Goal: Task Accomplishment & Management: Manage account settings

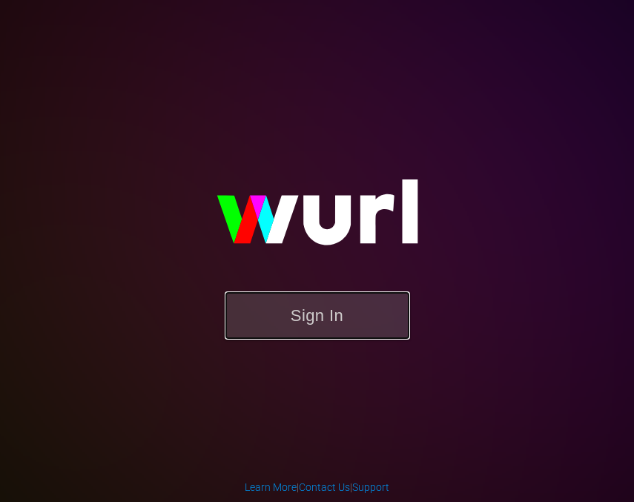
click at [298, 309] on button "Sign In" at bounding box center [317, 315] width 185 height 48
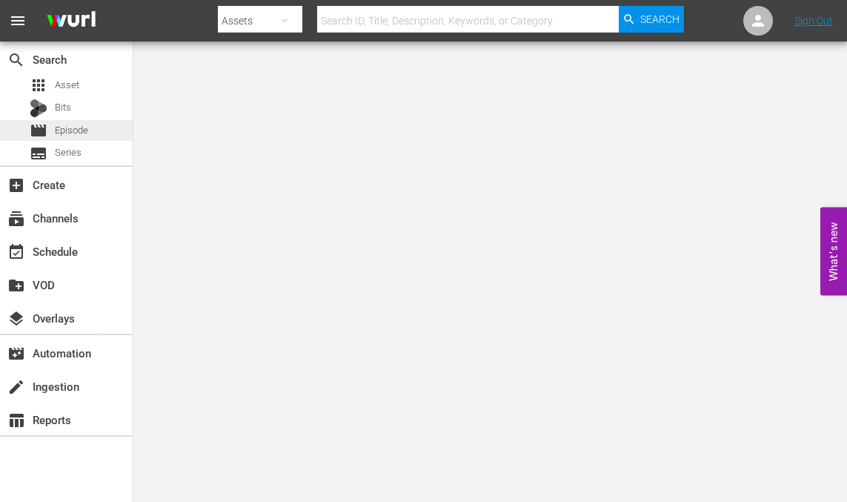
click at [87, 124] on span "Episode" at bounding box center [71, 130] width 33 height 15
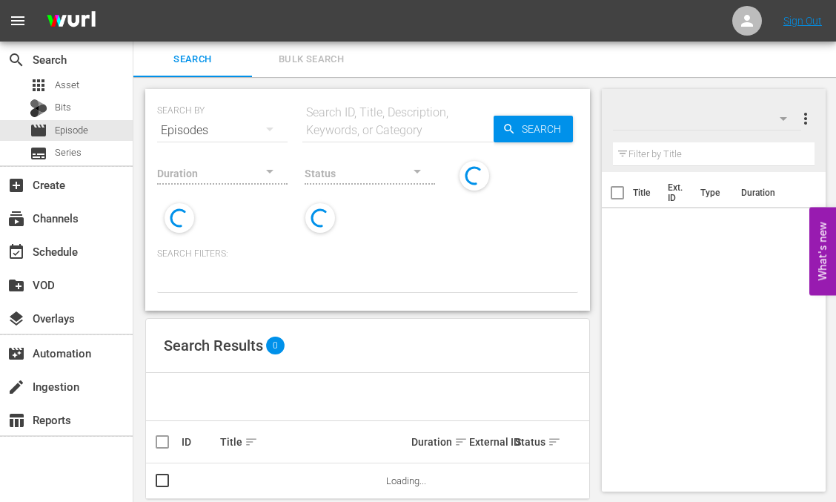
click at [377, 128] on input "text" at bounding box center [397, 131] width 191 height 36
type input "christmas"
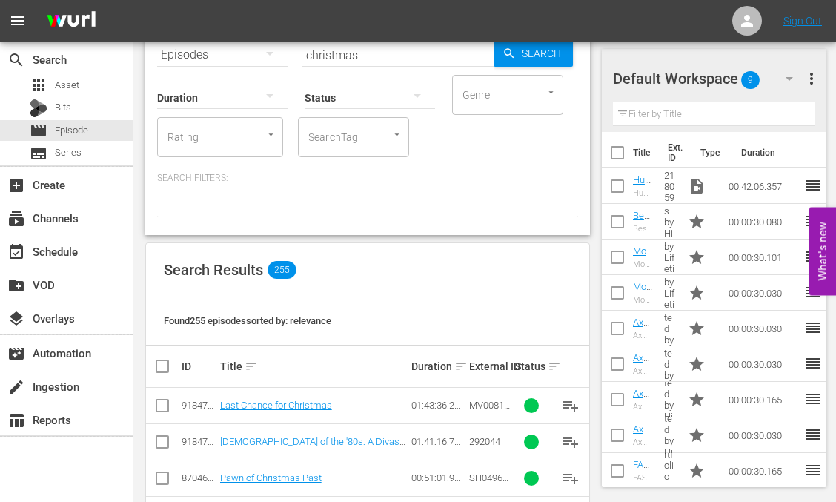
scroll to position [148, 0]
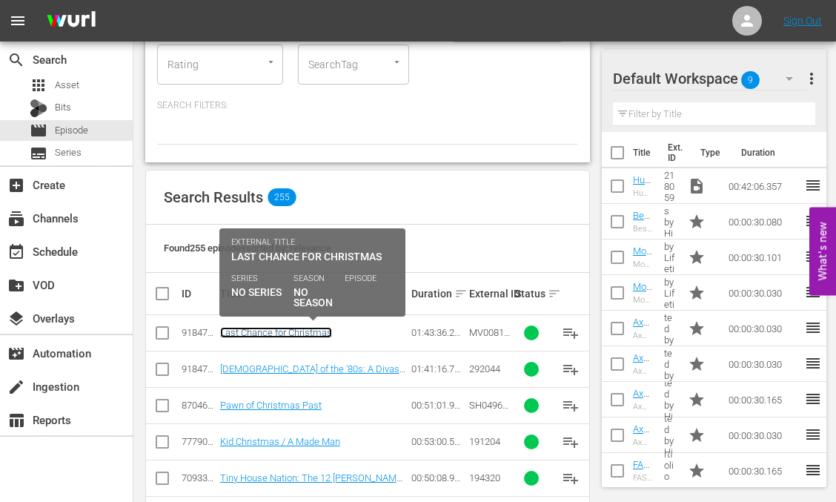
click at [300, 332] on link "Last Chance for Christmas" at bounding box center [276, 332] width 112 height 11
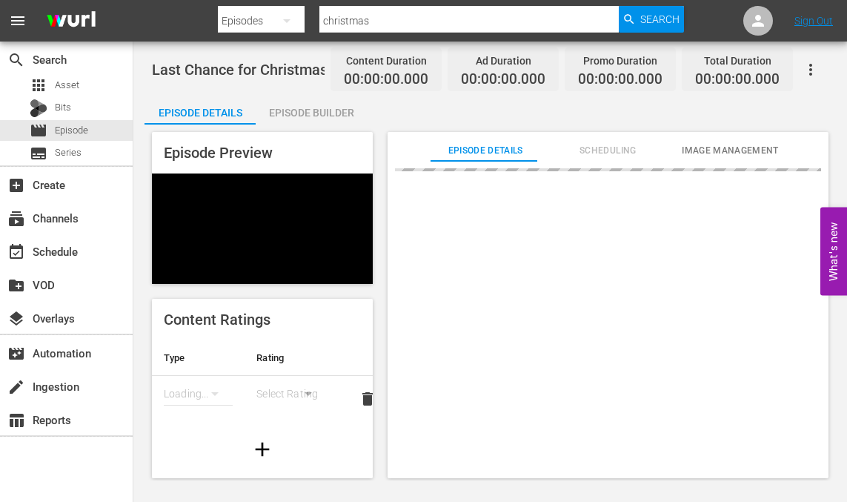
click at [374, 288] on div "Episode Preview Content Ratings Type Rating Loading... Select Rating delete Gen…" at bounding box center [491, 308] width 692 height 366
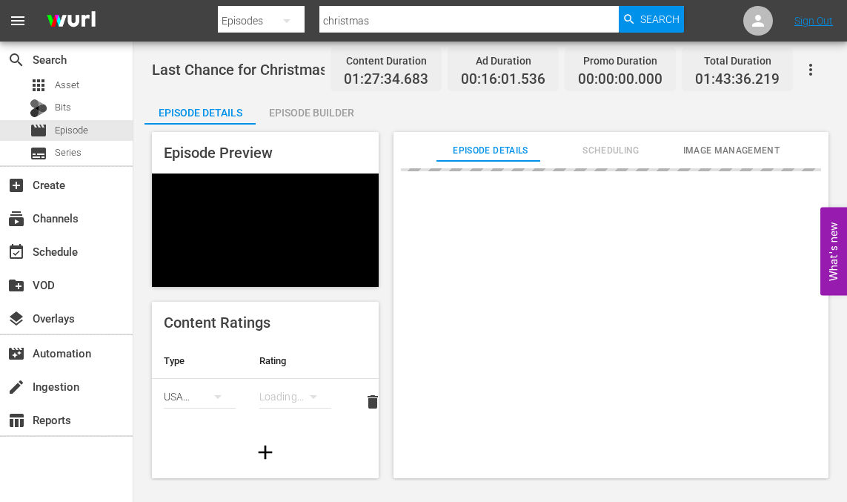
drag, startPoint x: 388, startPoint y: 121, endPoint x: 440, endPoint y: 204, distance: 98.3
click at [388, 121] on div "Episode Details Episode Builder Episode Preview Content Ratings Type Rating Sel…" at bounding box center [491, 292] width 692 height 395
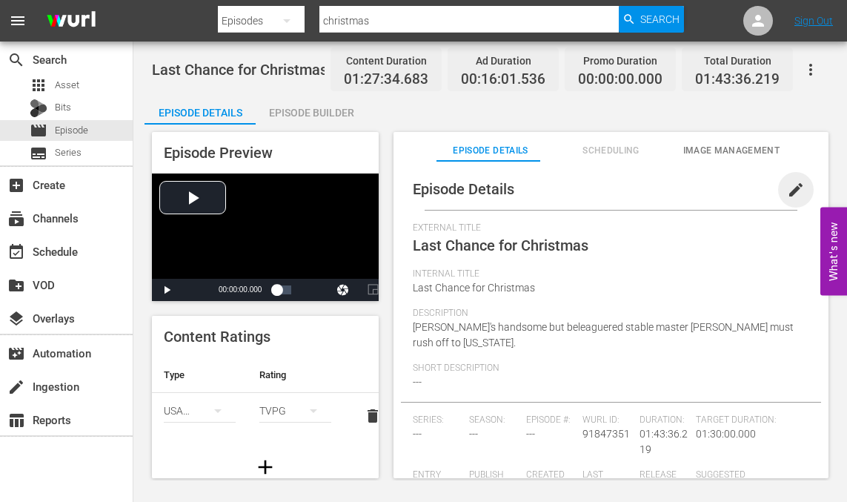
click at [787, 186] on span "edit" at bounding box center [796, 190] width 18 height 18
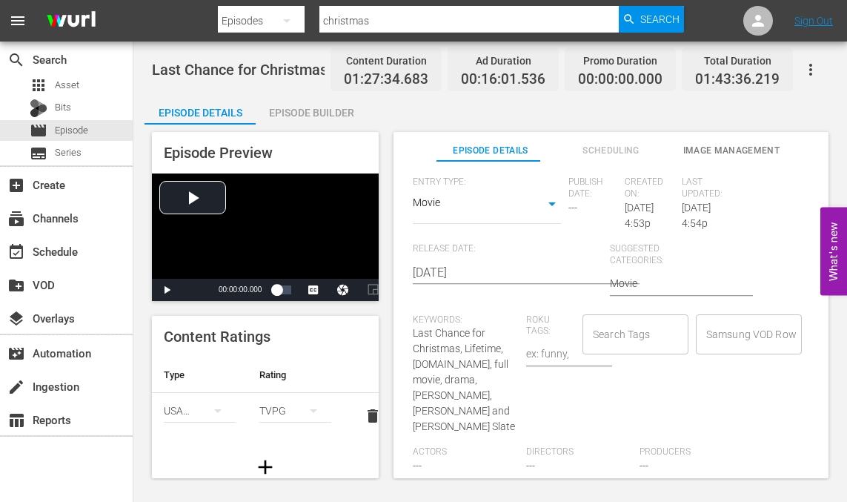
scroll to position [379, 0]
type input "No Series"
click at [422, 460] on span "---" at bounding box center [417, 466] width 9 height 12
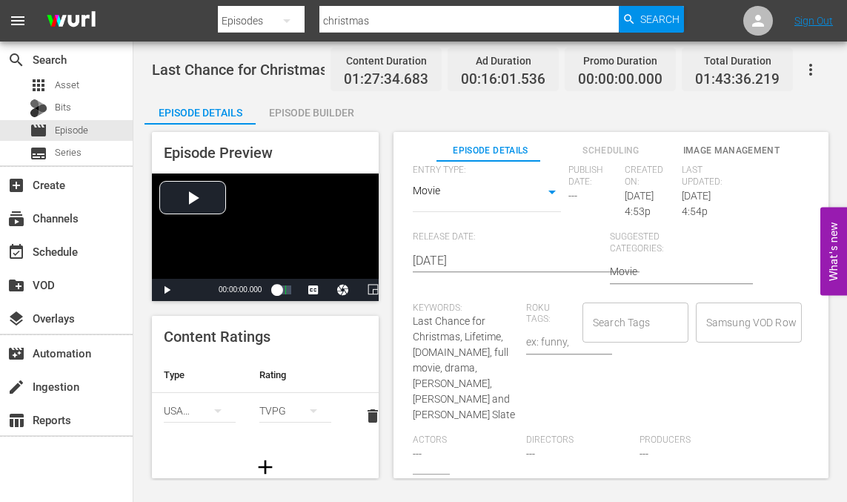
click at [422, 454] on span "---" at bounding box center [417, 454] width 9 height 12
click at [420, 454] on span "---" at bounding box center [417, 454] width 9 height 12
click at [426, 454] on div "Actors ---" at bounding box center [469, 453] width 113 height 39
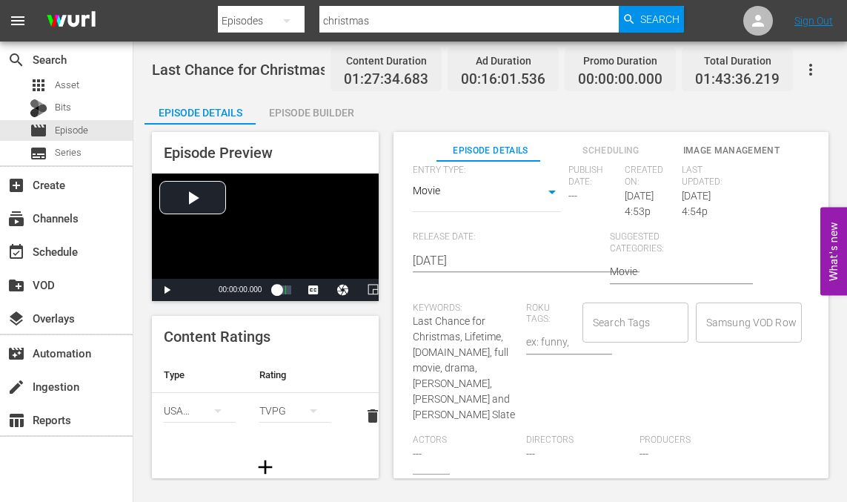
scroll to position [497, 0]
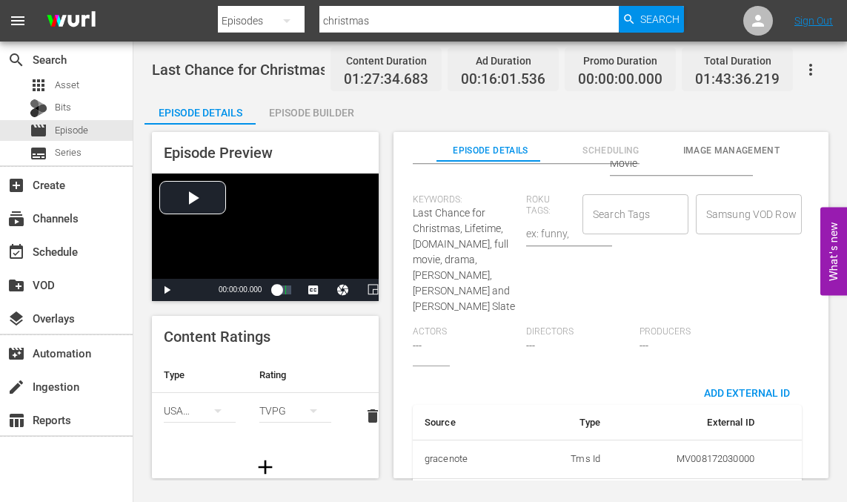
click at [474, 284] on span "Last Chance for Christmas, Lifetime, mylifetime.com, full movie, drama, Hilarie…" at bounding box center [464, 259] width 102 height 105
drag, startPoint x: 456, startPoint y: 280, endPoint x: 472, endPoint y: 295, distance: 22.5
click at [472, 295] on span "Last Chance for Christmas, Lifetime, mylifetime.com, full movie, drama, Hilarie…" at bounding box center [464, 259] width 102 height 105
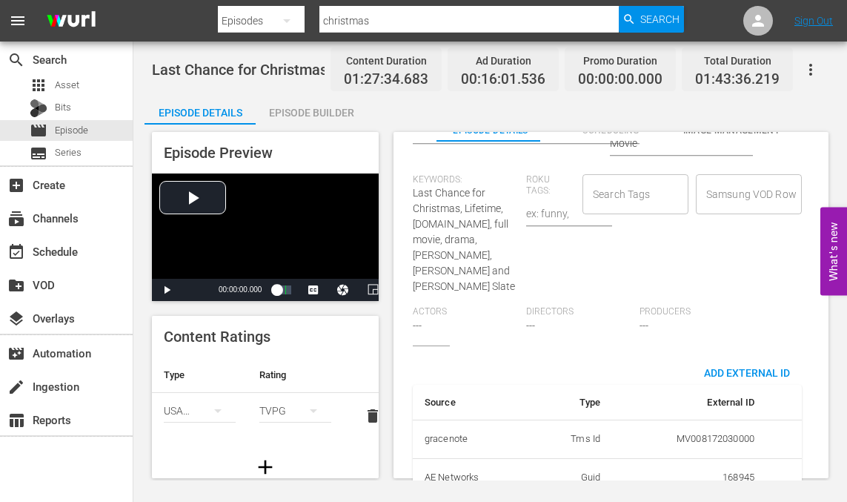
scroll to position [29, 0]
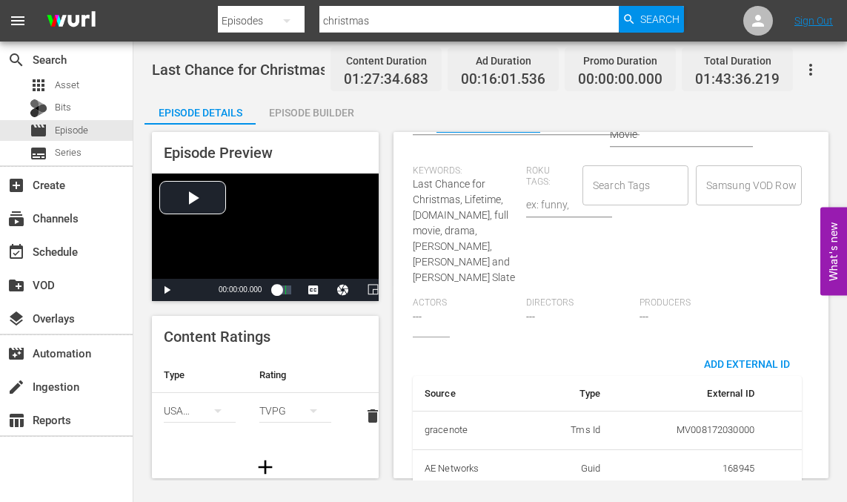
drag, startPoint x: 410, startPoint y: 301, endPoint x: 417, endPoint y: 305, distance: 8.6
click at [412, 304] on div "Episode Preview Video Player is loading. Play Video Play Mute Current Time 00:0…" at bounding box center [491, 308] width 692 height 366
click at [422, 311] on span "---" at bounding box center [417, 317] width 9 height 12
click at [426, 308] on div "Actors ---" at bounding box center [469, 316] width 113 height 39
click at [420, 311] on span "---" at bounding box center [417, 317] width 9 height 12
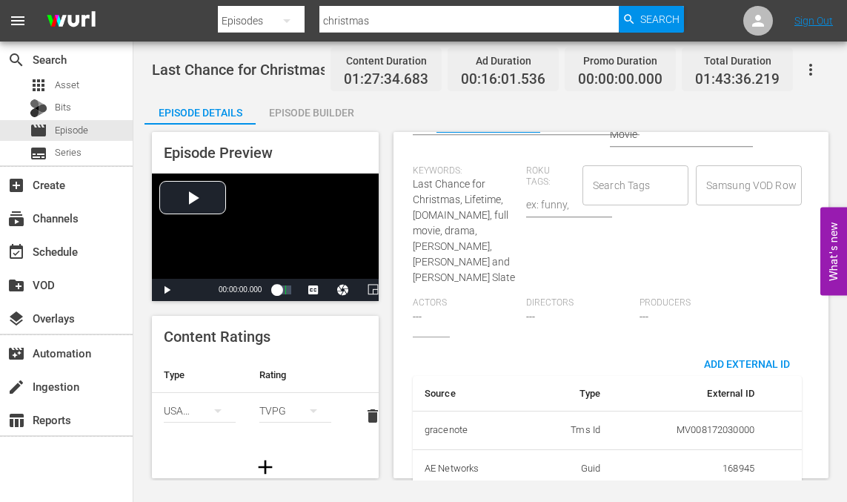
click at [426, 312] on div "Actors ---" at bounding box center [469, 316] width 113 height 39
drag, startPoint x: 427, startPoint y: 318, endPoint x: 575, endPoint y: 295, distance: 149.3
click at [431, 318] on div "Actors ---" at bounding box center [469, 316] width 113 height 39
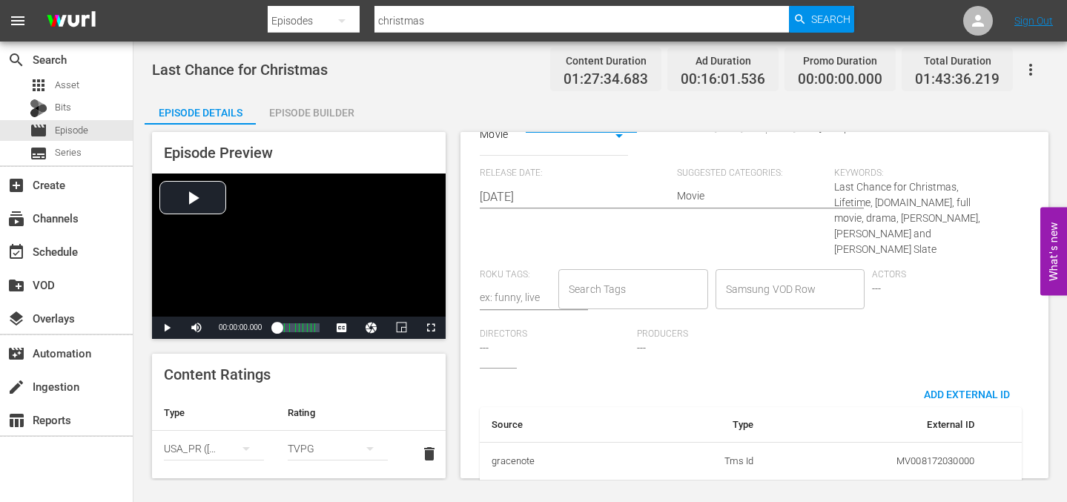
scroll to position [423, 0]
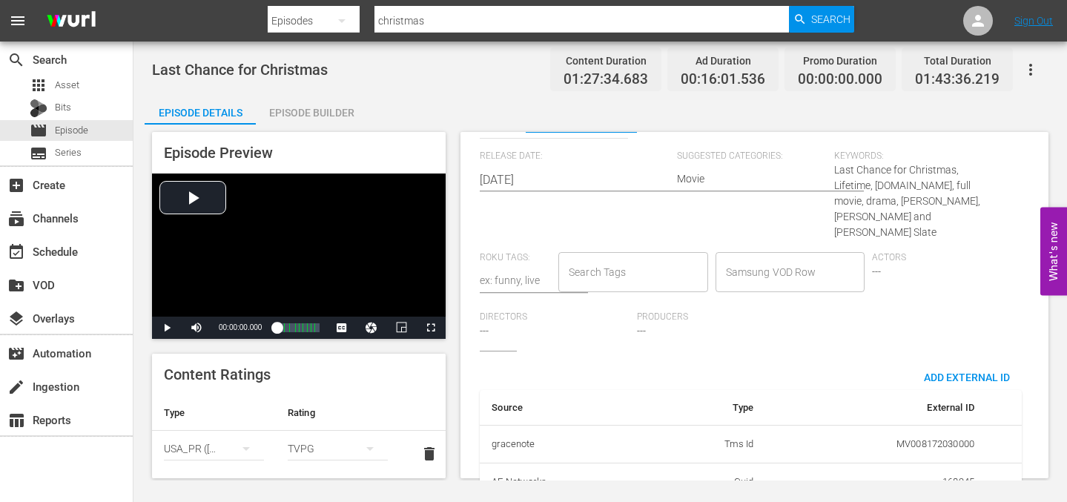
click at [847, 271] on span "---" at bounding box center [876, 271] width 9 height 12
click at [847, 268] on div "Actors ---" at bounding box center [950, 281] width 157 height 59
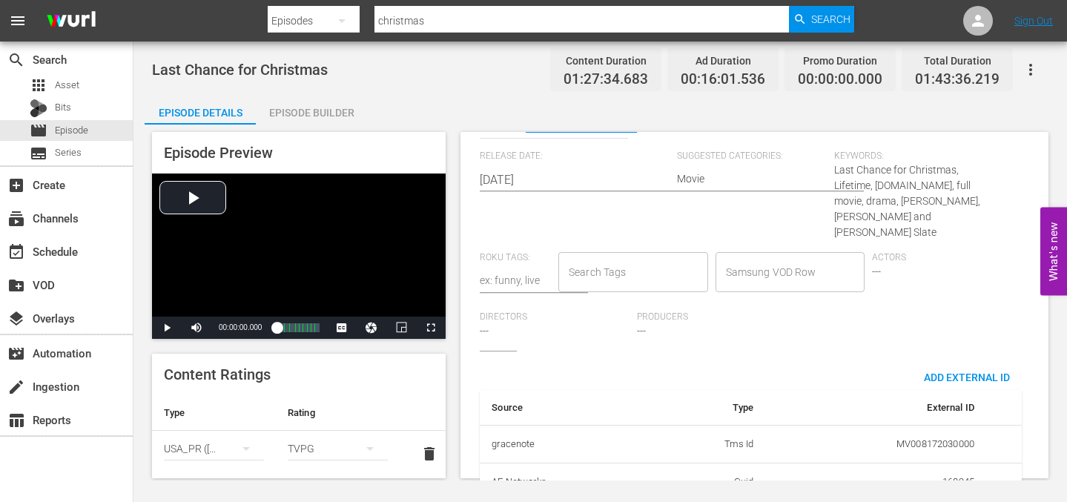
click at [847, 217] on span "Last Chance for Christmas, Lifetime, mylifetime.com, full movie, drama, Hilarie…" at bounding box center [907, 201] width 146 height 74
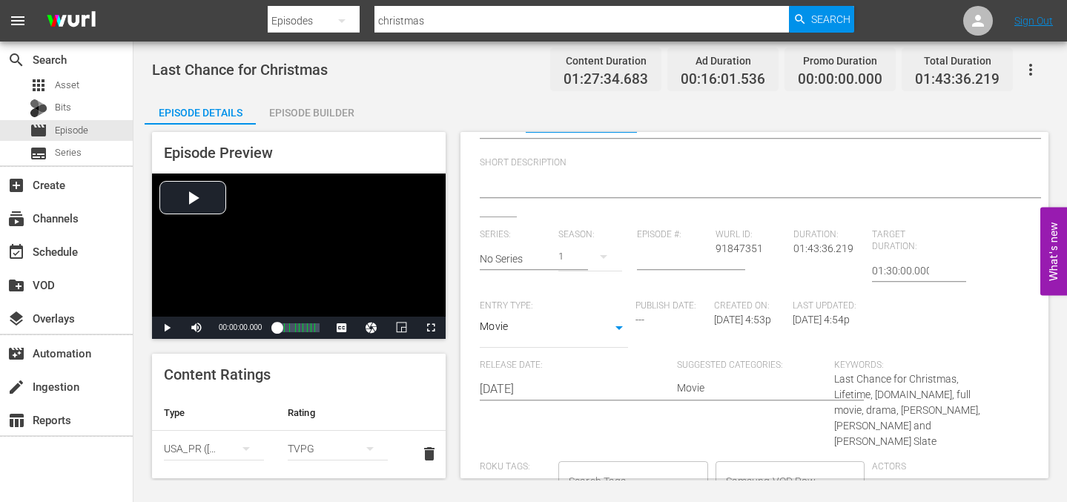
scroll to position [76, 0]
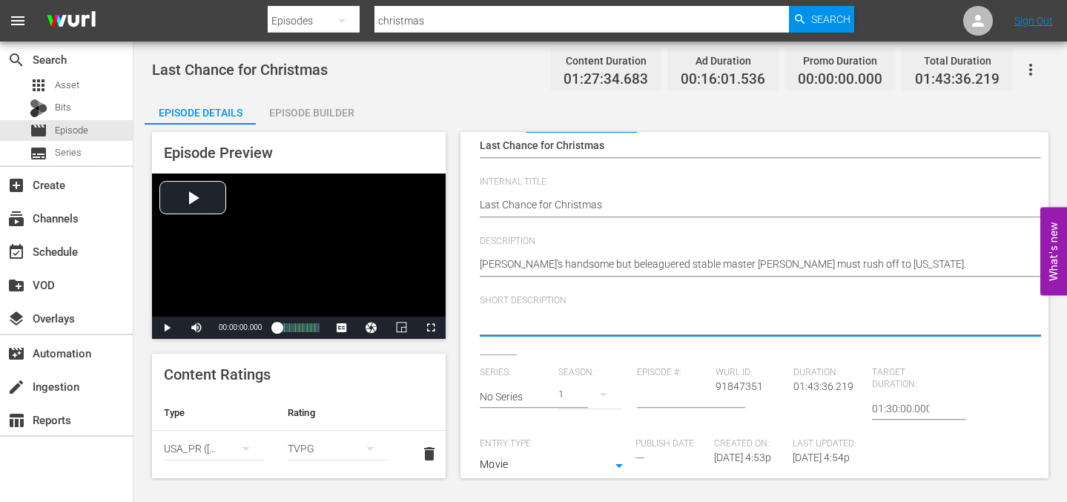
click at [660, 316] on textarea at bounding box center [751, 325] width 542 height 18
type textarea "t"
type textarea "te"
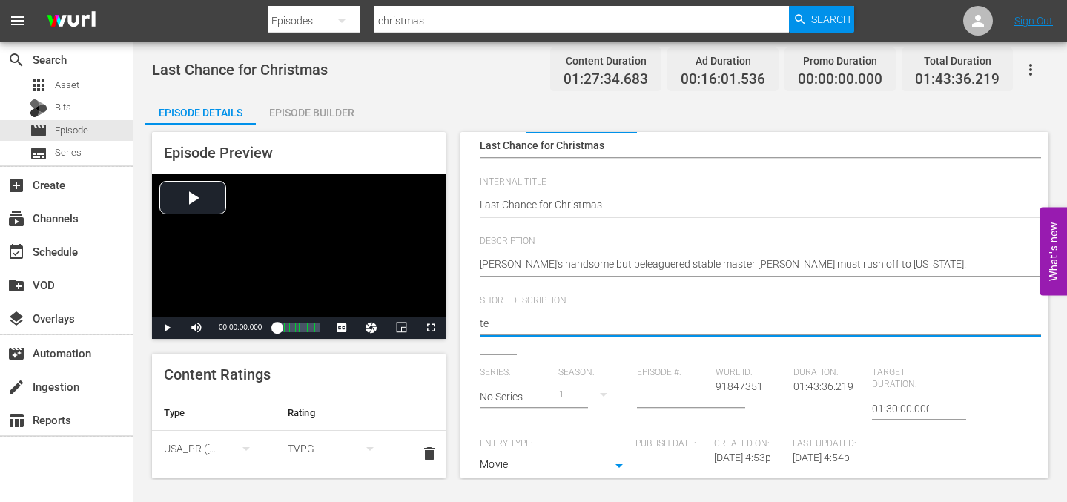
type textarea "tes"
type textarea "test"
click at [655, 317] on textarea "test" at bounding box center [751, 325] width 542 height 18
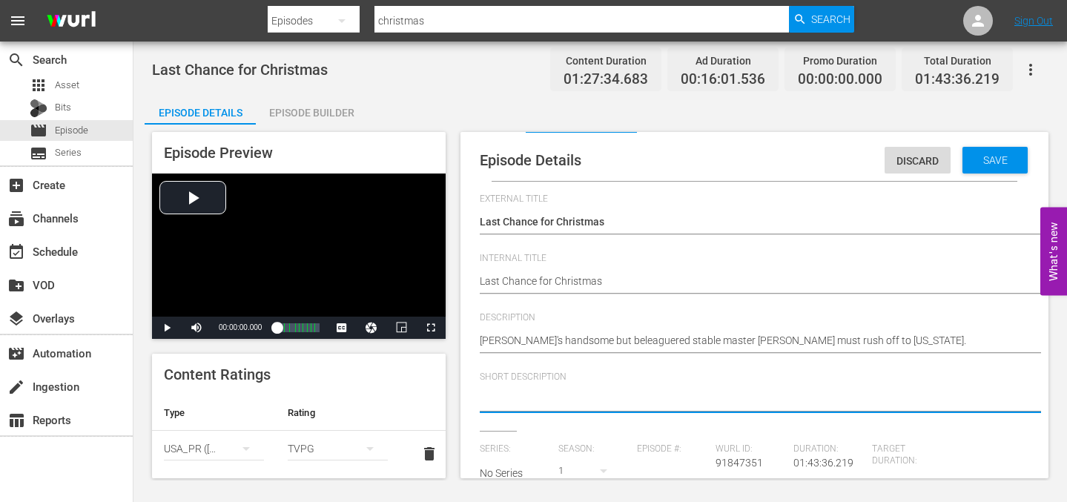
scroll to position [0, 0]
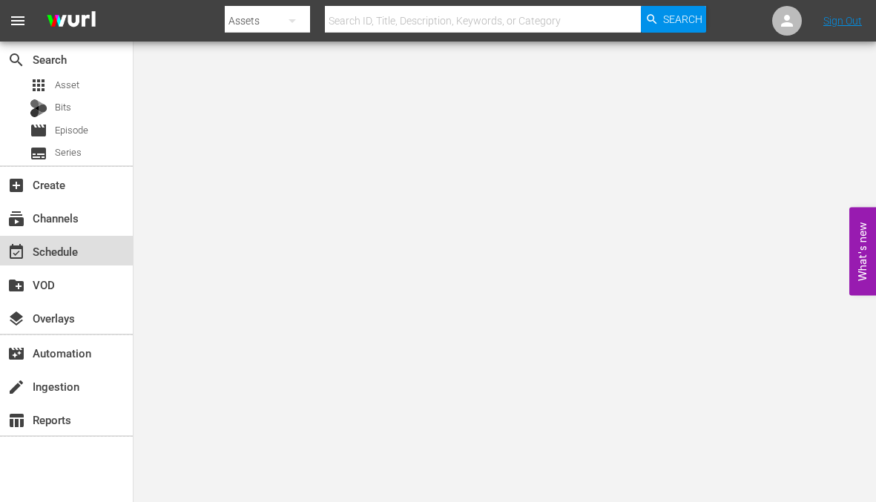
click at [73, 251] on div "event_available Schedule" at bounding box center [41, 248] width 83 height 13
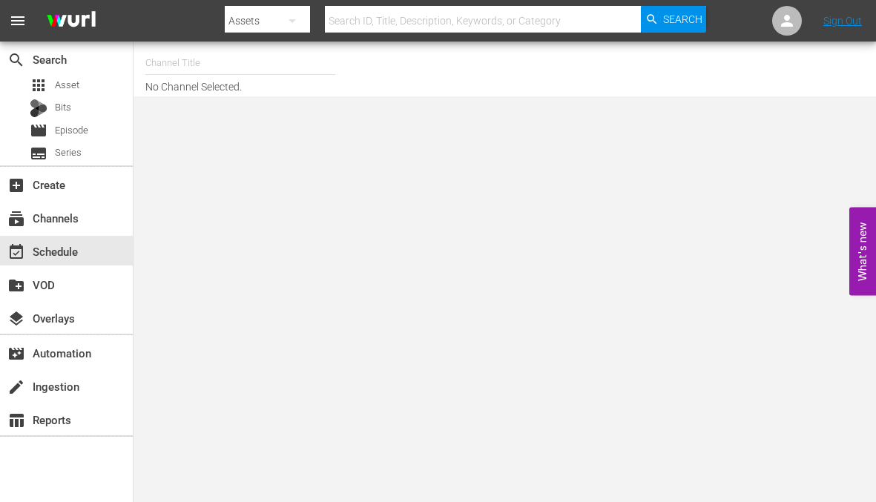
click at [192, 65] on input "text" at bounding box center [240, 63] width 190 height 36
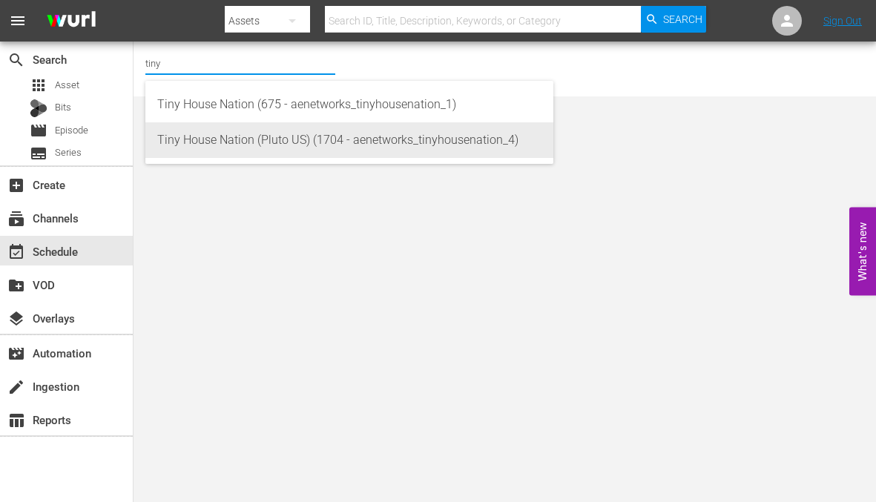
click at [242, 137] on div "Tiny House Nation (Pluto US) (1704 - aenetworks_tinyhousenation_4)" at bounding box center [349, 140] width 384 height 36
type input "Tiny House Nation (Pluto US) (1704 - aenetworks_tinyhousenation_4)"
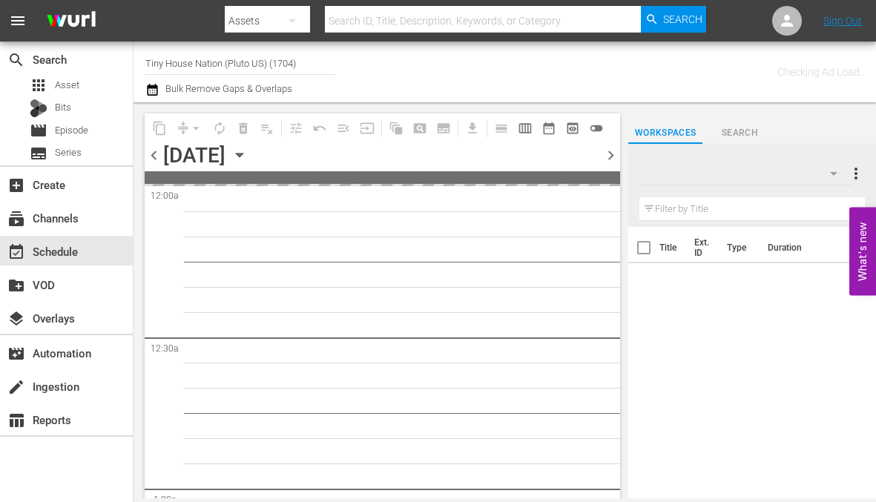
click at [248, 151] on icon "button" at bounding box center [239, 155] width 16 height 16
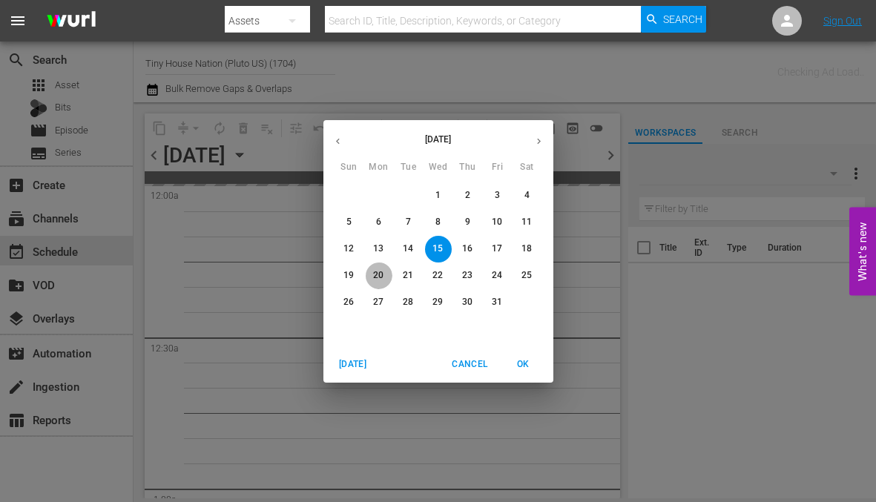
click at [384, 272] on span "20" at bounding box center [379, 275] width 27 height 13
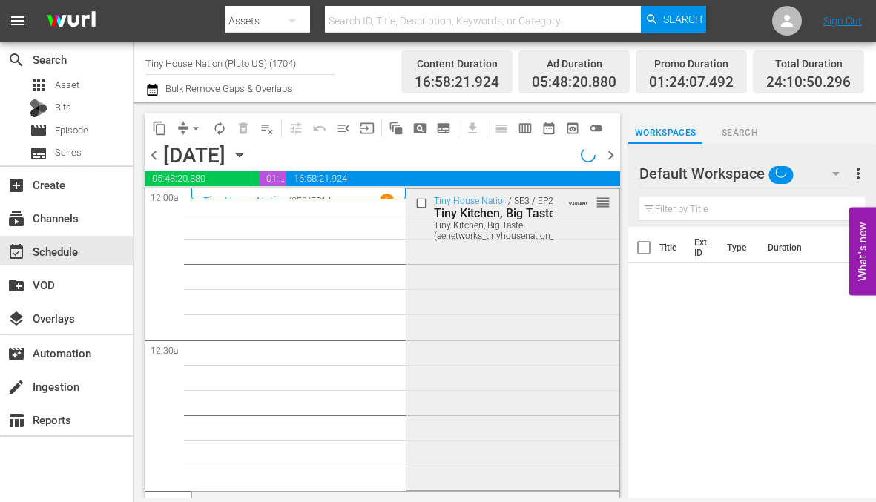
click at [477, 320] on div "Tiny House Nation / SE3 / EP24: Tiny Kitchen, Big Taste Tiny Kitchen, Big Taste…" at bounding box center [512, 337] width 213 height 297
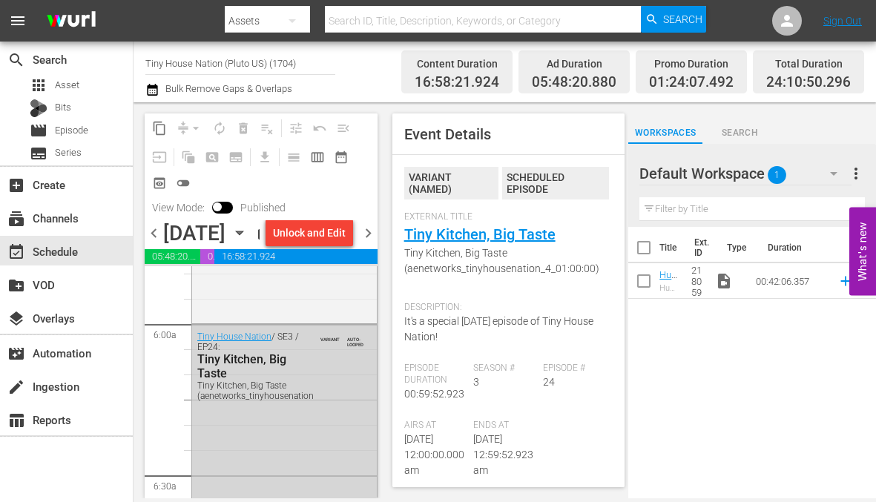
scroll to position [1779, 0]
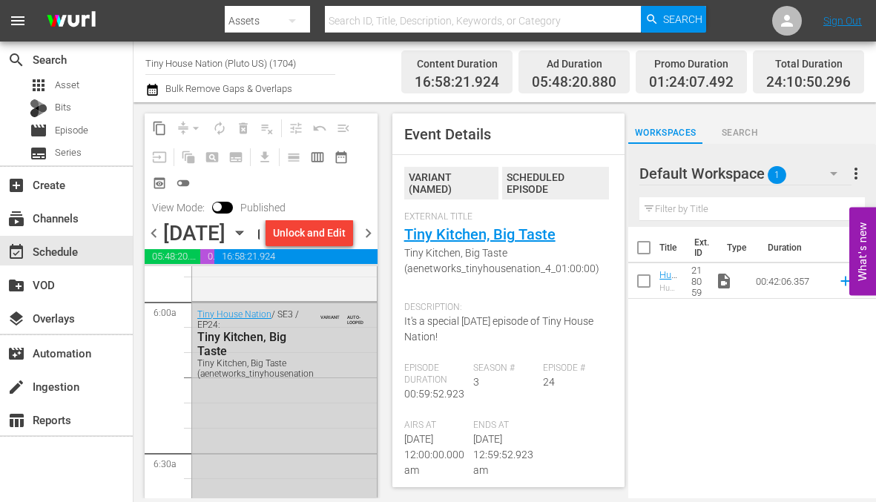
click at [372, 242] on span "chevron_right" at bounding box center [368, 233] width 19 height 19
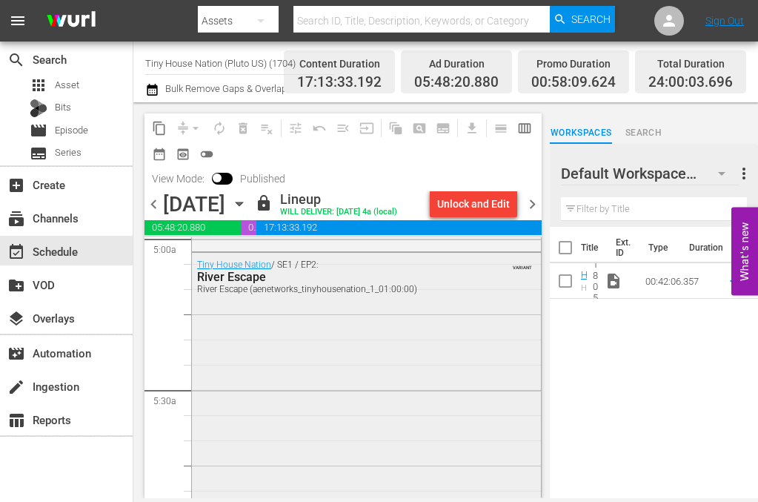
scroll to position [1483, 0]
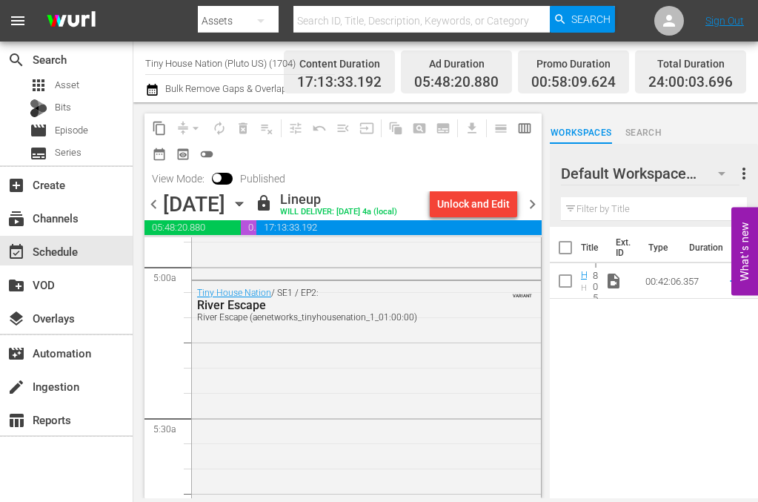
click at [242, 203] on icon "button" at bounding box center [239, 204] width 7 height 4
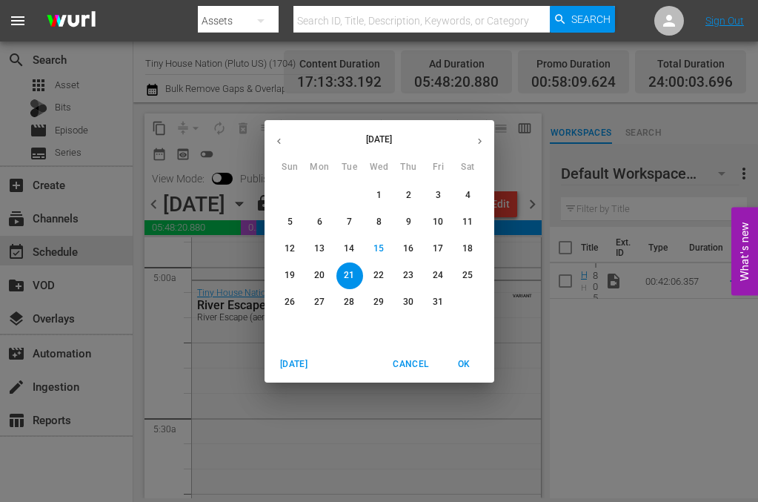
click at [379, 277] on p "22" at bounding box center [379, 275] width 10 height 13
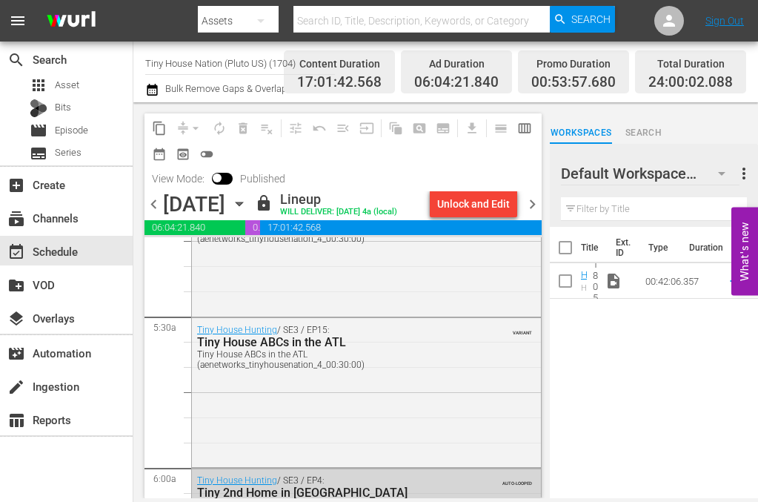
scroll to position [1631, 0]
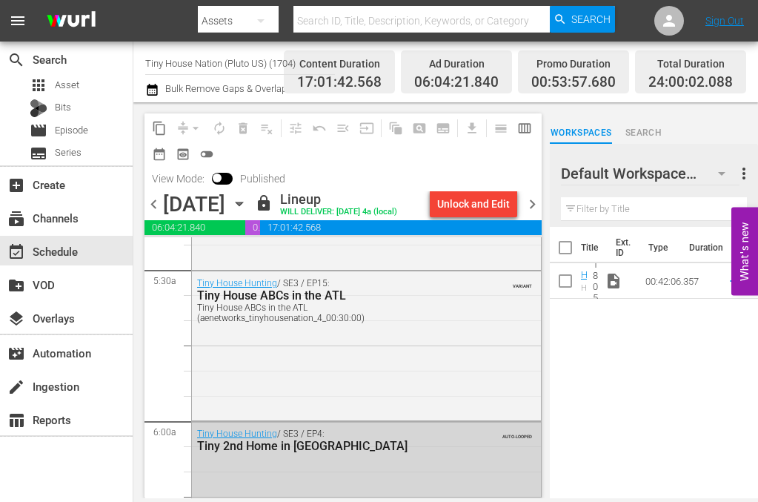
click at [248, 211] on icon "button" at bounding box center [239, 204] width 16 height 16
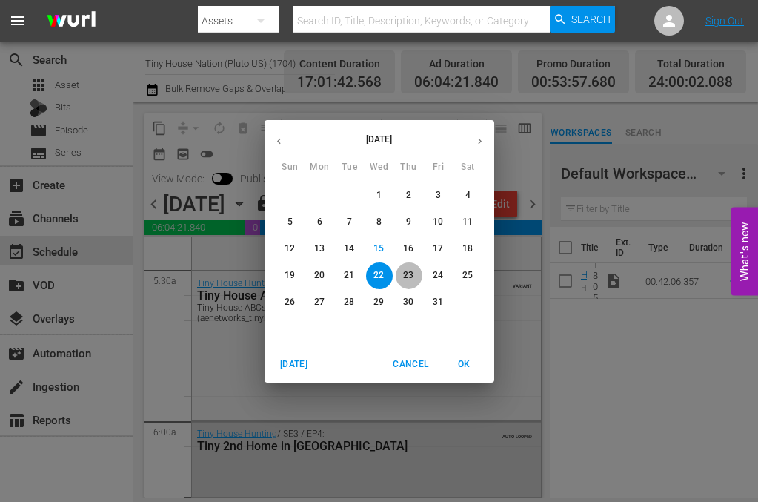
click at [414, 271] on p "23" at bounding box center [408, 275] width 10 height 13
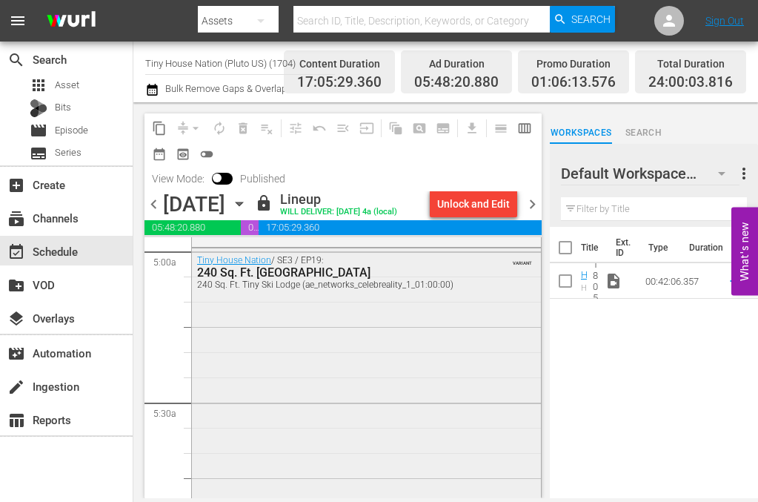
scroll to position [1483, 0]
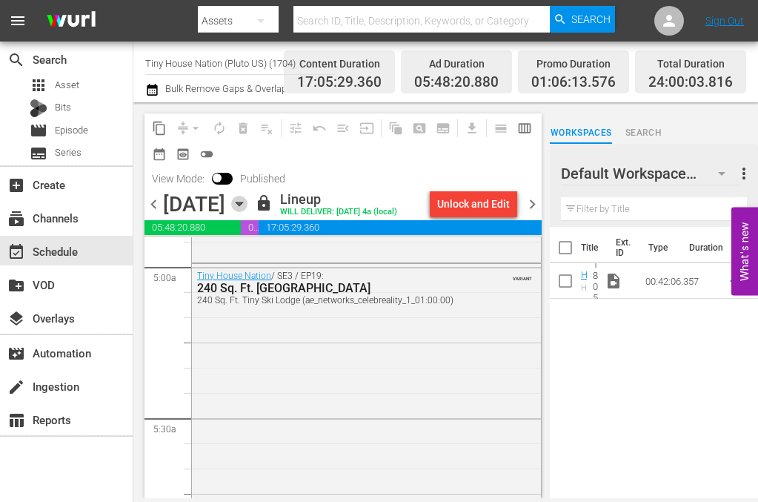
click at [242, 205] on icon "button" at bounding box center [239, 204] width 7 height 4
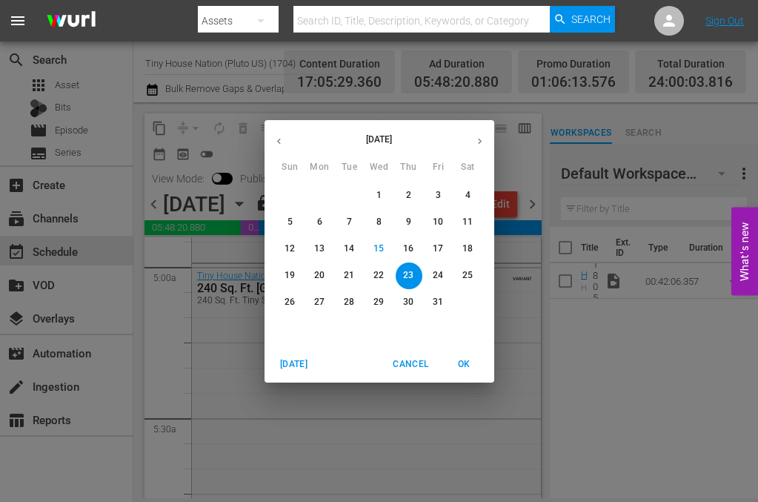
click at [437, 271] on p "24" at bounding box center [438, 275] width 10 height 13
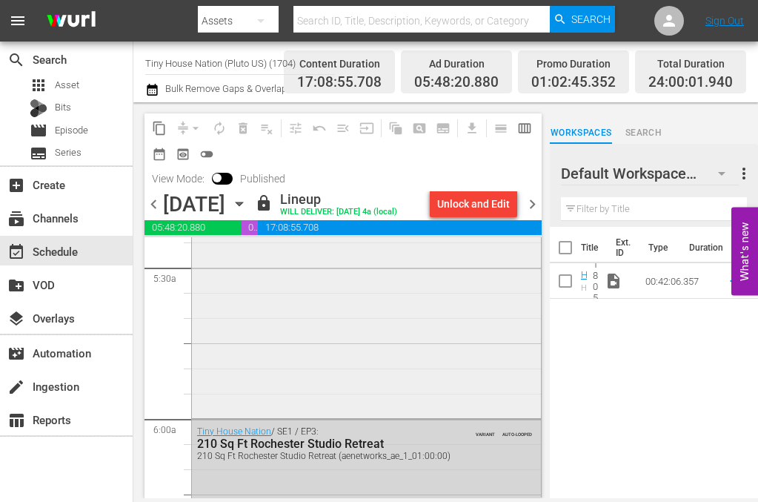
scroll to position [1631, 0]
click at [248, 204] on icon "button" at bounding box center [239, 204] width 16 height 16
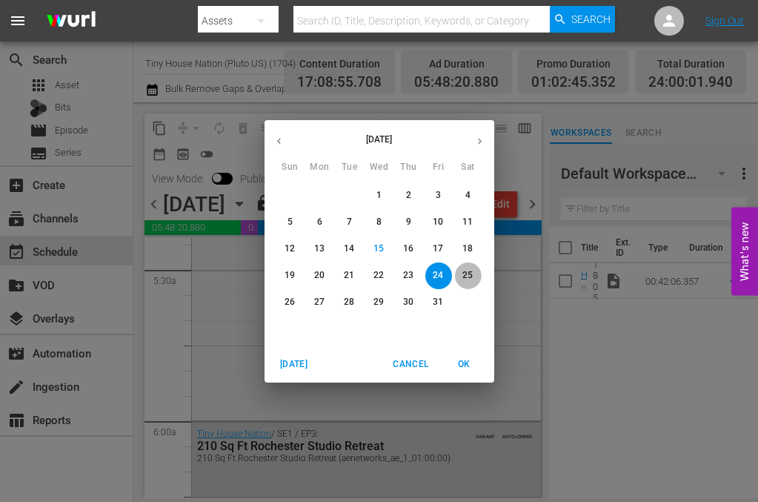
click at [472, 273] on p "25" at bounding box center [468, 275] width 10 height 13
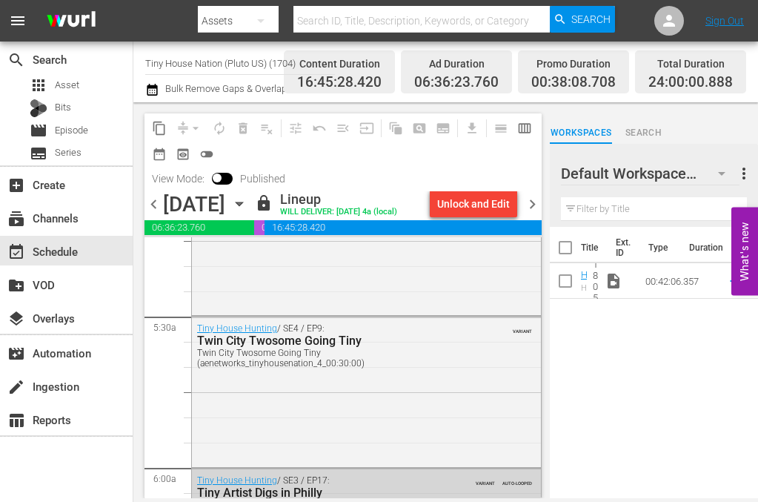
scroll to position [1631, 0]
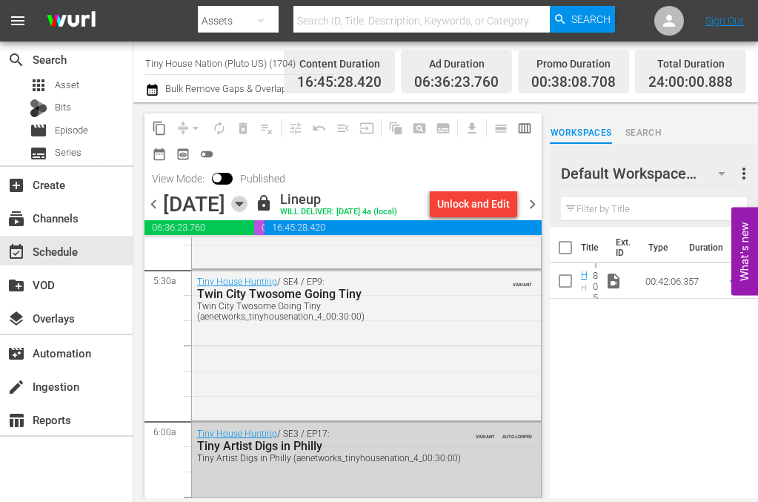
click at [248, 210] on icon "button" at bounding box center [239, 204] width 16 height 16
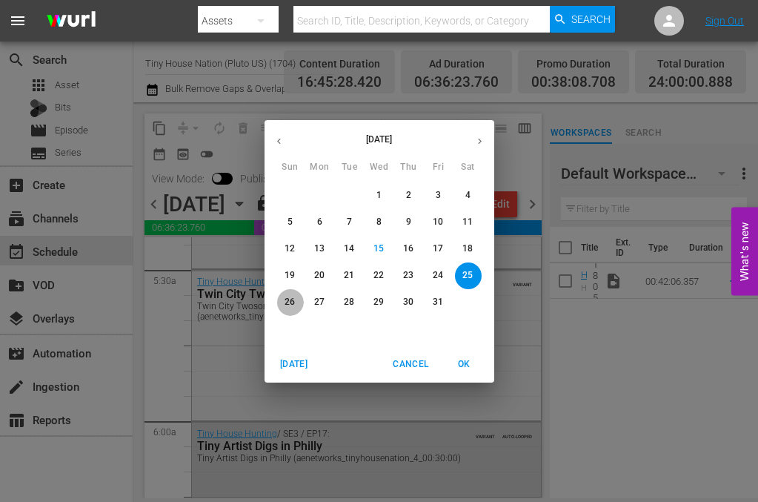
click at [291, 298] on p "26" at bounding box center [290, 302] width 10 height 13
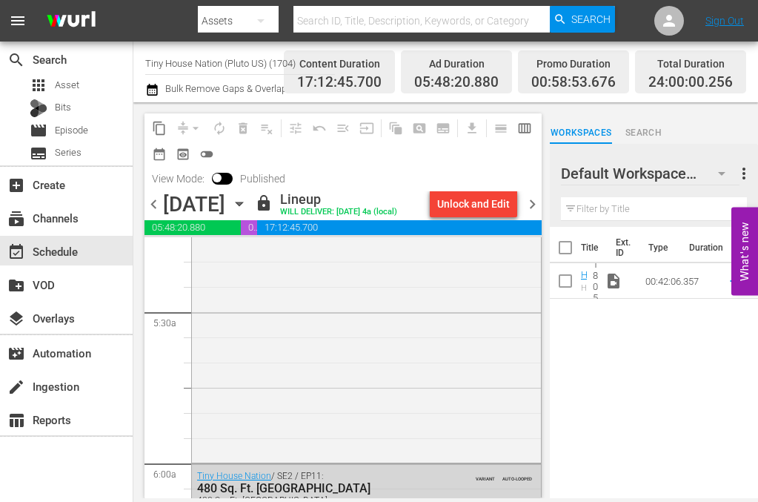
scroll to position [1631, 0]
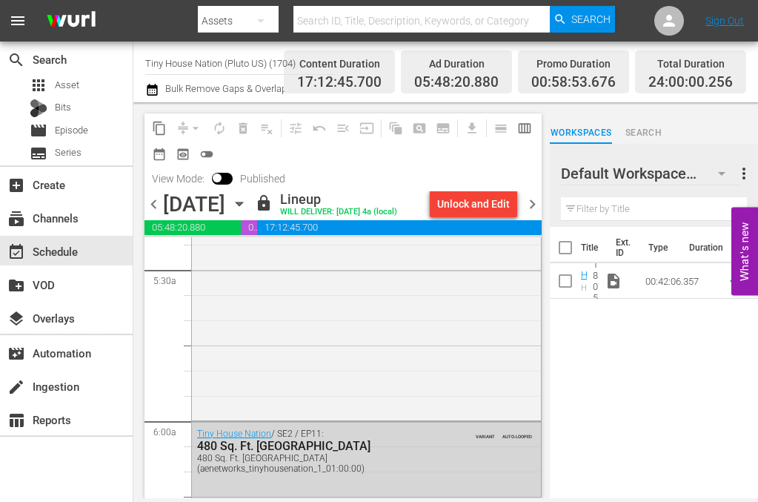
click at [188, 62] on input "Tiny House Nation (Pluto US) (1704)" at bounding box center [240, 63] width 190 height 36
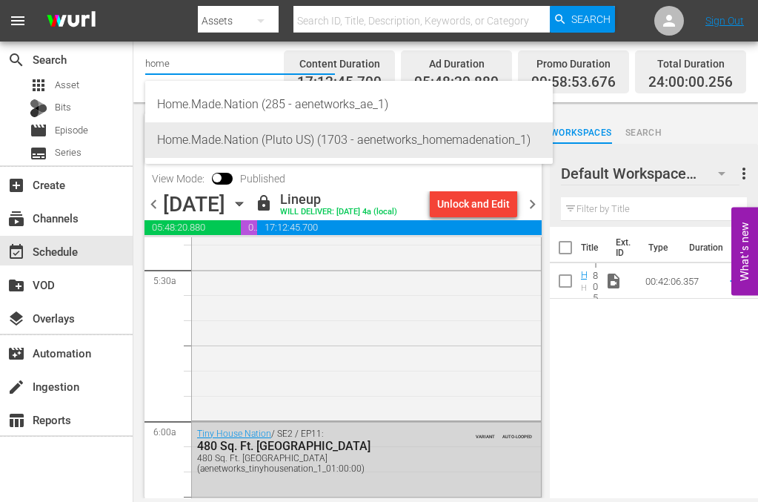
click at [222, 136] on div "Home.Made.Nation (Pluto US) (1703 - aenetworks_homemadenation_1)" at bounding box center [349, 140] width 384 height 36
type input "Home.Made.Nation (Pluto US) (1703 - aenetworks_homemadenation_1)"
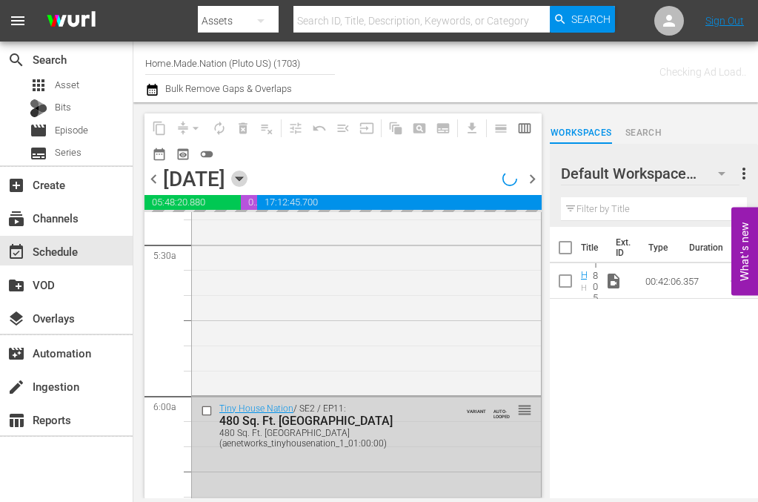
click at [242, 177] on icon "button" at bounding box center [239, 179] width 7 height 4
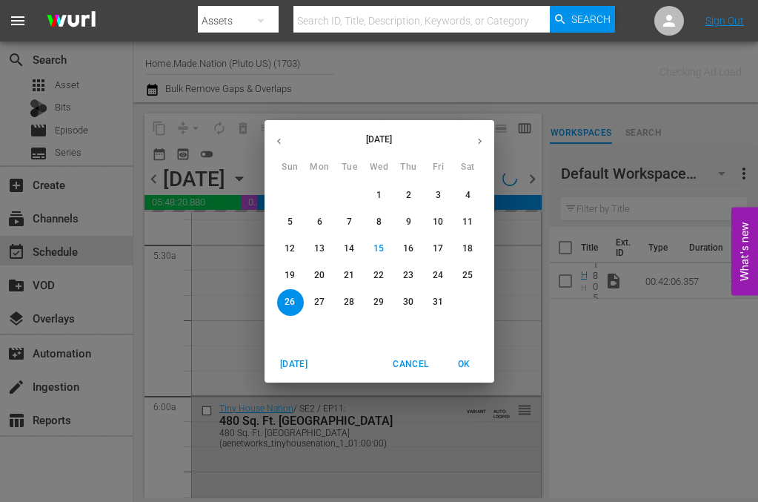
click at [319, 269] on p "20" at bounding box center [319, 275] width 10 height 13
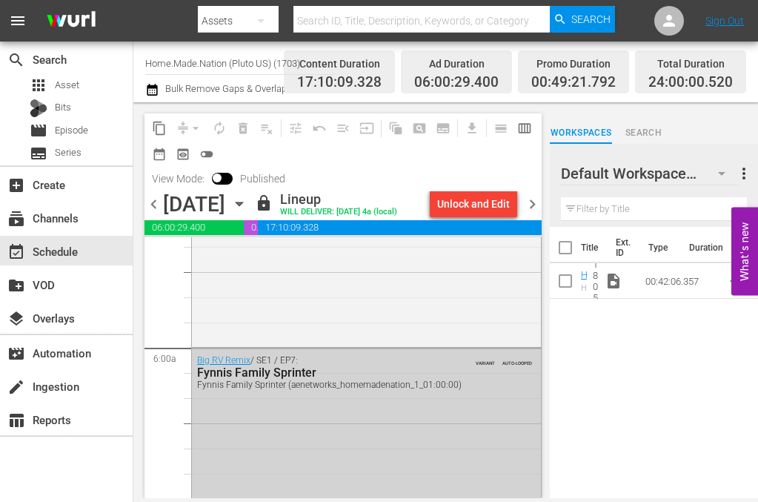
scroll to position [1705, 0]
click at [248, 206] on icon "button" at bounding box center [239, 204] width 16 height 16
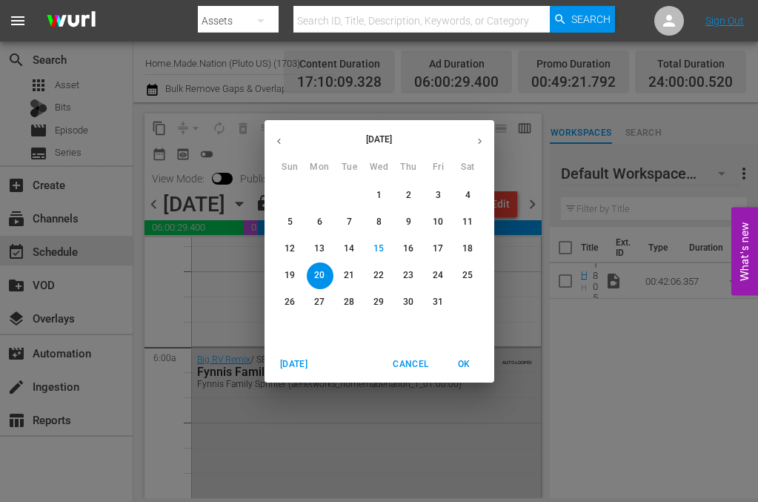
click at [350, 274] on p "21" at bounding box center [349, 275] width 10 height 13
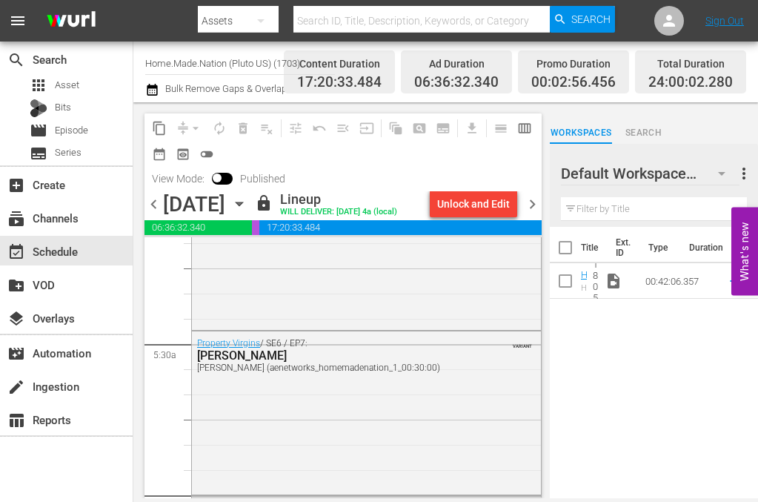
scroll to position [1631, 0]
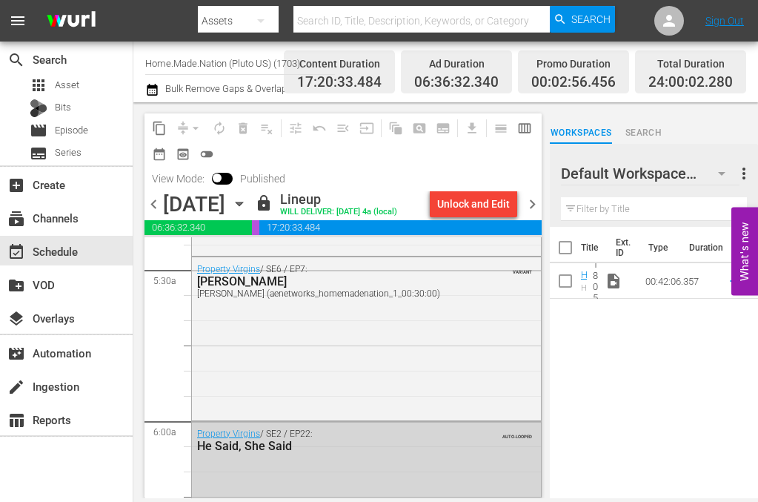
click at [248, 202] on icon "button" at bounding box center [239, 204] width 16 height 16
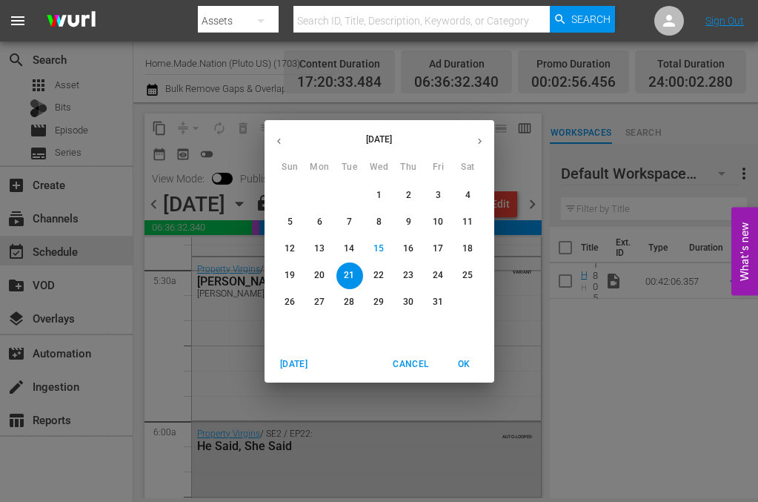
click at [375, 274] on p "22" at bounding box center [379, 275] width 10 height 13
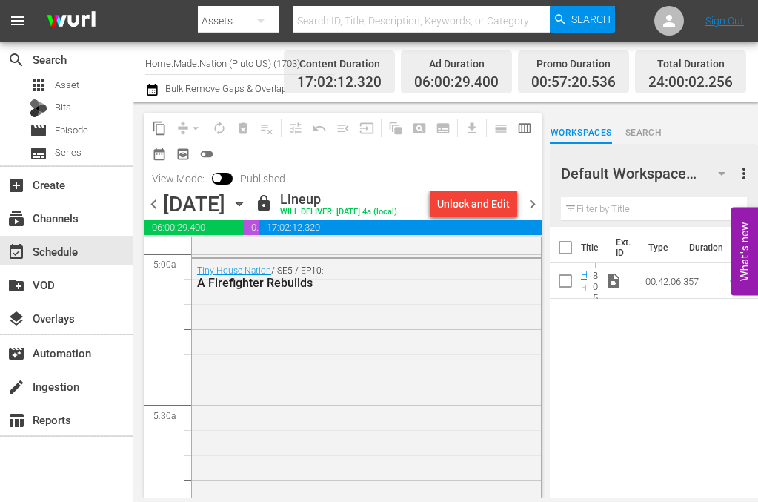
scroll to position [1483, 0]
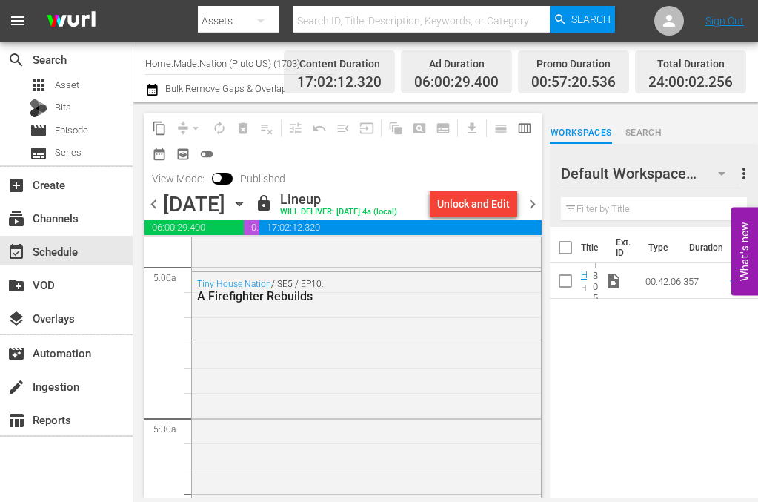
click at [242, 206] on icon "button" at bounding box center [239, 204] width 7 height 4
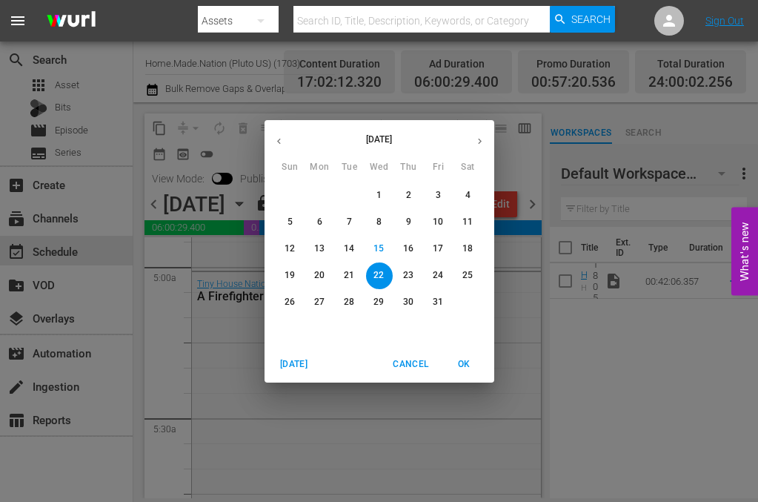
click at [414, 272] on span "23" at bounding box center [409, 275] width 27 height 13
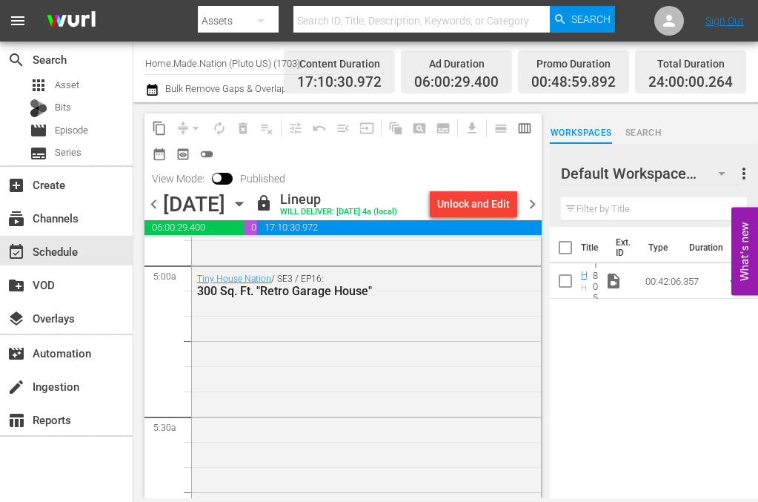
scroll to position [1483, 0]
click at [248, 202] on icon "button" at bounding box center [239, 204] width 16 height 16
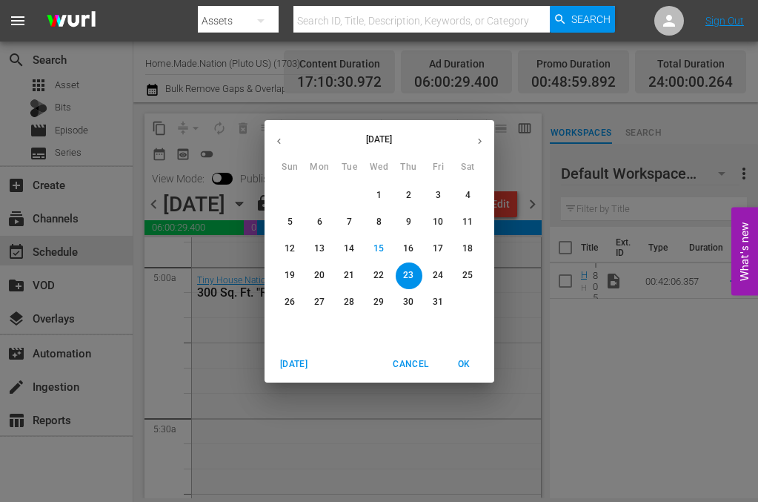
click at [435, 271] on p "24" at bounding box center [438, 275] width 10 height 13
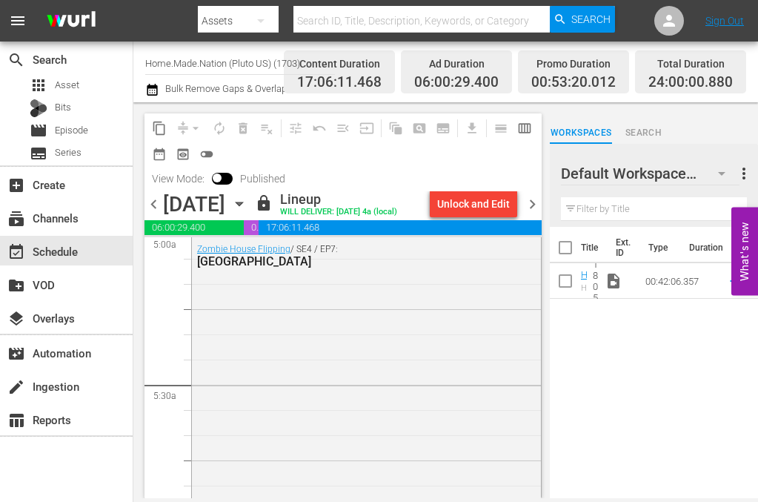
scroll to position [1483, 0]
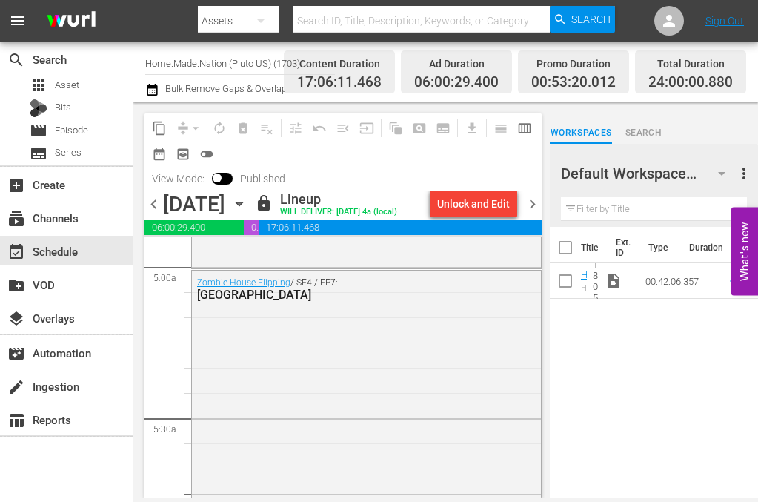
click at [242, 205] on icon "button" at bounding box center [239, 204] width 7 height 4
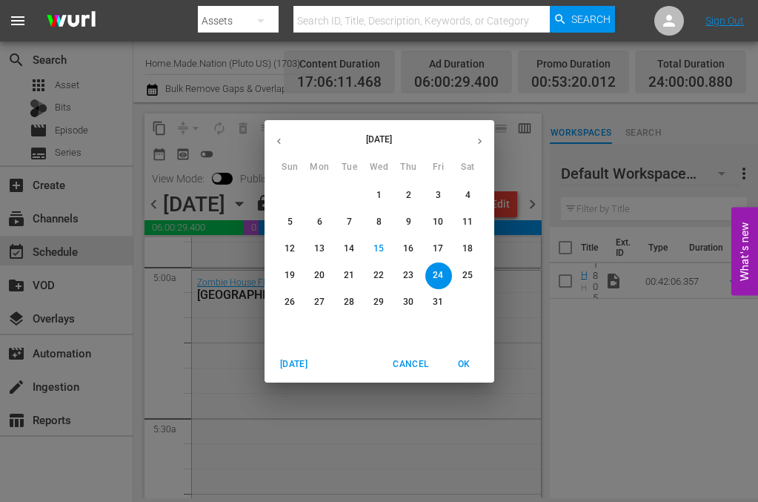
click at [466, 277] on p "25" at bounding box center [468, 275] width 10 height 13
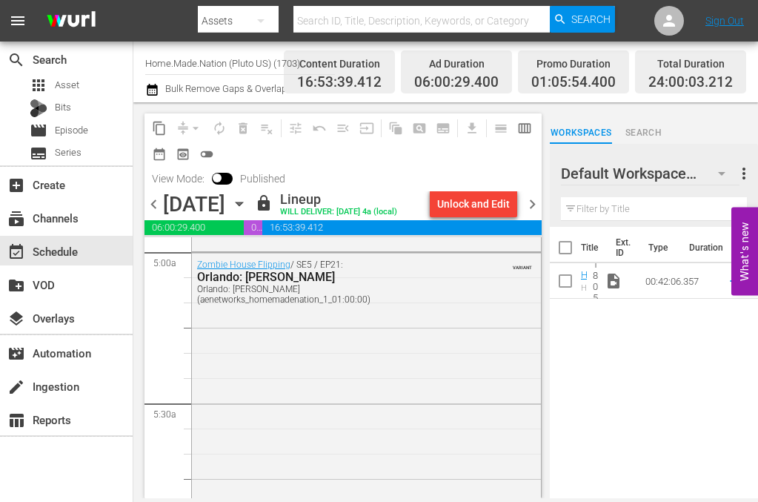
scroll to position [1483, 0]
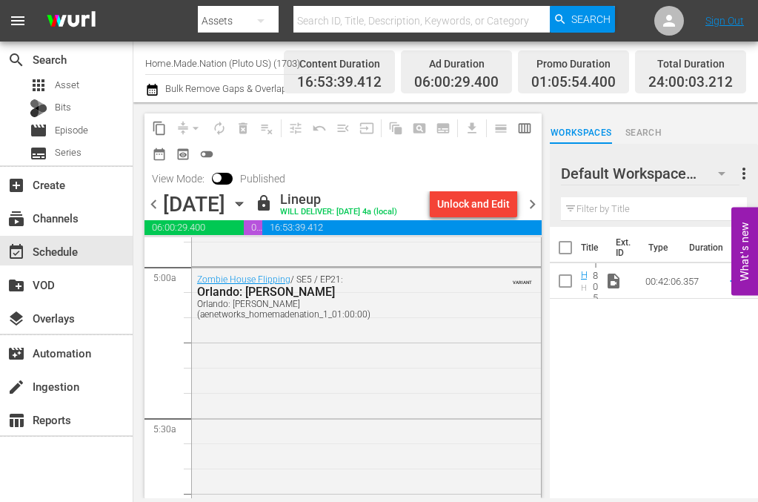
click at [248, 205] on icon "button" at bounding box center [239, 204] width 16 height 16
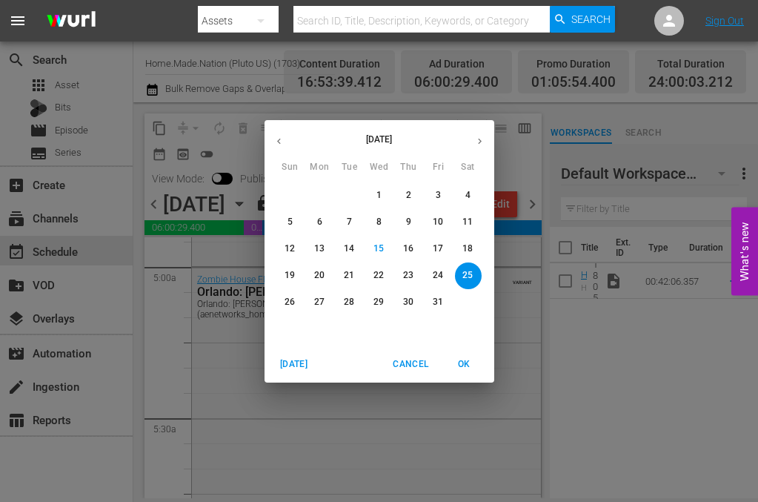
click at [294, 300] on p "26" at bounding box center [290, 302] width 10 height 13
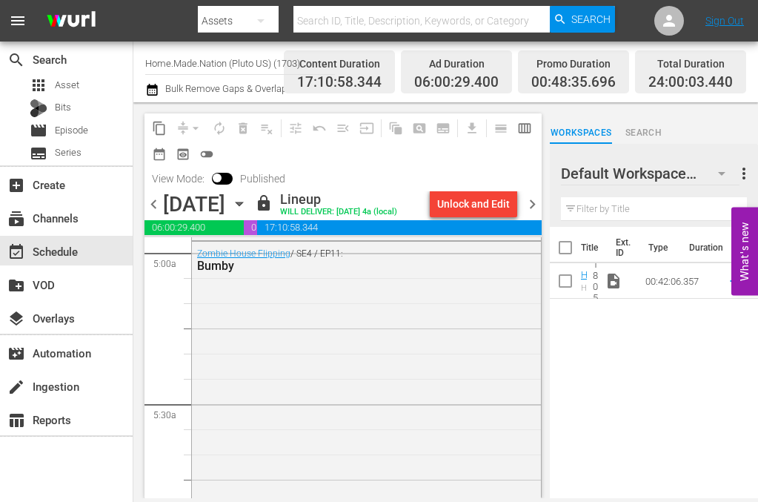
scroll to position [1483, 0]
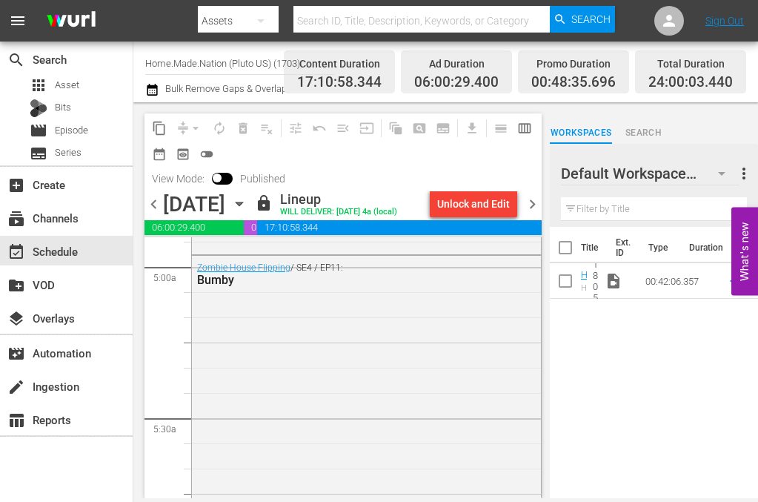
click at [196, 63] on input "Home.Made.Nation (Pluto US) (1703)" at bounding box center [240, 63] width 190 height 36
click at [200, 64] on input "Home.Made.Nation (Pluto US) (1703)" at bounding box center [240, 63] width 190 height 36
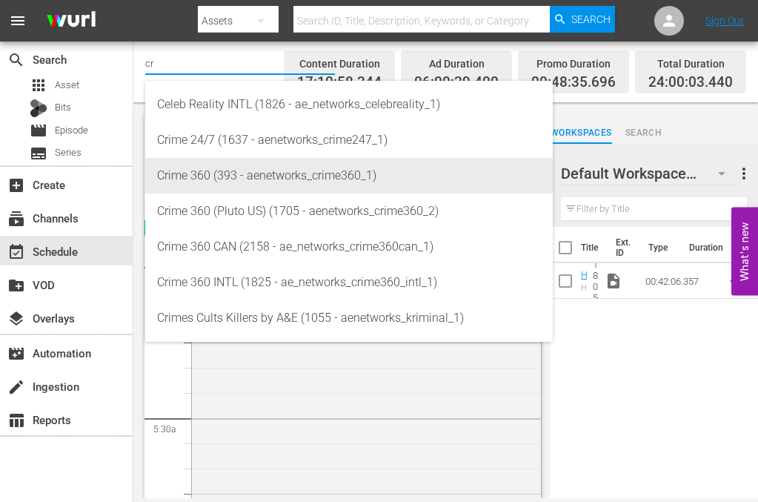
click at [224, 179] on div "Crime 360 (393 - aenetworks_crime360_1)" at bounding box center [349, 176] width 384 height 36
type input "Crime 360 (393 - aenetworks_crime360_1)"
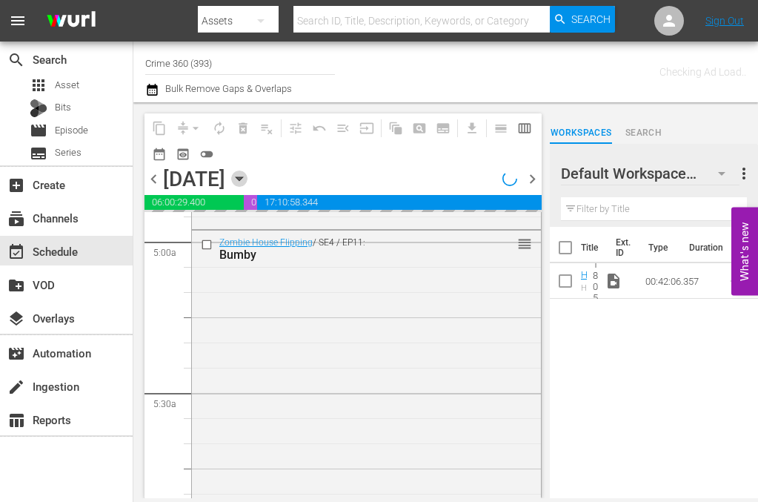
click at [248, 179] on icon "button" at bounding box center [239, 179] width 16 height 16
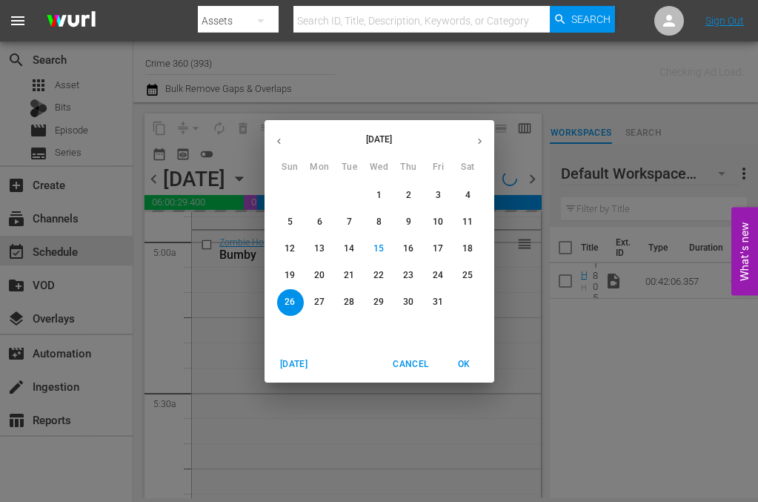
click at [318, 271] on p "20" at bounding box center [319, 275] width 10 height 13
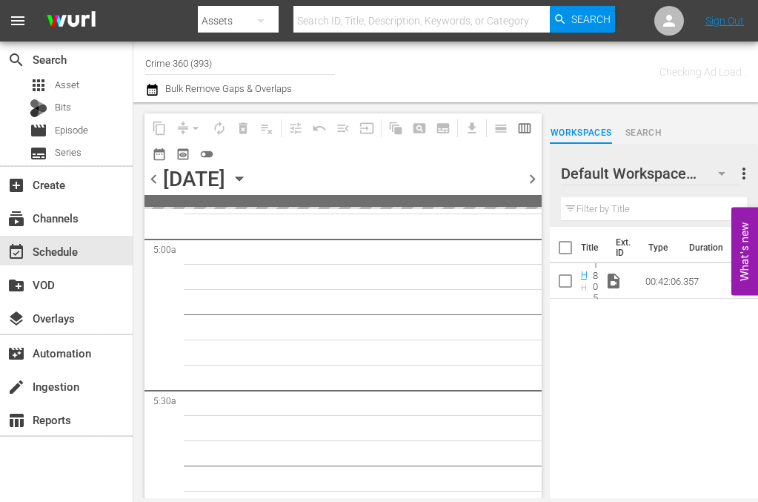
scroll to position [1558, 0]
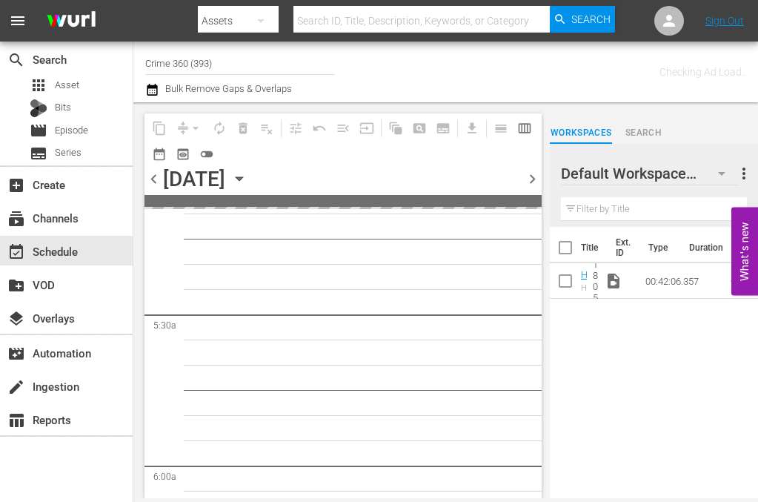
click at [215, 62] on input "Crime 360 (393)" at bounding box center [240, 63] width 190 height 36
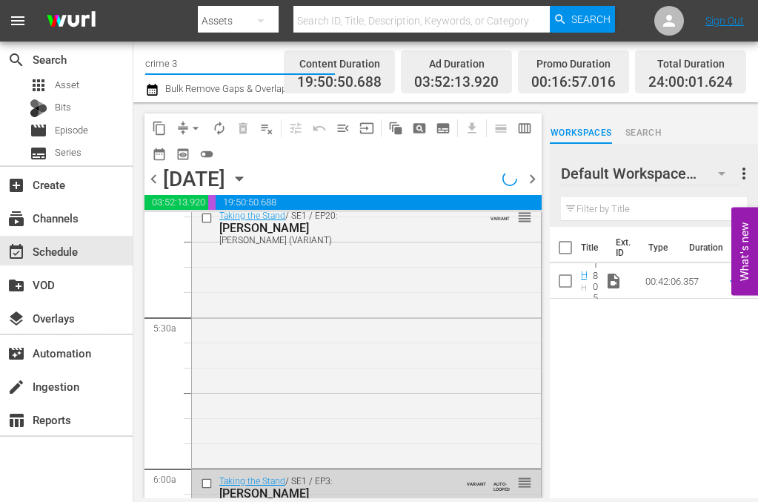
scroll to position [1407, 0]
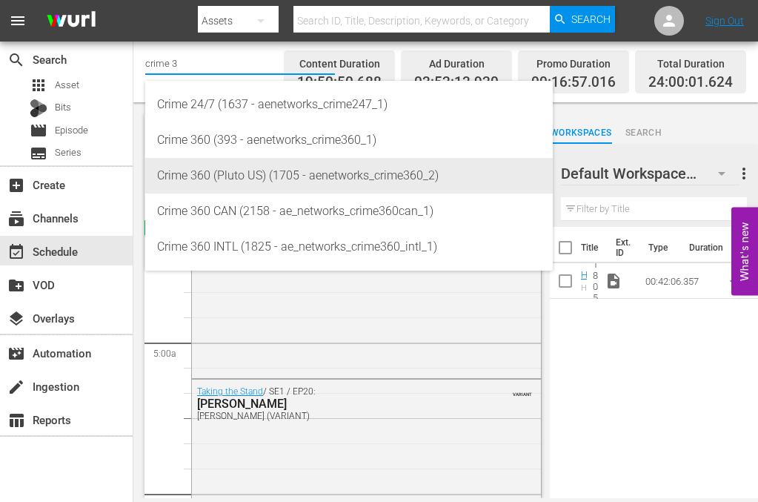
click at [234, 167] on div "Crime 360 (Pluto US) (1705 - aenetworks_crime360_2)" at bounding box center [349, 176] width 384 height 36
type input "Crime 360 (Pluto US) (1705 - aenetworks_crime360_2)"
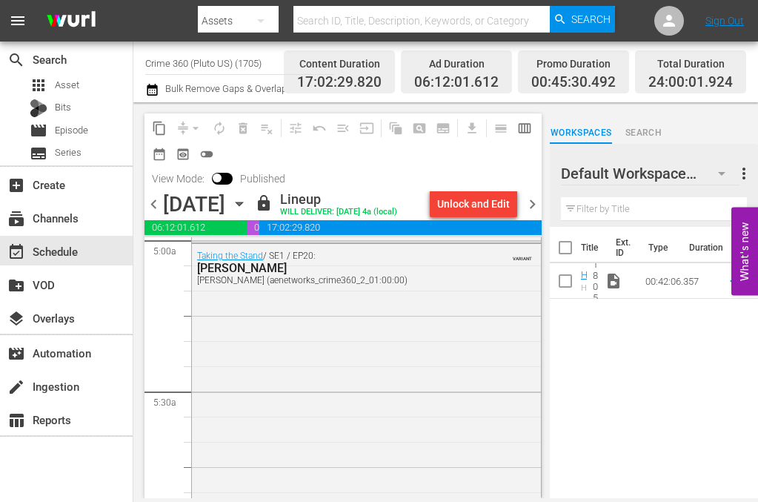
scroll to position [1483, 0]
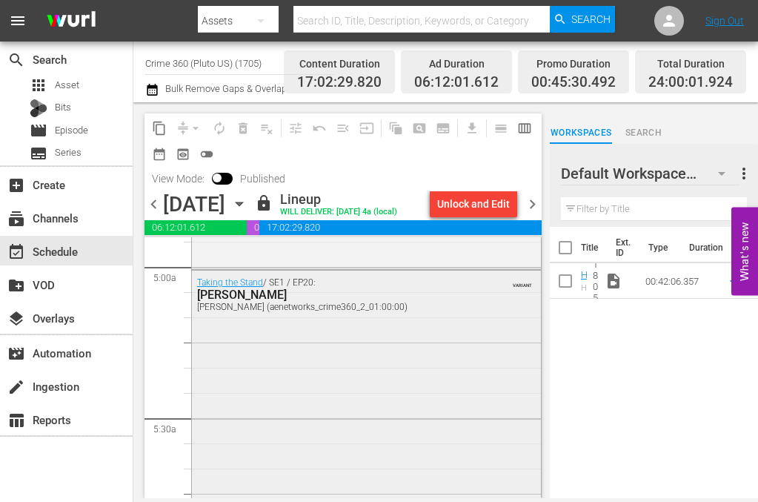
click at [301, 355] on div "Taking the Stand / SE1 / EP20: TAMMY MOORER TAMMY MOORER (aenetworks_crime360_2…" at bounding box center [366, 418] width 349 height 294
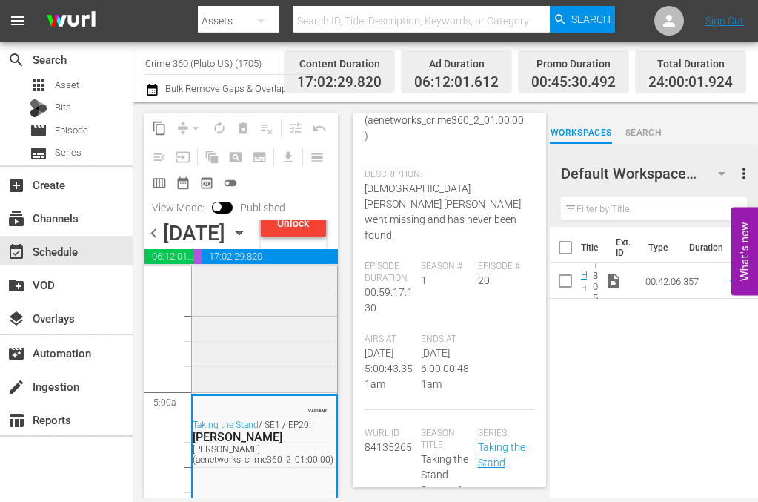
scroll to position [1334, 0]
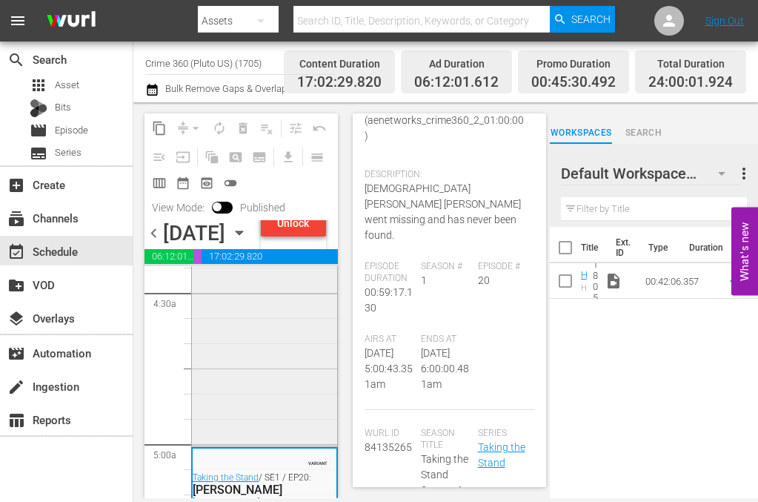
click at [261, 401] on div "VARIANT Taking the Stand / SE2 / EP7: Joshua Aide Joshua Aide (aenetworks_crime…" at bounding box center [264, 296] width 145 height 297
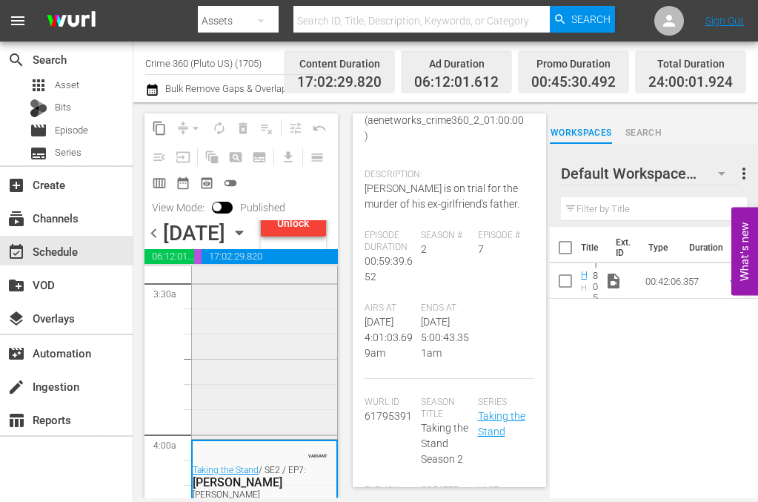
scroll to position [1038, 0]
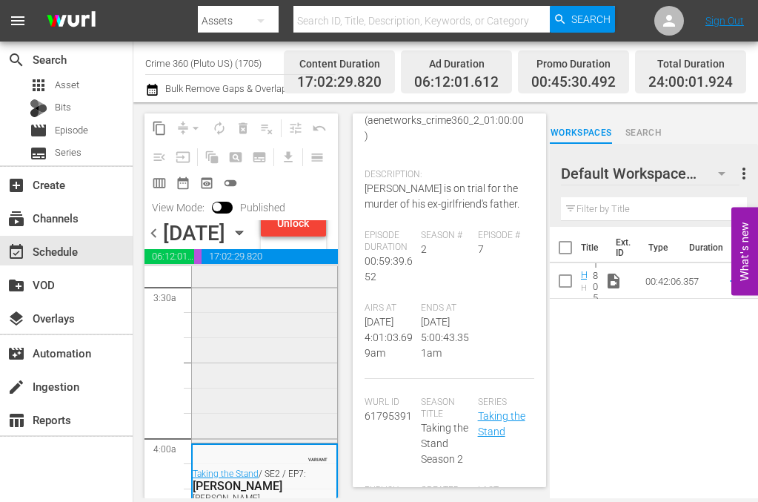
click at [265, 380] on div "VARIANT Taking the Stand / SE2 / EP4: Curtis Reeves Curtis Reeves (aenetworks_c…" at bounding box center [264, 289] width 145 height 300
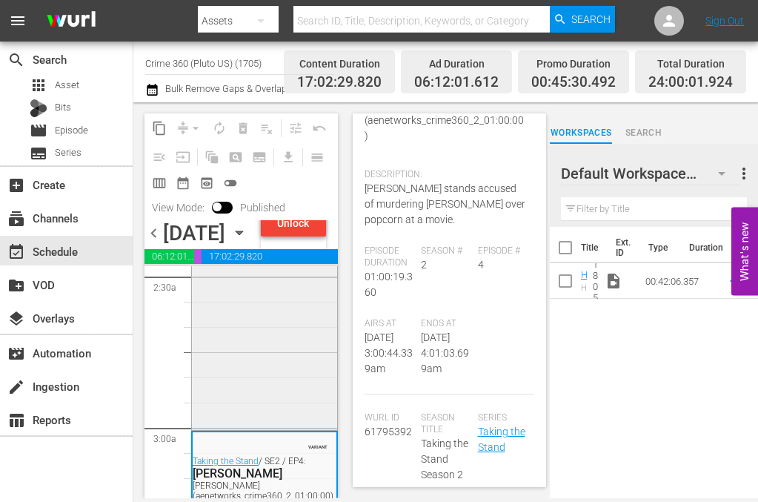
scroll to position [741, 0]
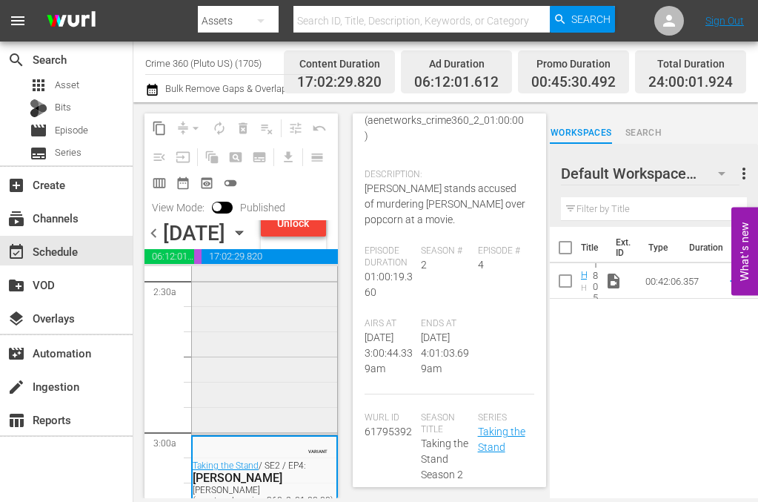
click at [253, 377] on div "VARIANT Taking the Stand / SE2 / EP2: Adam Matos Adam Matos (aenetworks_crime36…" at bounding box center [264, 285] width 145 height 294
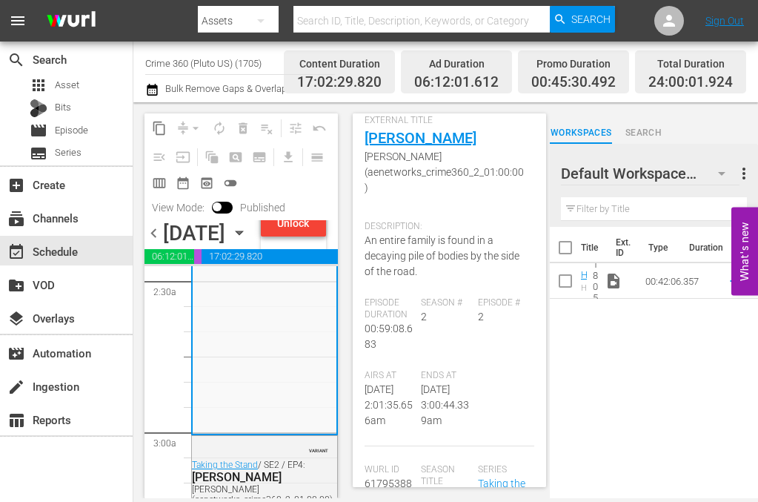
scroll to position [148, 0]
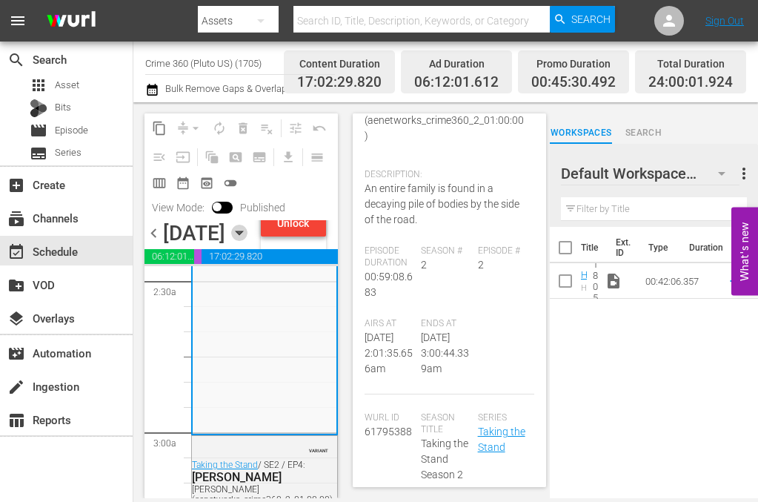
click at [248, 241] on icon "button" at bounding box center [239, 233] width 16 height 16
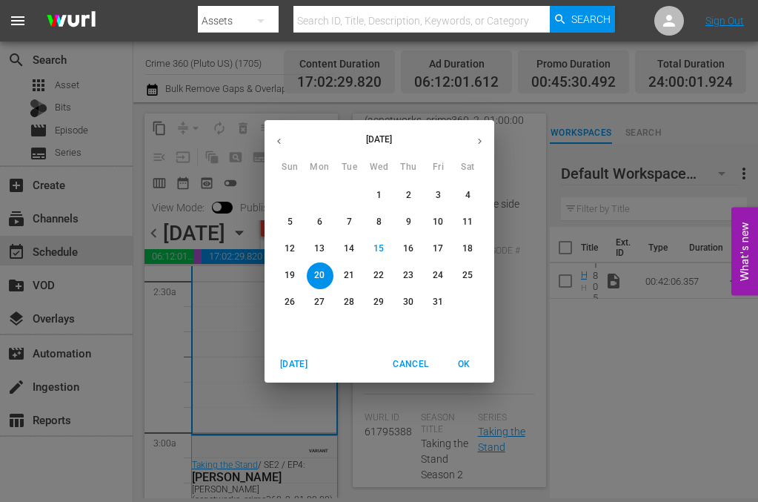
click at [348, 277] on p "21" at bounding box center [349, 275] width 10 height 13
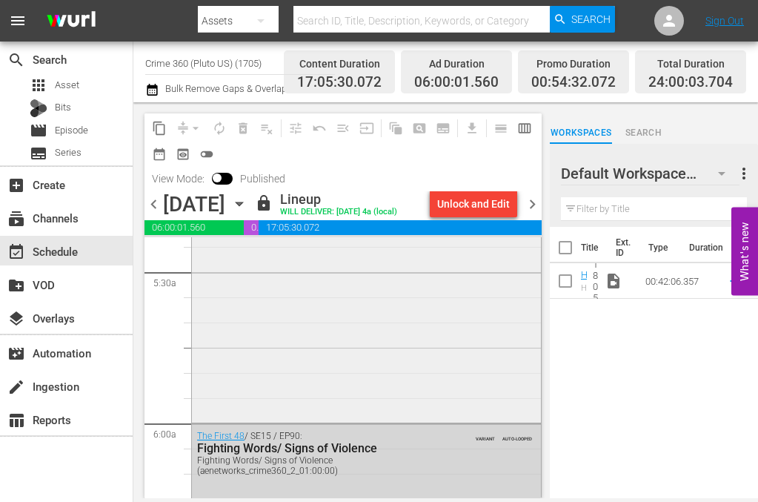
scroll to position [1705, 0]
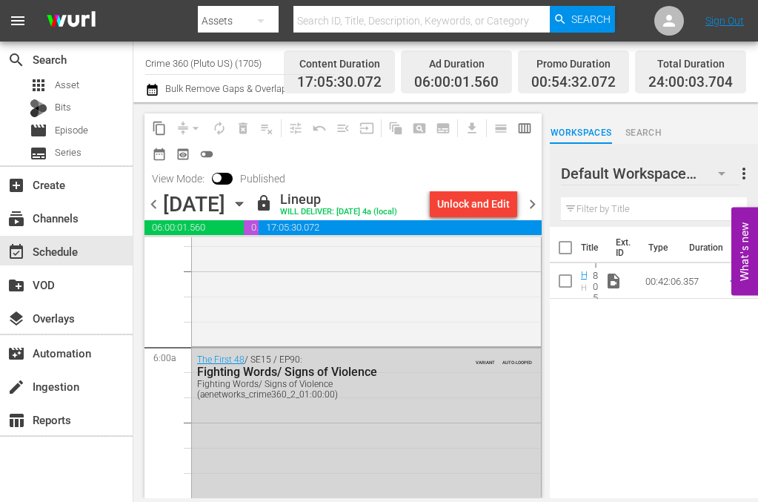
click at [242, 204] on icon "button" at bounding box center [239, 204] width 7 height 4
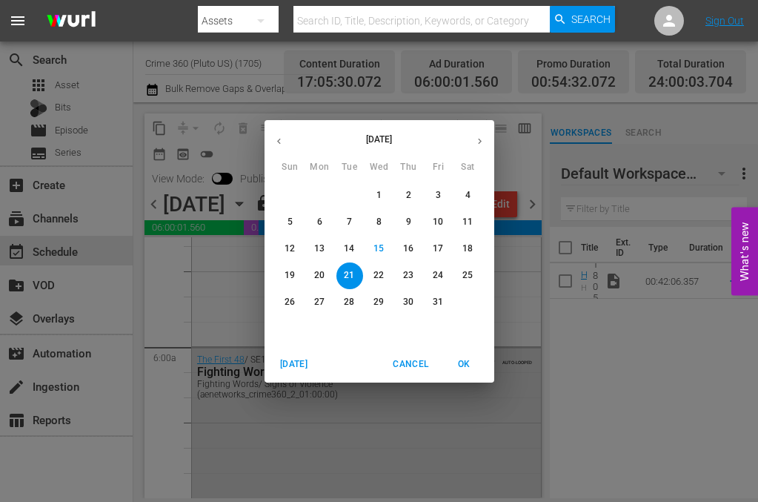
click at [376, 274] on p "22" at bounding box center [379, 275] width 10 height 13
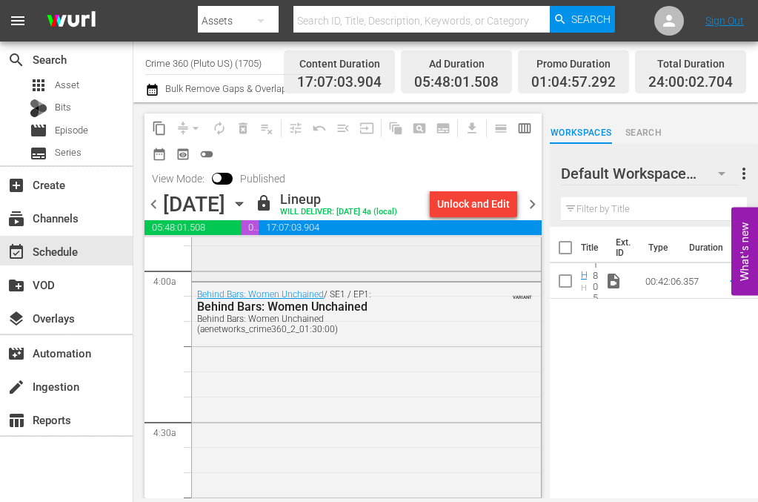
scroll to position [1186, 0]
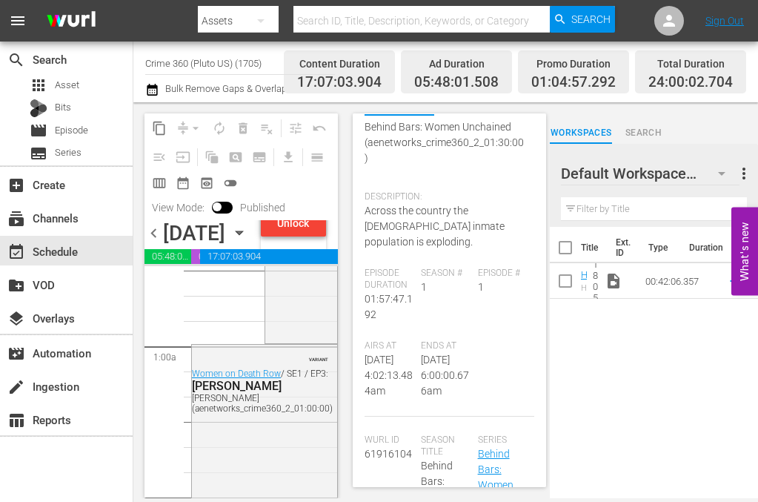
scroll to position [0, 0]
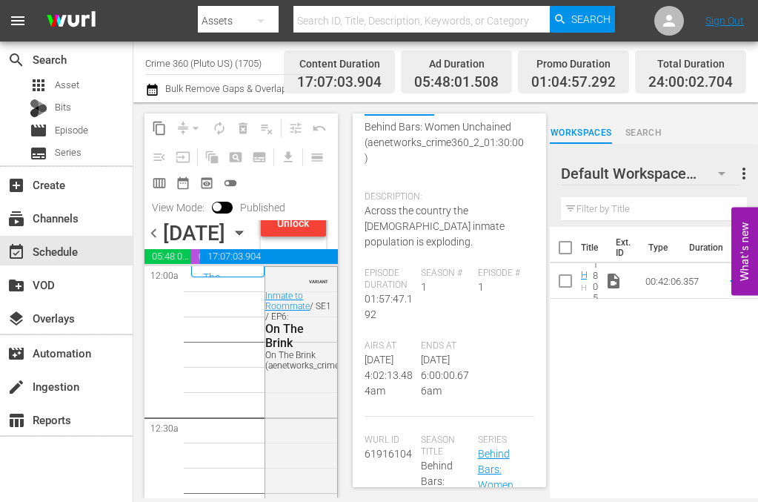
click at [248, 241] on icon "button" at bounding box center [239, 233] width 16 height 16
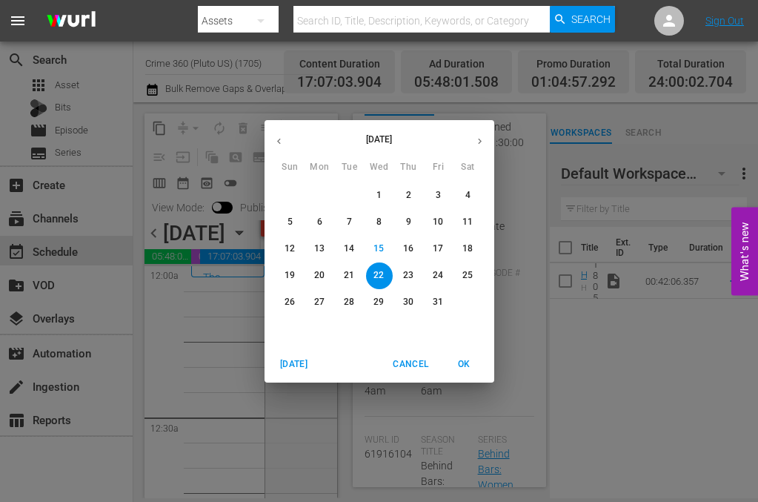
click at [406, 271] on p "23" at bounding box center [408, 275] width 10 height 13
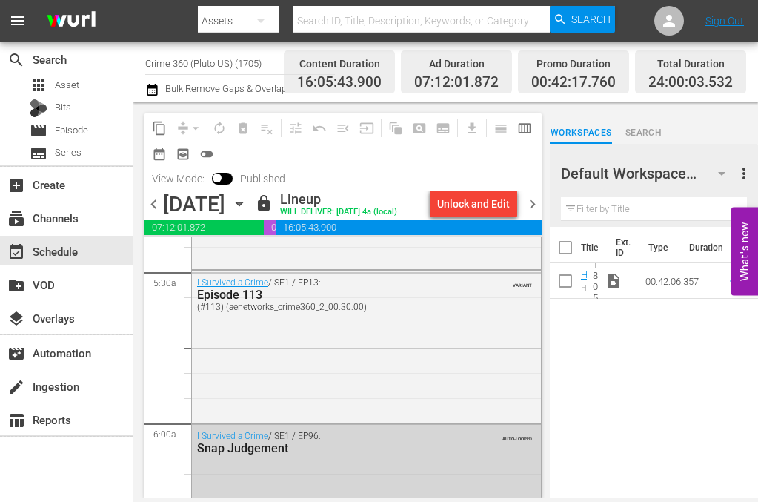
scroll to position [1631, 0]
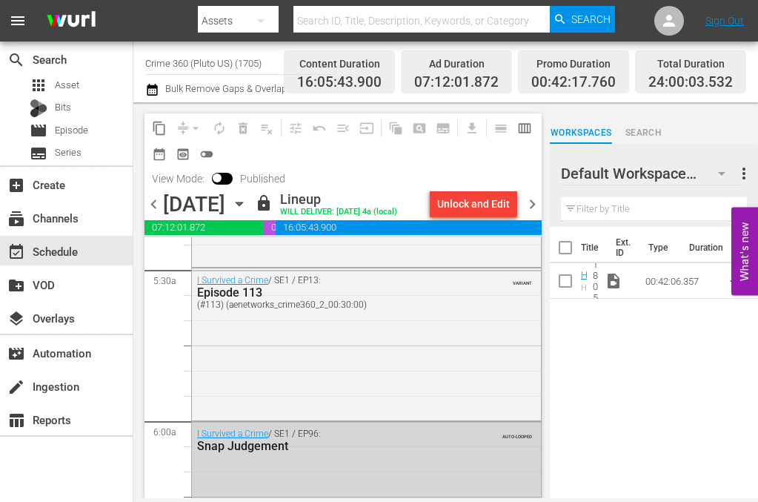
click at [248, 204] on icon "button" at bounding box center [239, 204] width 16 height 16
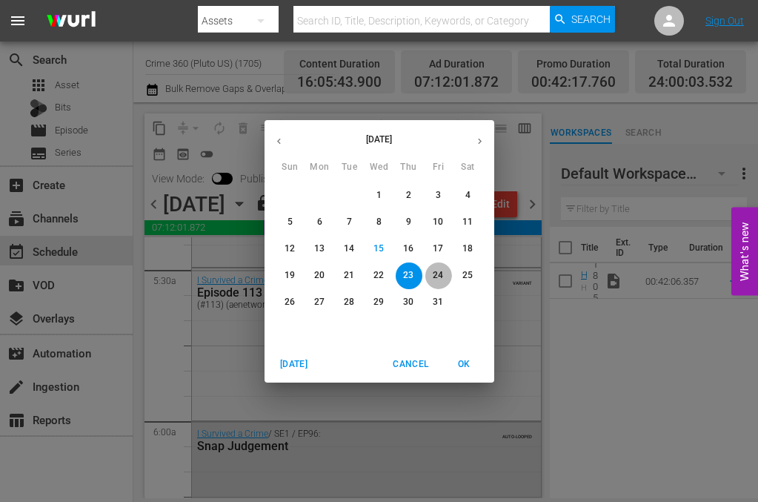
click at [444, 277] on span "24" at bounding box center [439, 275] width 27 height 13
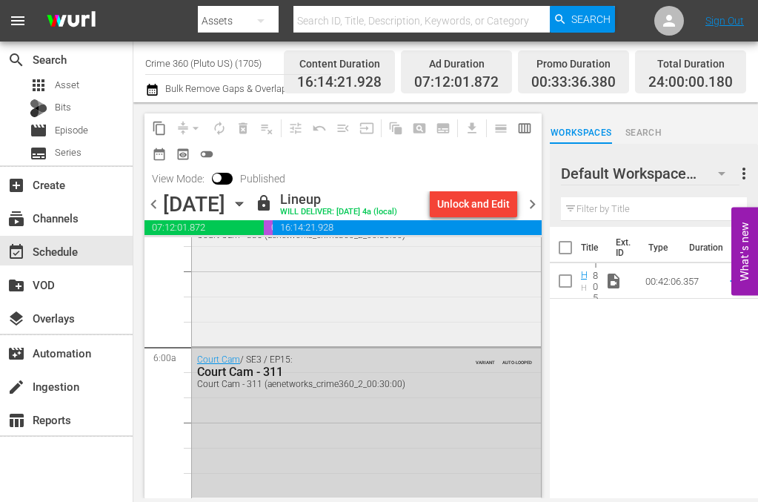
scroll to position [1631, 0]
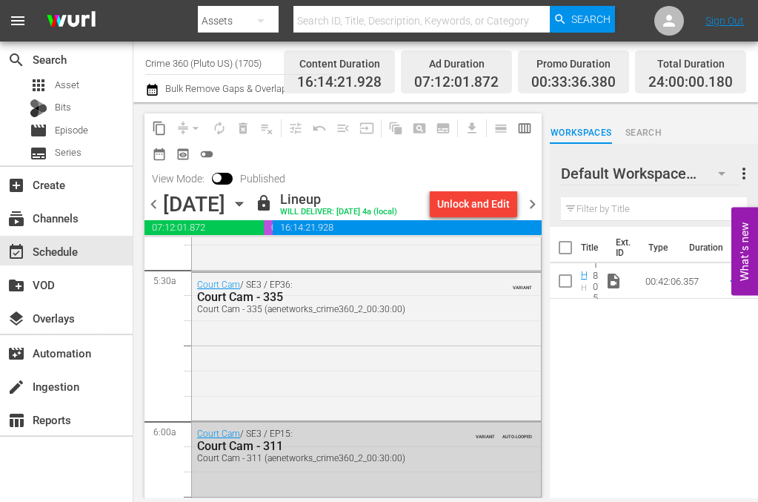
click at [248, 199] on icon "button" at bounding box center [239, 204] width 16 height 16
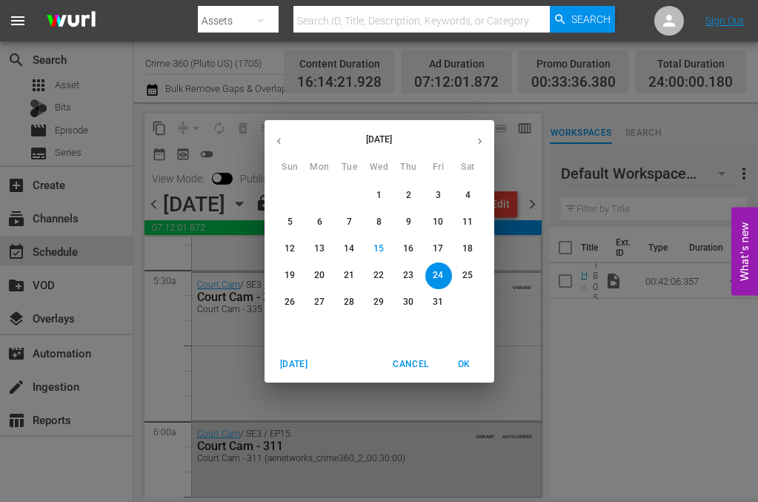
click at [469, 274] on p "25" at bounding box center [468, 275] width 10 height 13
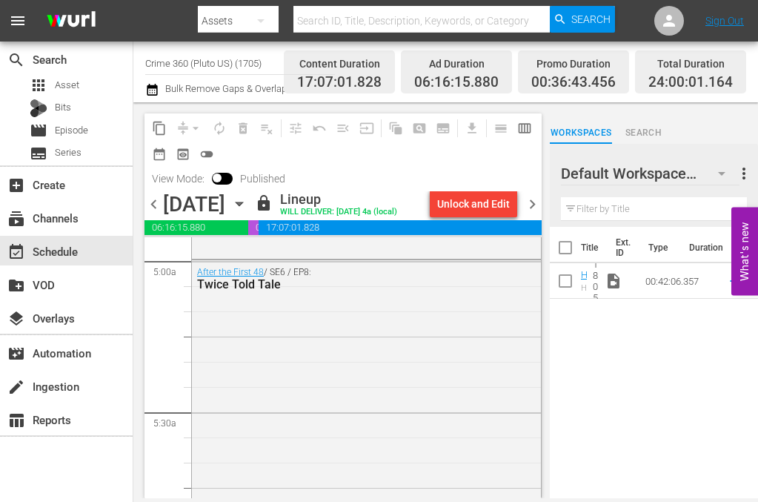
scroll to position [1483, 0]
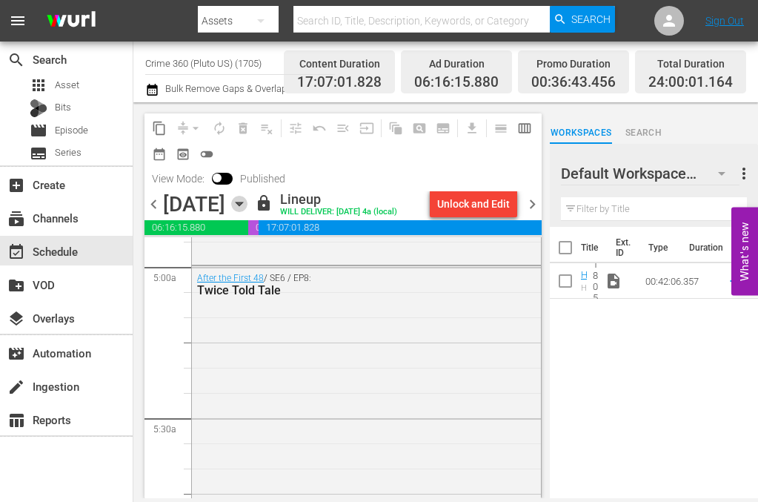
click at [242, 204] on icon "button" at bounding box center [239, 204] width 7 height 4
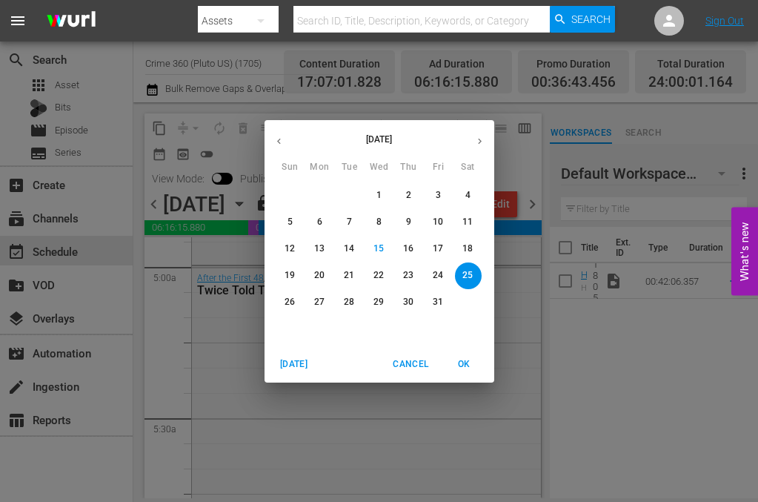
click at [284, 302] on span "26" at bounding box center [290, 302] width 27 height 13
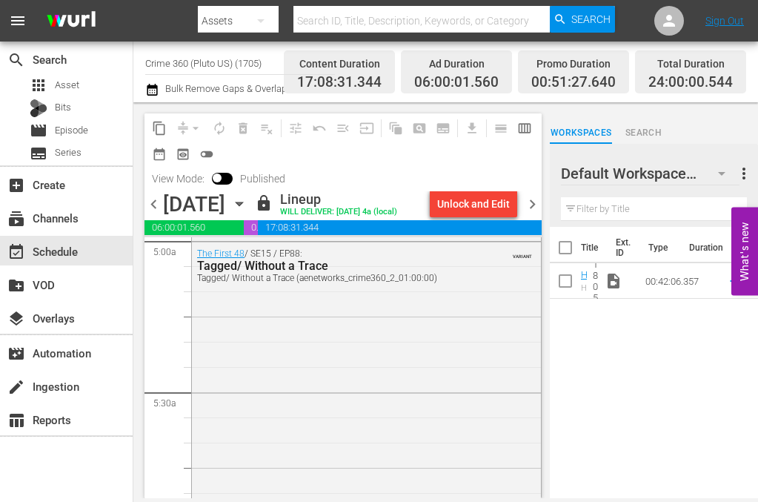
scroll to position [1483, 0]
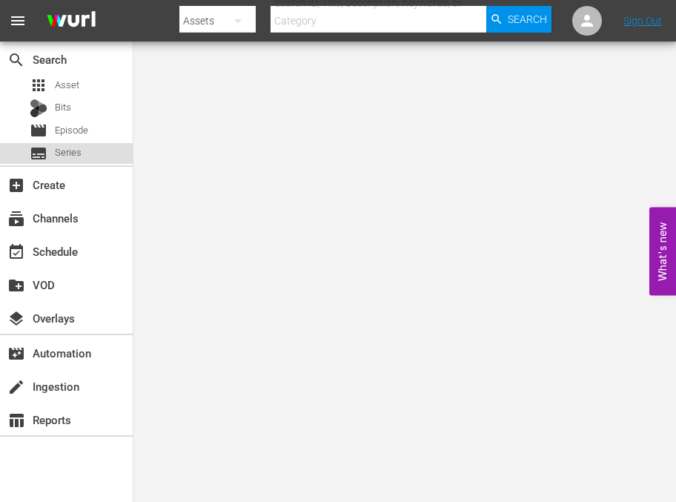
click at [71, 151] on span "Series" at bounding box center [68, 152] width 27 height 15
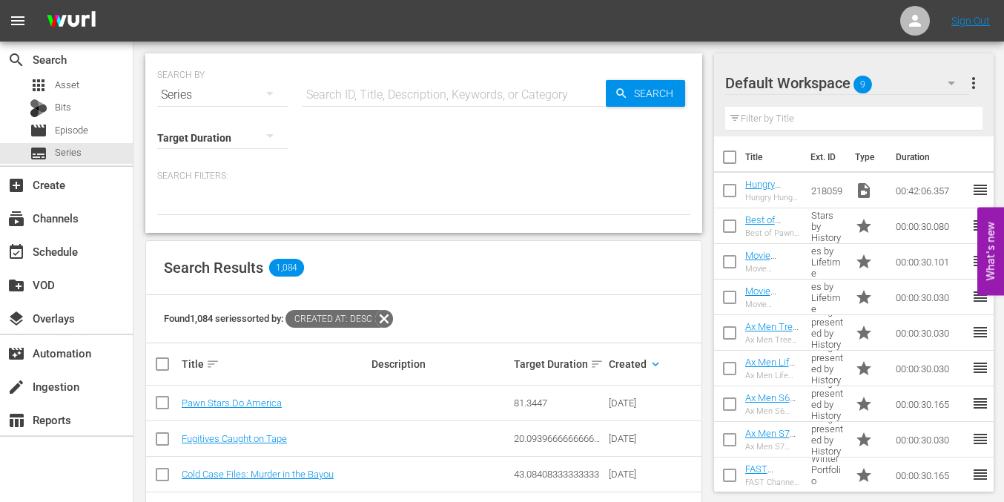
click at [515, 263] on div "Search Results 1,084" at bounding box center [423, 268] width 555 height 54
drag, startPoint x: 419, startPoint y: 93, endPoint x: 485, endPoint y: 90, distance: 66.1
click at [419, 93] on input "text" at bounding box center [453, 95] width 303 height 36
paste input "Cars Crews with Super Car Blondie"
click at [621, 88] on icon "button" at bounding box center [621, 93] width 13 height 13
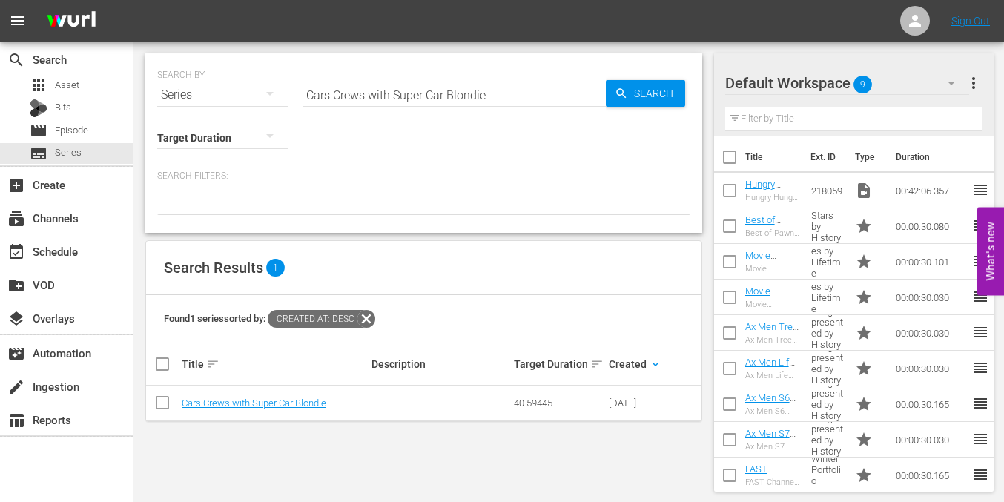
click at [398, 96] on input "Cars Crews with Super Car Blondie" at bounding box center [453, 95] width 303 height 36
paste input "rime 360"
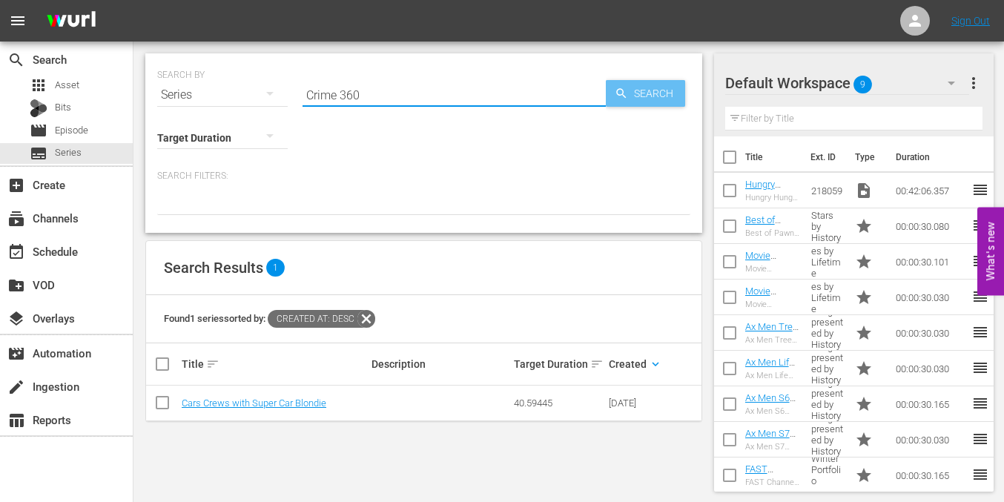
click at [667, 92] on span "Search" at bounding box center [656, 93] width 57 height 27
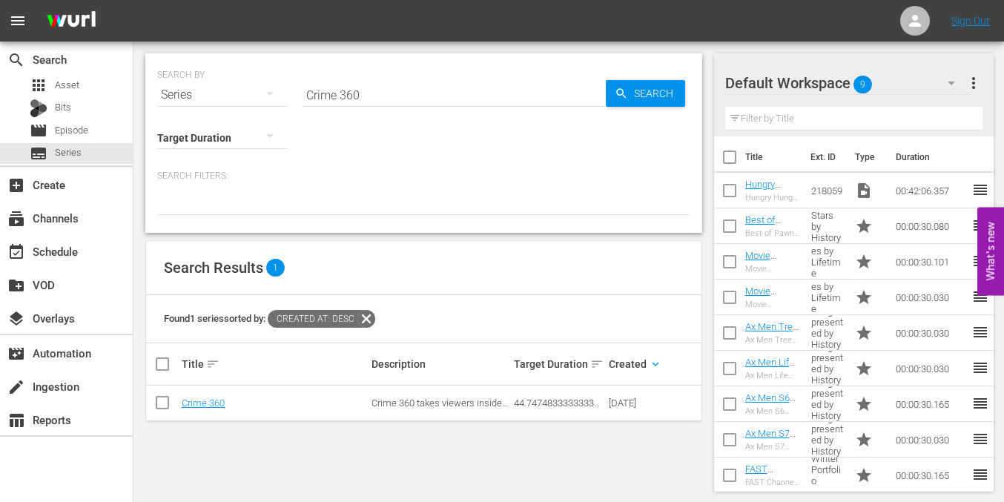
click at [375, 97] on input "Crime 360" at bounding box center [453, 95] width 303 height 36
click at [333, 101] on input "Crime 360" at bounding box center [453, 95] width 303 height 36
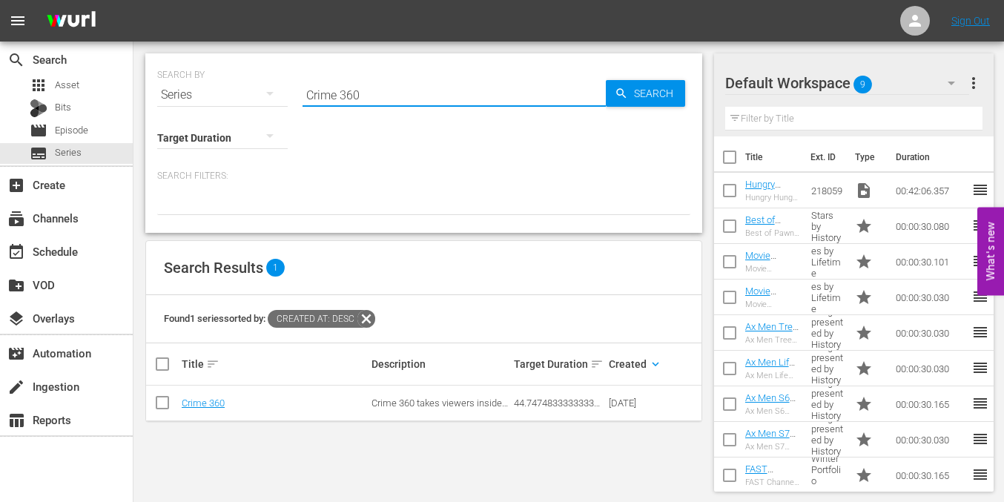
click at [333, 101] on input "Crime 360" at bounding box center [453, 95] width 303 height 36
paste input "Watching the Detectives"
click at [665, 95] on span "Search" at bounding box center [656, 93] width 57 height 27
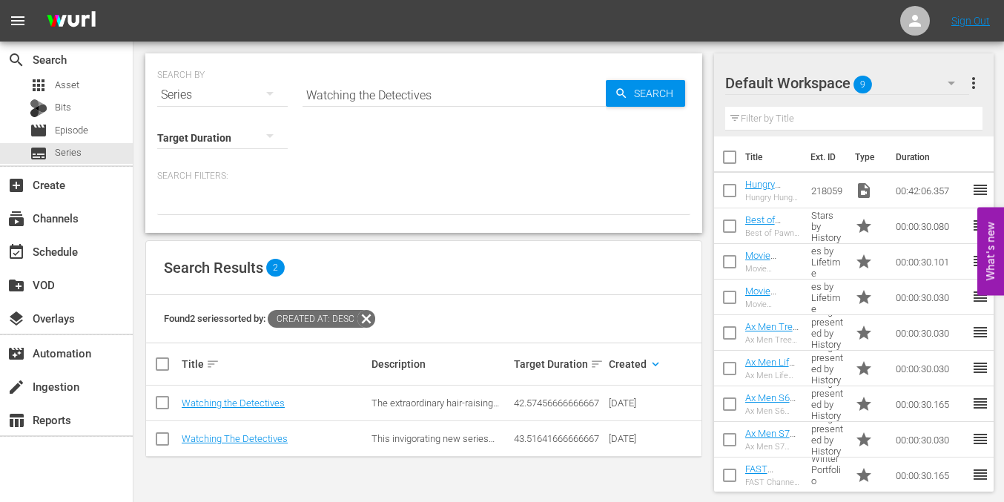
click at [439, 83] on input "Watching the Detectives" at bounding box center [453, 95] width 303 height 36
paste input "Storage Wars: Best of Barry"
click at [644, 103] on span "Search" at bounding box center [656, 93] width 57 height 27
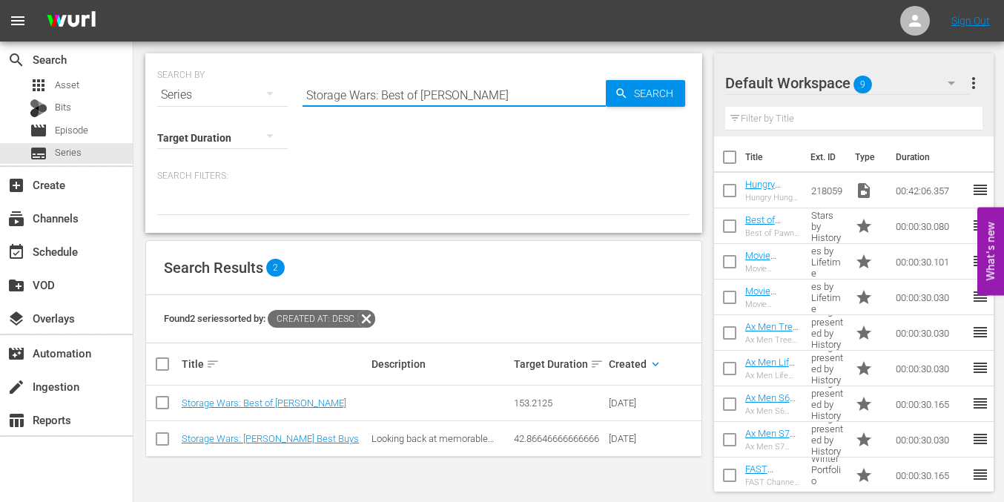
drag, startPoint x: 382, startPoint y: 92, endPoint x: 268, endPoint y: 91, distance: 113.4
click at [269, 92] on div "SEARCH BY Search By Series Search ID, Title, Description, Keywords, or Category…" at bounding box center [423, 85] width 533 height 53
click at [643, 91] on span "Search" at bounding box center [656, 93] width 57 height 27
click at [427, 261] on div "Search Results 2" at bounding box center [423, 268] width 555 height 54
click at [406, 87] on input "Best of Barry" at bounding box center [453, 95] width 303 height 36
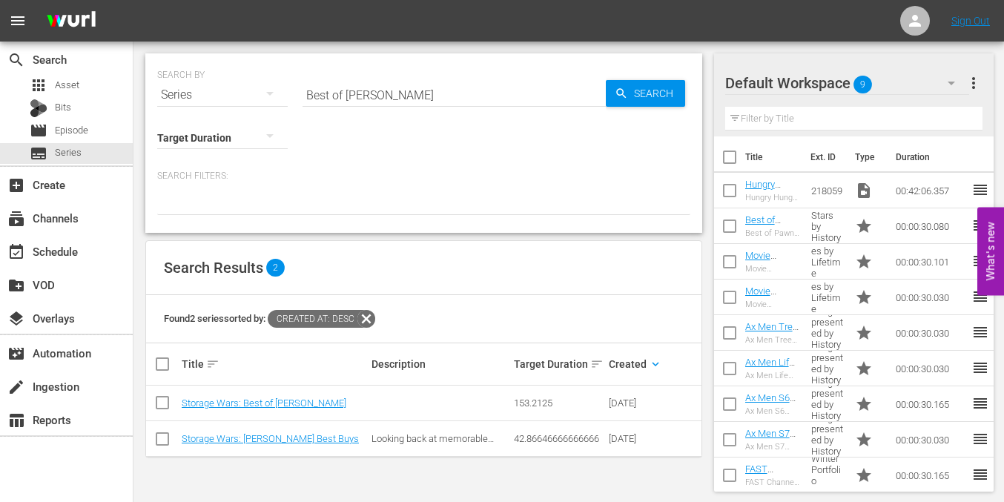
click at [406, 87] on input "Best of Barry" at bounding box center [453, 95] width 303 height 36
paste input "Lost Gold of The Aztecs"
click at [625, 102] on div "Search" at bounding box center [645, 93] width 79 height 27
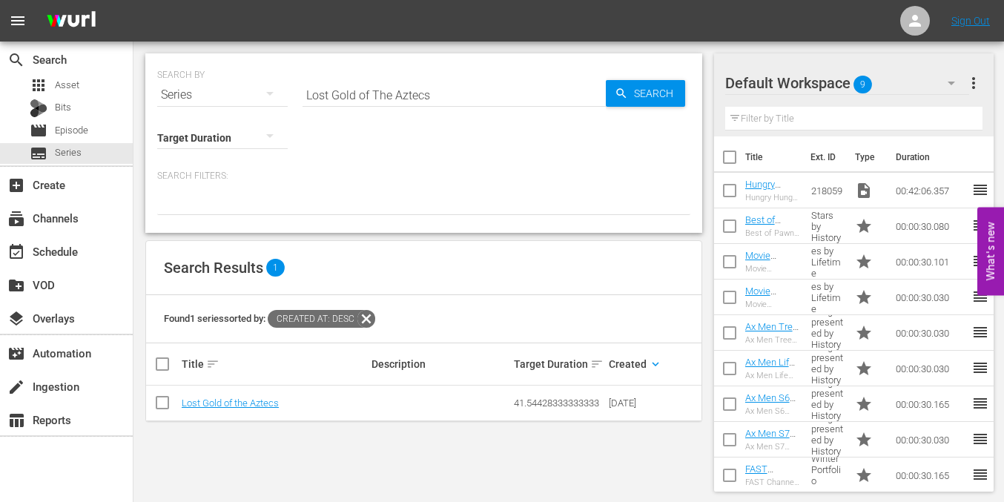
click at [423, 90] on input "Lost Gold of The Aztecs" at bounding box center [453, 95] width 303 height 36
paste input "Murder in the 21st"
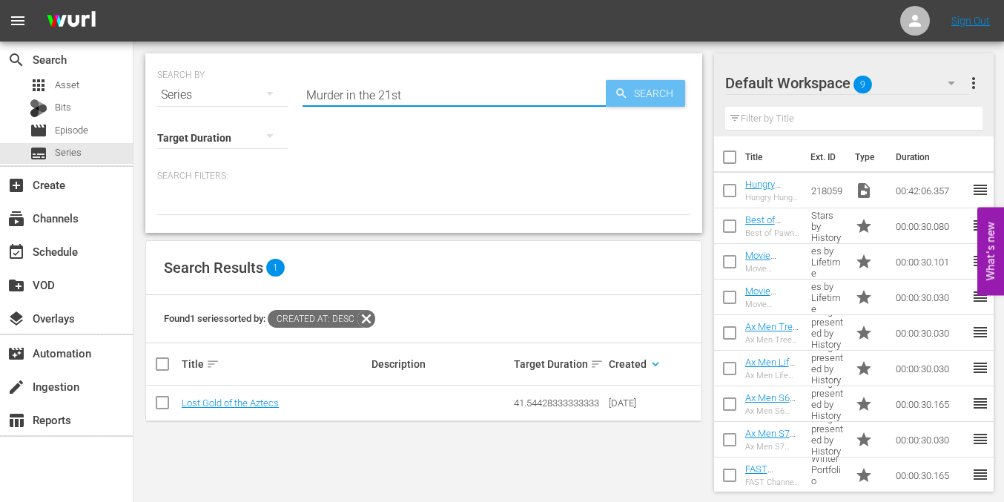
click at [652, 89] on span "Search" at bounding box center [656, 93] width 57 height 27
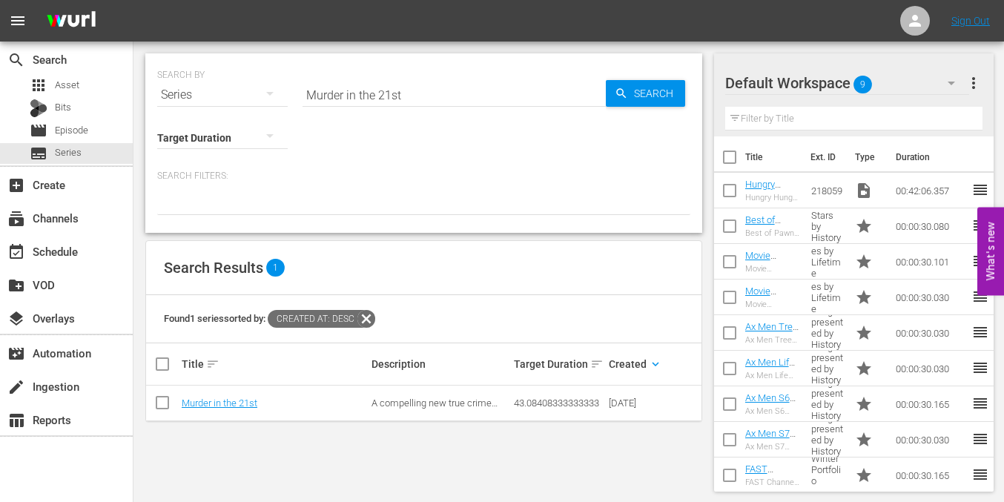
click at [378, 85] on input "Murder in the 21st" at bounding box center [453, 95] width 303 height 36
paste input "Panic 9-1-1"
click at [658, 91] on span "Search" at bounding box center [656, 93] width 57 height 27
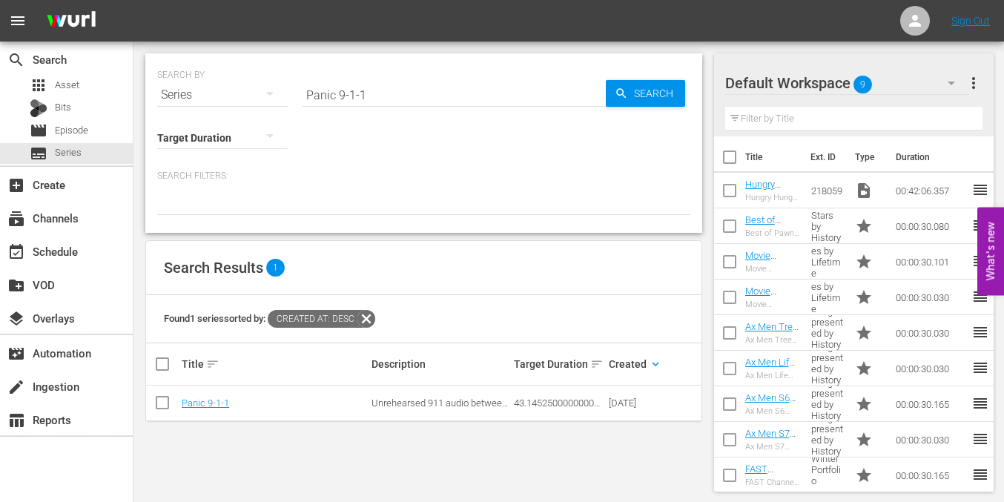
drag, startPoint x: 424, startPoint y: 179, endPoint x: 334, endPoint y: 57, distance: 151.7
click at [424, 179] on p "Search Filters:" at bounding box center [423, 176] width 533 height 13
click at [397, 83] on input "Panic 9-1-1" at bounding box center [453, 95] width 303 height 36
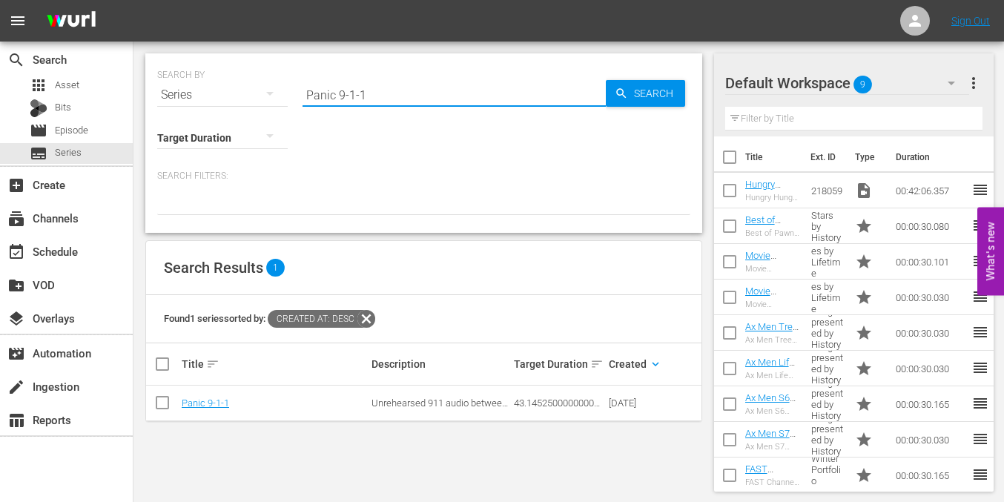
paste input "Kingpin"
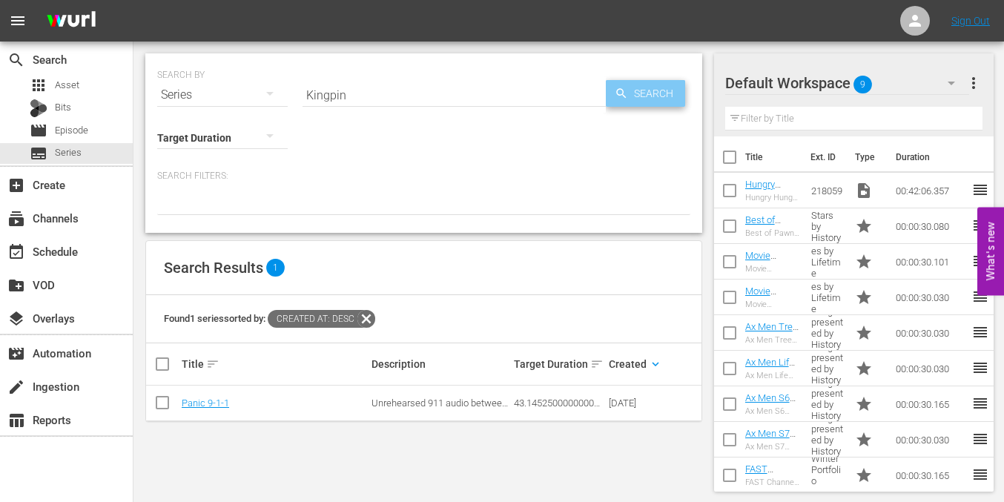
click at [635, 96] on span "Search" at bounding box center [656, 93] width 57 height 27
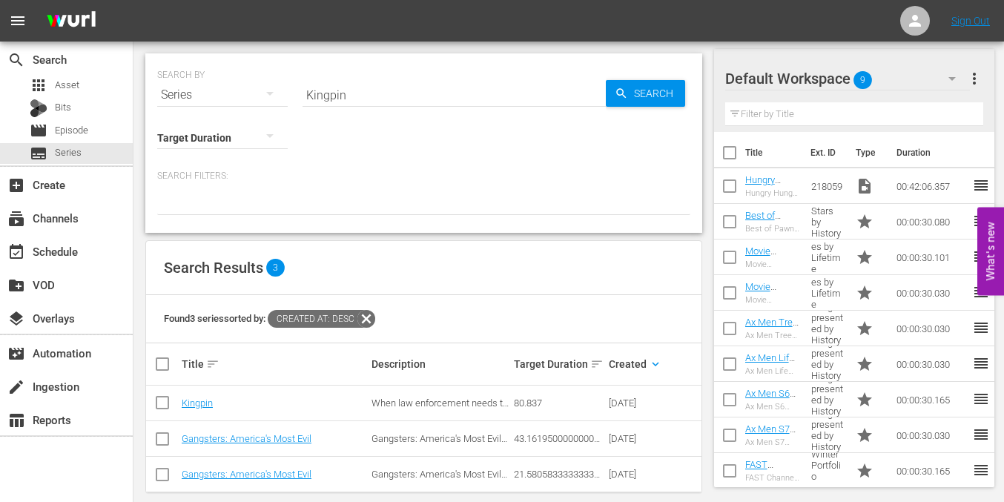
scroll to position [18, 0]
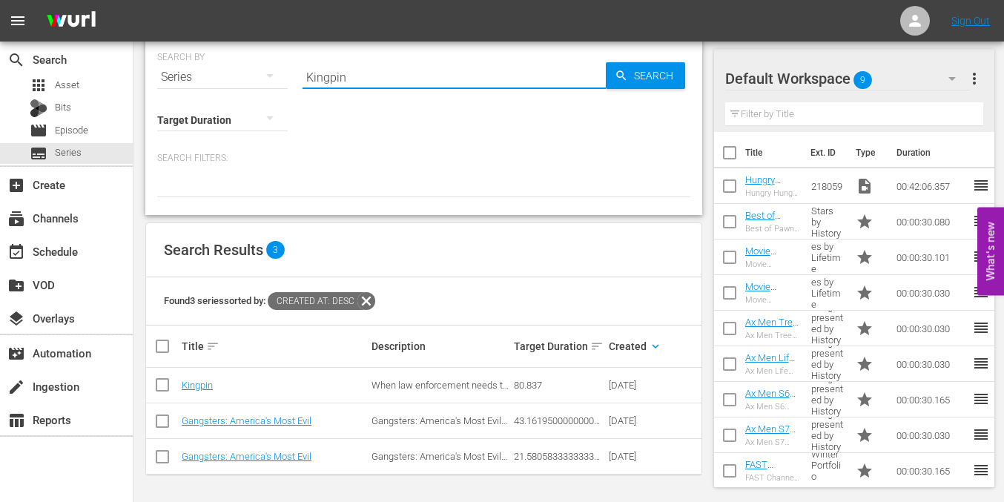
click at [360, 79] on input "Kingpin" at bounding box center [453, 77] width 303 height 36
paste input "Mobsters"
click at [631, 79] on span "Search" at bounding box center [656, 75] width 57 height 27
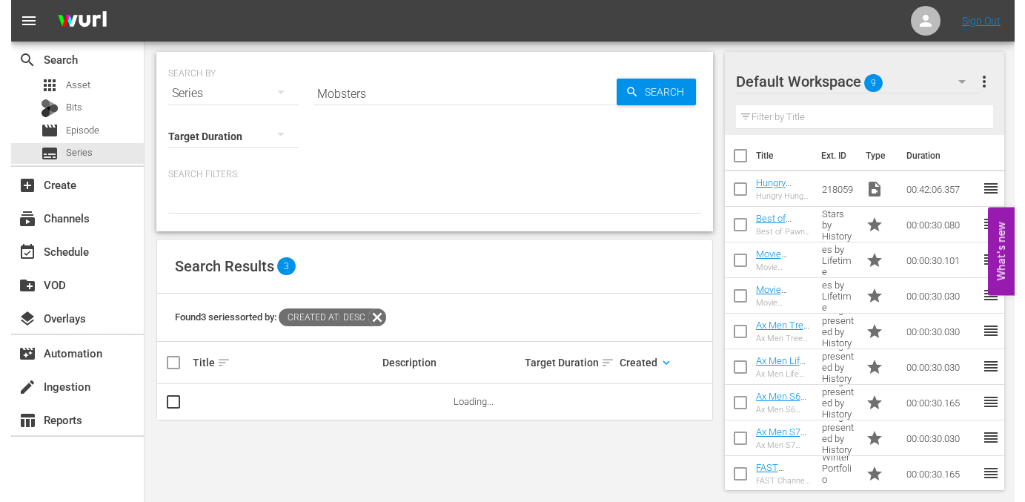
scroll to position [0, 0]
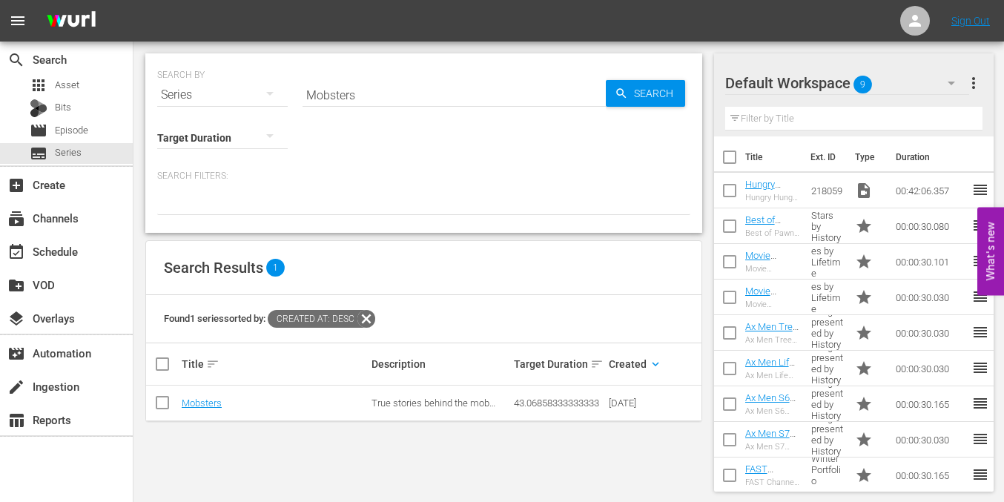
click at [377, 89] on input "Mobsters" at bounding box center [453, 95] width 303 height 36
paste input "Storage Wars: Family Find"
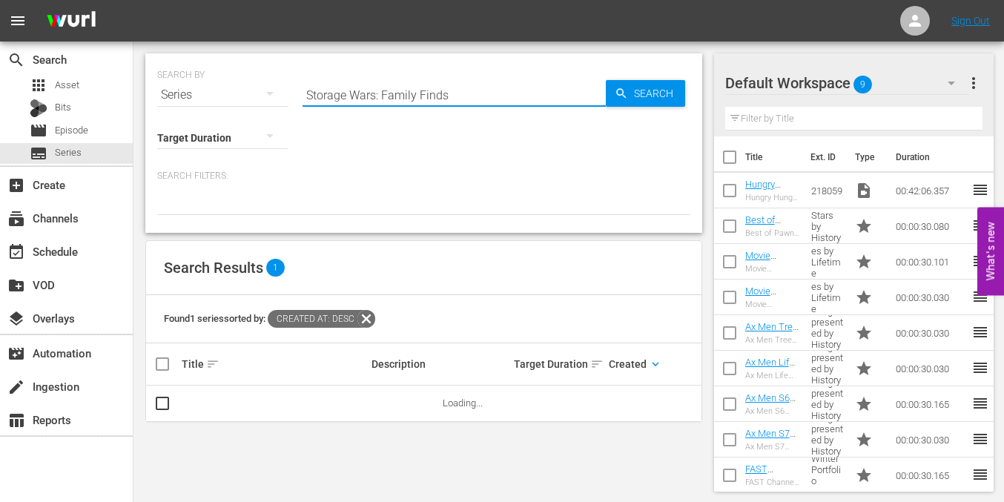
drag, startPoint x: 381, startPoint y: 93, endPoint x: 272, endPoint y: 90, distance: 109.0
click at [276, 92] on div "SEARCH BY Search By Series Search ID, Title, Description, Keywords, or Category…" at bounding box center [423, 85] width 533 height 53
click at [672, 98] on span "Search" at bounding box center [656, 93] width 57 height 27
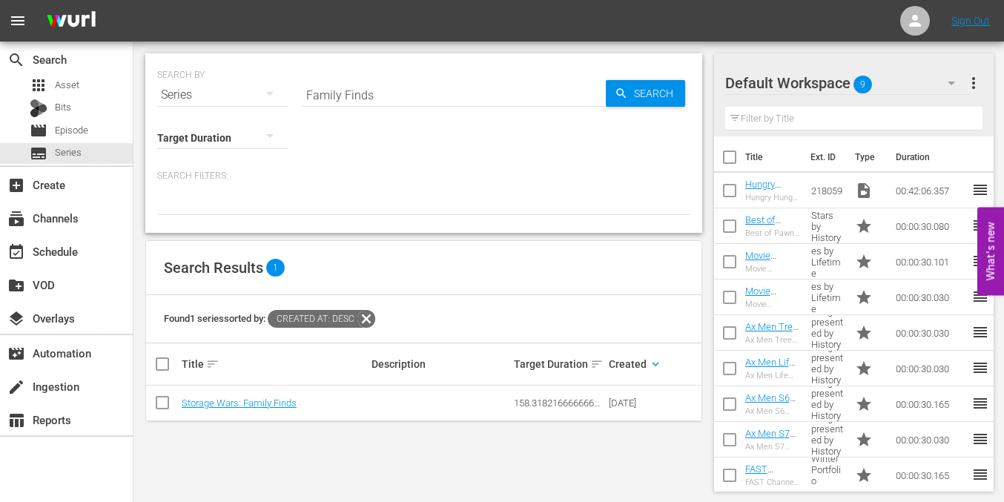
click at [368, 445] on div "SEARCH BY Search By Series Search ID, Title, Description, Keywords, or Category…" at bounding box center [423, 273] width 581 height 462
drag, startPoint x: 314, startPoint y: 440, endPoint x: 294, endPoint y: 417, distance: 31.0
click at [314, 440] on div "SEARCH BY Search By Series Search ID, Title, Description, Keywords, or Category…" at bounding box center [423, 273] width 581 height 462
click at [379, 102] on input "Family Finds" at bounding box center [453, 95] width 303 height 36
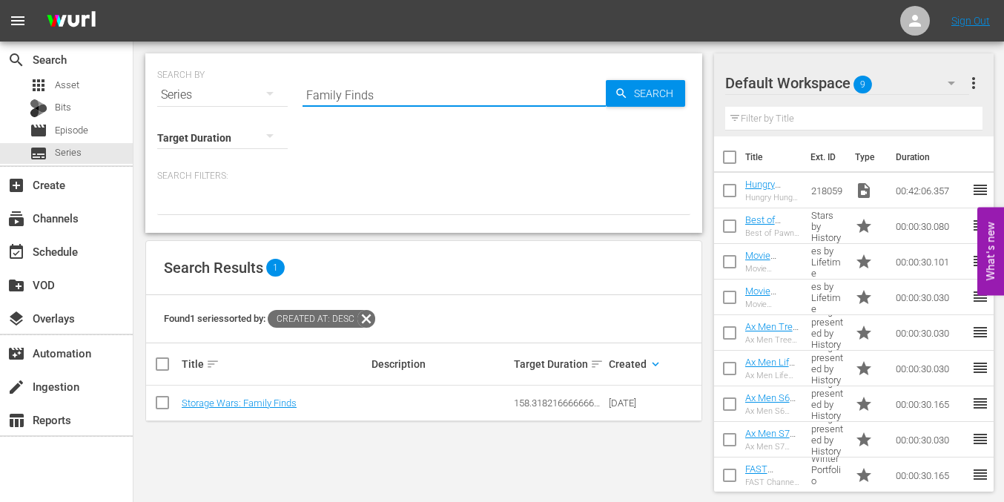
click at [379, 102] on input "Family Finds" at bounding box center [453, 95] width 303 height 36
paste input "Elizabeth Smart: Finding Justice"
click at [649, 96] on span "Search" at bounding box center [656, 93] width 57 height 27
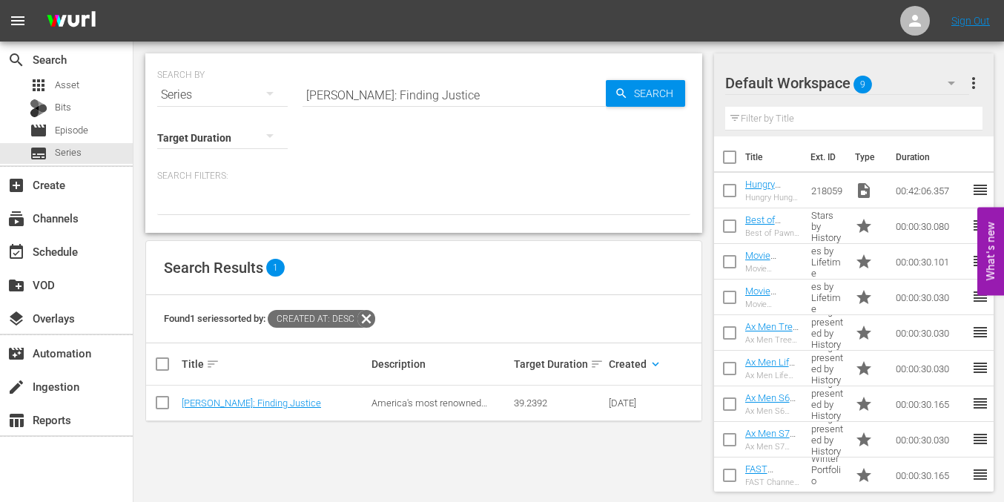
click at [386, 103] on input "Elizabeth Smart: Finding Justice" at bounding box center [453, 95] width 303 height 36
paste input "Inmate to Roommat"
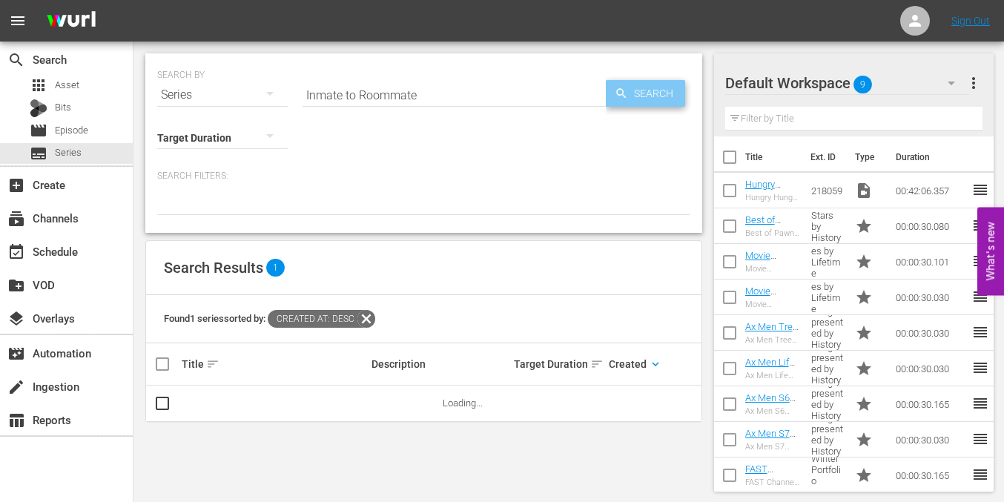
click at [645, 85] on span "Search" at bounding box center [656, 93] width 57 height 27
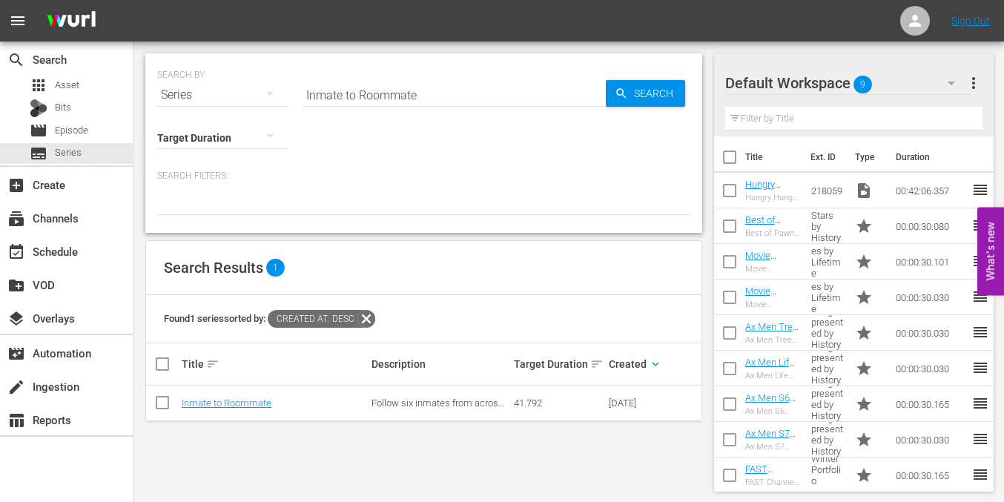
drag, startPoint x: 372, startPoint y: 478, endPoint x: 174, endPoint y: 129, distance: 401.4
click at [372, 478] on div "SEARCH BY Search By Series Search ID, Title, Description, Keywords, or Category…" at bounding box center [423, 273] width 581 height 462
click at [462, 102] on input "Inmate to Roommate" at bounding box center [453, 95] width 303 height 36
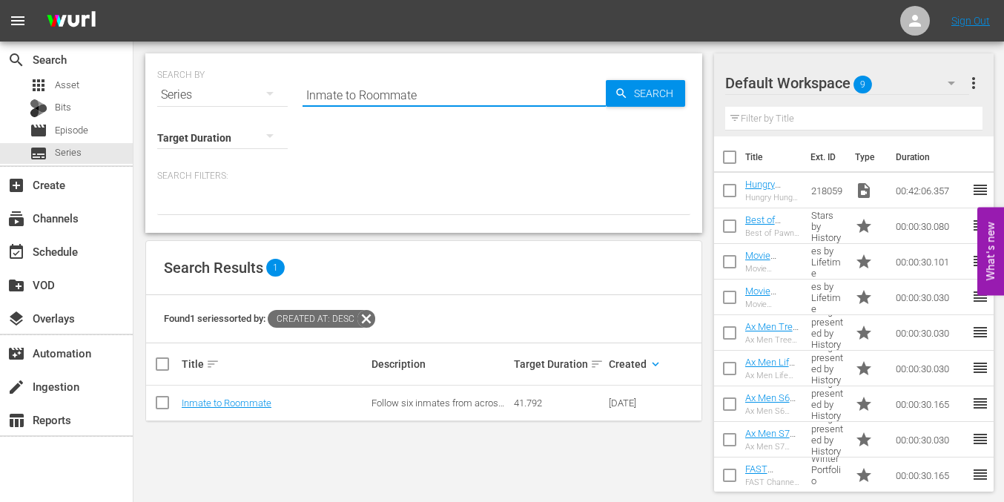
paste input "Lakefront Luxury"
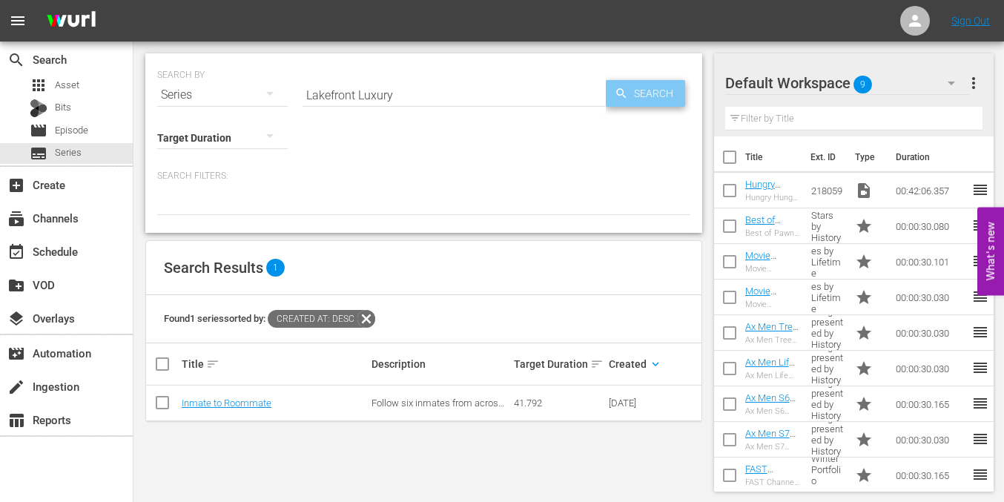
click at [664, 87] on span "Search" at bounding box center [656, 93] width 57 height 27
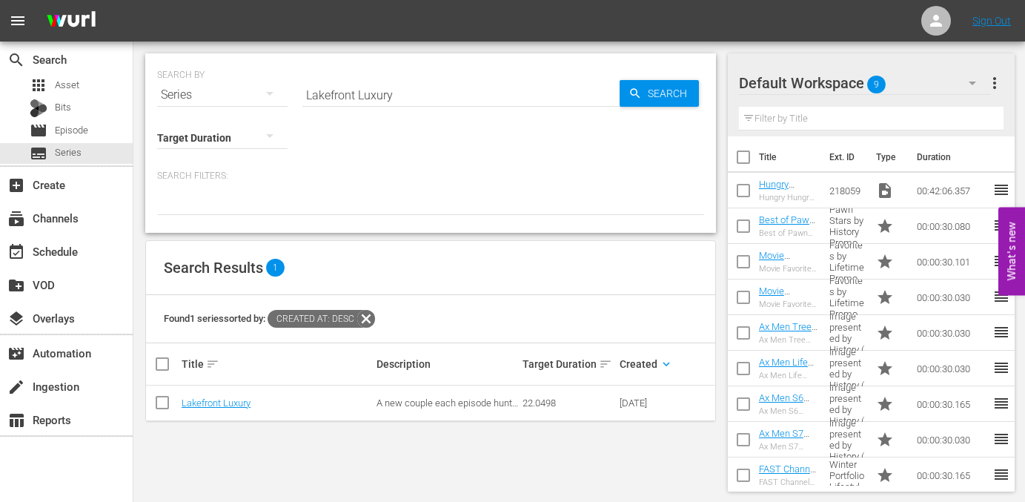
click at [455, 102] on input "Lakefront Luxury" at bounding box center [460, 95] width 317 height 36
paste input "ive PD Presents: PD Cam"
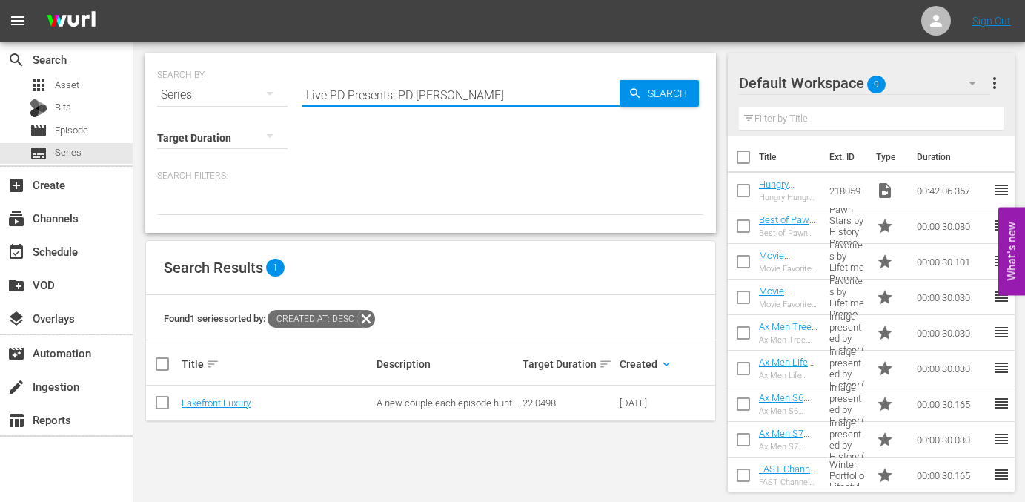
click at [672, 76] on div "SEARCH BY Search By Series Search ID, Title, Description, Keywords, or Category…" at bounding box center [430, 85] width 547 height 53
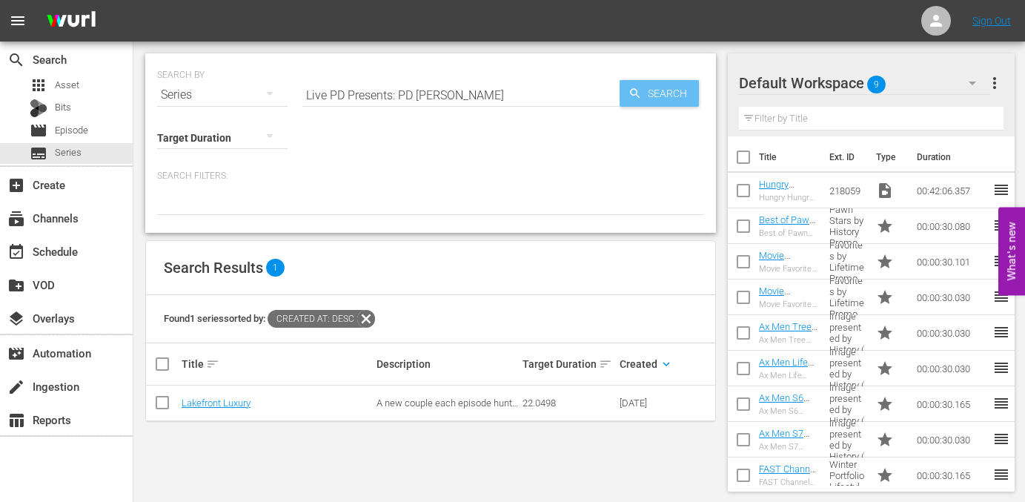
click at [672, 94] on span "Search" at bounding box center [670, 93] width 57 height 27
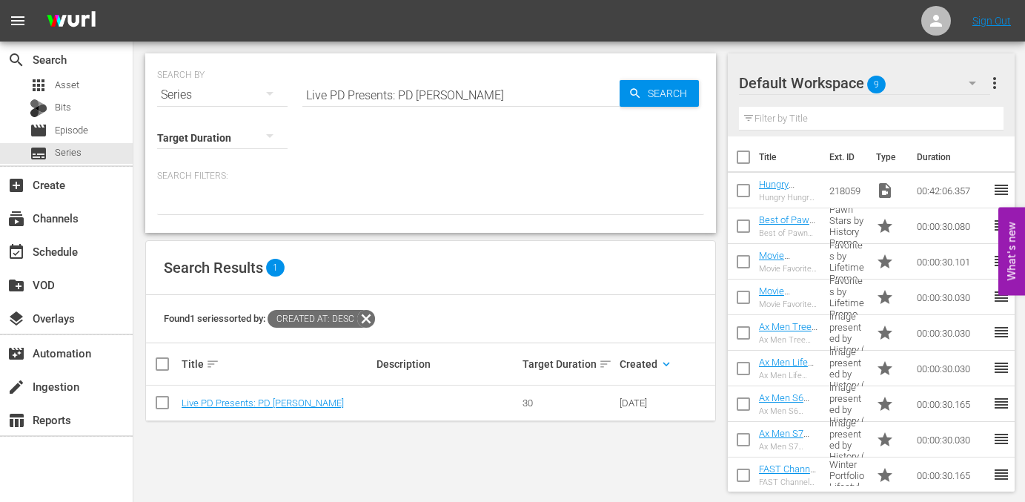
click at [495, 96] on input "Live PD Presents: PD Cam" at bounding box center [460, 95] width 317 height 36
drag, startPoint x: 495, startPoint y: 96, endPoint x: 670, endPoint y: 76, distance: 176.1
click at [497, 96] on input "Live PD Presents: PD Cam" at bounding box center [460, 95] width 317 height 36
paste input "My Strange Arrest"
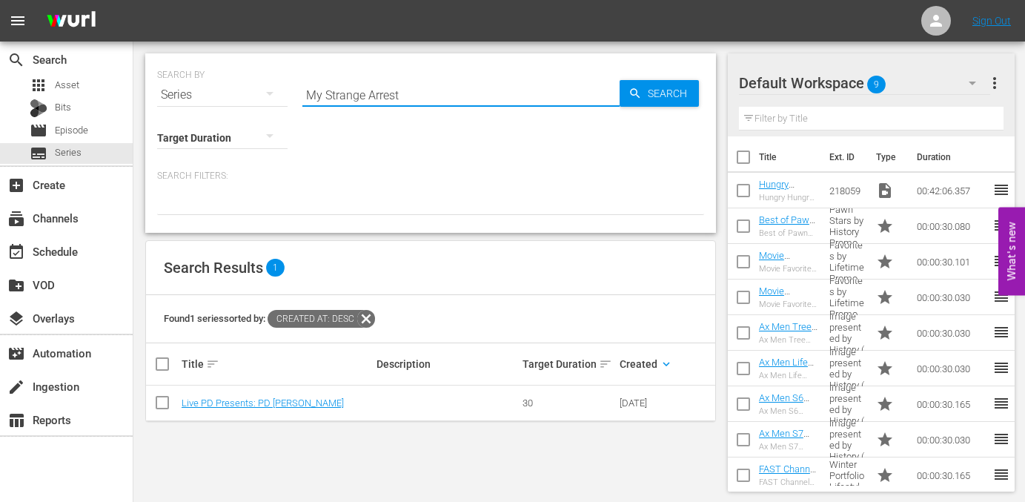
click at [670, 76] on div "SEARCH BY Search By Series Search ID, Title, Description, Keywords, or Category…" at bounding box center [430, 85] width 547 height 53
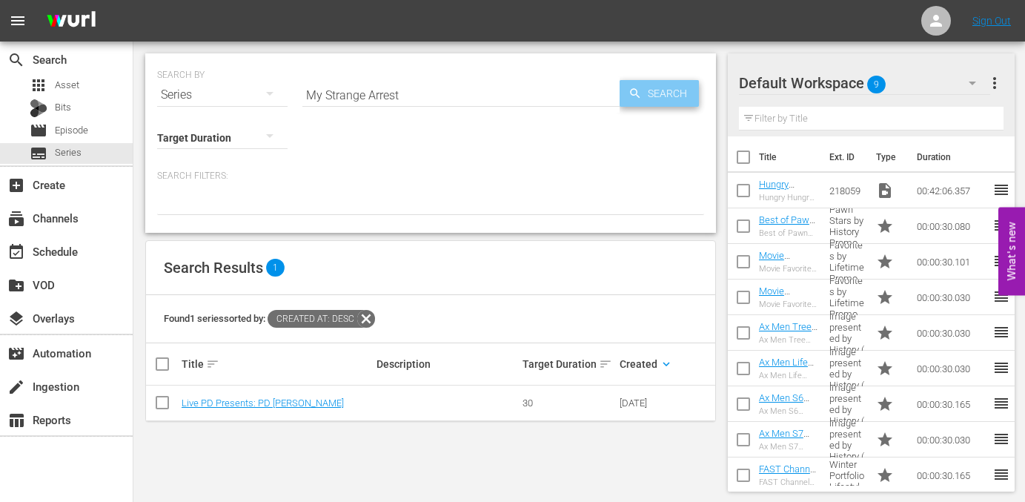
click at [673, 89] on span "Search" at bounding box center [670, 93] width 57 height 27
click at [463, 89] on input "My Strange Arrest" at bounding box center [460, 95] width 317 height 36
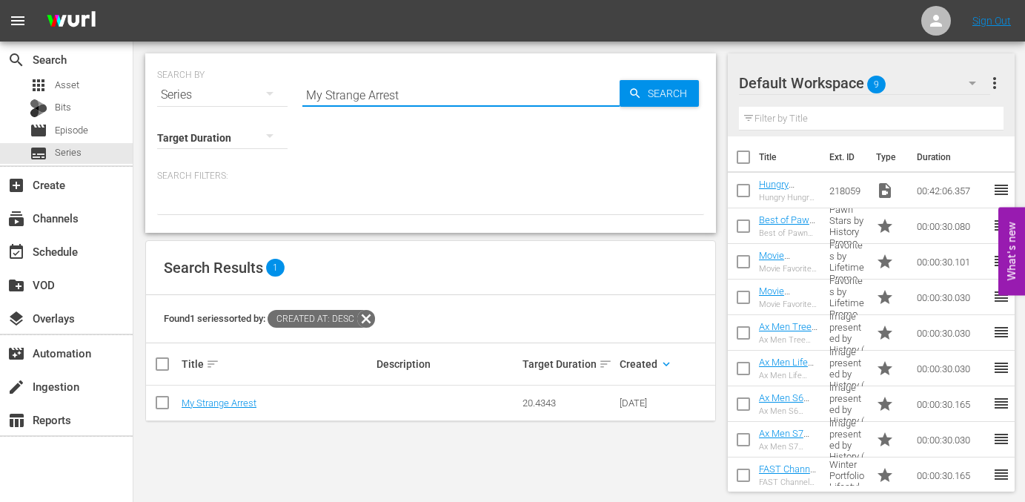
click at [463, 89] on input "My Strange Arrest" at bounding box center [460, 95] width 317 height 36
paste input "Women on Death Row"
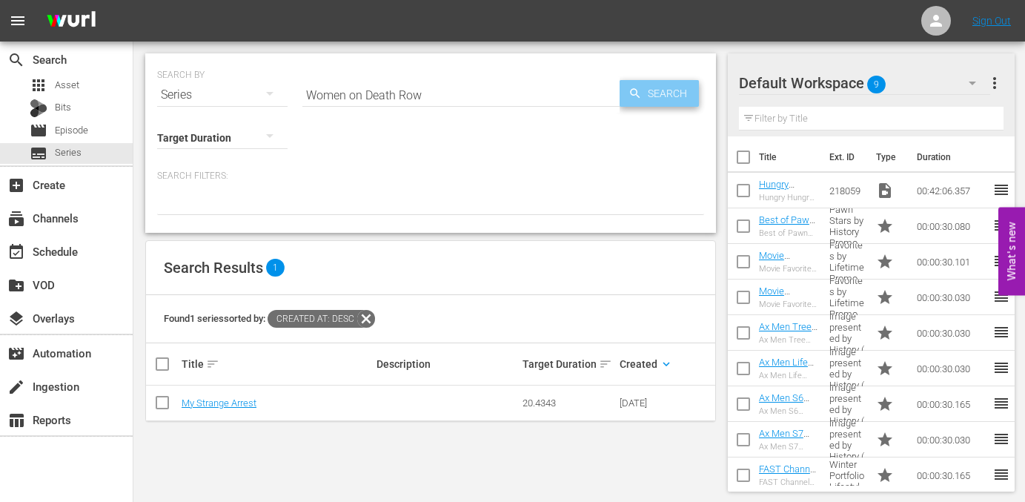
click at [670, 89] on span "Search" at bounding box center [670, 93] width 57 height 27
click at [468, 96] on input "Women on Death Row" at bounding box center [460, 95] width 317 height 36
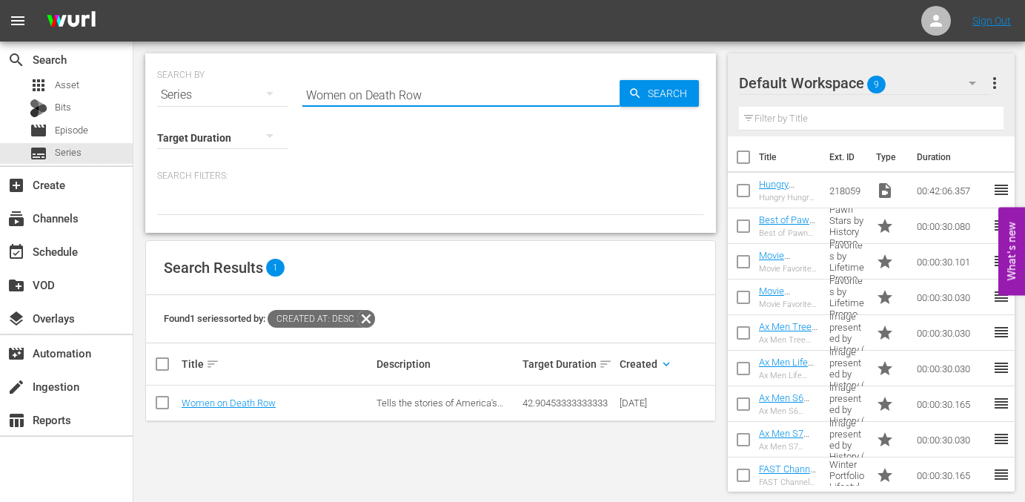
click at [468, 96] on input "Women on Death Row" at bounding box center [460, 95] width 317 height 36
paste input "#TextMeWhenYouGetHome"
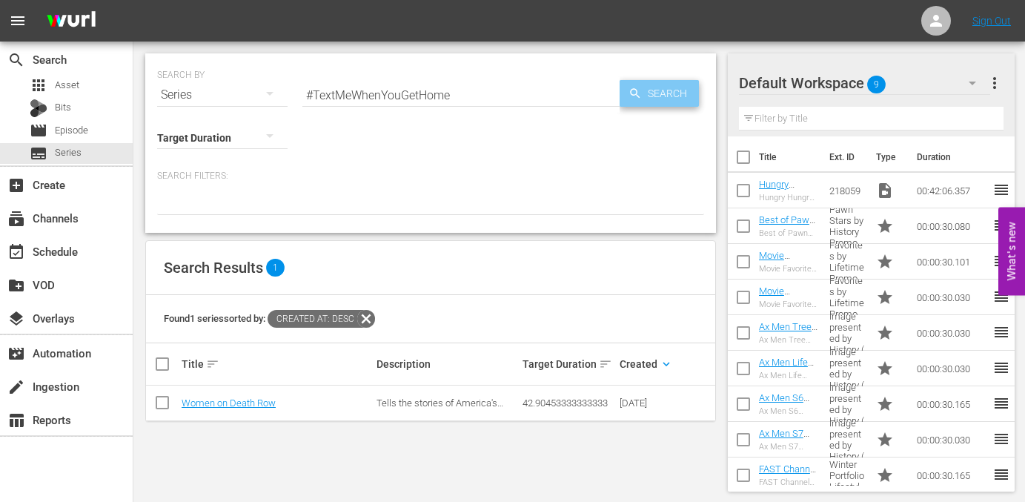
click at [659, 95] on span "Search" at bounding box center [670, 93] width 57 height 27
click at [435, 103] on input "#TextMeWhenYouGetHome" at bounding box center [460, 95] width 317 height 36
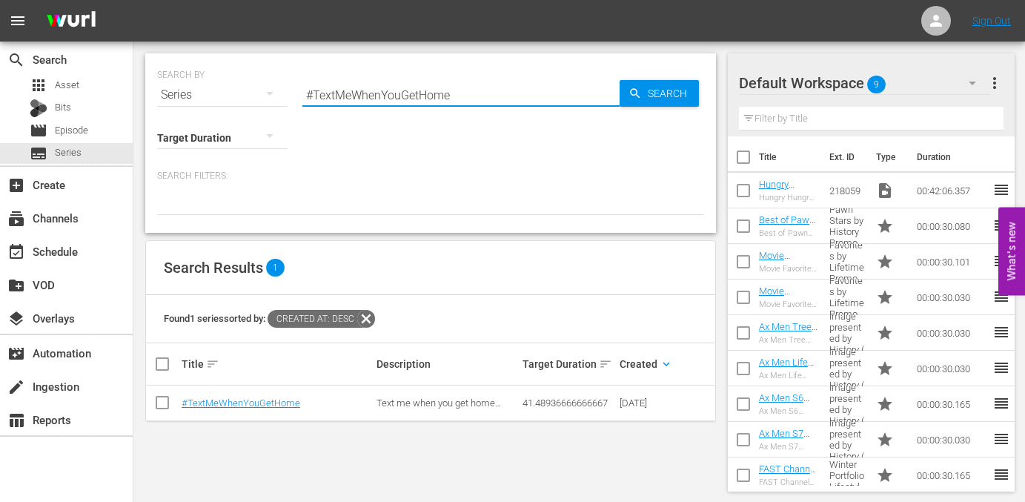
click at [435, 103] on input "#TextMeWhenYouGetHome" at bounding box center [460, 95] width 317 height 36
paste input "Rizzoli & Isles"
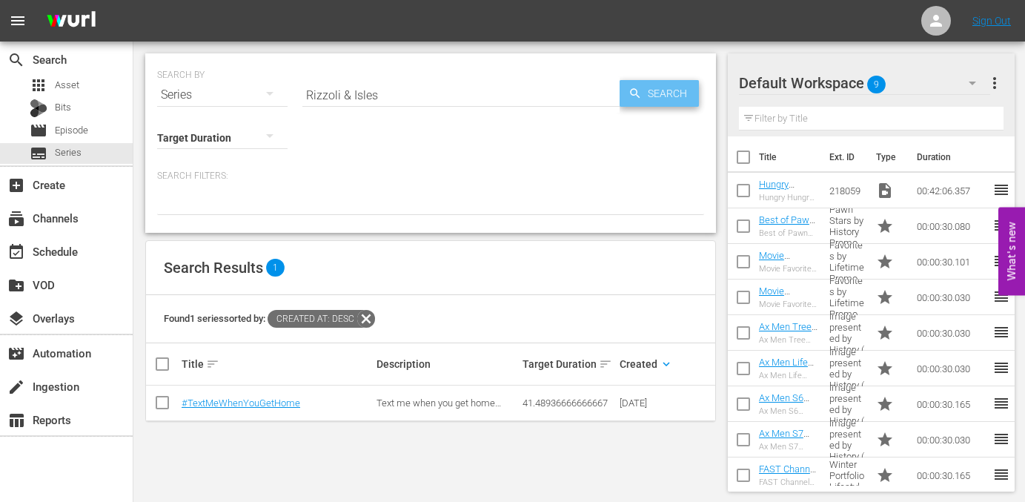
click at [663, 94] on span "Search" at bounding box center [670, 93] width 57 height 27
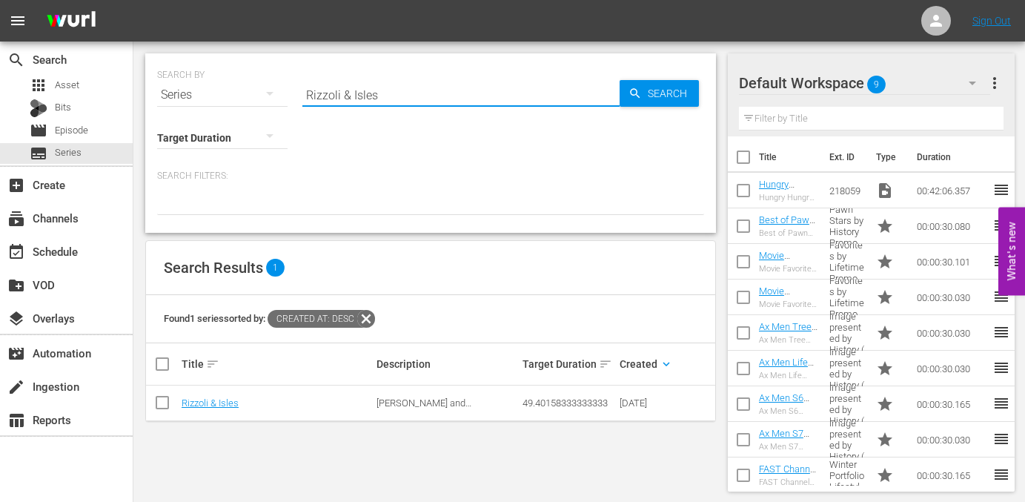
click at [457, 92] on input "Rizzoli & Isles" at bounding box center [460, 95] width 317 height 36
paste input "The Closer"
drag, startPoint x: 630, startPoint y: 87, endPoint x: 638, endPoint y: 87, distance: 8.2
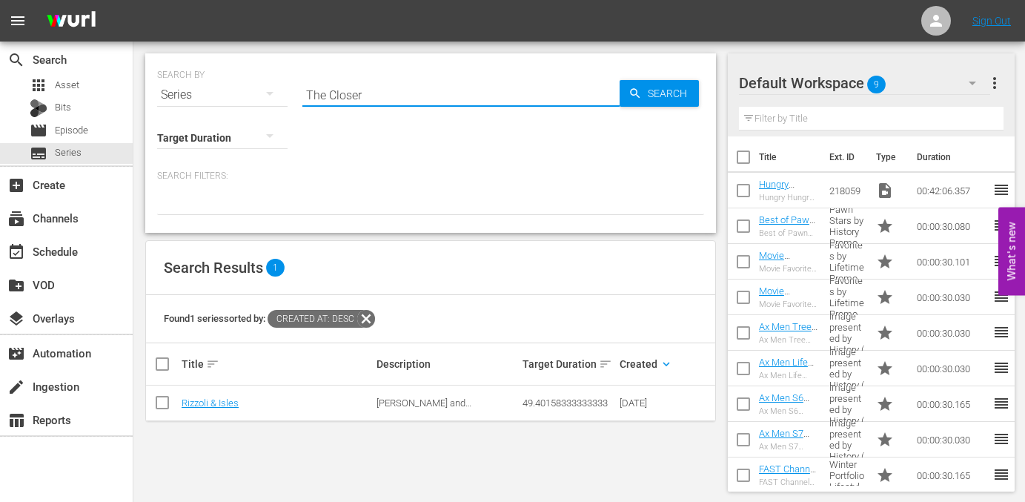
click at [634, 87] on icon "button" at bounding box center [635, 93] width 13 height 13
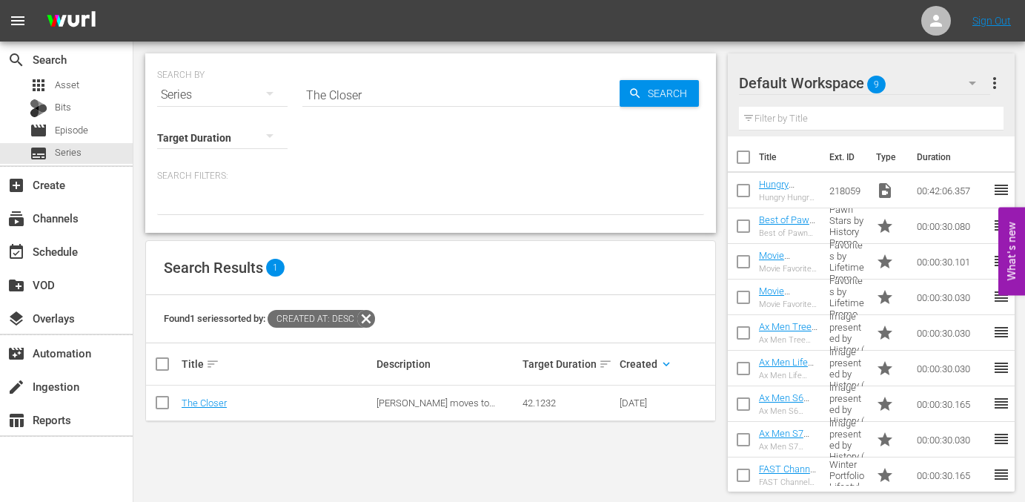
click at [435, 83] on input "The Closer" at bounding box center [460, 95] width 317 height 36
click at [436, 84] on input "The Closer" at bounding box center [460, 95] width 317 height 36
paste input "Beyond Skinwalker Ranch"
click at [669, 97] on span "Search" at bounding box center [670, 93] width 57 height 27
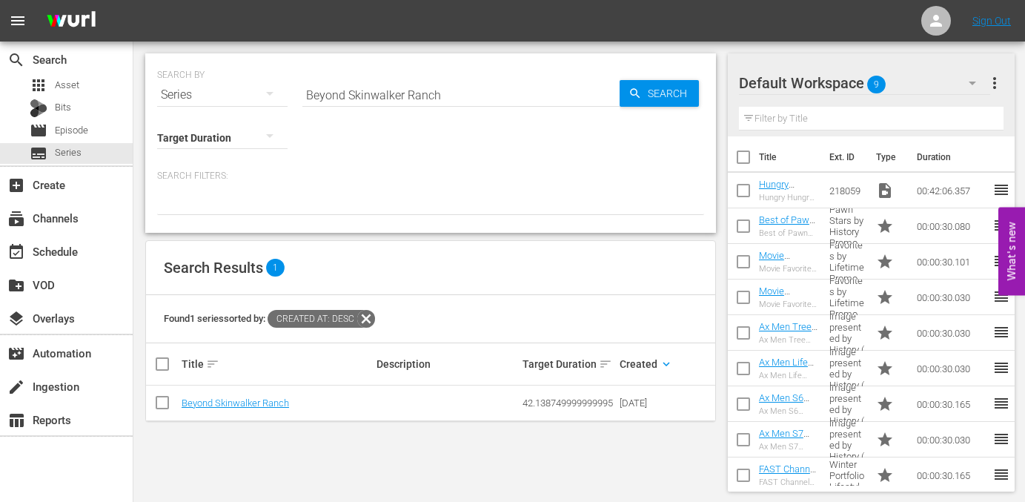
click at [424, 94] on input "Beyond Skinwalker Ranch" at bounding box center [460, 95] width 317 height 36
paste input "Cold Case Files: Murder in the Bayou"
click at [649, 93] on span "Search" at bounding box center [670, 93] width 57 height 27
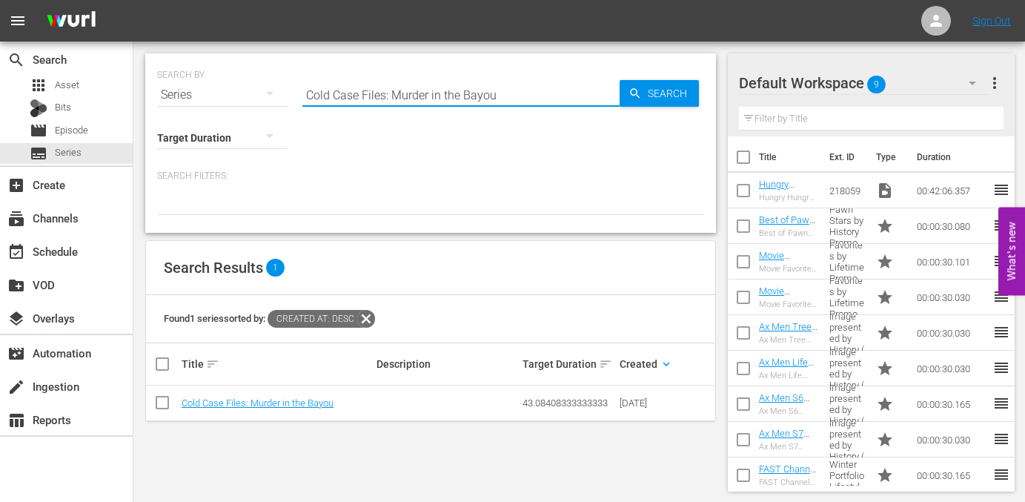
click at [460, 100] on input "Cold Case Files: Murder in the Bayou" at bounding box center [460, 95] width 317 height 36
paste input "Dog the Bounty Hunter"
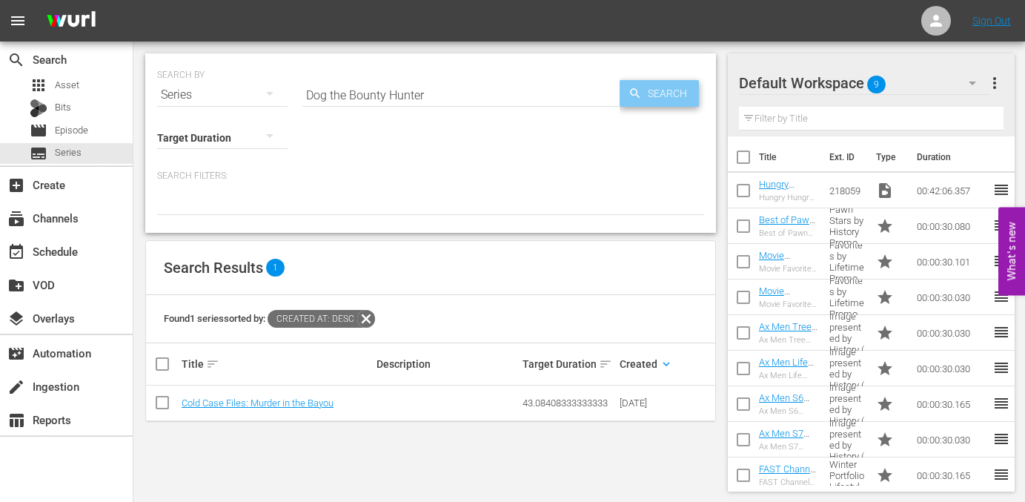
click at [656, 96] on span "Search" at bounding box center [670, 93] width 57 height 27
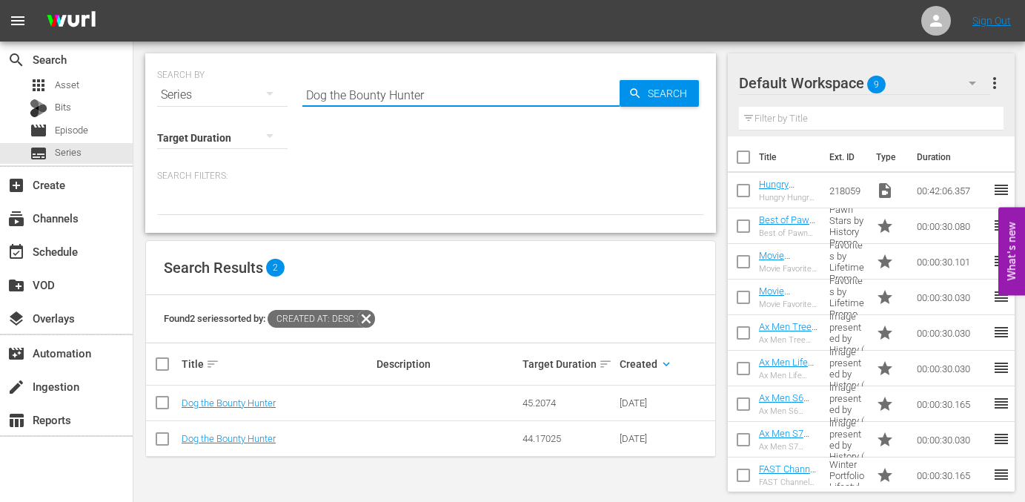
click at [469, 96] on input "Dog the Bounty Hunter" at bounding box center [460, 95] width 317 height 36
paste input "Manhunters: Fugitive Task Force"
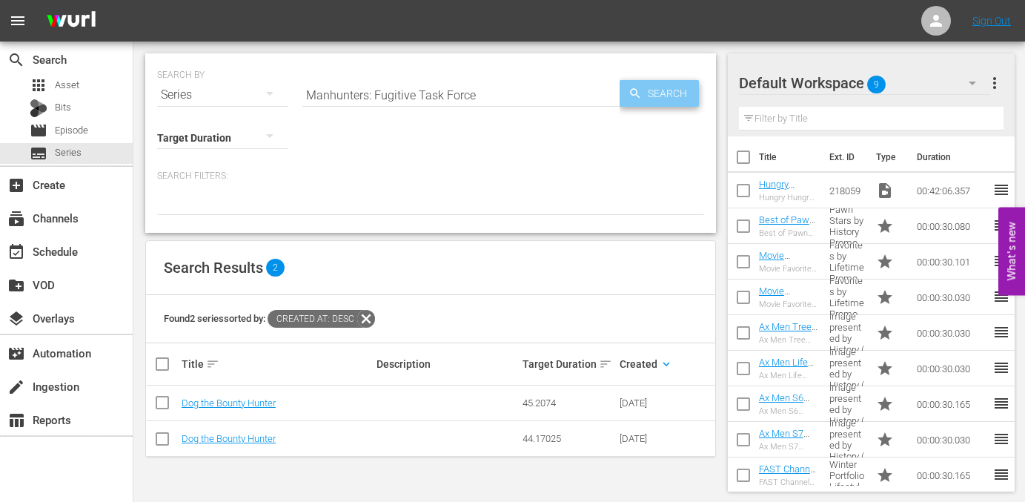
click at [665, 92] on span "Search" at bounding box center [670, 93] width 57 height 27
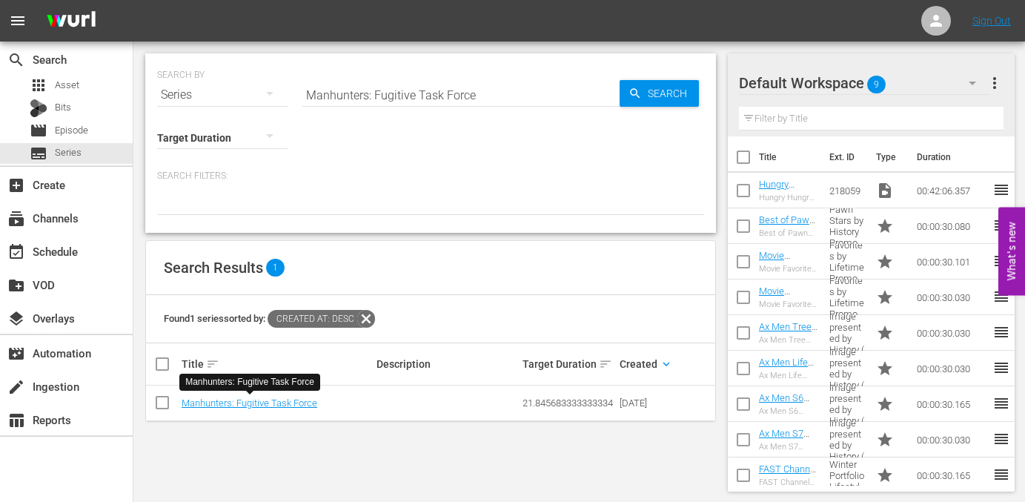
click at [435, 85] on input "Manhunters: Fugitive Task Force" at bounding box center [460, 95] width 317 height 36
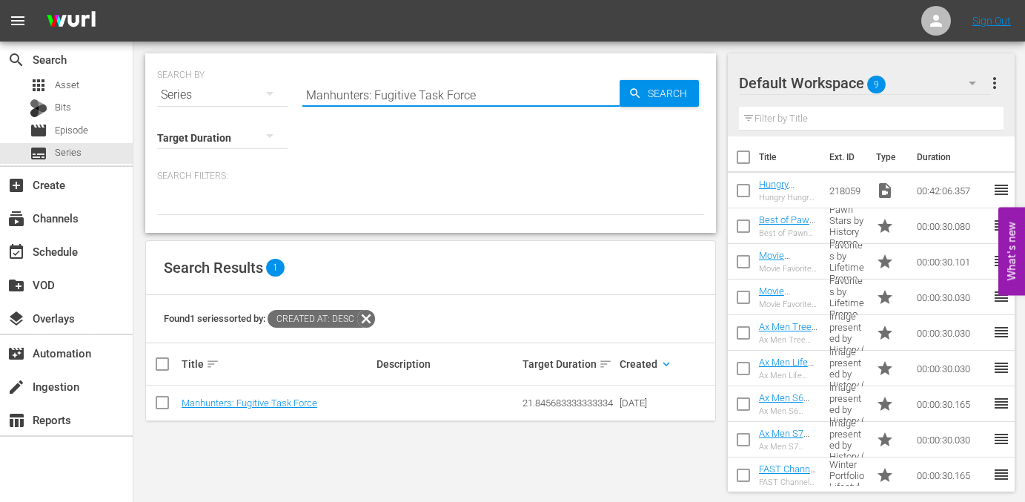
click at [435, 85] on input "Manhunters: Fugitive Task Force" at bounding box center [460, 95] width 317 height 36
paste input "ysteries Unearthed with Danny Trejo"
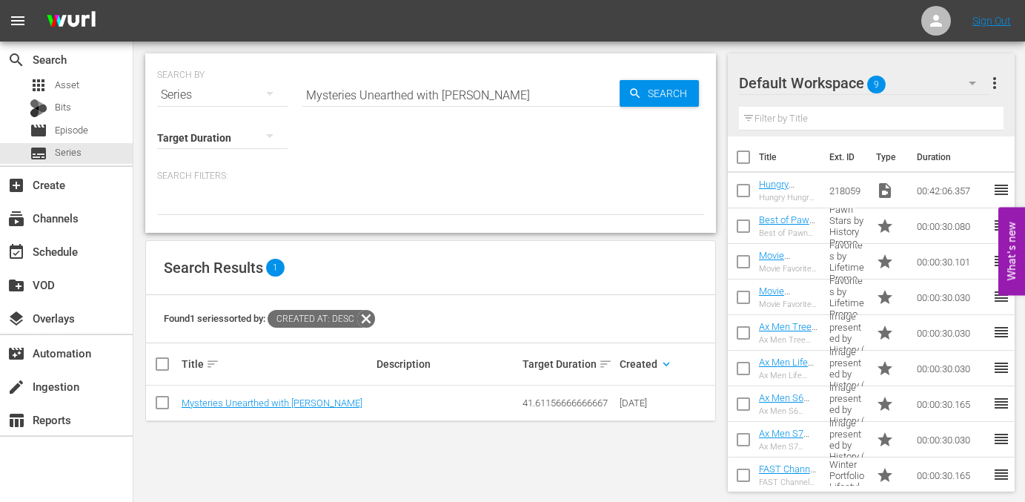
click at [526, 451] on div "SEARCH BY Search By Series Search ID, Title, Description, Keywords, or Category…" at bounding box center [430, 273] width 595 height 462
click at [344, 96] on input "Mysteries Unearthed with Danny Trejo" at bounding box center [460, 95] width 317 height 36
paste input "The First 48 Presents: Homicide Squad Atlanta"
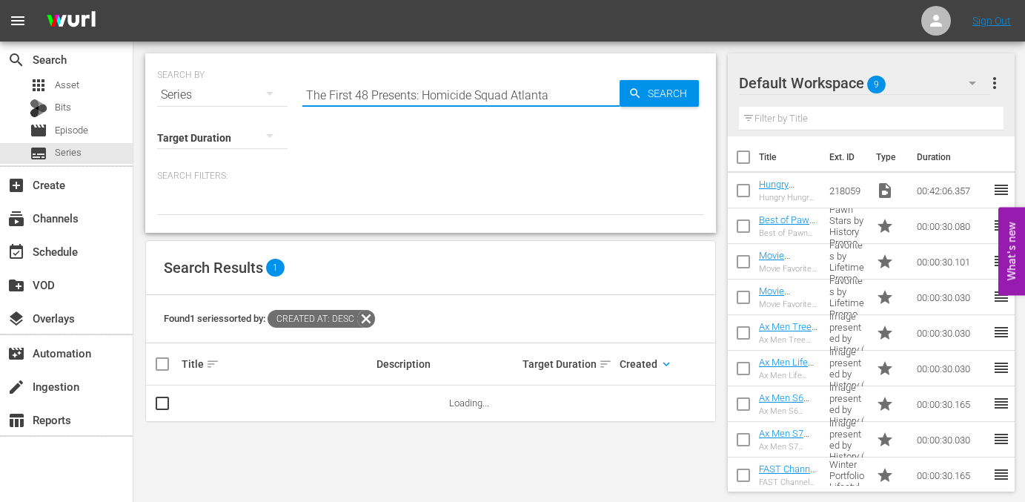
drag, startPoint x: 423, startPoint y: 91, endPoint x: 265, endPoint y: 93, distance: 157.2
click at [265, 93] on div "SEARCH BY Search By Series Search ID, Title, Description, Keywords, or Category…" at bounding box center [430, 85] width 547 height 53
type input "Homicide Squad Atlanta"
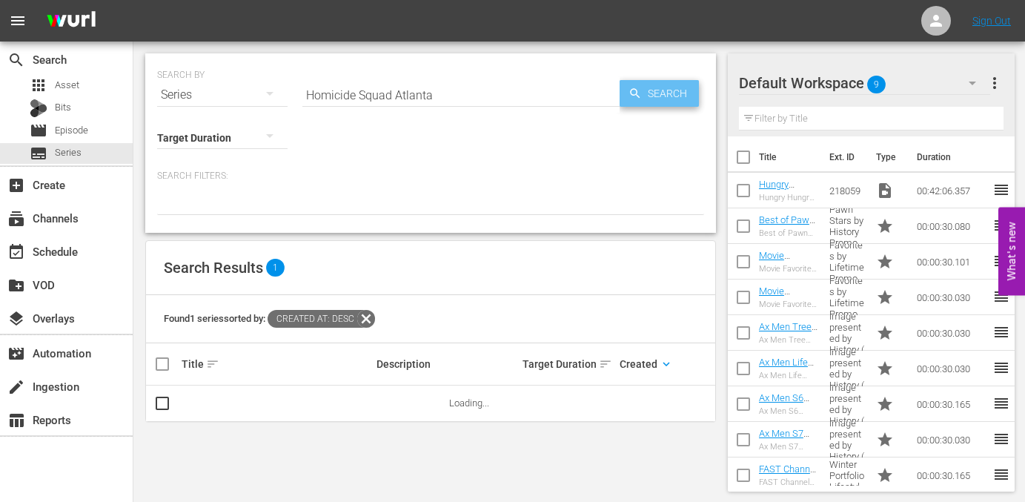
click at [672, 81] on span "Search" at bounding box center [670, 93] width 57 height 27
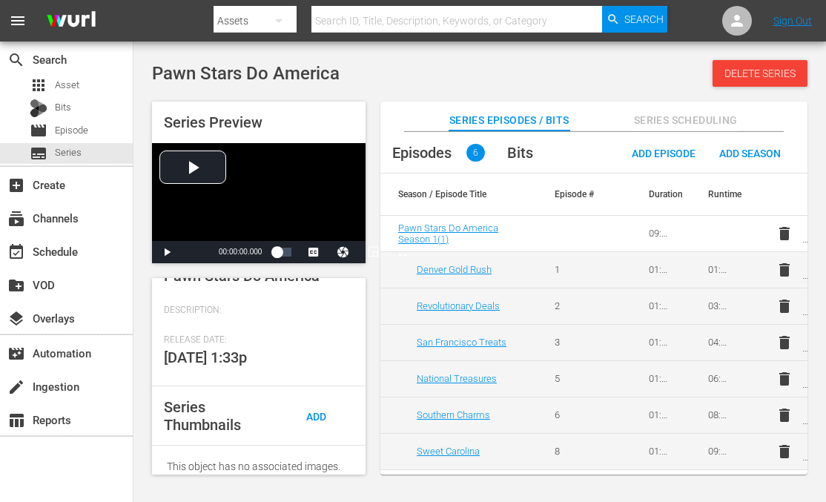
scroll to position [311, 0]
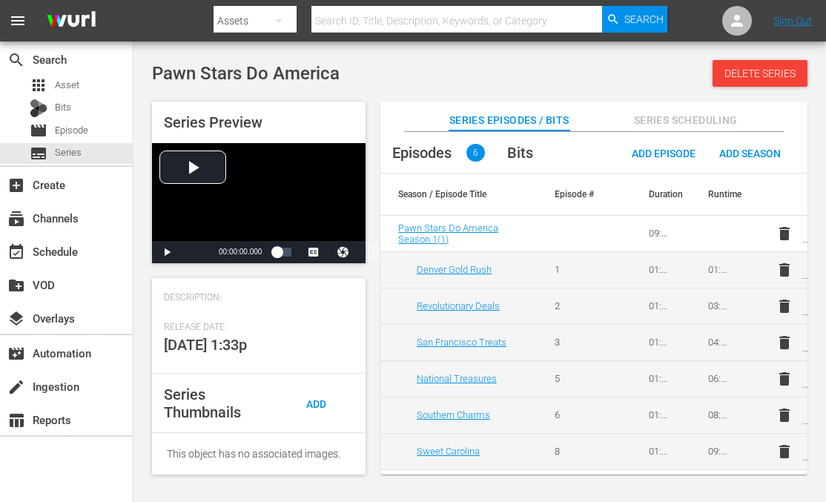
drag, startPoint x: 383, startPoint y: 81, endPoint x: 371, endPoint y: 170, distance: 89.8
click at [383, 81] on div "Pawn Stars Do America Delete Series" at bounding box center [479, 73] width 655 height 27
click at [633, 68] on div "Pawn Stars Do America Delete Series" at bounding box center [479, 73] width 655 height 27
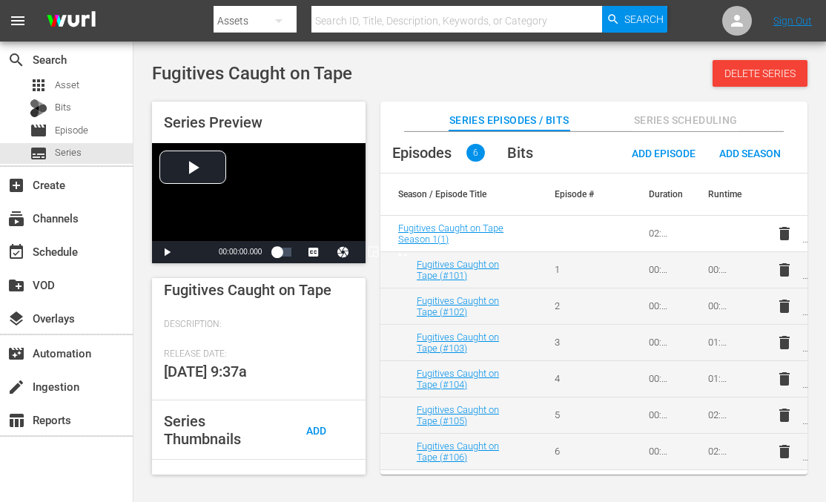
scroll to position [311, 0]
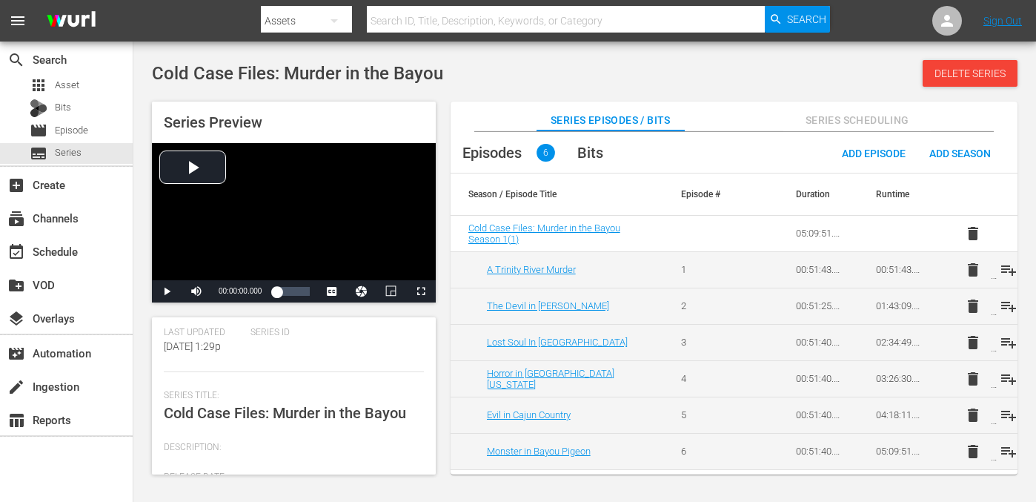
scroll to position [278, 0]
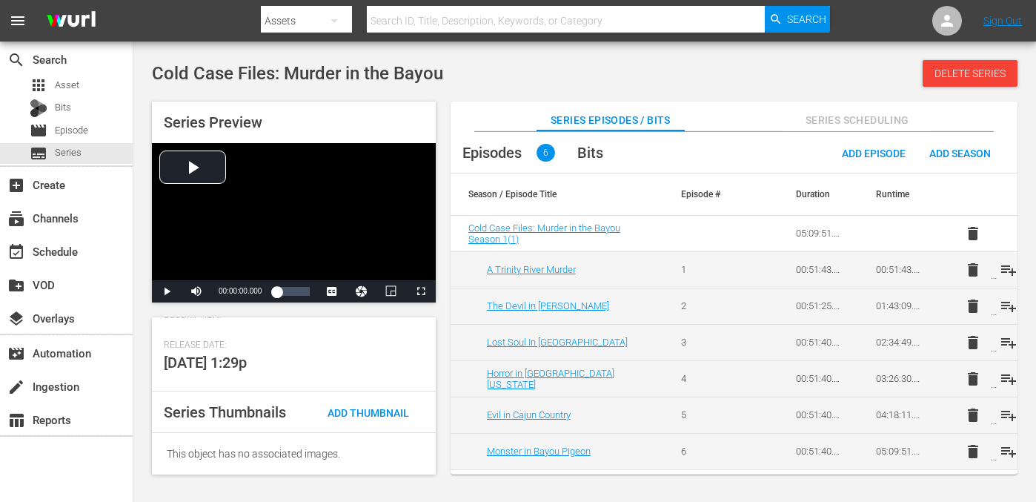
click at [552, 68] on div "Cold Case Files: Murder in the Bayou Delete Series" at bounding box center [585, 73] width 866 height 27
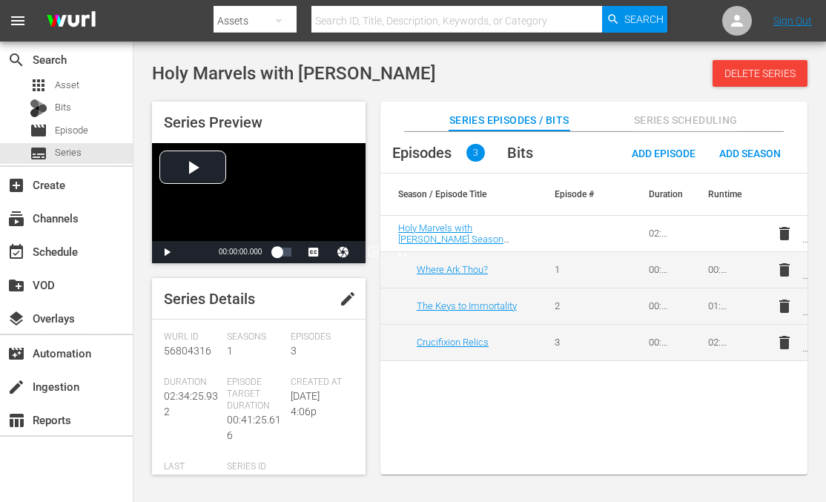
click at [452, 414] on div "Episodes 3 Bits Add Episode Add Season Season / Episode Title Episode # Duratio…" at bounding box center [593, 311] width 427 height 358
click at [675, 109] on button "Series Scheduling" at bounding box center [685, 117] width 106 height 30
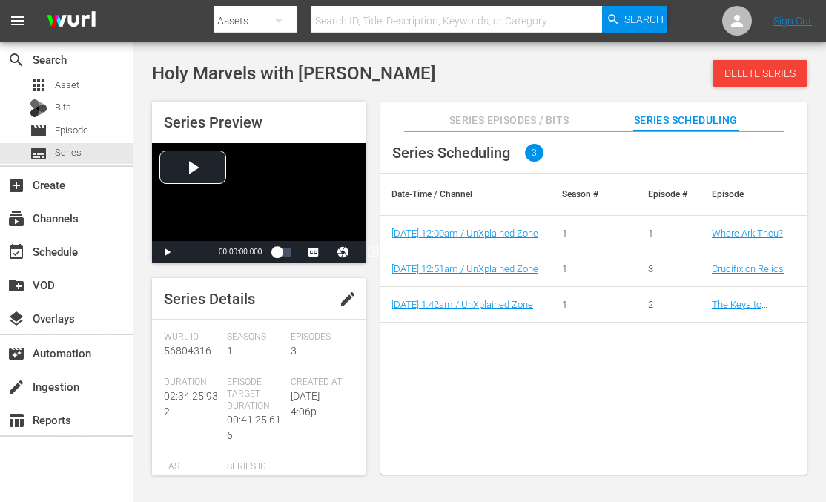
click at [635, 449] on div "Series Scheduling 3 Date-Time / Channel Season # Episode # Episode [DATE] 12:00…" at bounding box center [593, 311] width 427 height 358
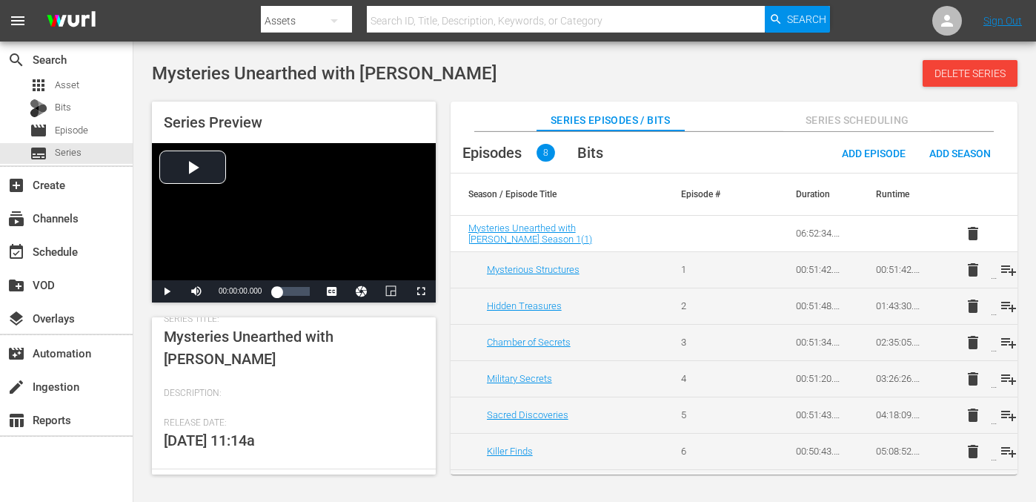
scroll to position [300, 0]
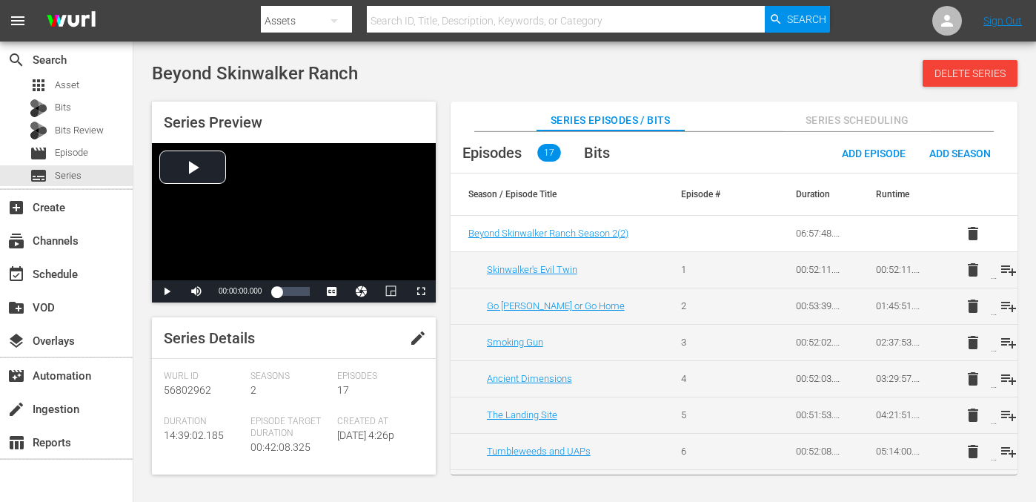
drag, startPoint x: 485, startPoint y: 68, endPoint x: 387, endPoint y: 40, distance: 101.8
click at [485, 68] on div "Beyond Skinwalker Ranch Delete Series" at bounding box center [585, 73] width 866 height 27
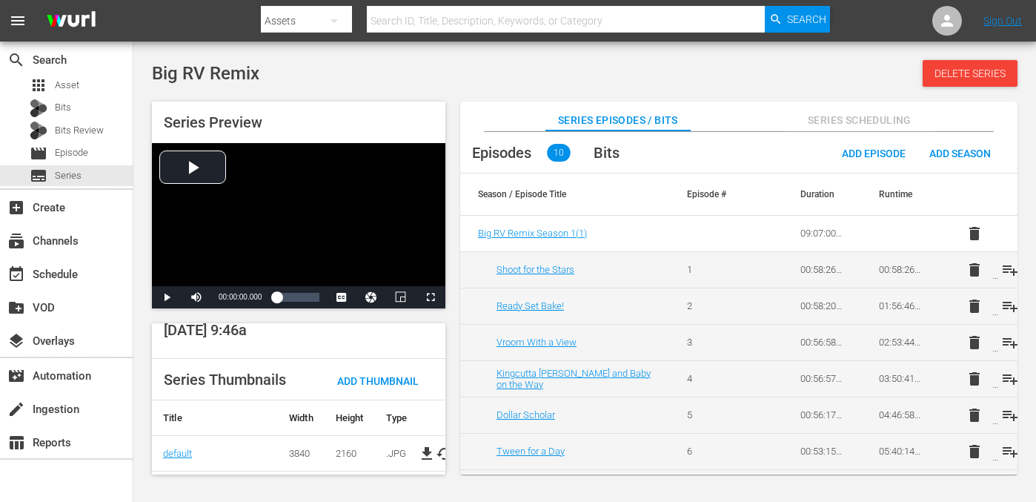
scroll to position [360, 0]
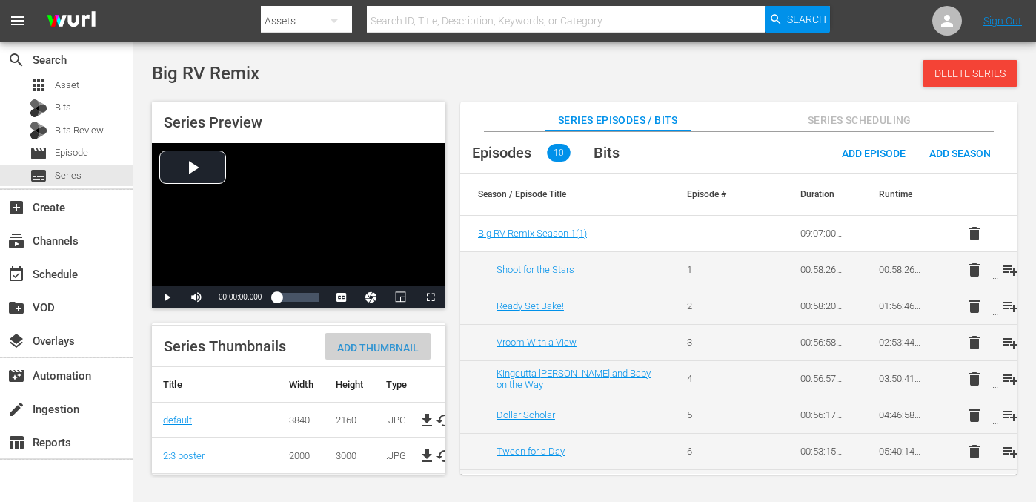
click at [384, 333] on div "Add Thumbnail" at bounding box center [377, 346] width 105 height 27
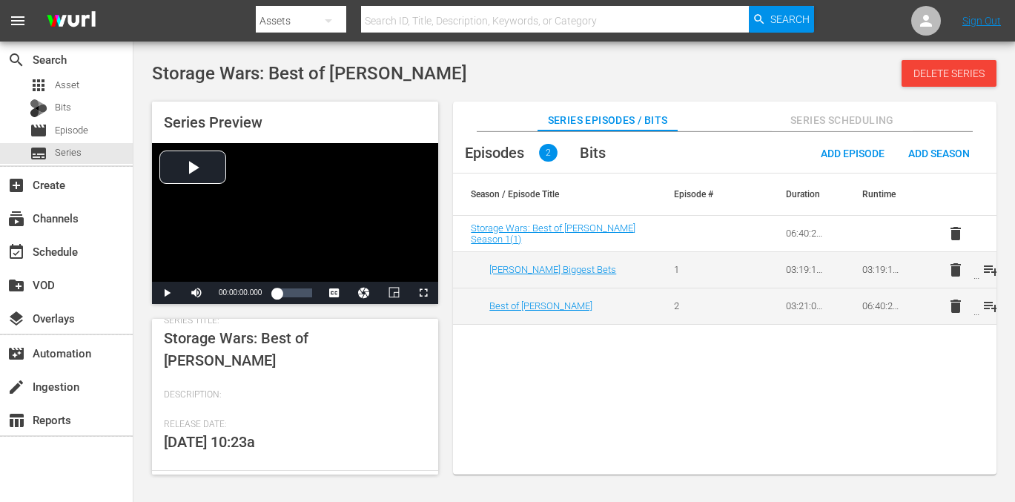
drag, startPoint x: 486, startPoint y: 391, endPoint x: 453, endPoint y: 391, distance: 33.4
click at [486, 391] on div "Episodes 2 Bits Add Episode Add Season Season / Episode Title Episode # Duratio…" at bounding box center [724, 311] width 543 height 358
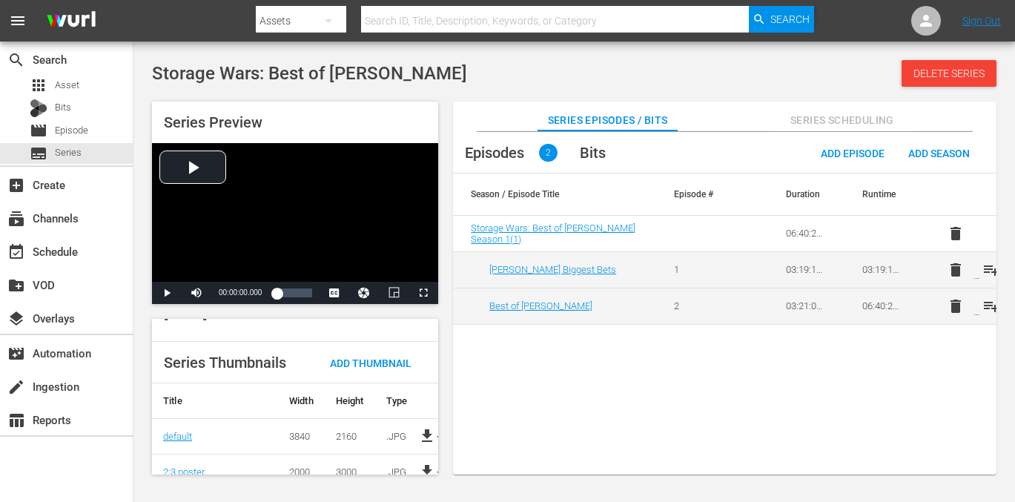
scroll to position [356, 0]
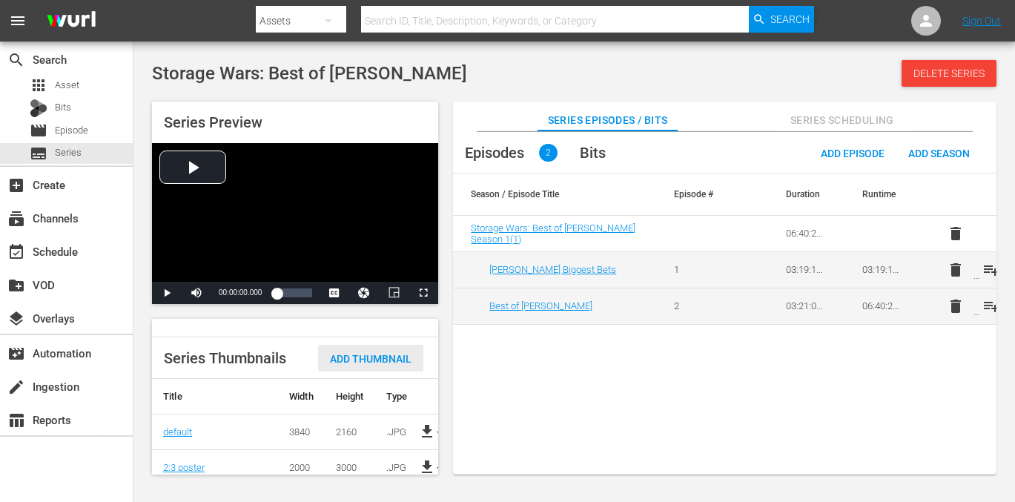
click at [373, 353] on span "Add Thumbnail" at bounding box center [370, 359] width 105 height 12
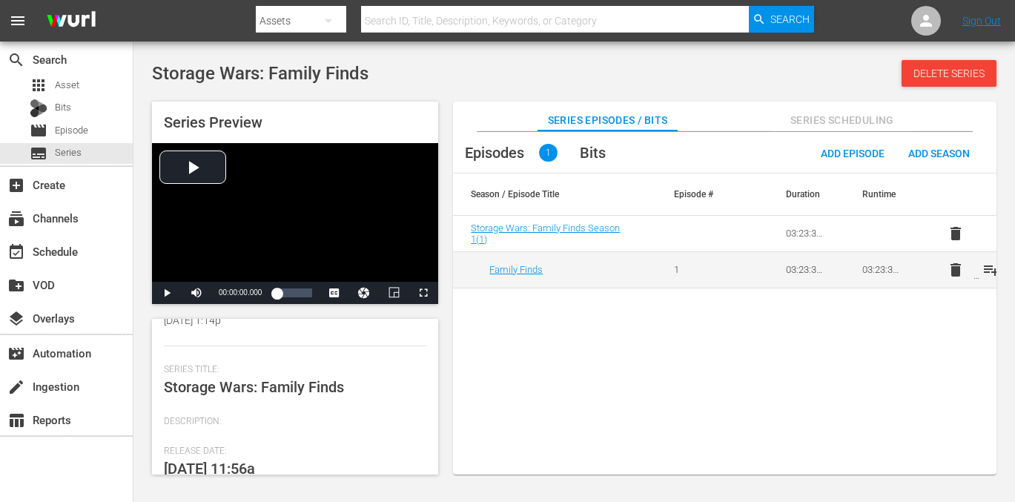
scroll to position [297, 0]
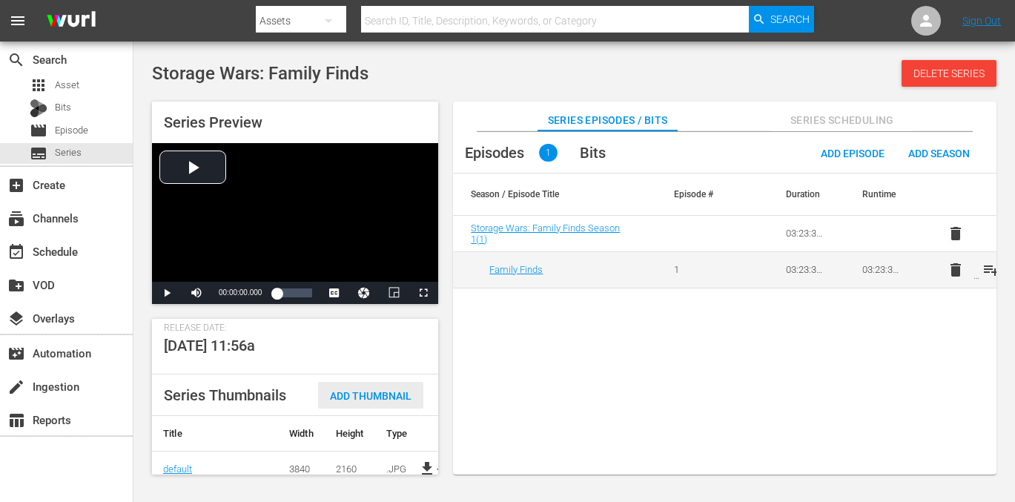
click at [374, 389] on div "Add Thumbnail" at bounding box center [370, 395] width 105 height 27
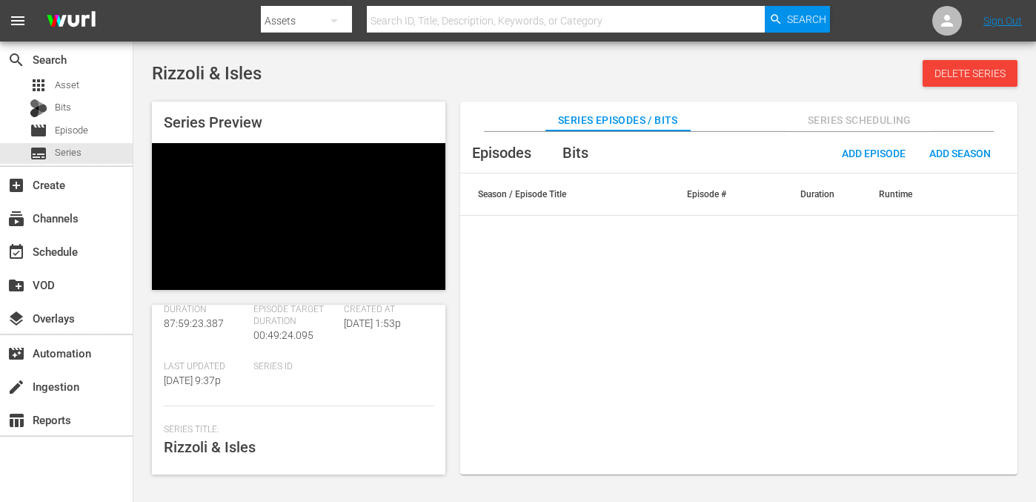
scroll to position [297, 0]
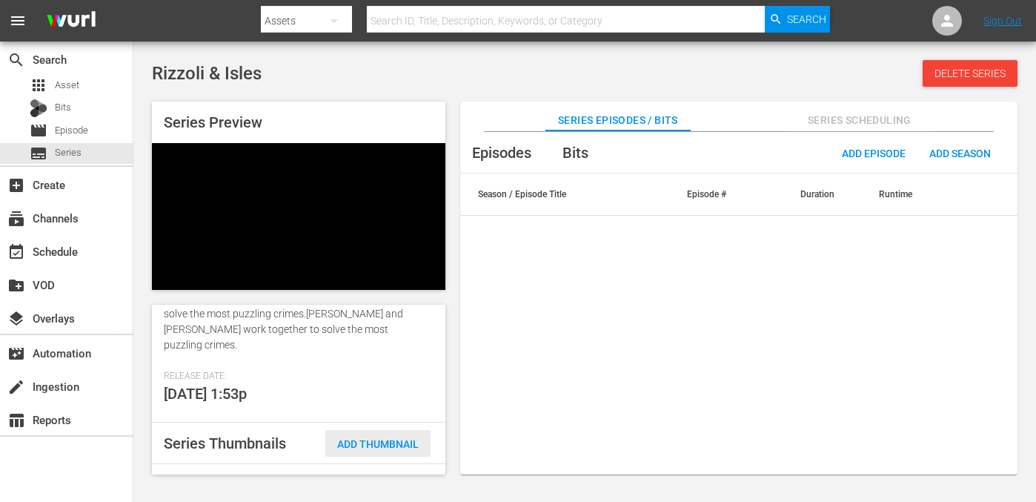
click at [380, 438] on span "Add Thumbnail" at bounding box center [377, 444] width 105 height 12
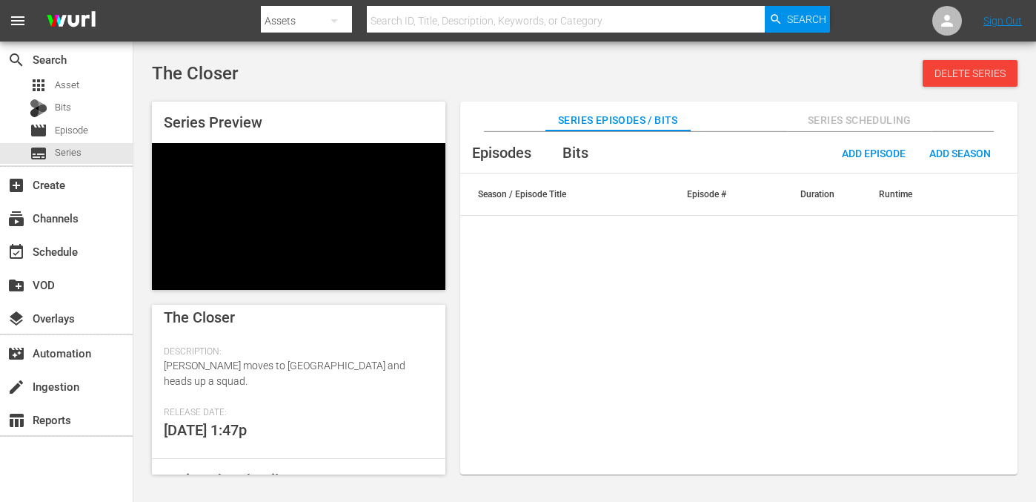
scroll to position [297, 0]
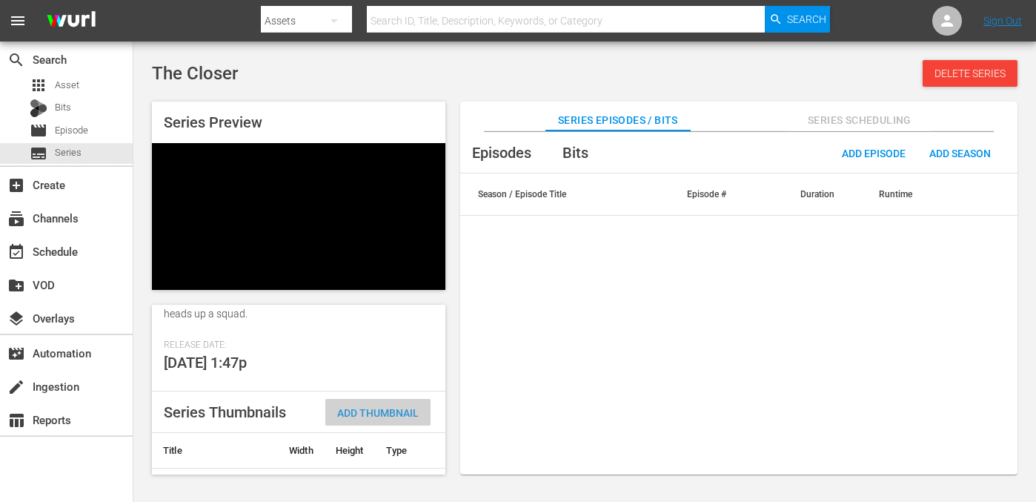
click at [372, 407] on span "Add Thumbnail" at bounding box center [377, 413] width 105 height 12
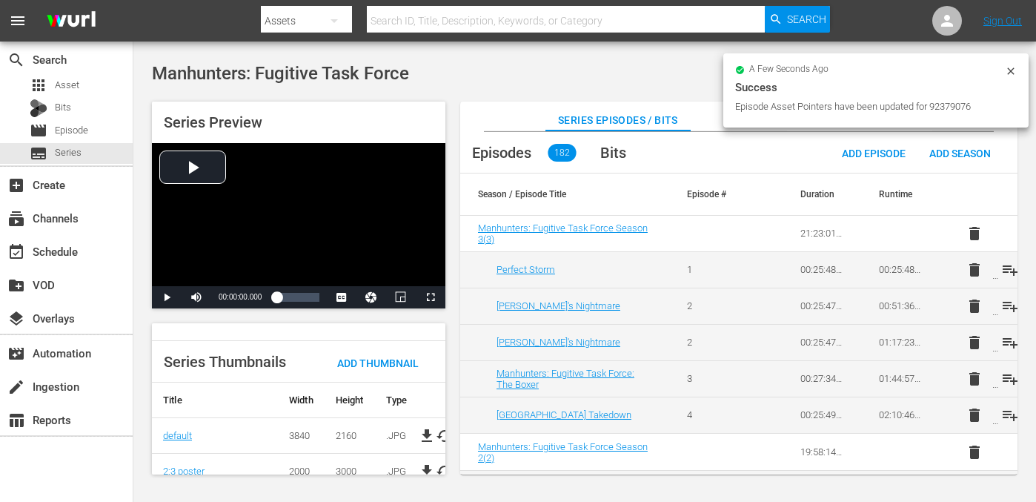
scroll to position [360, 0]
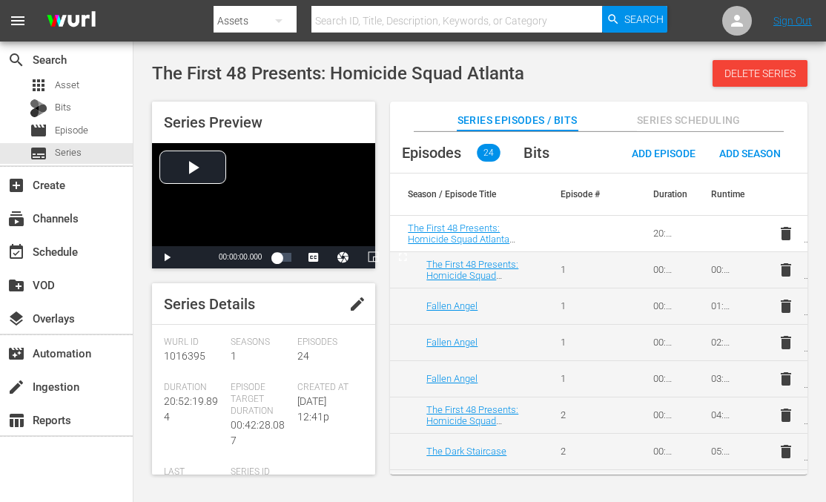
click at [573, 75] on div "The First 48 Presents: Homicide Squad Atlanta Delete Series" at bounding box center [479, 73] width 655 height 27
click at [610, 80] on div "The First 48 Presents: Homicide Squad Atlanta Delete Series" at bounding box center [479, 73] width 655 height 27
drag, startPoint x: 584, startPoint y: 63, endPoint x: 570, endPoint y: 82, distance: 23.9
click at [584, 63] on div "The First 48 Presents: Homicide Squad Atlanta Delete Series" at bounding box center [479, 73] width 655 height 27
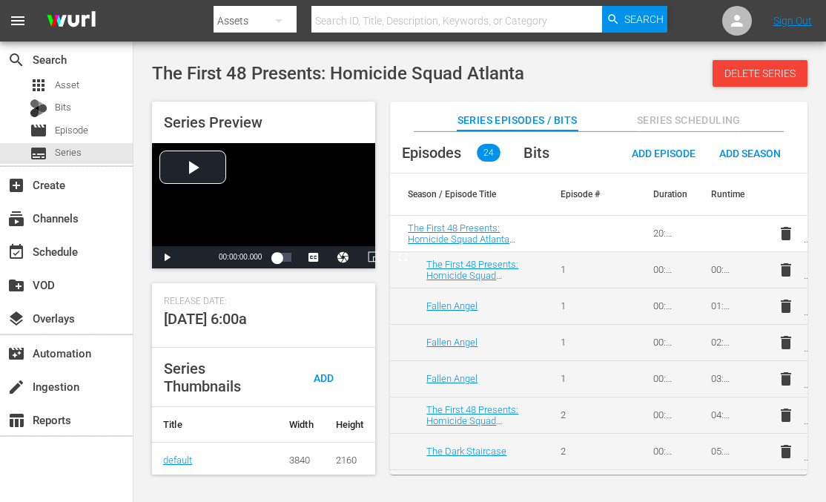
scroll to position [446, 0]
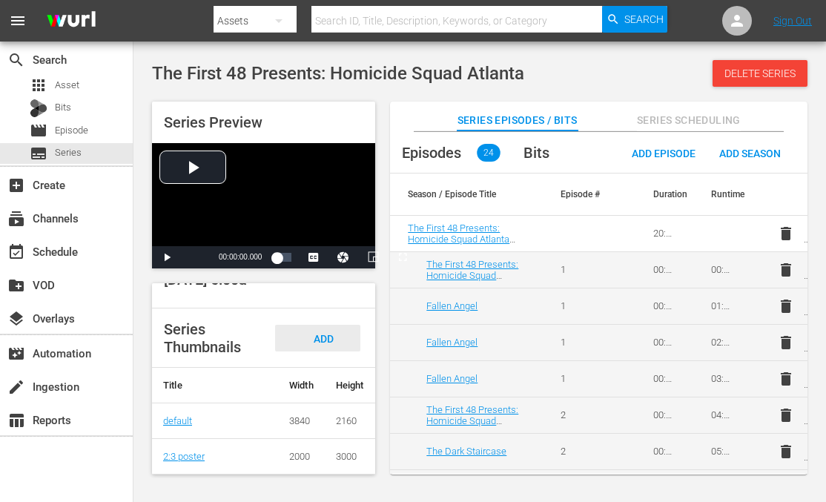
click at [325, 334] on div "Add Thumbnail" at bounding box center [317, 353] width 85 height 56
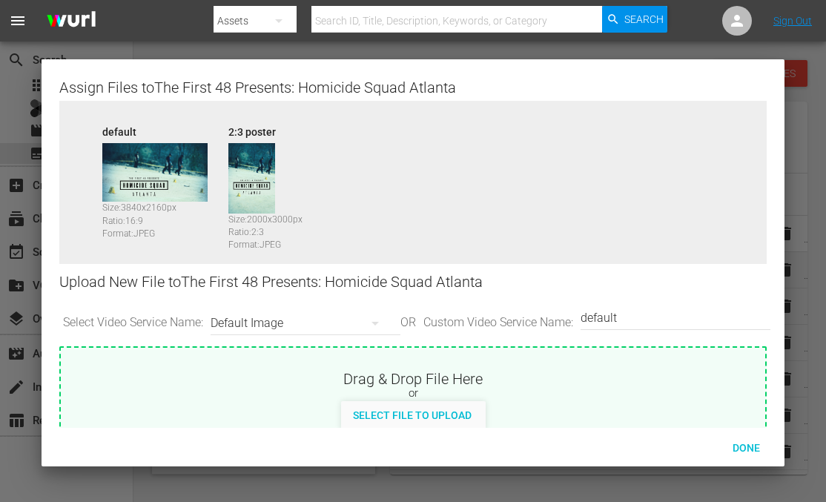
click at [453, 80] on div "Assign Files to The First 48 Presents: Homicide Squad Atlanta" at bounding box center [413, 86] width 708 height 18
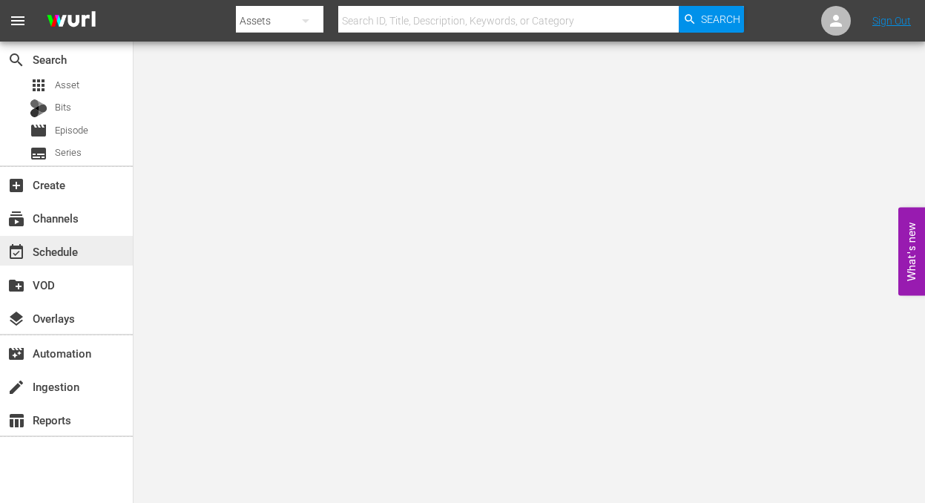
click at [67, 251] on div "event_available Schedule" at bounding box center [41, 248] width 83 height 13
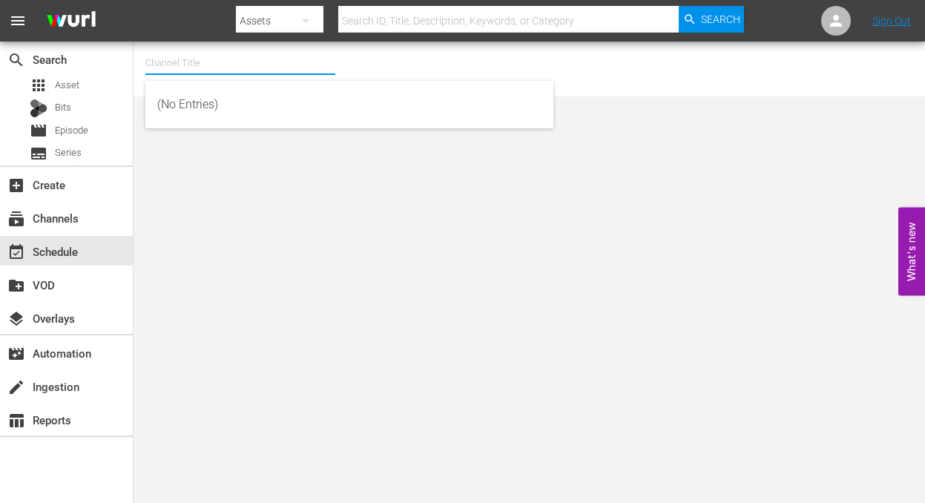
click at [257, 71] on input "text" at bounding box center [240, 63] width 190 height 36
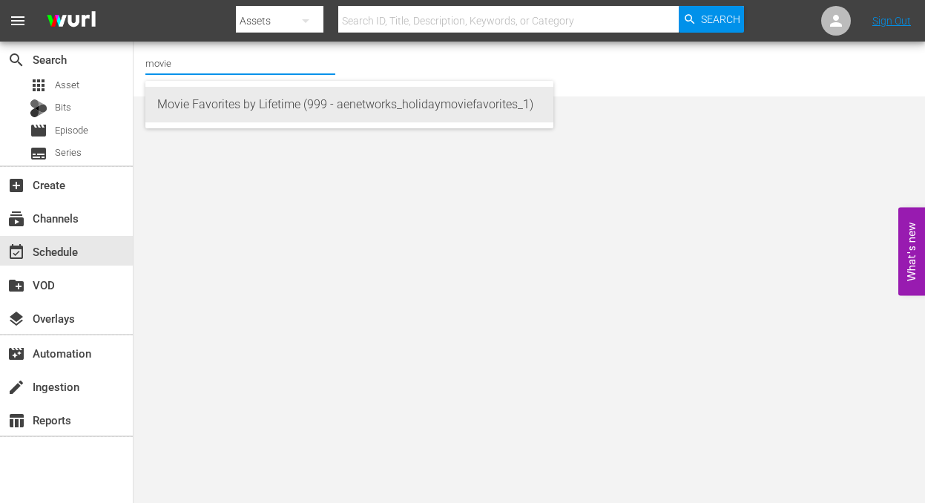
click at [277, 103] on div "Movie Favorites by Lifetime (999 - aenetworks_holidaymoviefavorites_1)" at bounding box center [349, 105] width 384 height 36
type input "Movie Favorites by Lifetime (999 - aenetworks_holidaymoviefavorites_1)"
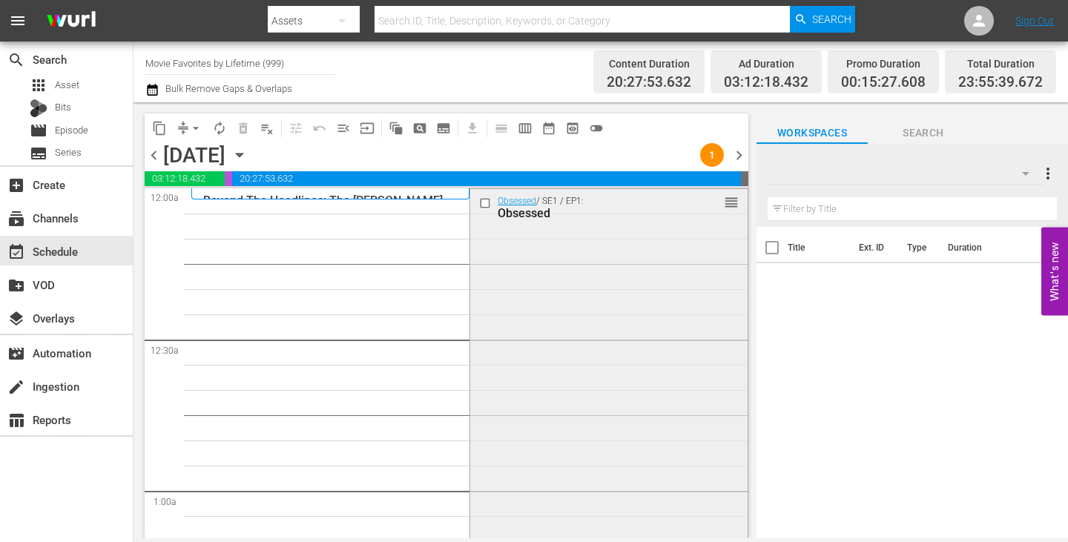
click at [552, 311] on div "Obsessed / SE1 / EP1: Obsessed reorder" at bounding box center [608, 448] width 277 height 519
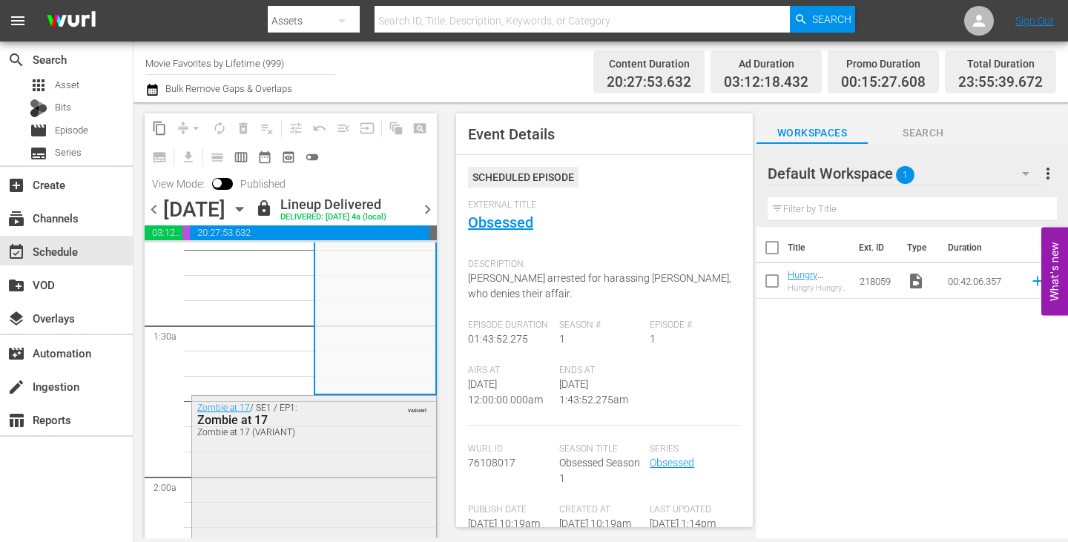
click at [333, 437] on div "Zombie at 17 (VARIANT)" at bounding box center [280, 432] width 167 height 10
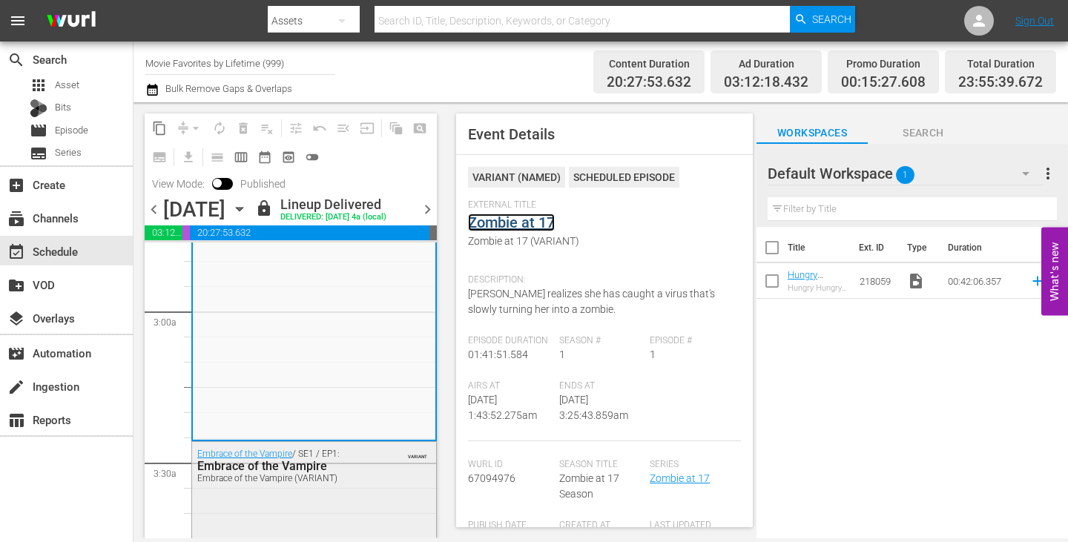
scroll to position [964, 0]
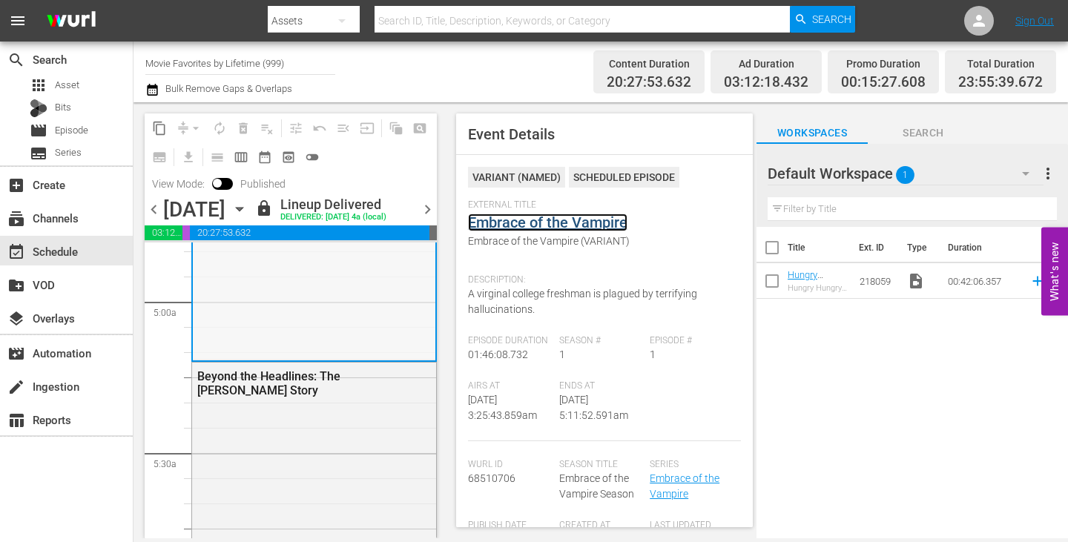
scroll to position [1631, 0]
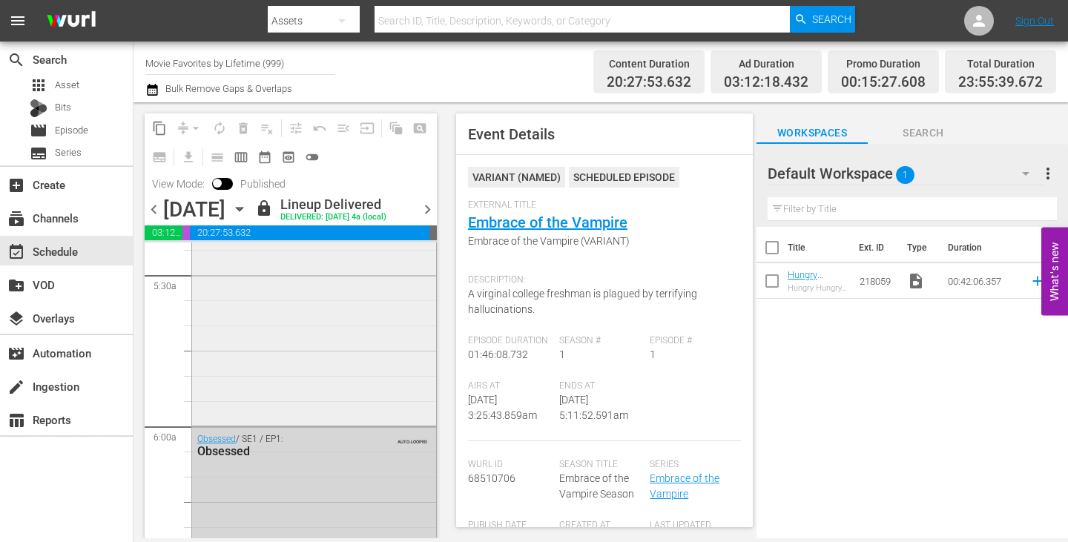
click at [343, 367] on div "Beyond the Headlines: The [PERSON_NAME] Story" at bounding box center [314, 304] width 244 height 238
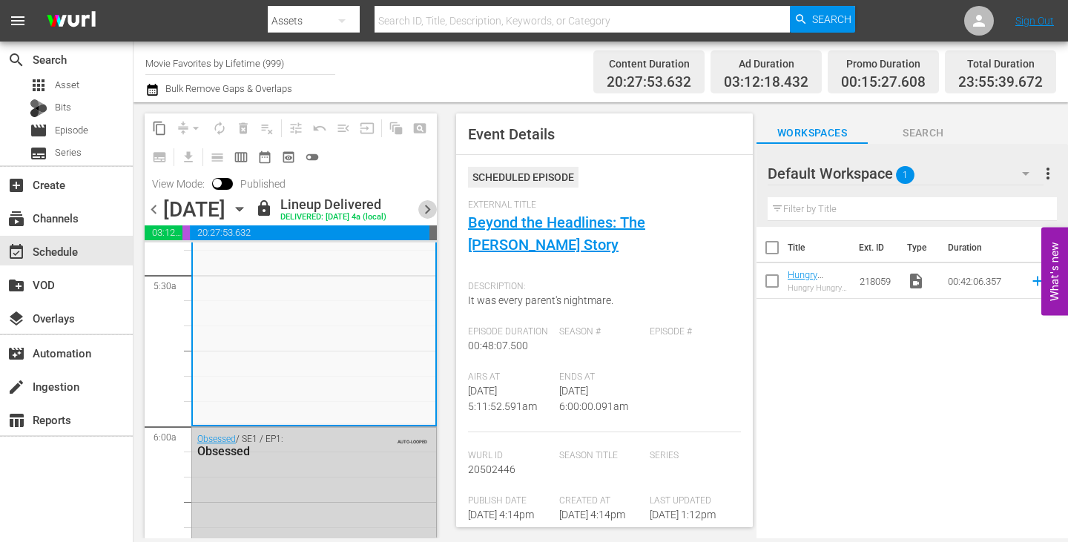
click at [437, 219] on span "chevron_right" at bounding box center [427, 209] width 19 height 19
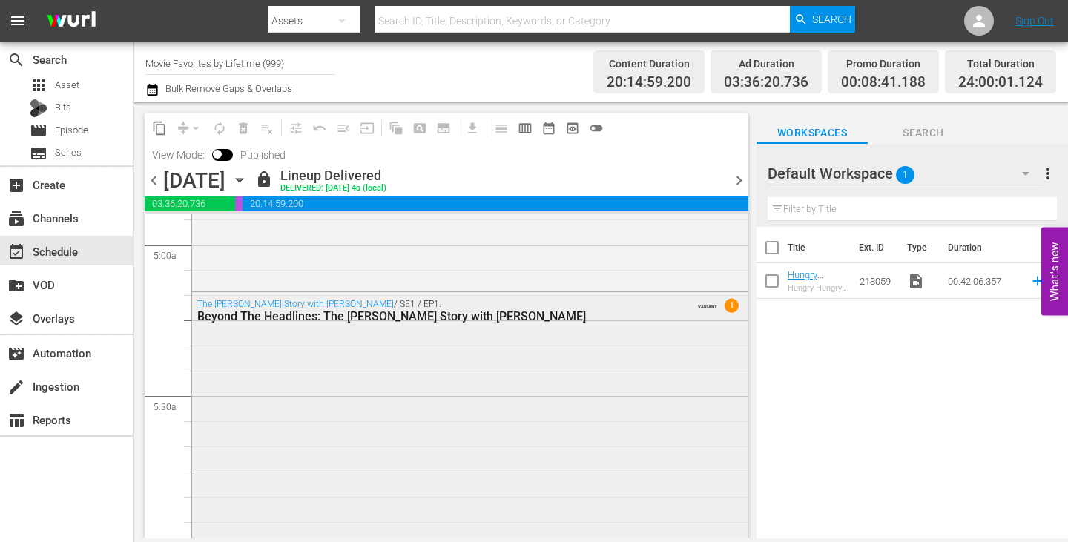
scroll to position [1483, 0]
click at [488, 406] on div "The Kamiyah Mobley Story with Robin Roberts / SE1 / EP1: Beyond The Headlines: …" at bounding box center [469, 417] width 555 height 252
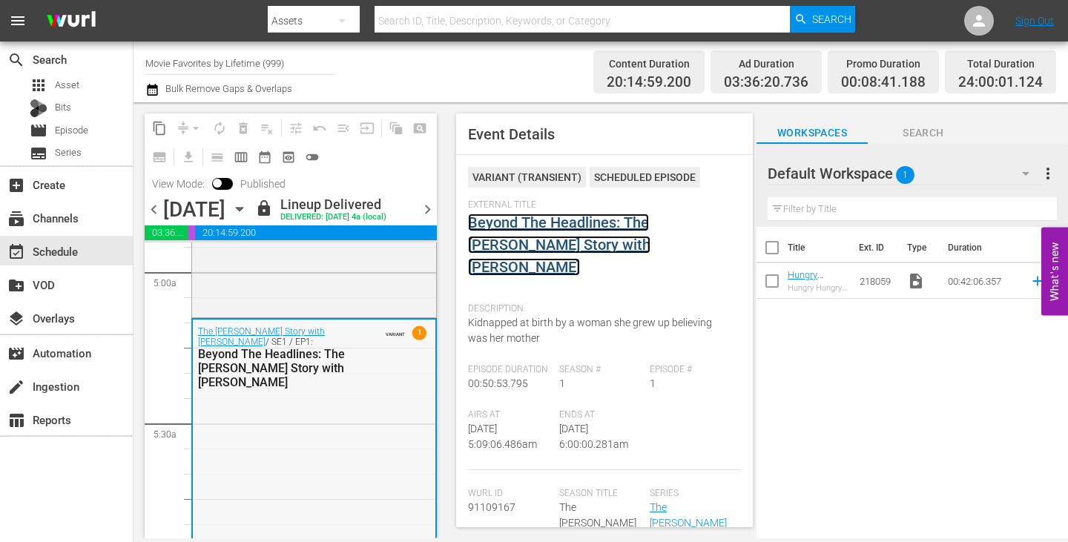
scroll to position [1334, 0]
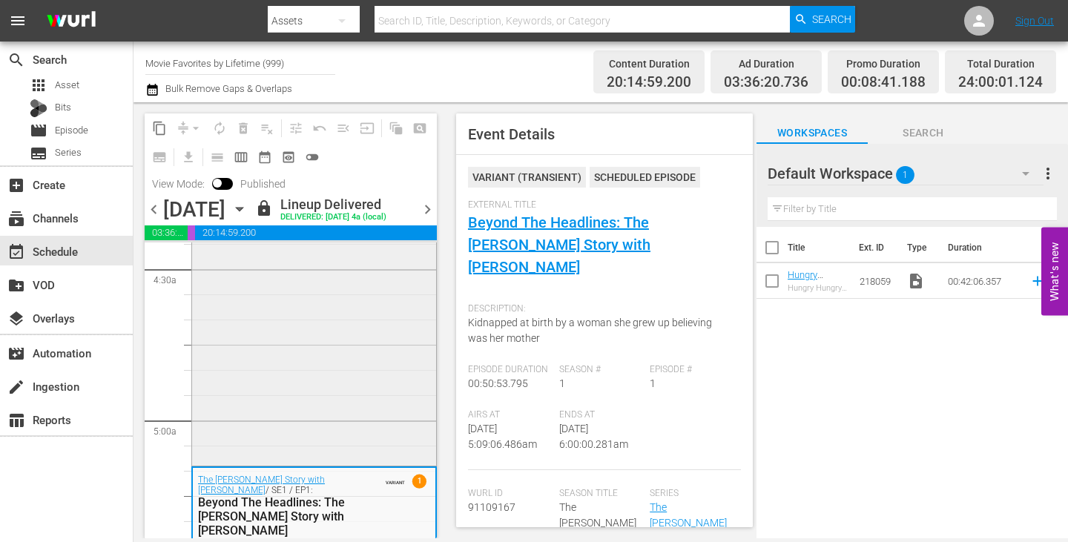
click at [297, 376] on div "Scared Silent / SE1 / EP1: Scared Silent VARIANT 1" at bounding box center [314, 206] width 244 height 513
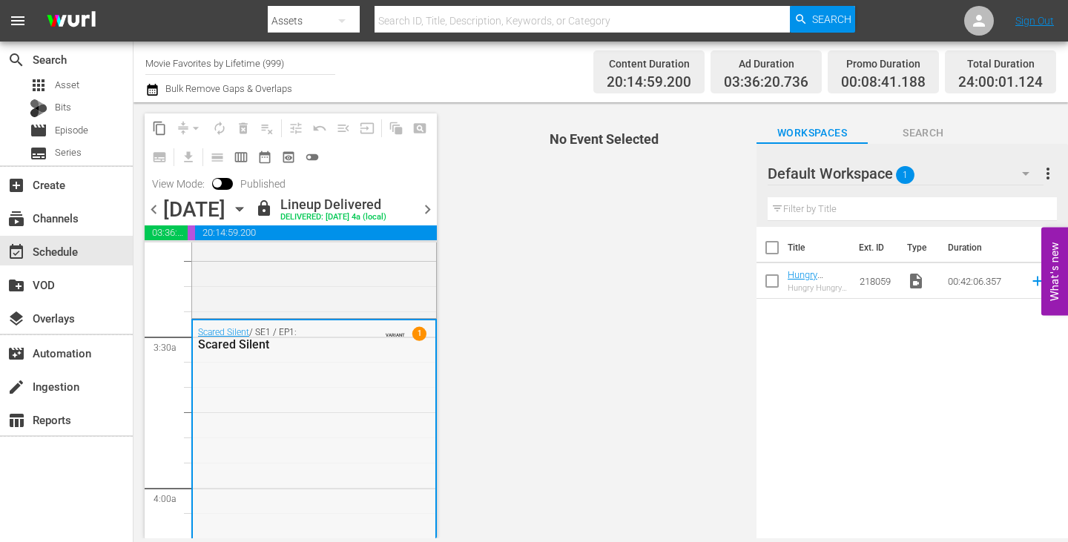
scroll to position [964, 0]
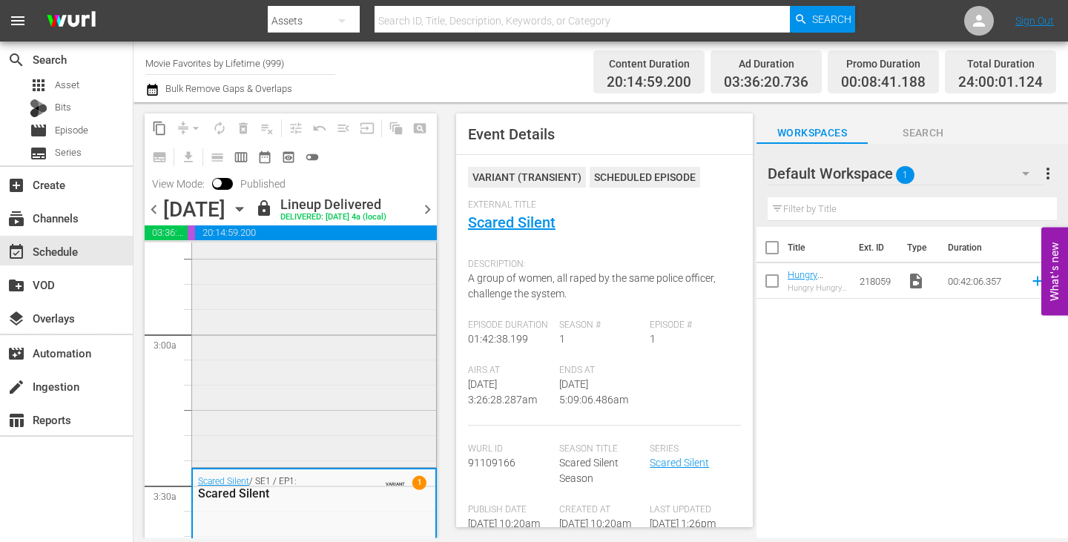
click at [291, 366] on div "YOU CAN'T TAKE MY DAUGHTER / SE1 / EP1: You Can't Take My Daughter VARIANT 1" at bounding box center [314, 207] width 244 height 515
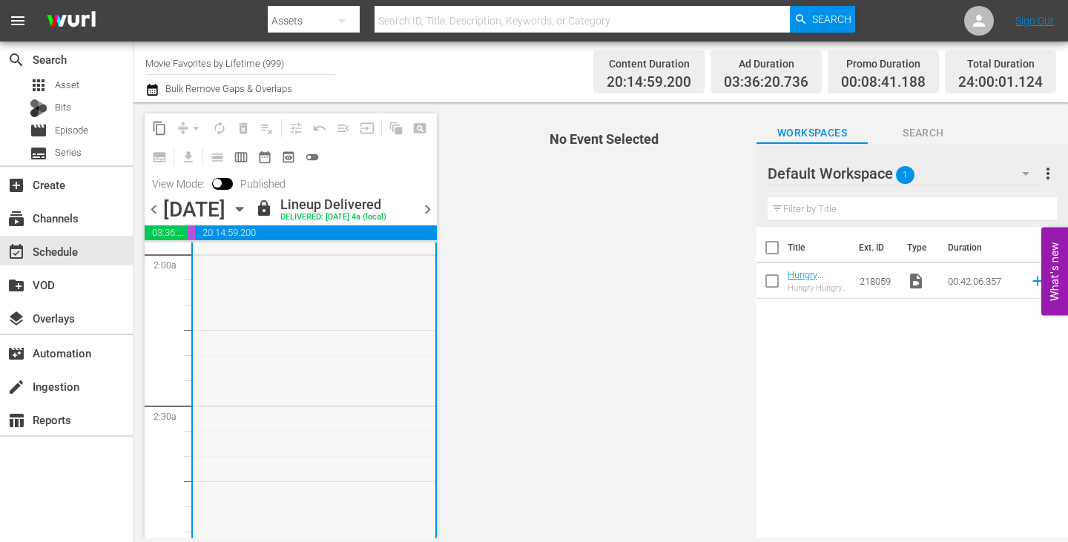
scroll to position [371, 0]
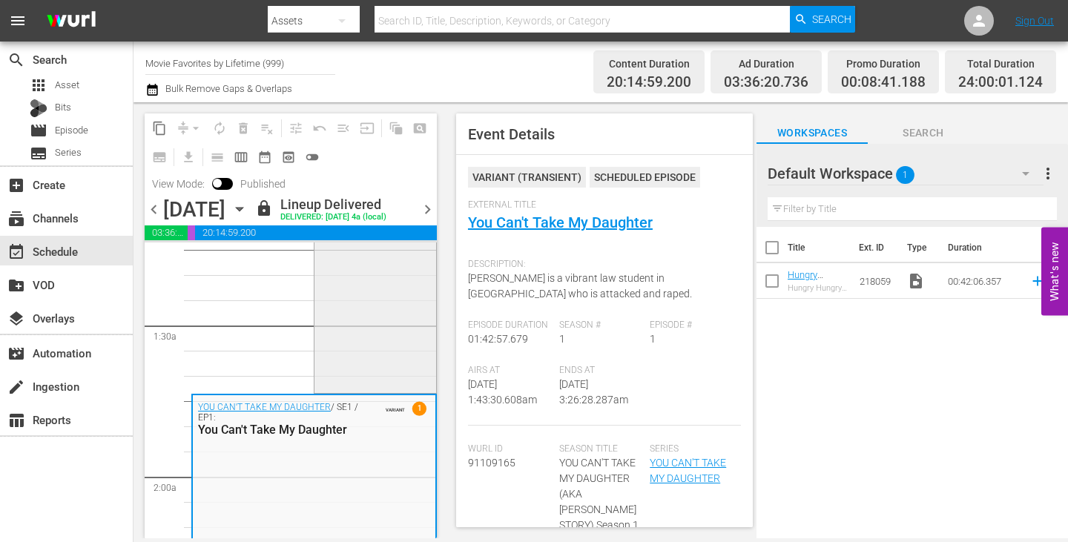
click at [367, 297] on div "VARIANT 1 We Have Your Husband / SE1 / EP1: We Have Your Husband" at bounding box center [374, 130] width 121 height 517
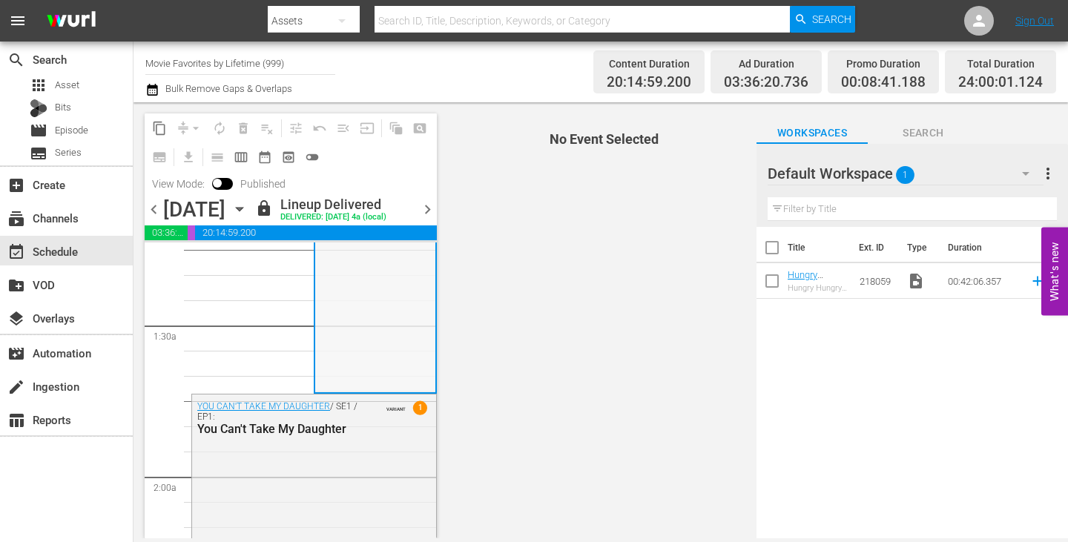
scroll to position [0, 0]
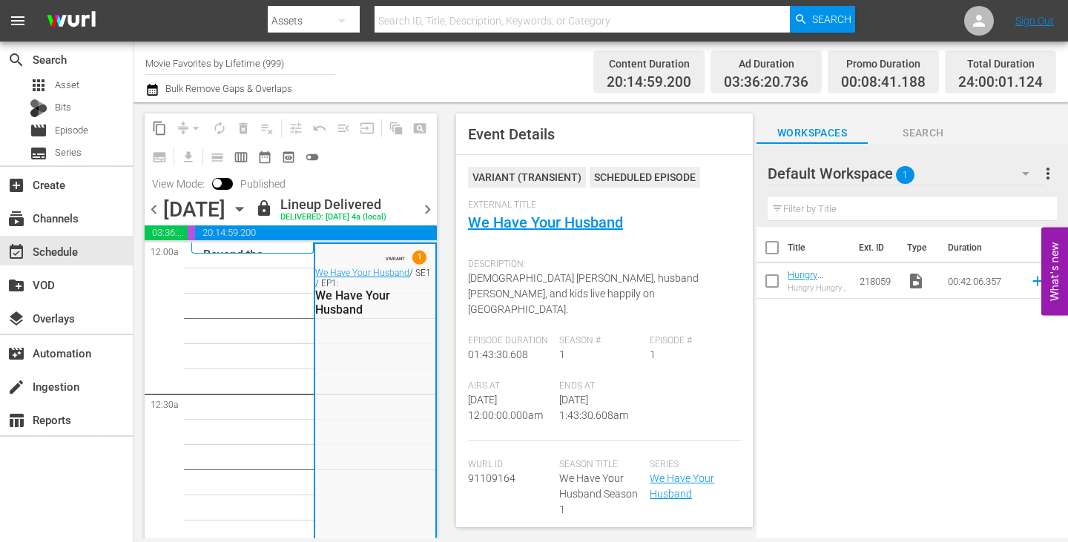
click at [248, 210] on icon "button" at bounding box center [239, 209] width 16 height 16
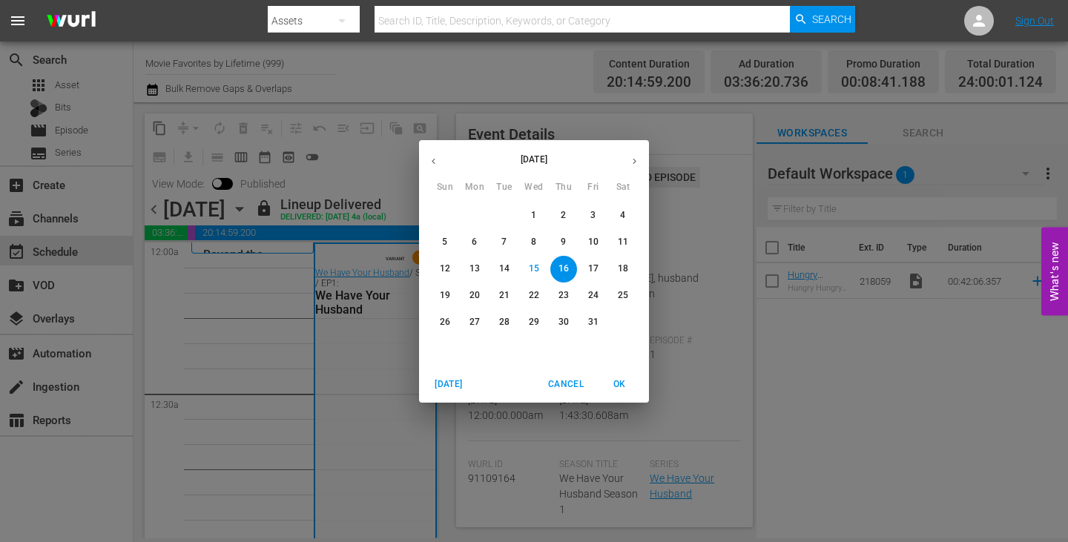
click at [593, 263] on p "17" at bounding box center [593, 268] width 10 height 13
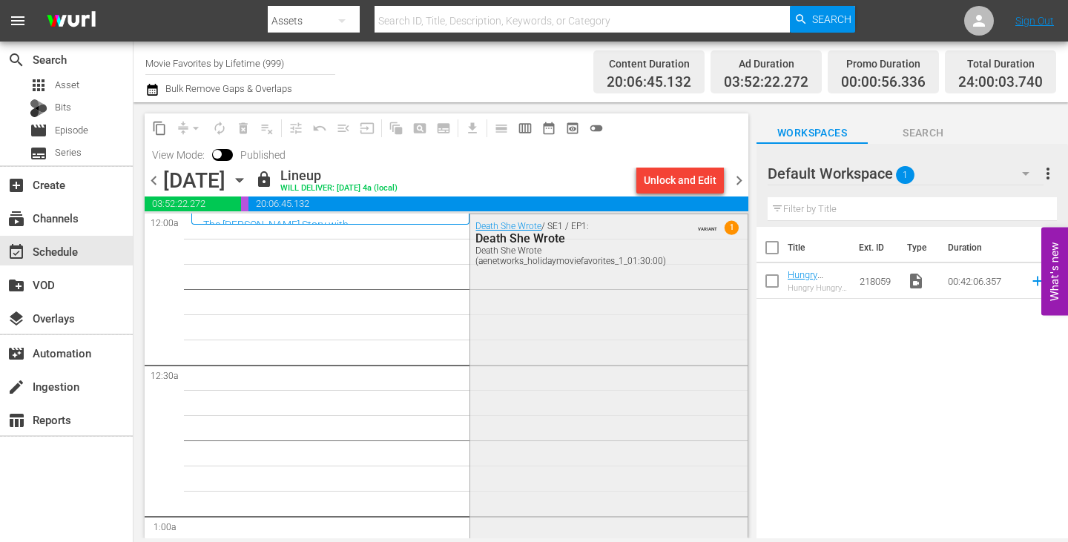
click at [557, 318] on div "Death She Wrote / SE1 / EP1: Death She Wrote Death She Wrote (aenetworks_holida…" at bounding box center [608, 472] width 277 height 517
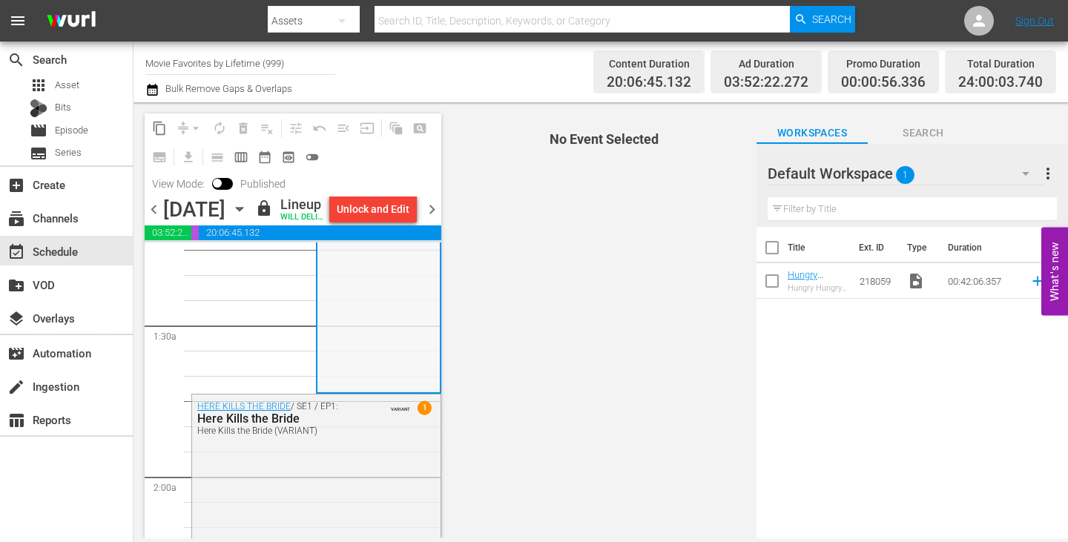
scroll to position [445, 0]
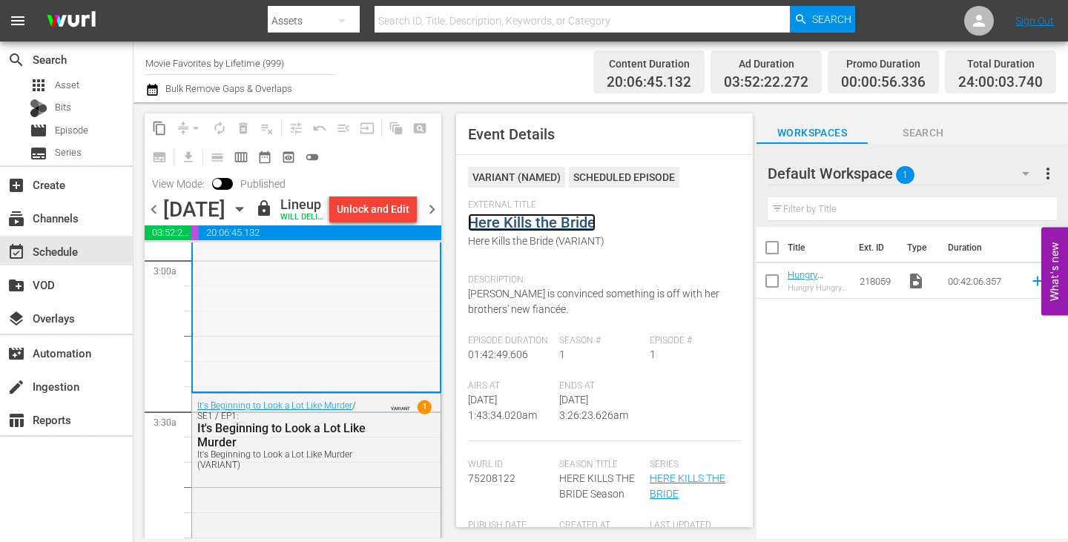
scroll to position [1038, 0]
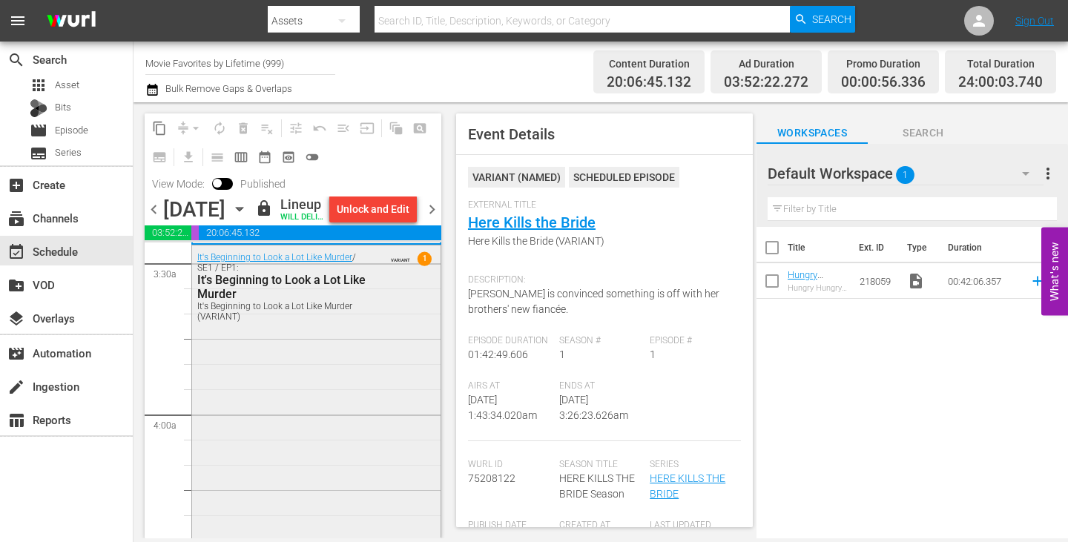
click at [354, 389] on div "It's Beginning to Look a Lot Like Murder / SE1 / EP1: It's Beginning to Look a …" at bounding box center [316, 498] width 248 height 507
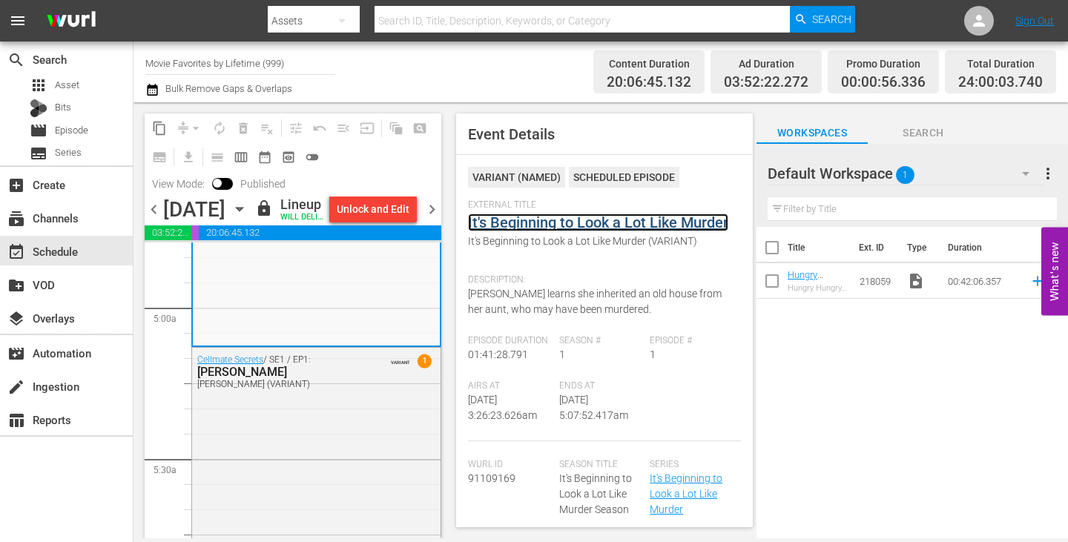
scroll to position [1557, 0]
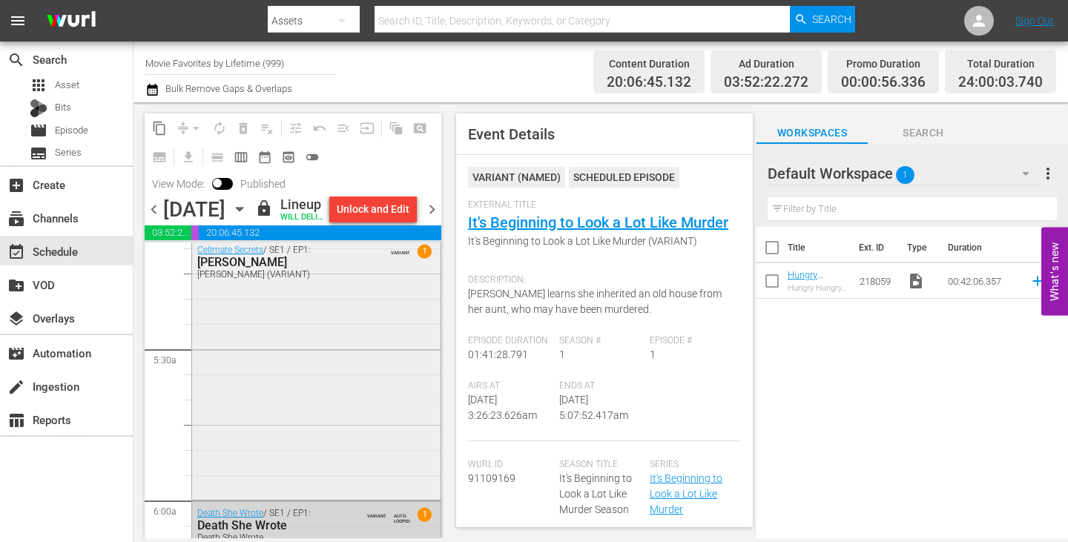
click at [366, 364] on div "Cellmate Secrets / SE1 / EP1: Casey Anthony Casey Anthony (VARIANT) VARIANT 1" at bounding box center [316, 367] width 248 height 259
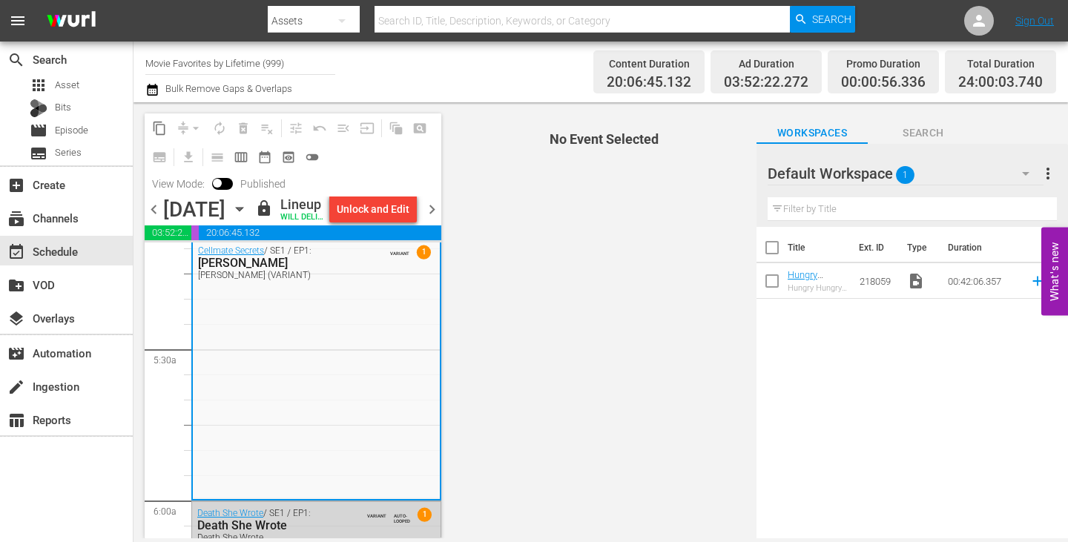
click at [433, 219] on span "chevron_right" at bounding box center [432, 209] width 19 height 19
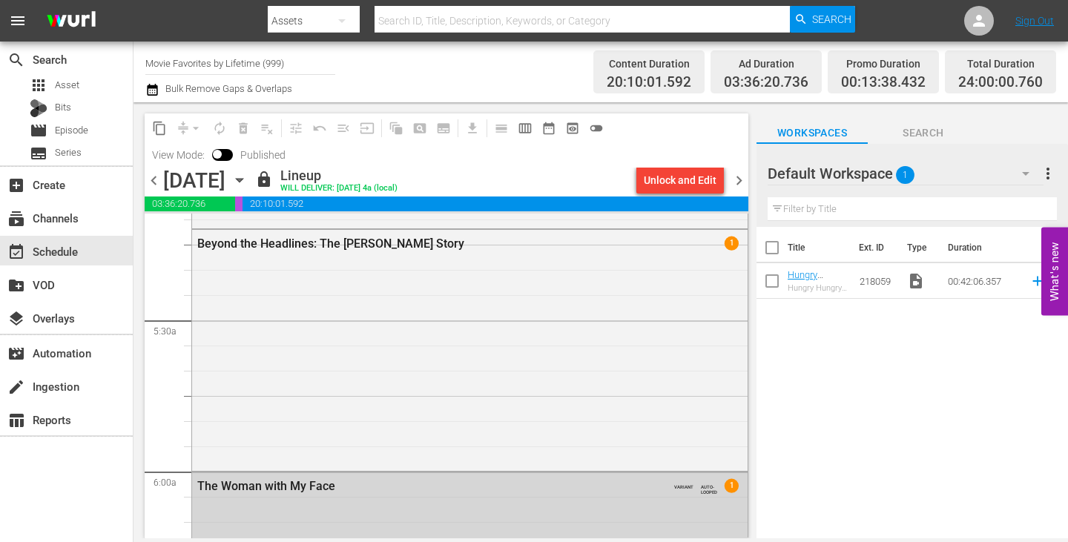
scroll to position [1506, 0]
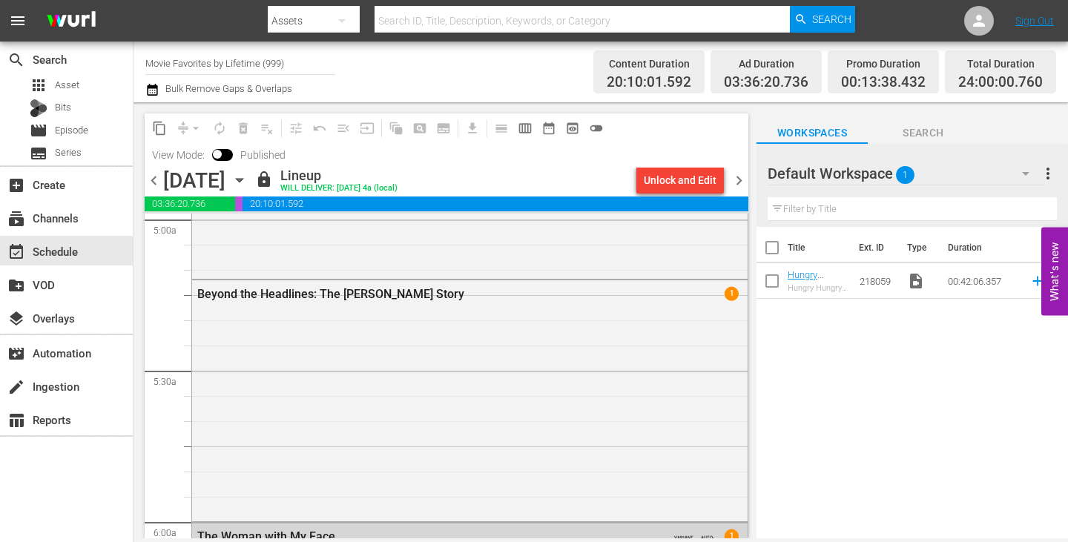
click at [738, 178] on span "chevron_right" at bounding box center [739, 180] width 19 height 19
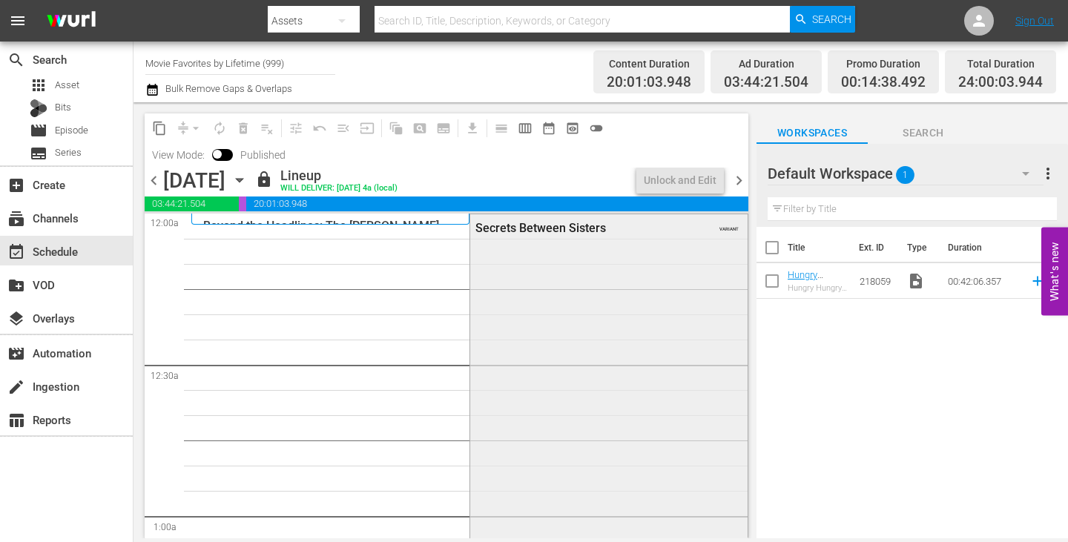
click at [534, 323] on div "Secrets Between Sisters VARIANT" at bounding box center [608, 472] width 277 height 516
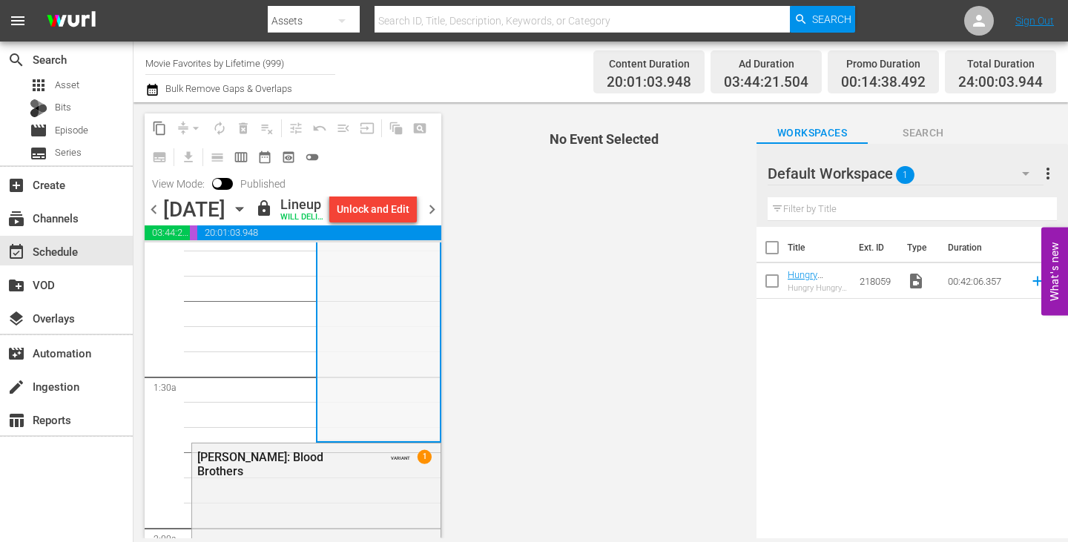
scroll to position [371, 0]
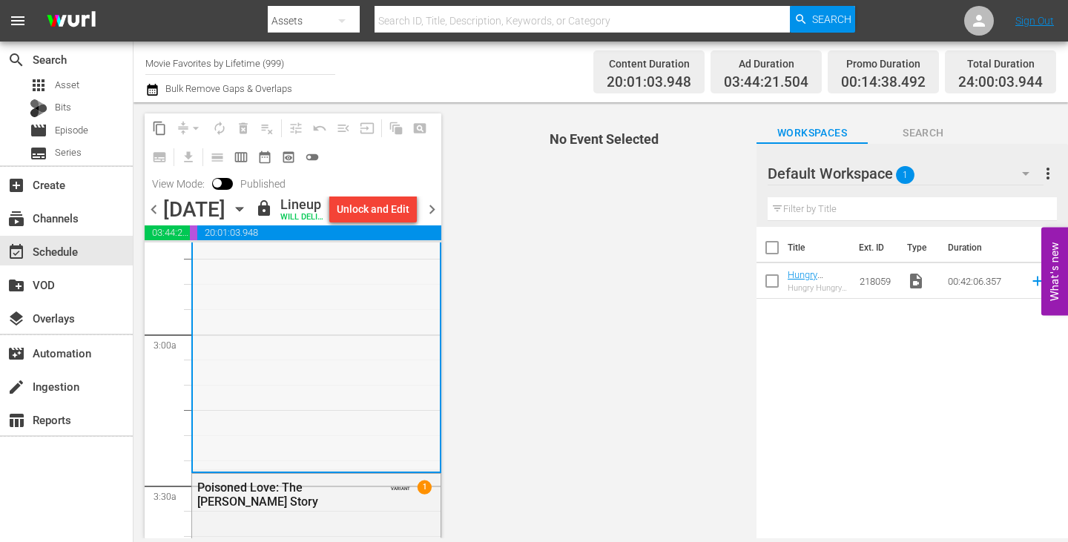
scroll to position [964, 0]
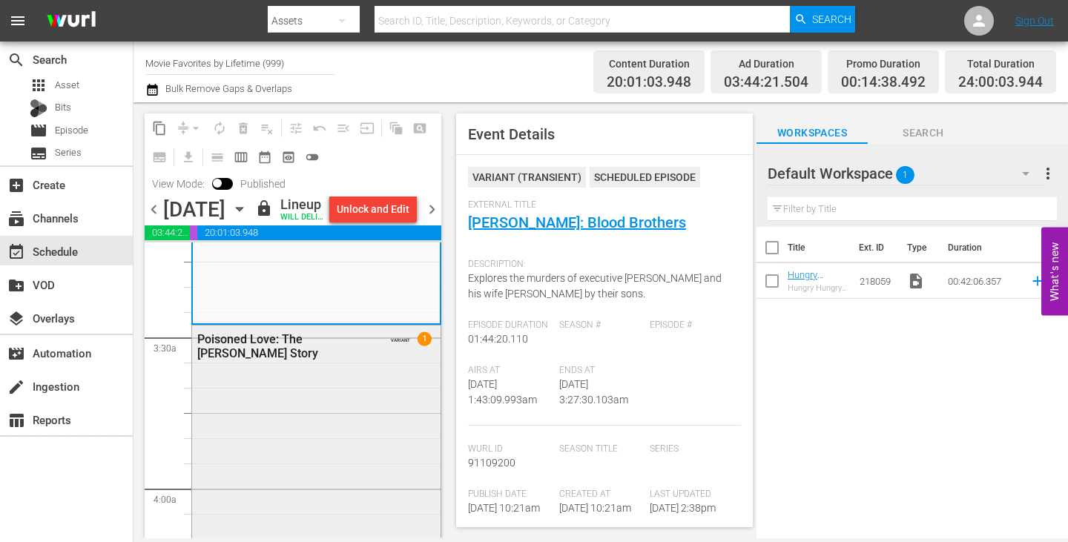
click at [389, 366] on div "Poisoned Love: The Stacey Castor Story VARIANT 1" at bounding box center [316, 345] width 248 height 40
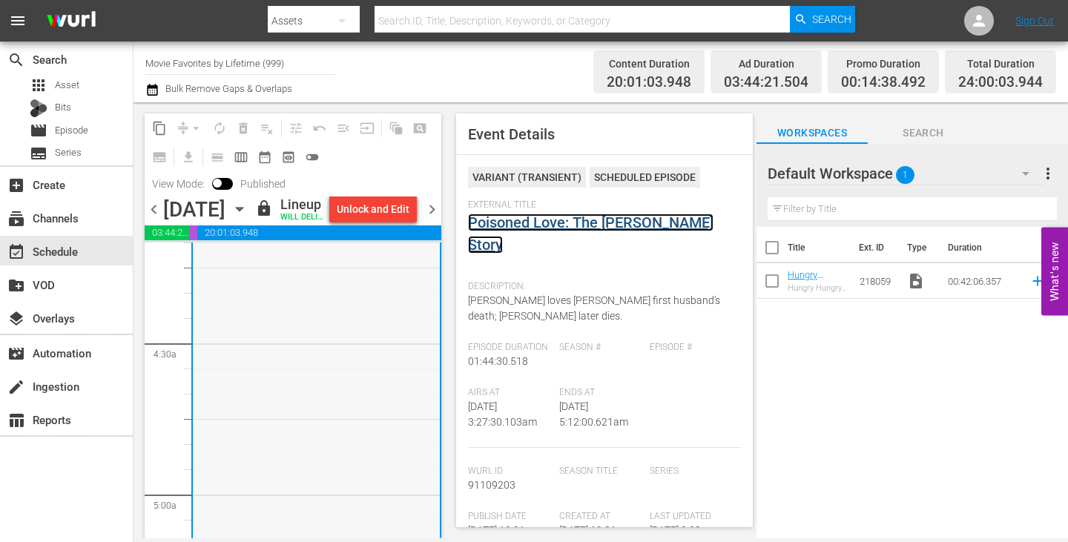
scroll to position [1557, 0]
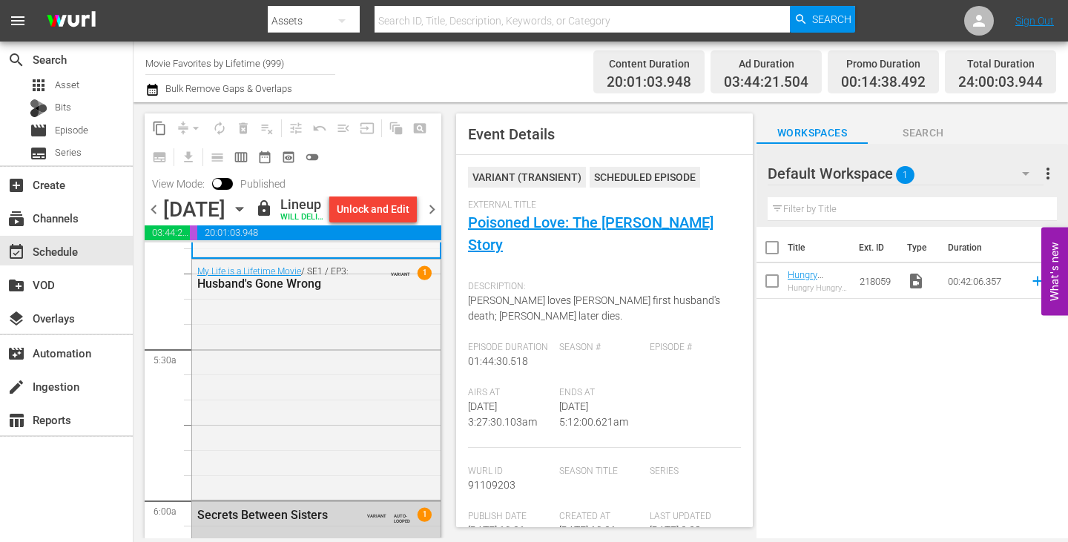
click at [348, 373] on div "My Life is a Lifetime Movie / SE1 / EP3: Husband's Gone Wrong VARIANT 1" at bounding box center [316, 377] width 248 height 237
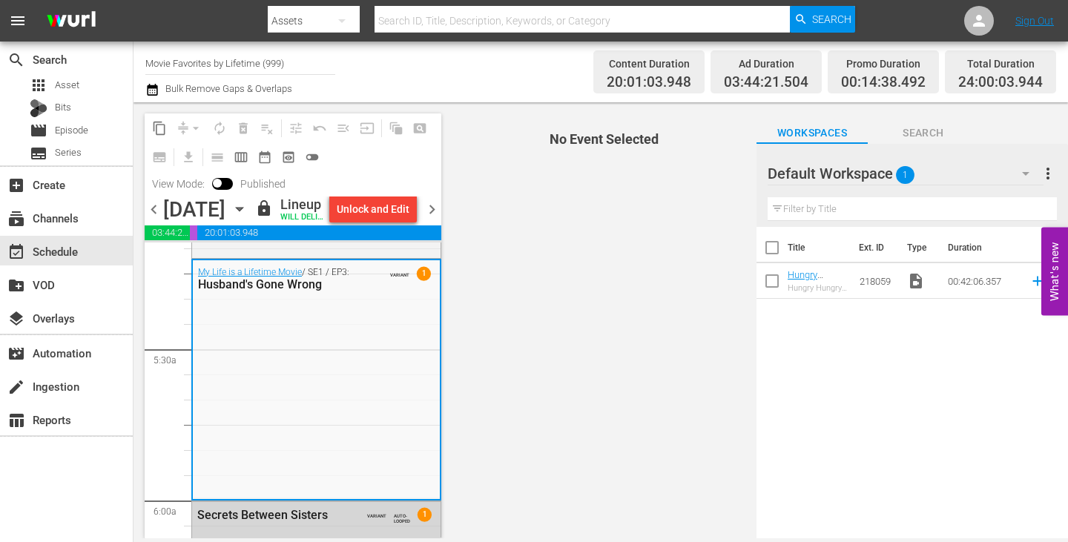
click at [429, 216] on span "chevron_right" at bounding box center [432, 209] width 19 height 19
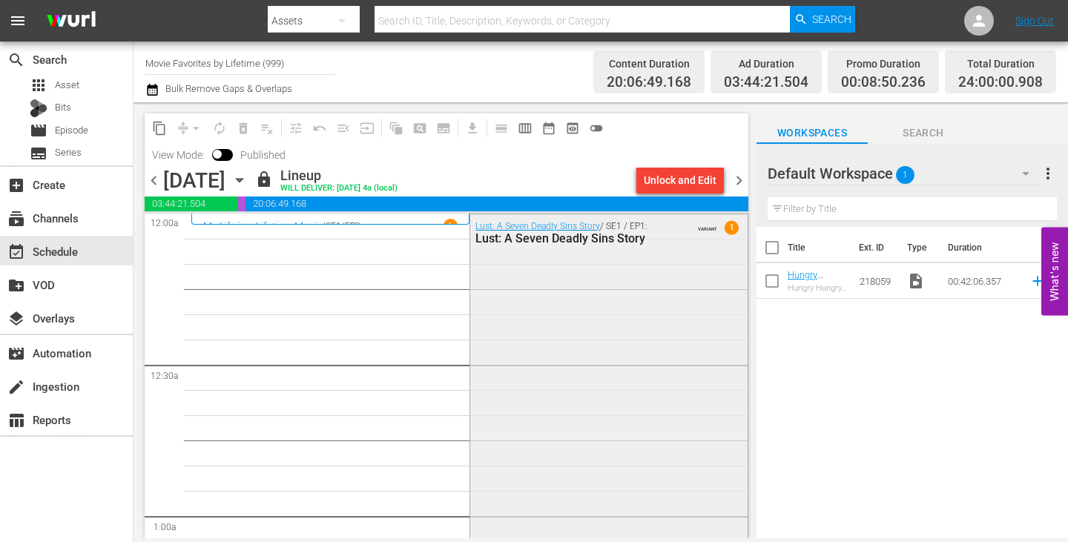
click at [585, 351] on div "Lust: A Seven Deadly Sins Story / SE1 / EP1: Lust: A Seven Deadly Sins Story VA…" at bounding box center [608, 475] width 277 height 522
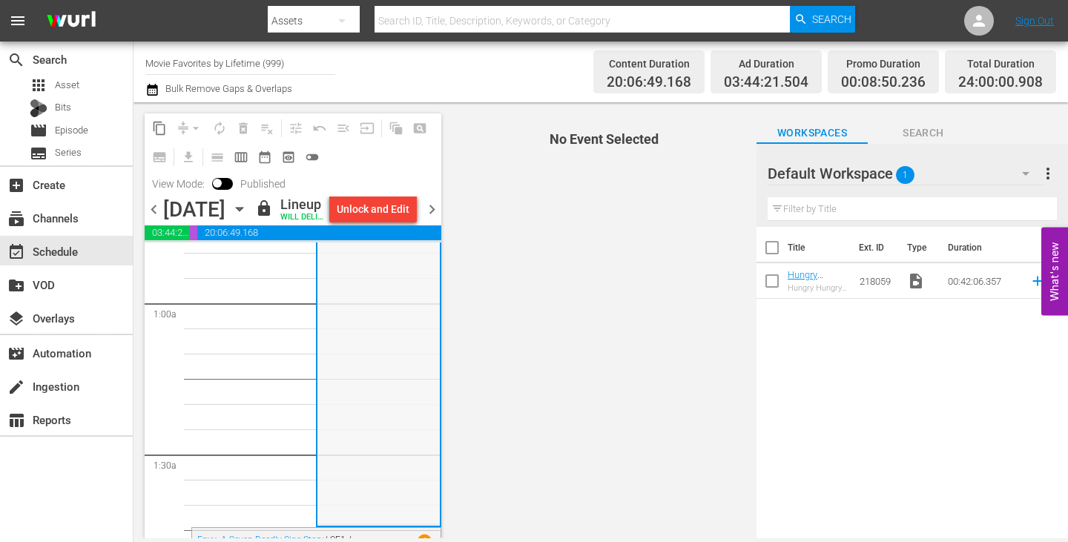
scroll to position [371, 0]
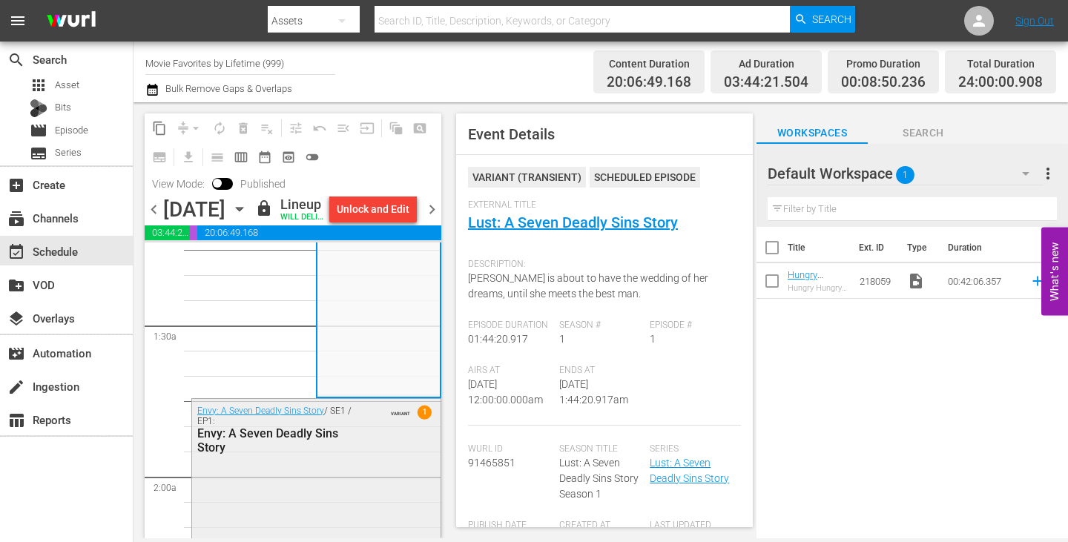
click at [377, 460] on div "Envy: A Seven Deadly Sins Story / SE1 / EP1: Envy: A Seven Deadly Sins Story VA…" at bounding box center [316, 429] width 248 height 61
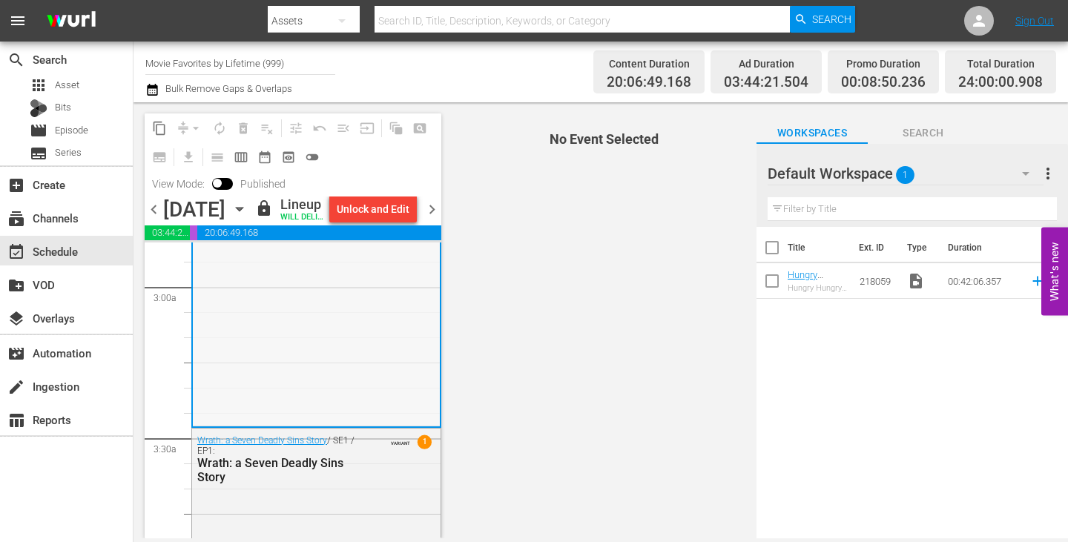
scroll to position [964, 0]
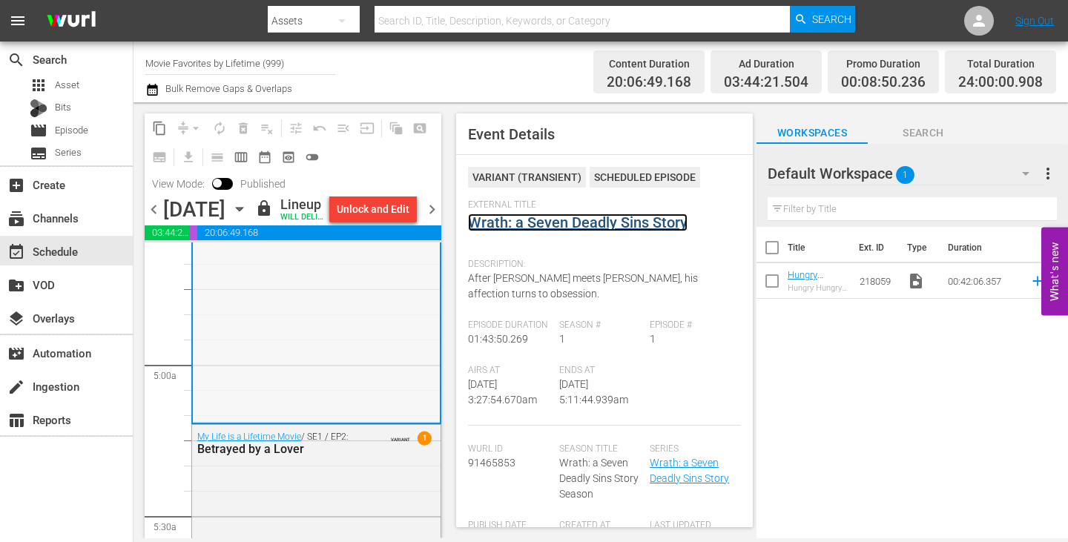
scroll to position [1409, 0]
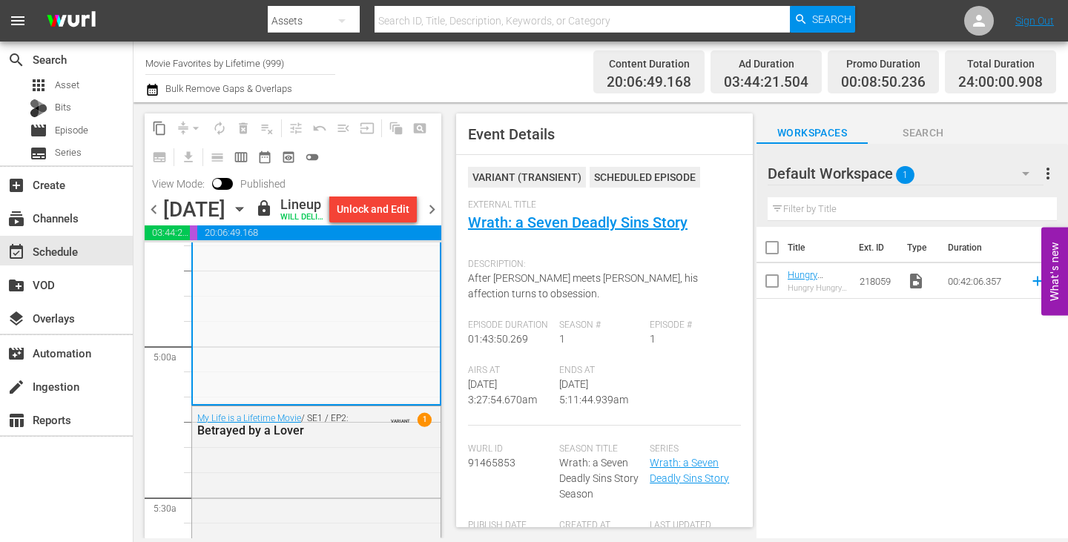
click at [434, 219] on span "chevron_right" at bounding box center [432, 209] width 19 height 19
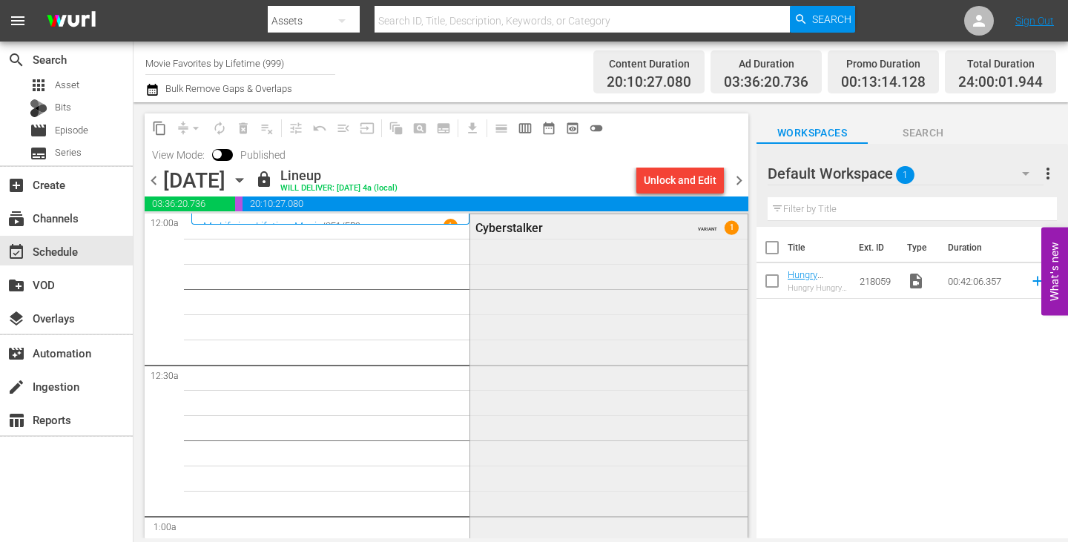
click at [574, 317] on div "Cyberstalker VARIANT 1" at bounding box center [608, 480] width 277 height 533
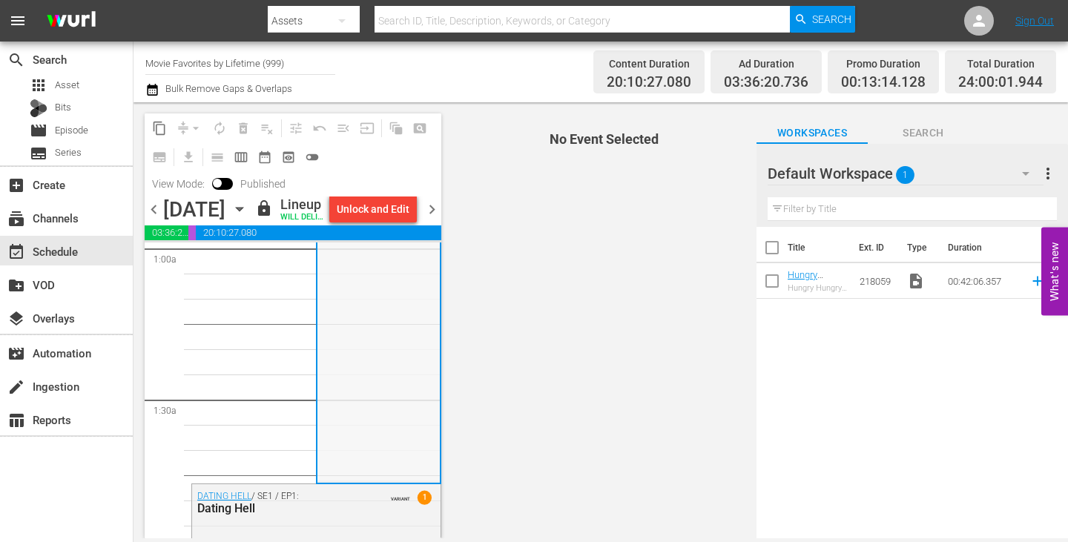
scroll to position [519, 0]
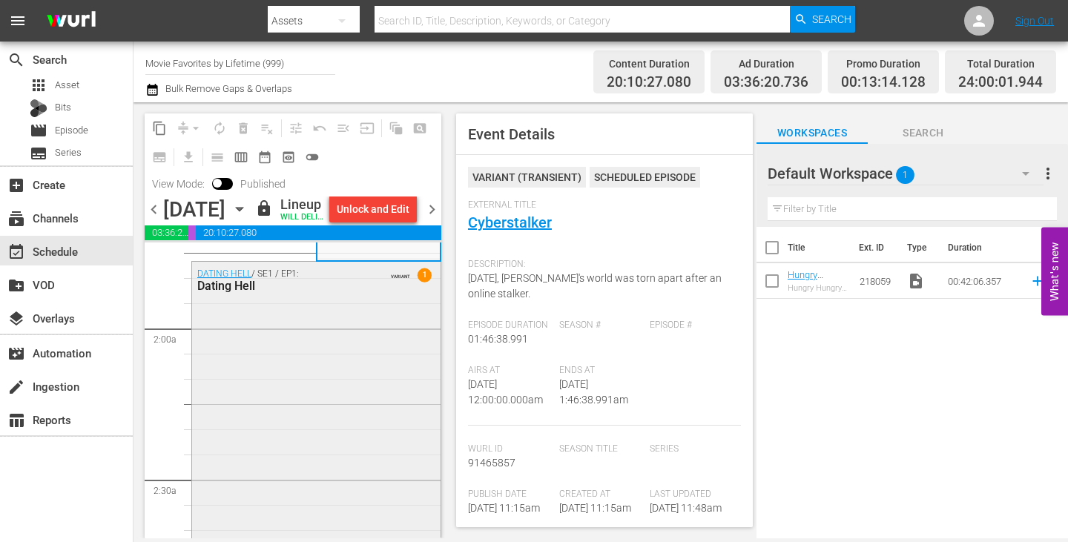
click at [302, 392] on div "DATING HELL / SE1 / EP1: Dating Hell VARIANT 1" at bounding box center [316, 518] width 248 height 512
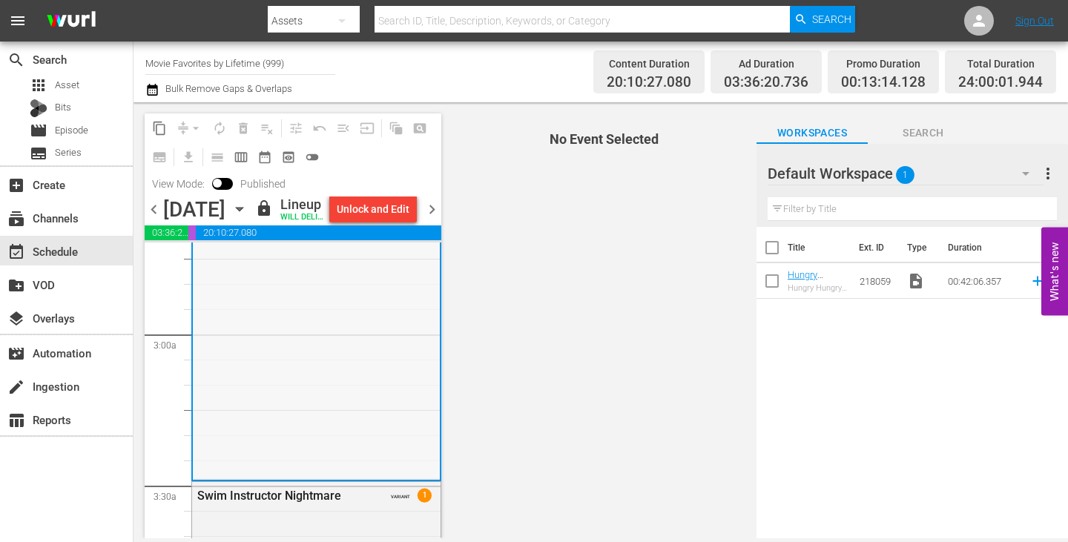
scroll to position [890, 0]
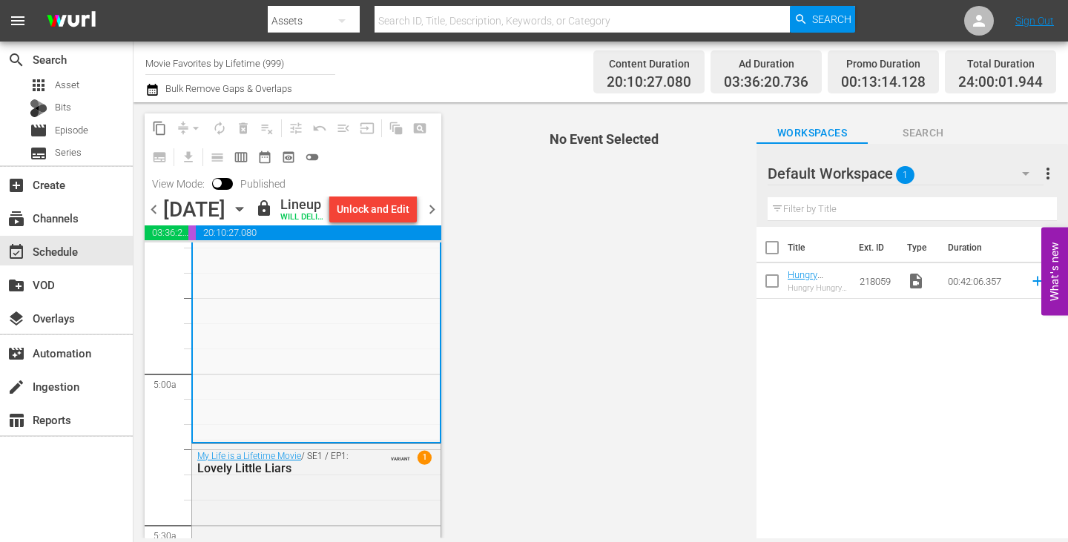
scroll to position [1409, 0]
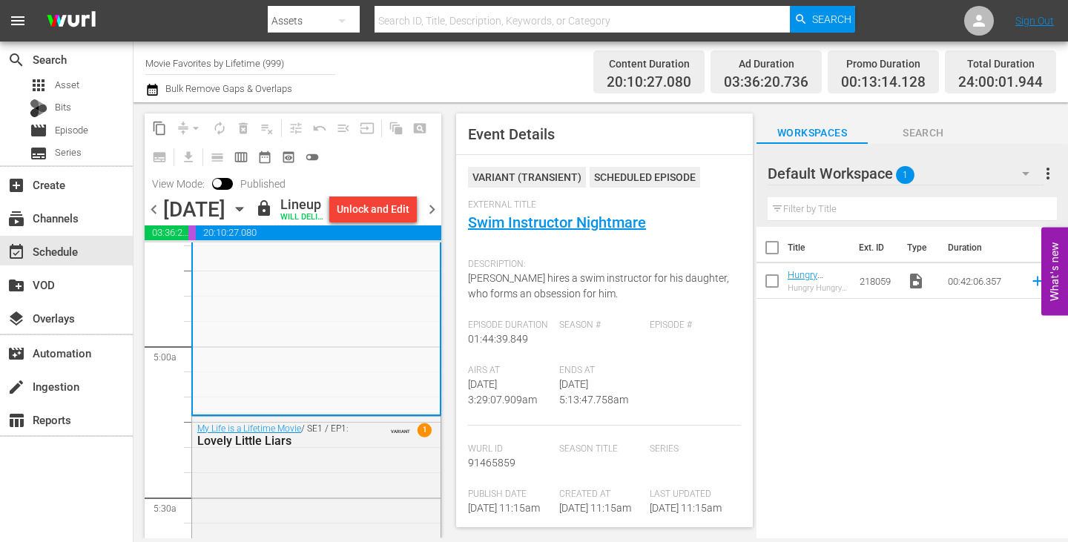
click at [435, 219] on span "chevron_right" at bounding box center [432, 209] width 19 height 19
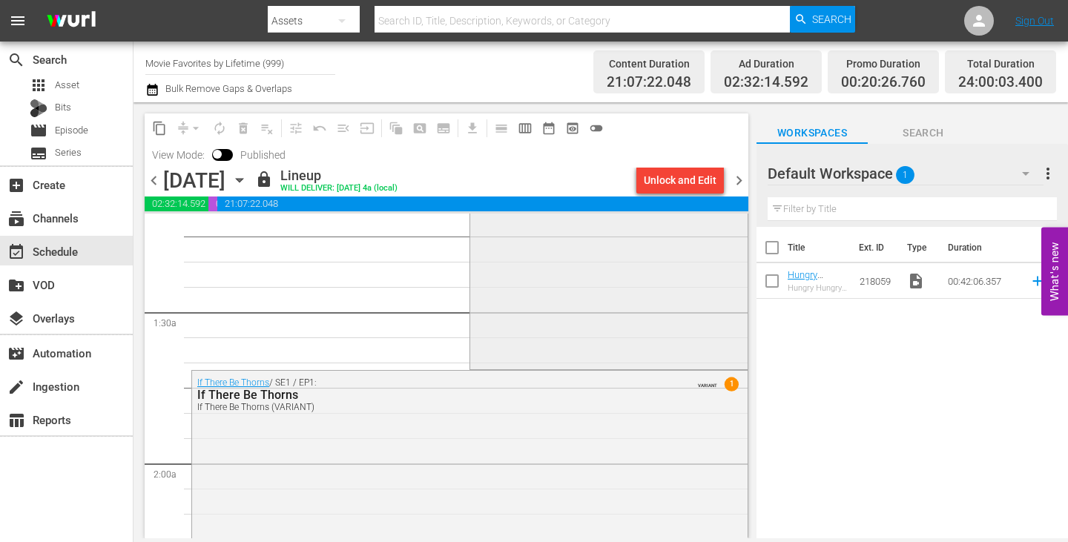
scroll to position [148, 0]
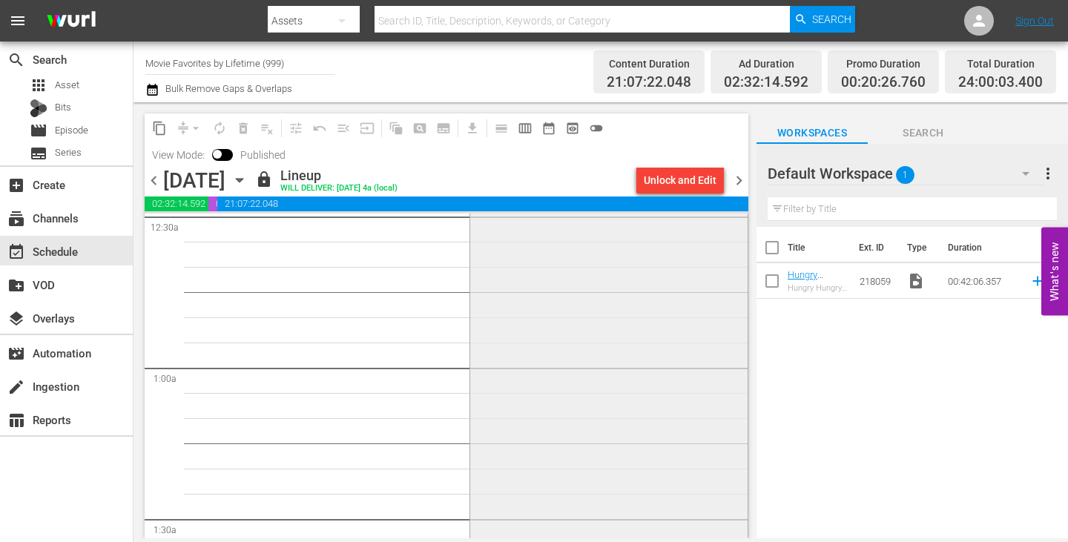
click at [555, 300] on div "Flowers in the Attic / SE1 / EP1: Flowers in the Attic Flowers in the Attic (VA…" at bounding box center [608, 319] width 277 height 507
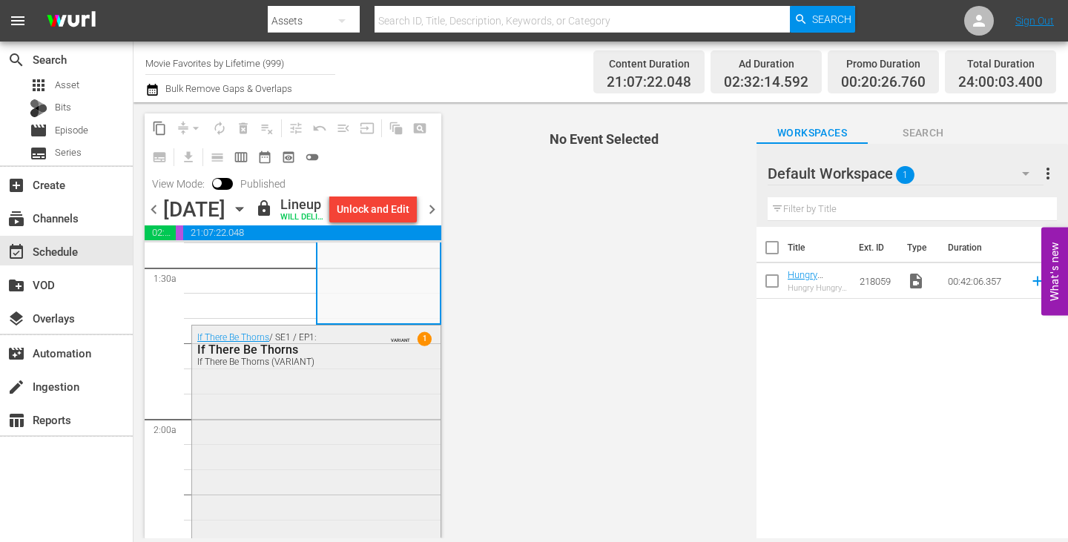
scroll to position [445, 0]
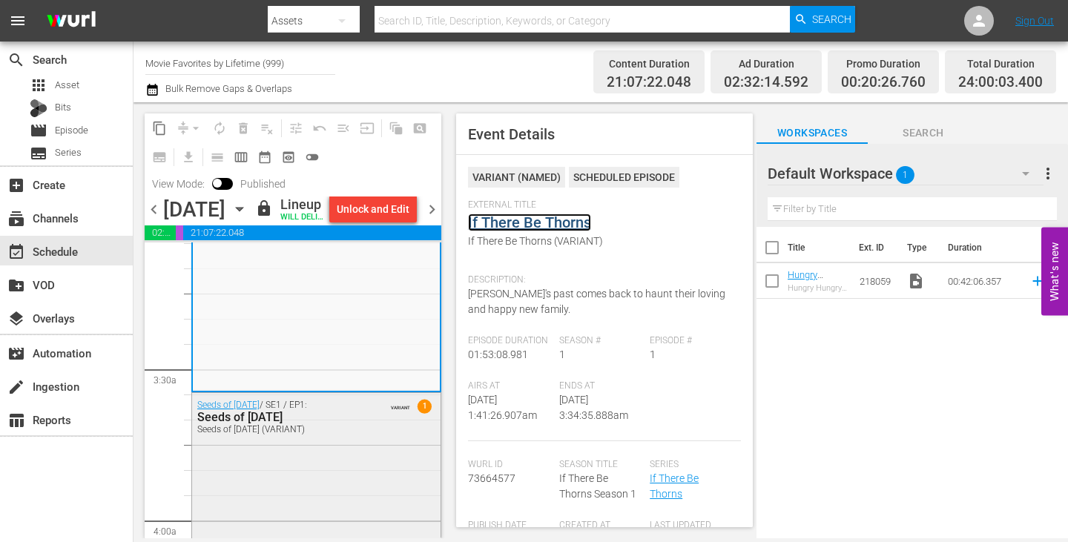
scroll to position [1038, 0]
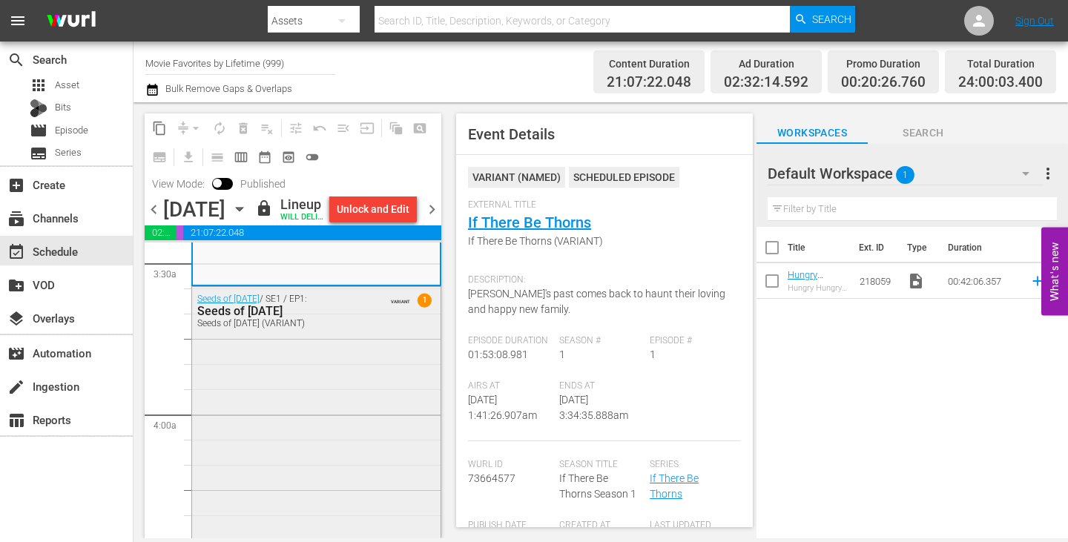
click at [348, 391] on div "Seeds of Yesterday / SE1 / EP1: Seeds of Yesterday Seeds of Yesterday (VARIANT)…" at bounding box center [316, 535] width 248 height 497
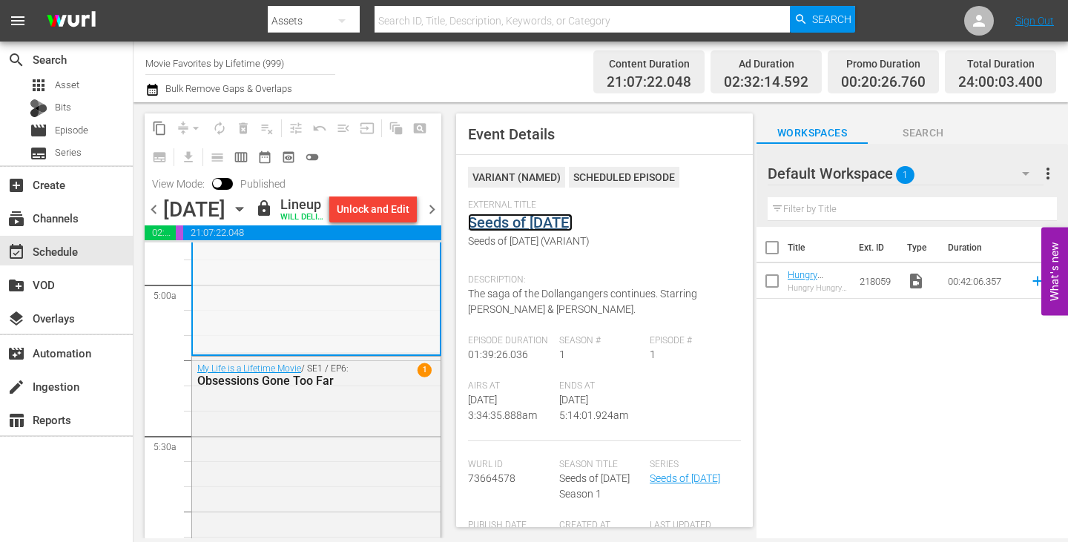
scroll to position [1483, 0]
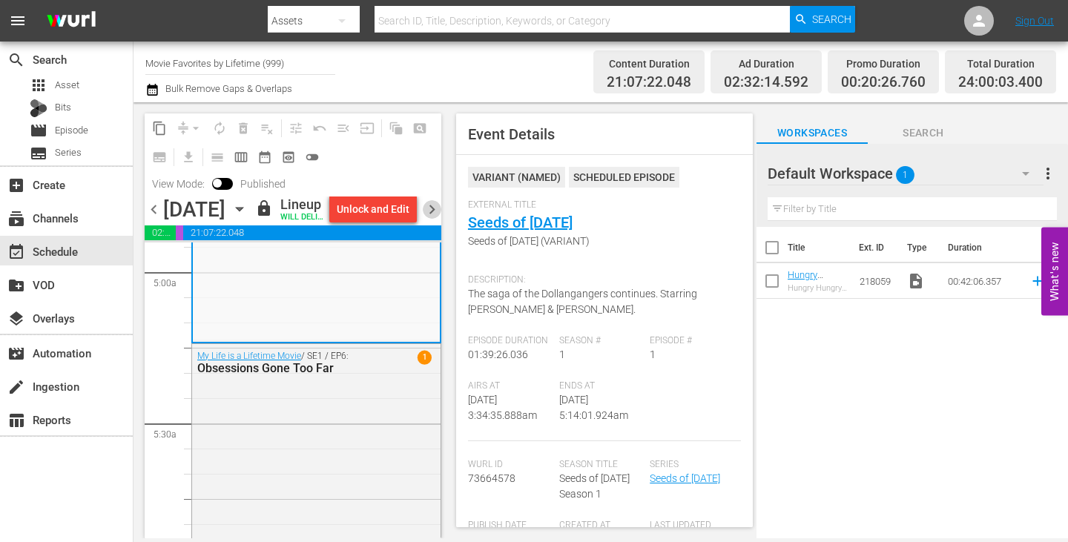
click at [434, 219] on span "chevron_right" at bounding box center [432, 209] width 19 height 19
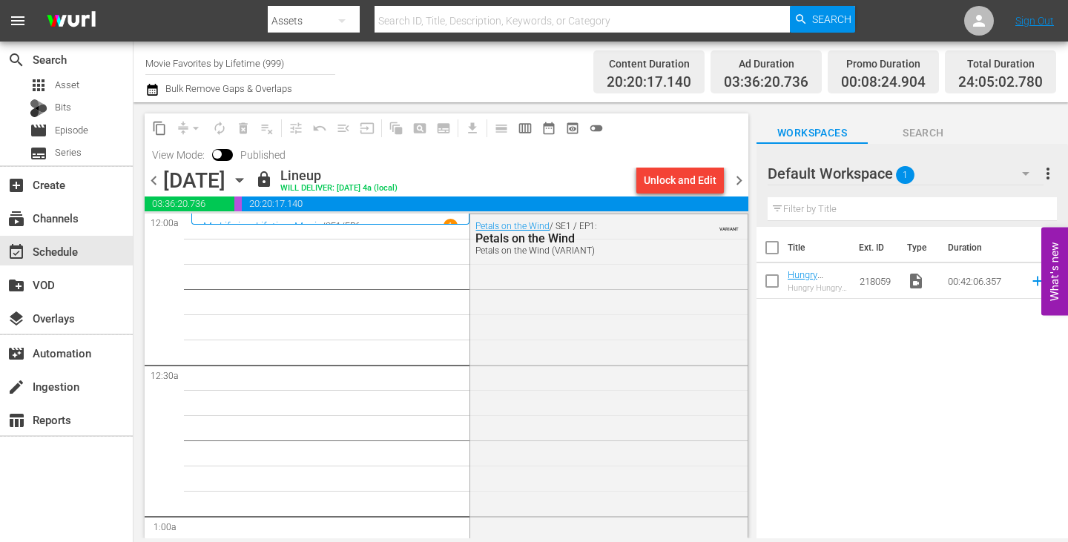
click at [566, 322] on div "Petals on the Wind / SE1 / EP1: Petals on the Wind Petals on the Wind (VARIANT)…" at bounding box center [608, 468] width 277 height 509
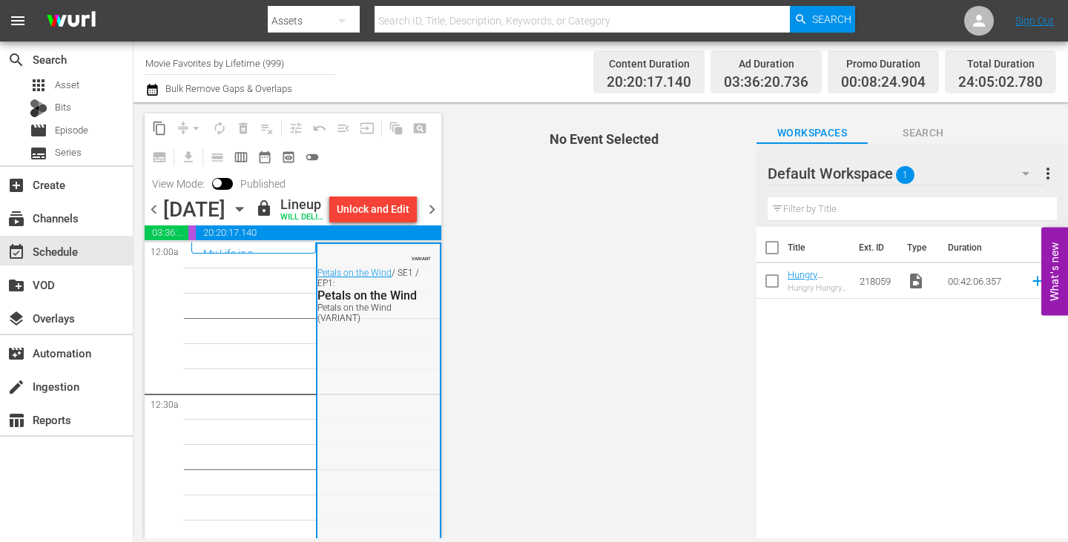
click at [359, 400] on div "VARIANT Petals on the Wind / SE1 / EP1: Petals on the Wind Petals on the Wind (…" at bounding box center [378, 498] width 122 height 509
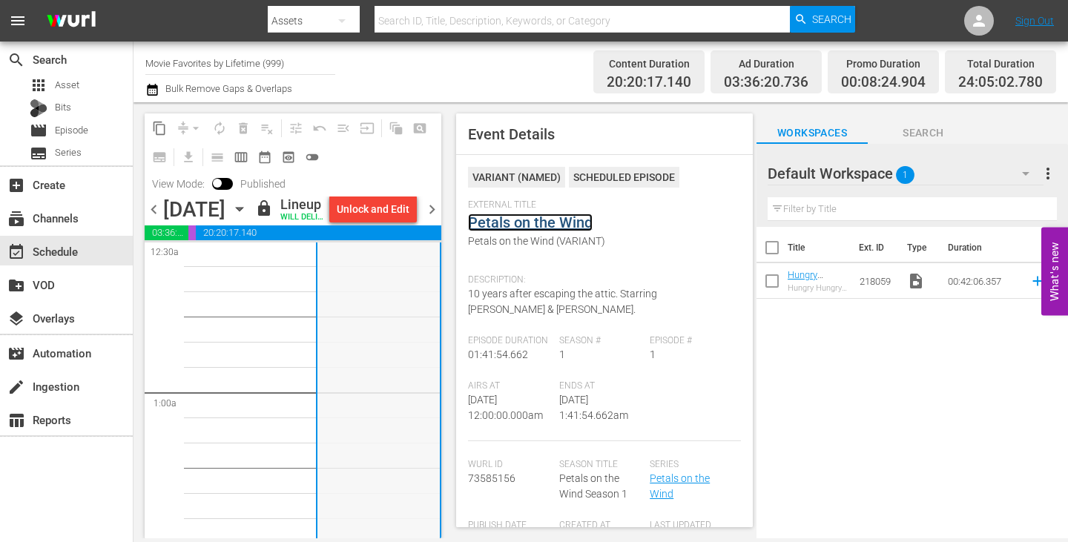
scroll to position [371, 0]
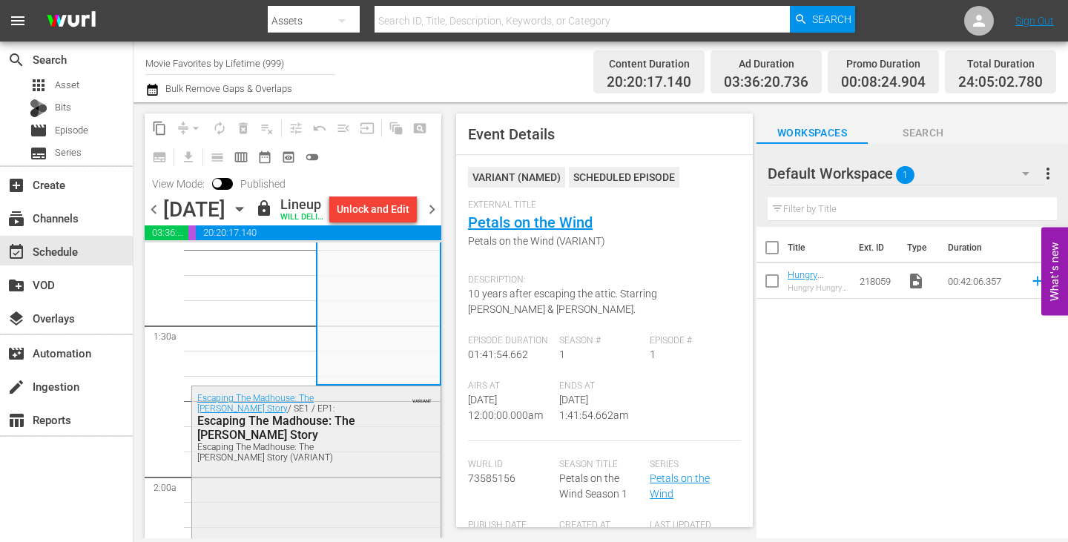
click at [391, 467] on div "Escaping The Madhouse: The Nellie Bly Story / SE1 / EP1: Escaping The Madhouse:…" at bounding box center [316, 427] width 248 height 82
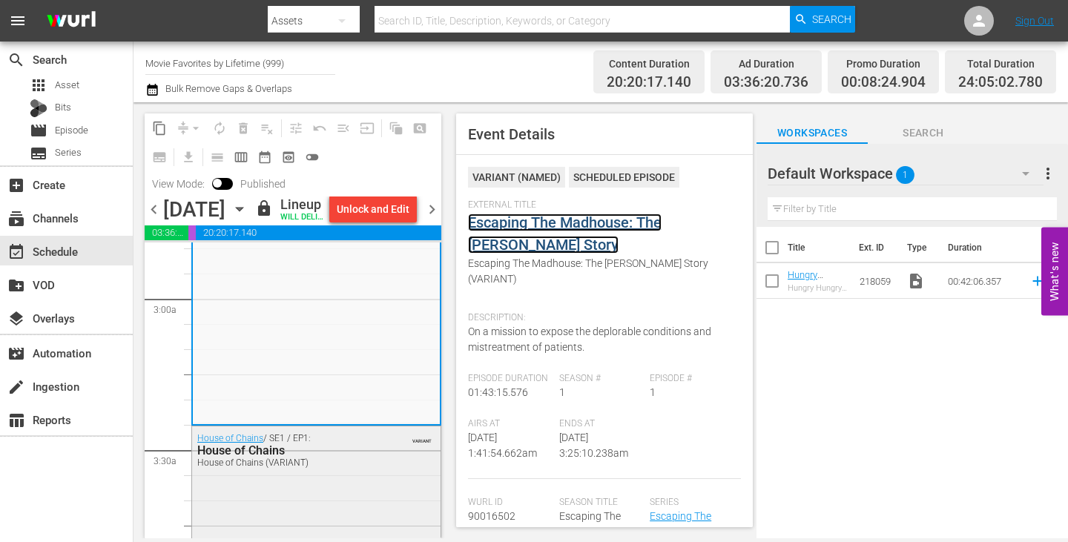
scroll to position [1038, 0]
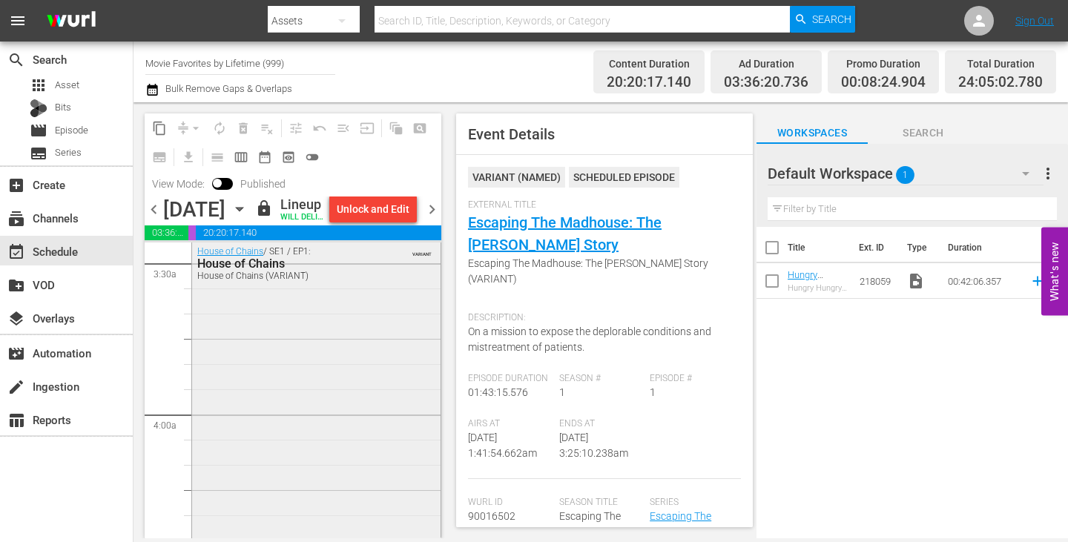
click at [390, 364] on div "House of Chains / SE1 / EP1: House of Chains House of Chains (VARIANT) VARIANT" at bounding box center [316, 494] width 248 height 510
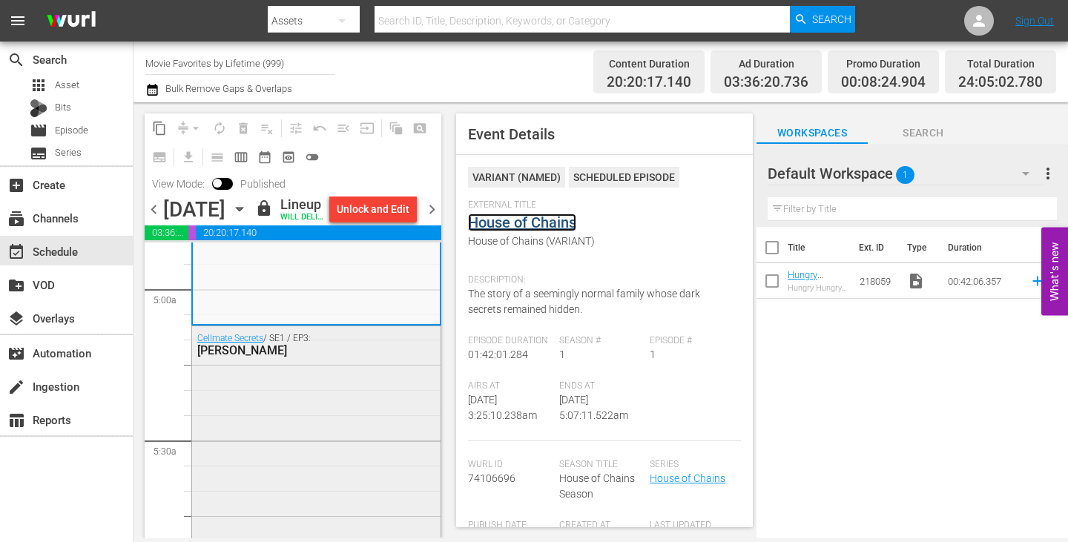
scroll to position [1483, 0]
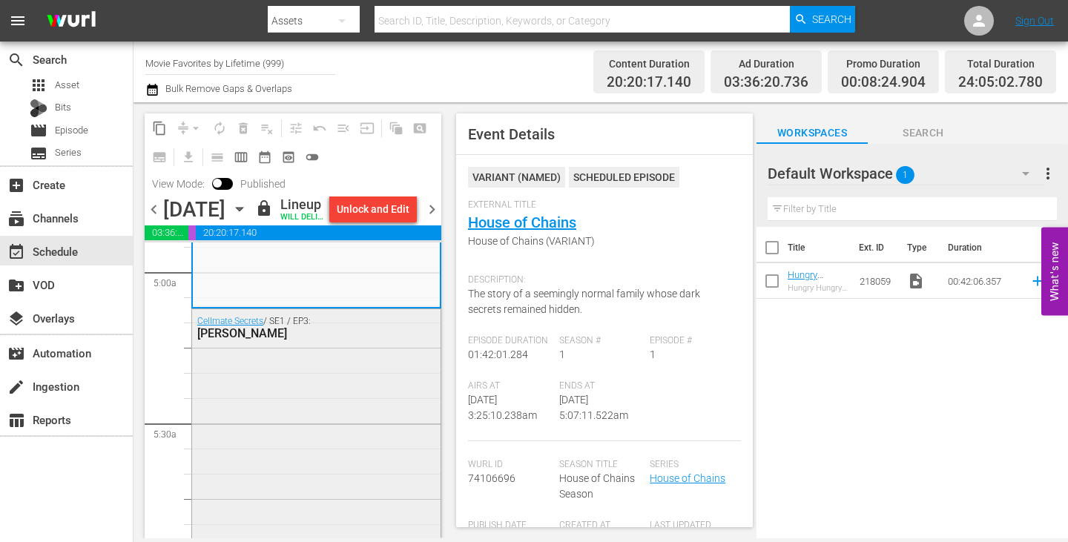
click at [361, 388] on div "Cellmate Secrets / SE1 / EP3: Joyce Mitchell" at bounding box center [316, 440] width 248 height 262
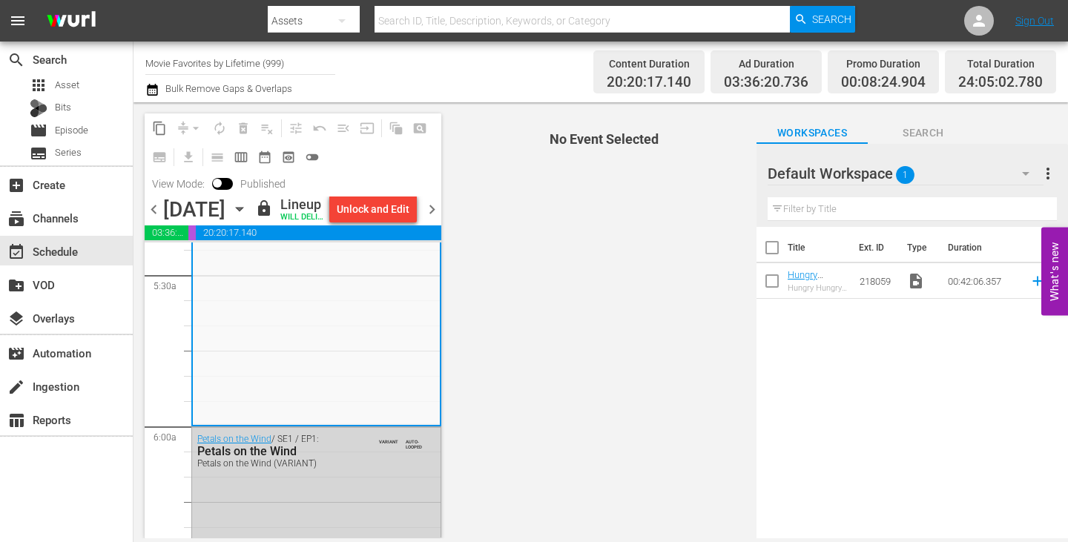
click at [433, 219] on span "chevron_right" at bounding box center [432, 209] width 19 height 19
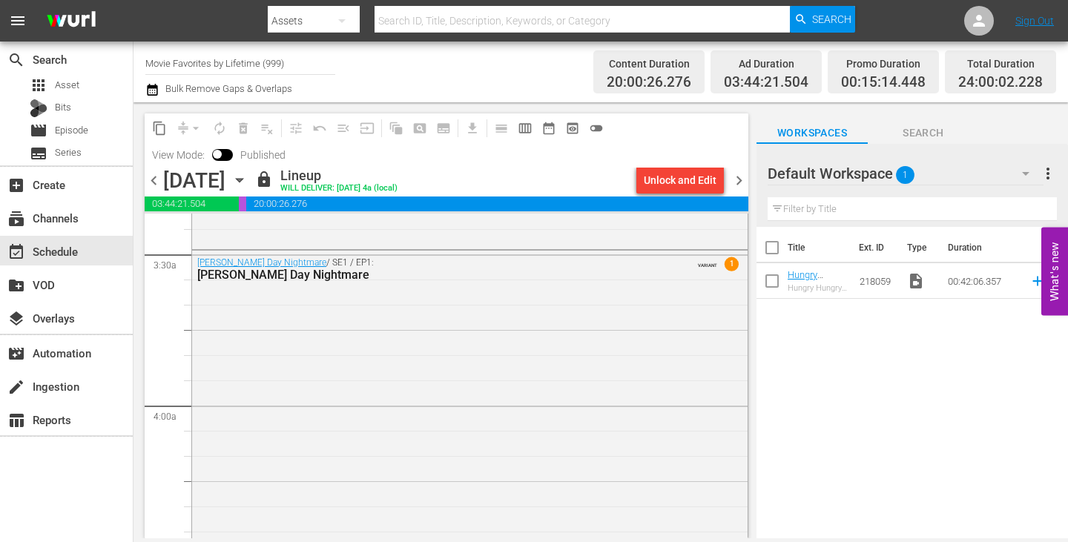
scroll to position [964, 0]
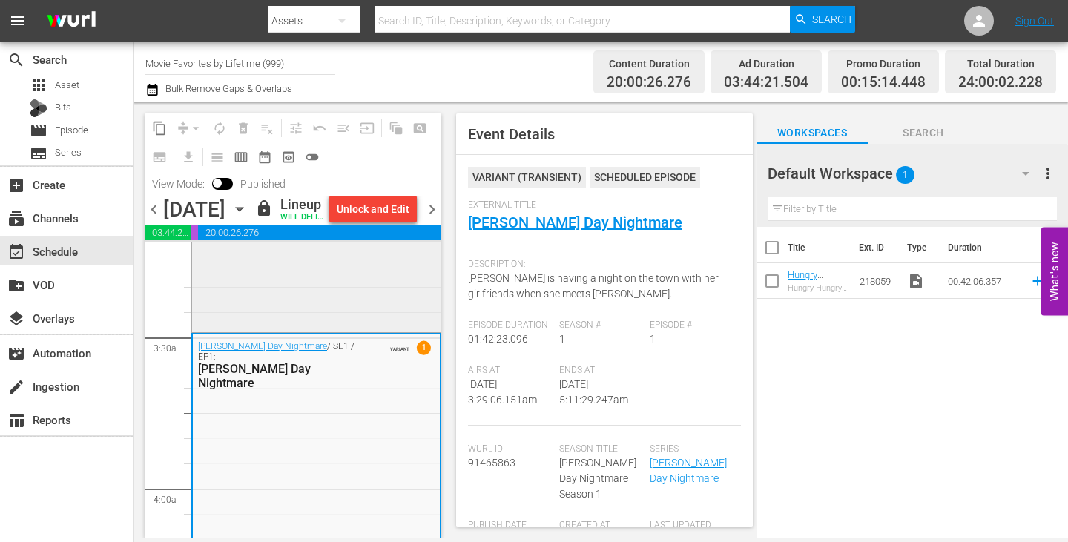
click at [346, 298] on div "Boy in the Attic VARIANT 1" at bounding box center [316, 64] width 248 height 529
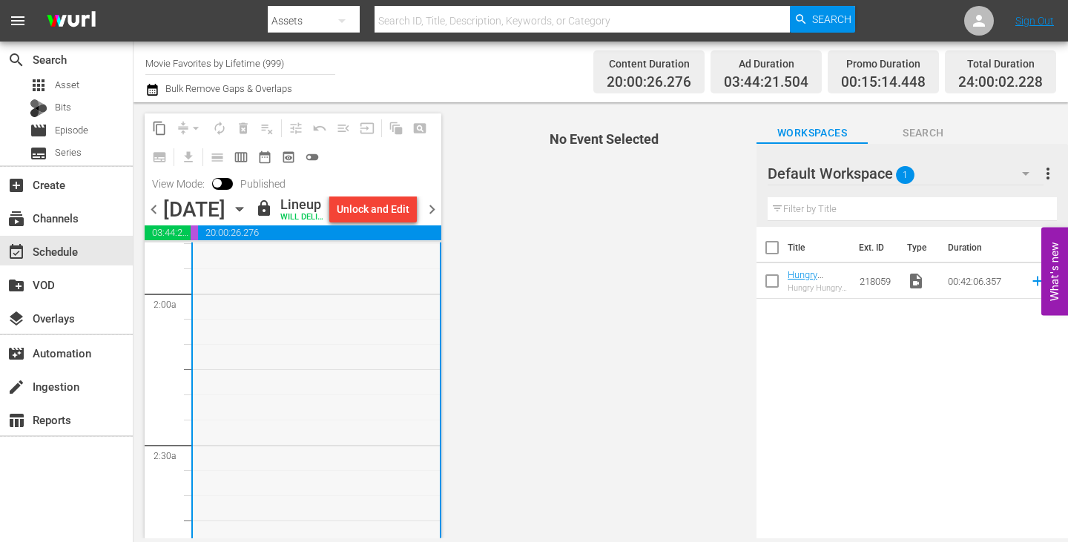
scroll to position [445, 0]
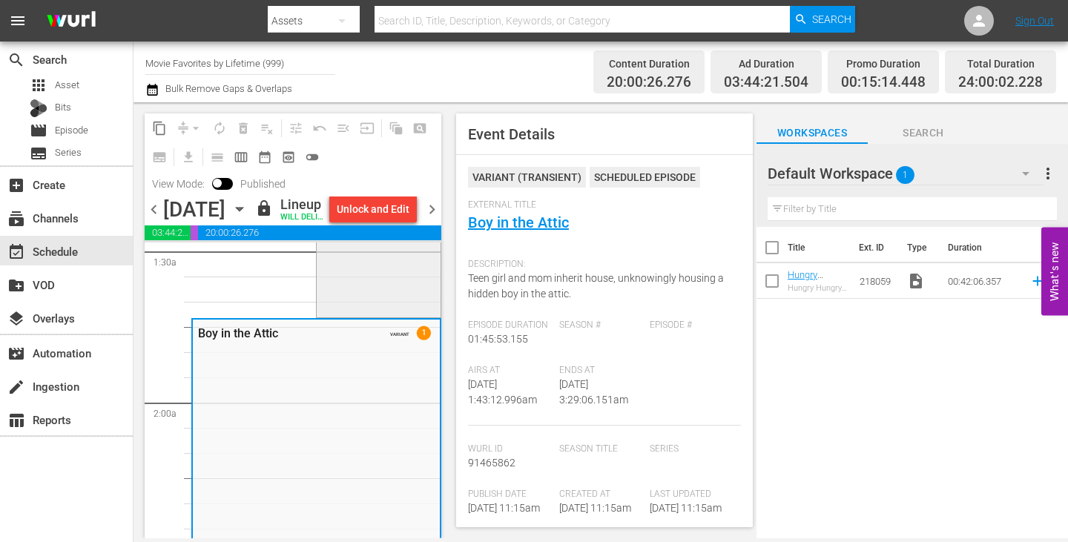
click at [377, 302] on div "VARIANT 1 Secrets Between Sisters" at bounding box center [378, 56] width 123 height 516
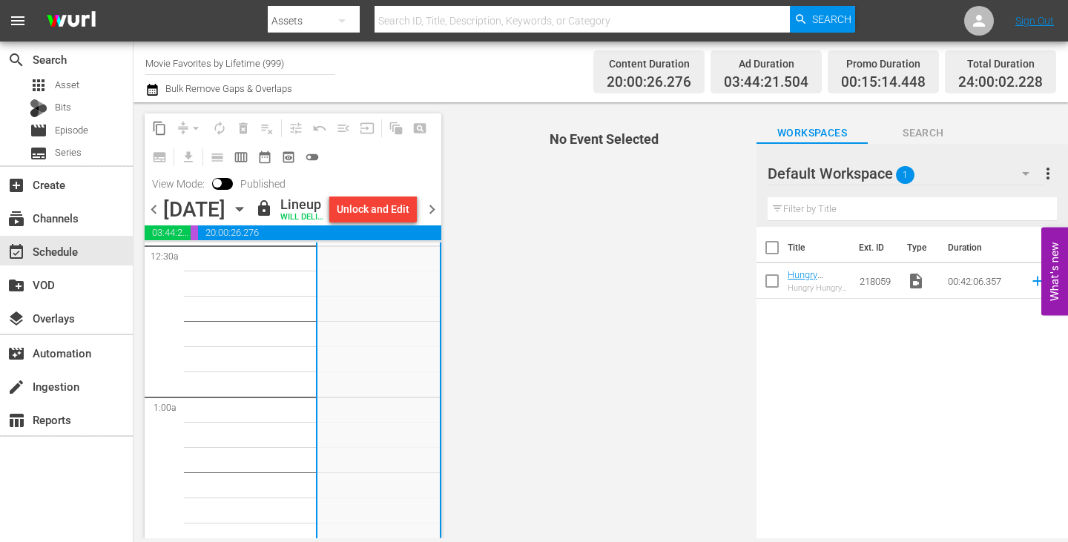
scroll to position [0, 0]
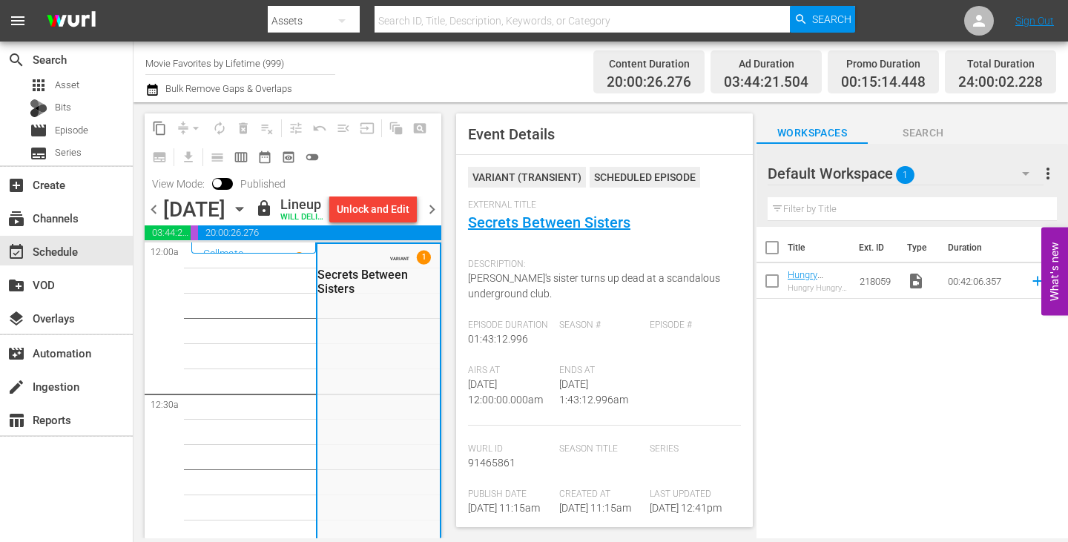
click at [440, 219] on span "chevron_right" at bounding box center [432, 209] width 19 height 19
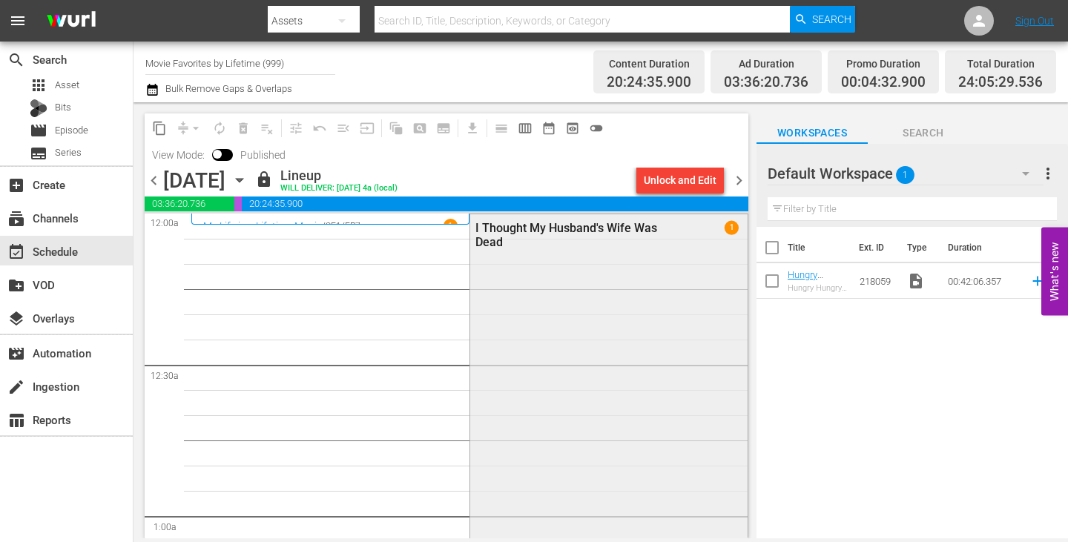
click at [555, 334] on div "I Thought My Husband's Wife Was Dead 1" at bounding box center [608, 468] width 277 height 509
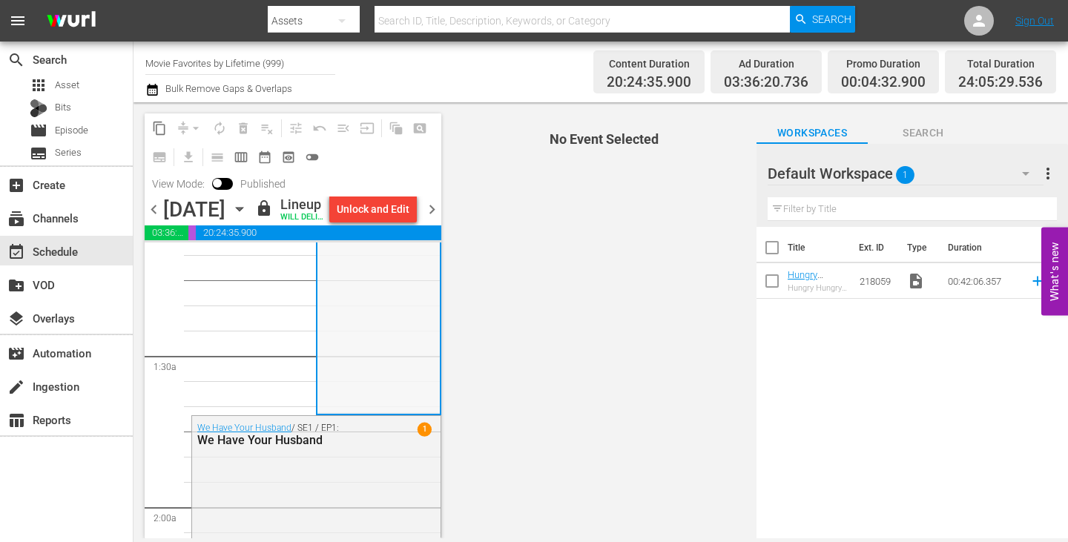
scroll to position [371, 0]
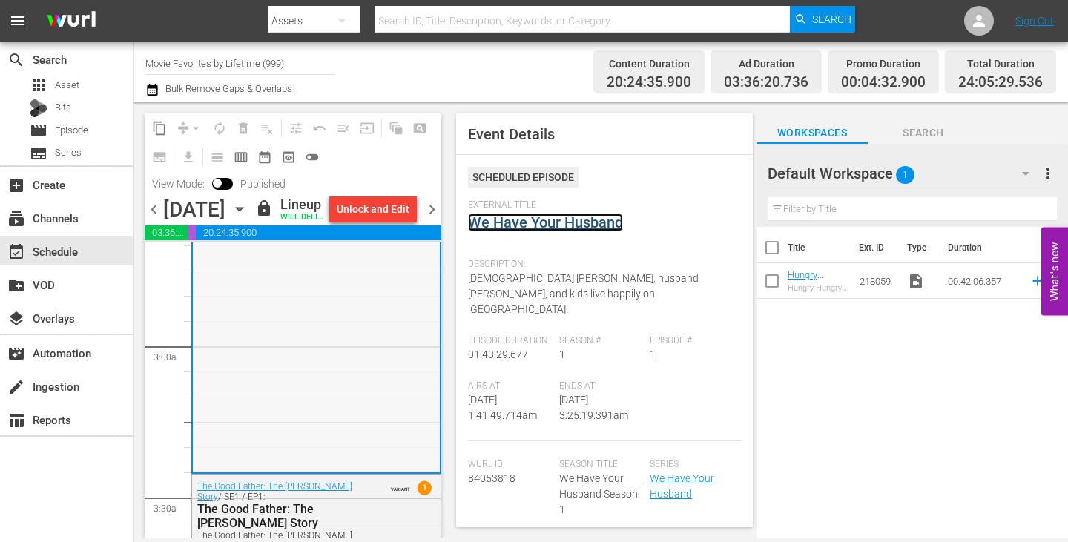
scroll to position [890, 0]
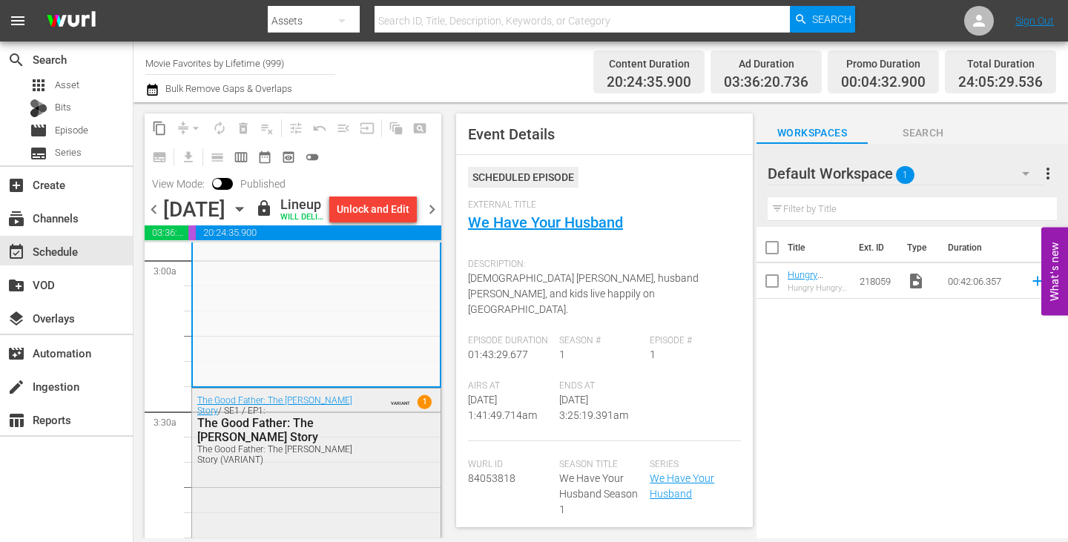
click at [369, 470] on div "The Good Father: The Martin MacNeill Story / SE1 / EP1: The Good Father: The Ma…" at bounding box center [316, 429] width 248 height 82
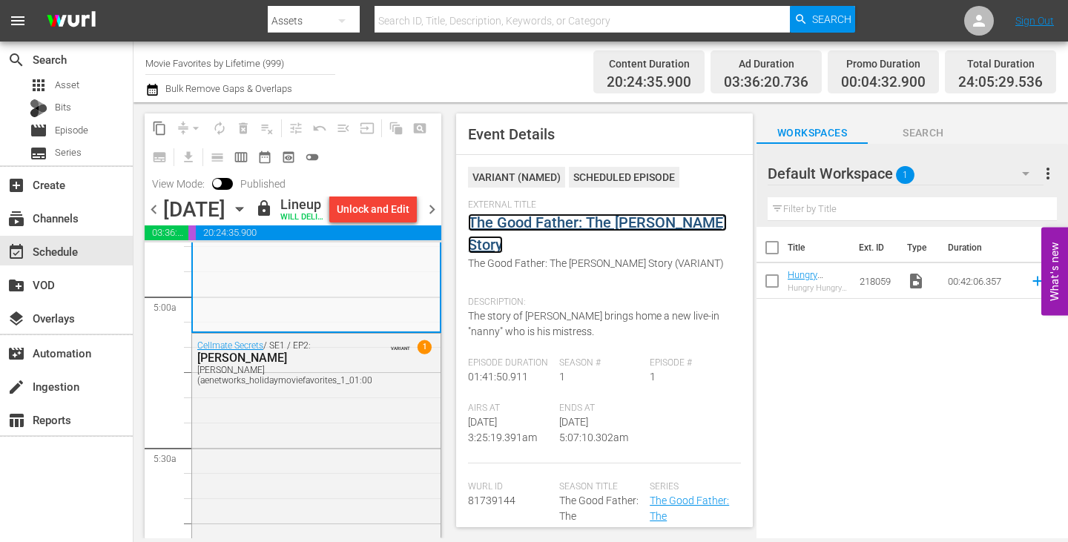
scroll to position [1483, 0]
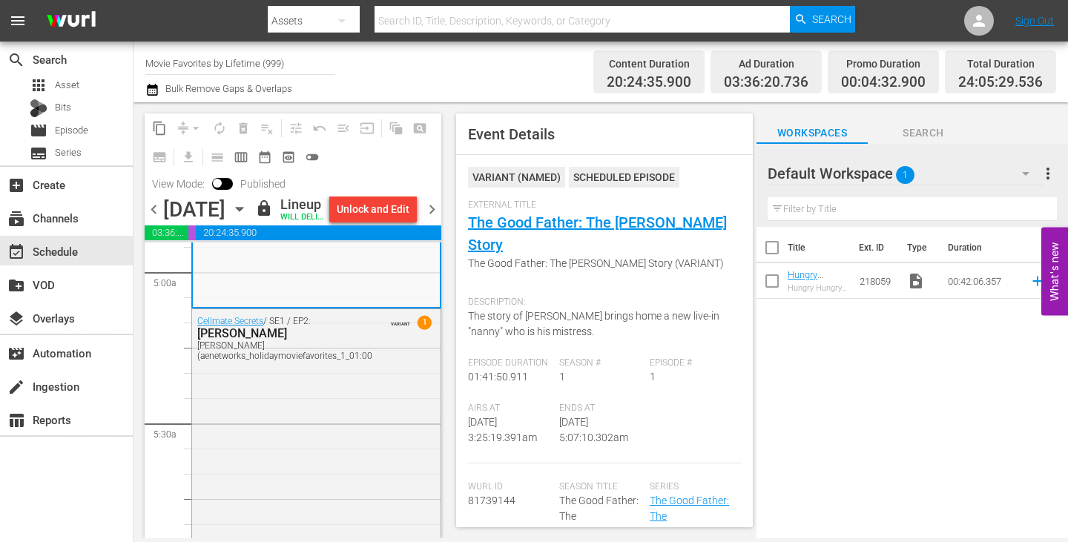
click at [434, 219] on span "chevron_right" at bounding box center [432, 209] width 19 height 19
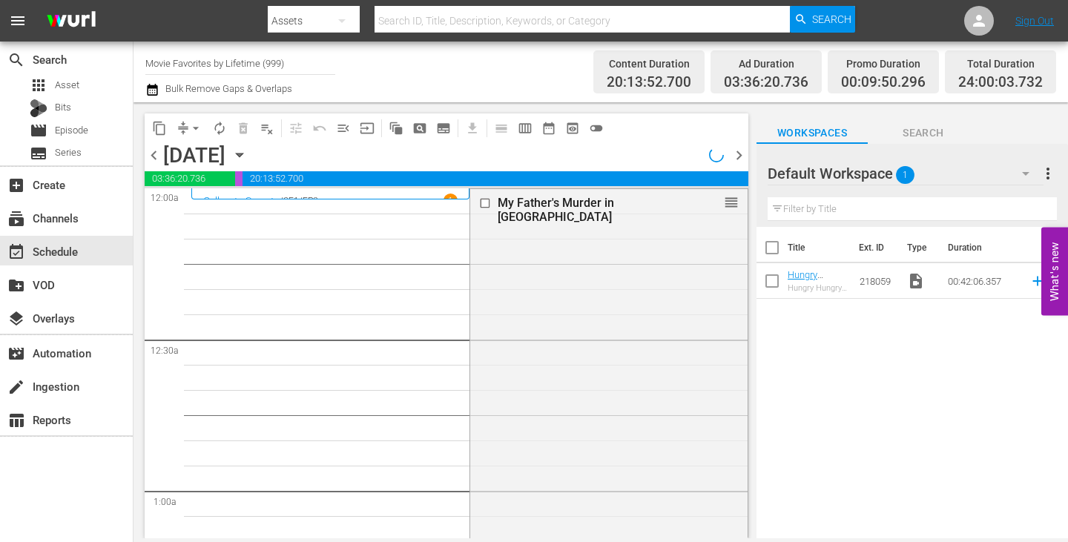
click at [589, 311] on div "My Father's Murder in Greece reorder" at bounding box center [608, 445] width 277 height 513
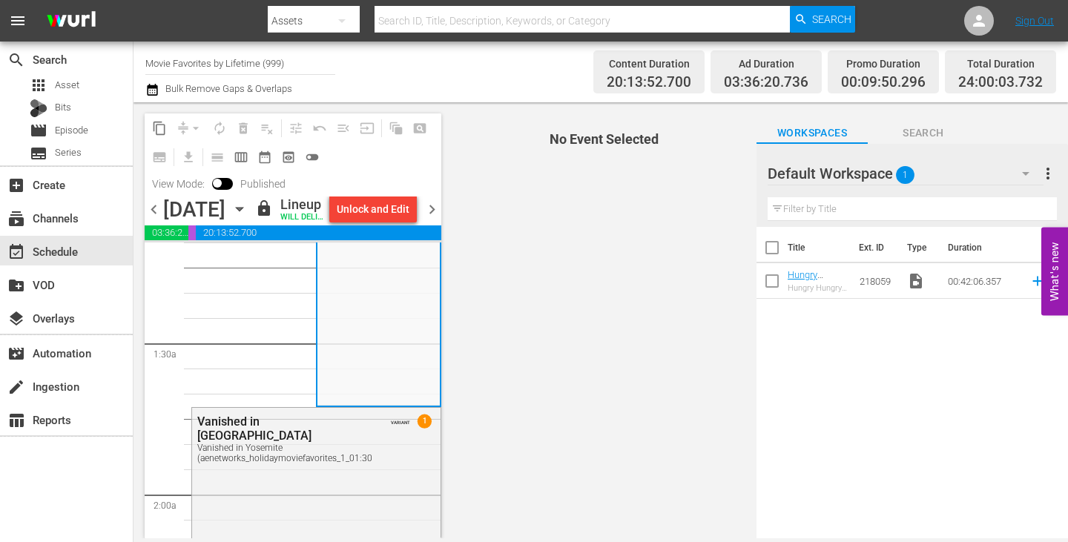
scroll to position [371, 0]
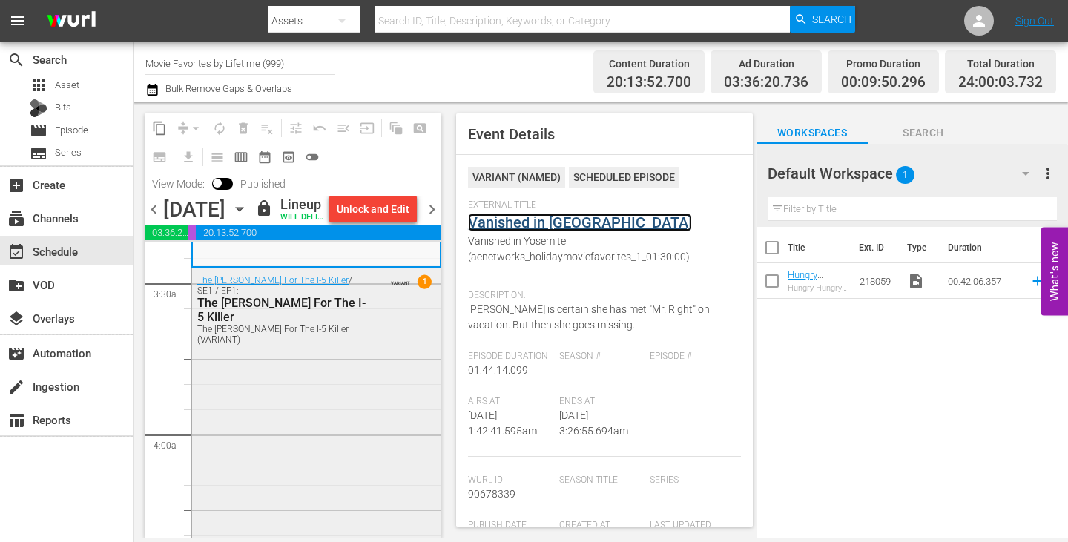
scroll to position [1038, 0]
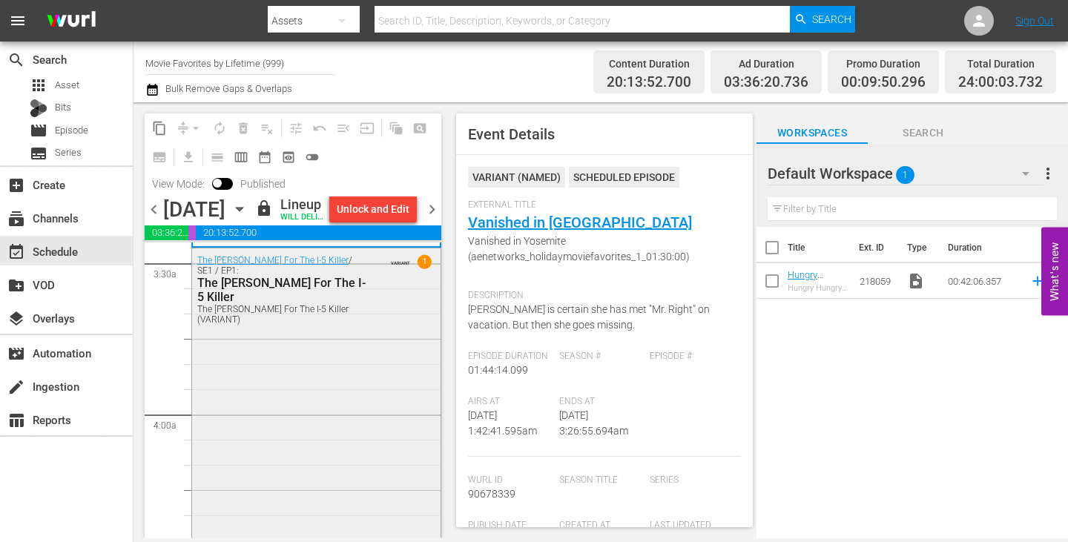
click at [344, 443] on div "The Hunt For The I-5 Killer / SE1 / EP1: The Hunt For The I-5 Killer The Hunt F…" at bounding box center [316, 502] width 248 height 508
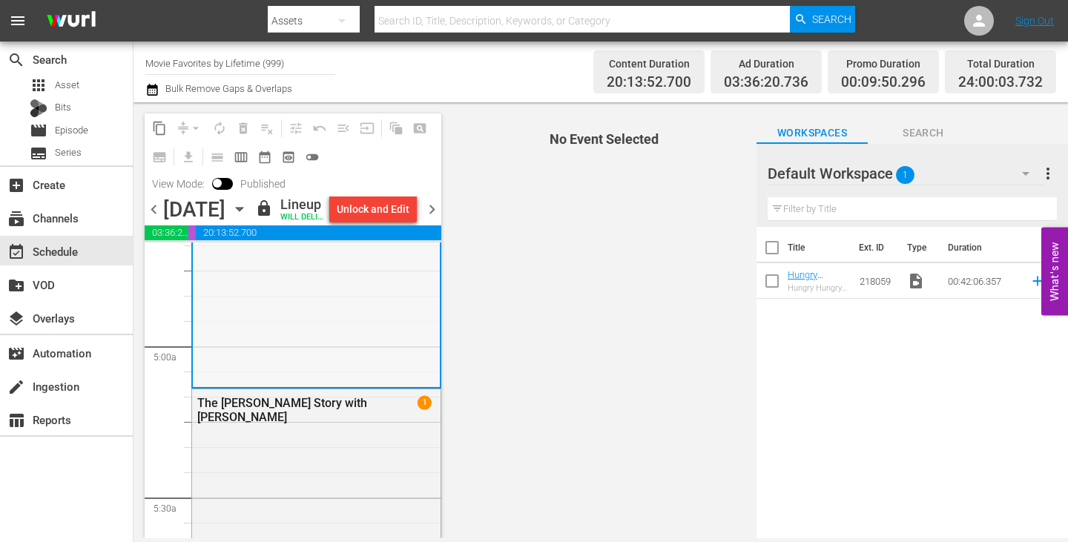
scroll to position [1483, 0]
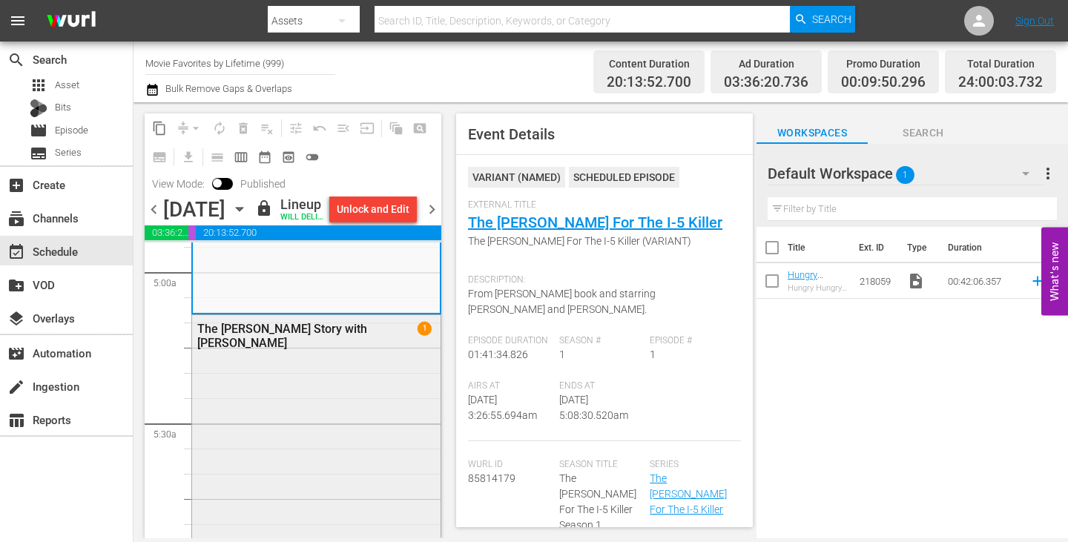
click at [353, 390] on div "The Elizabeth Thomas Story with Elizabeth Smart 1" at bounding box center [316, 442] width 248 height 255
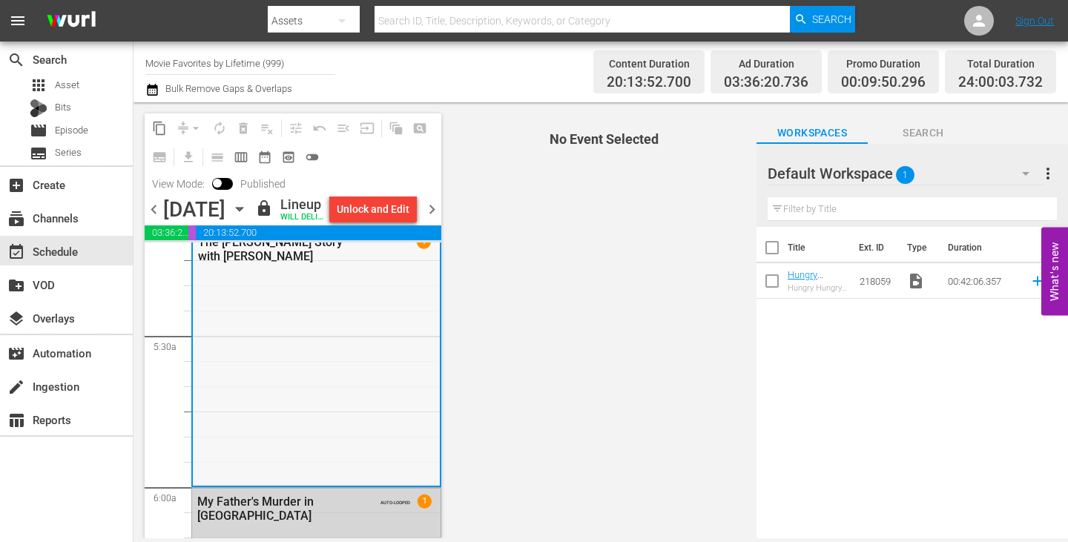
scroll to position [1557, 0]
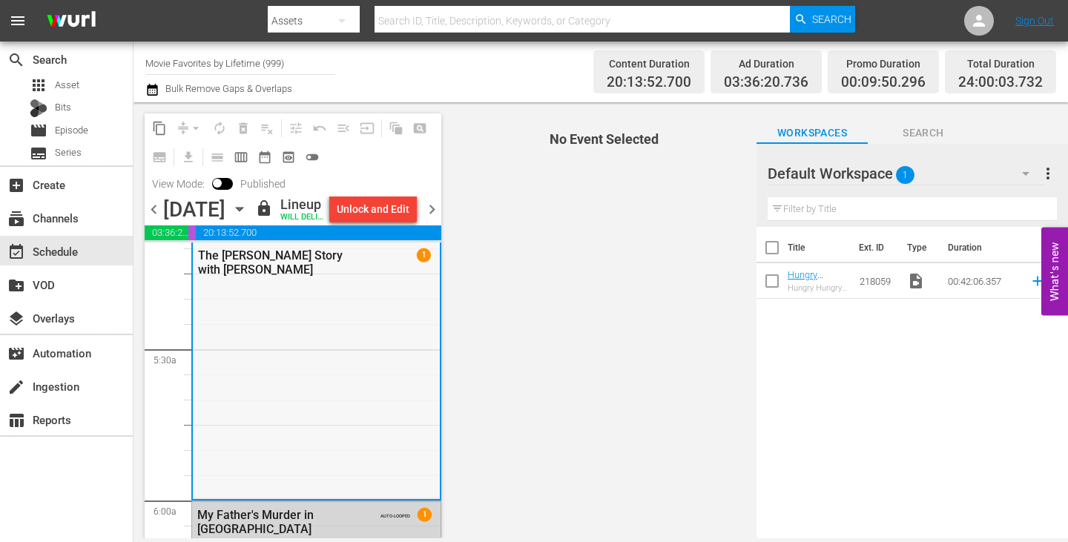
click at [364, 395] on div "The Elizabeth Thomas Story with Elizabeth Smart 1" at bounding box center [316, 369] width 247 height 255
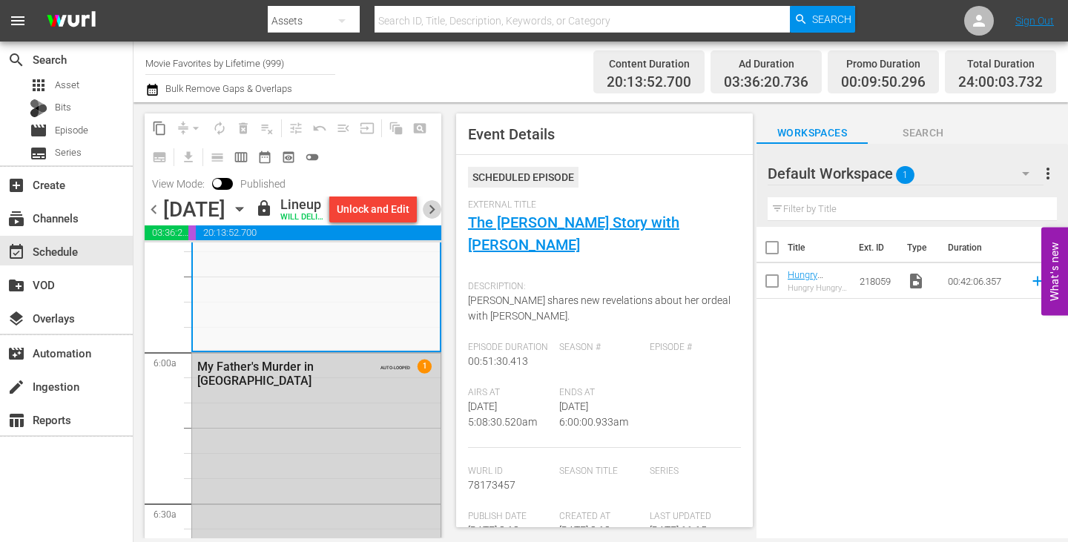
click at [433, 216] on span "chevron_right" at bounding box center [432, 209] width 19 height 19
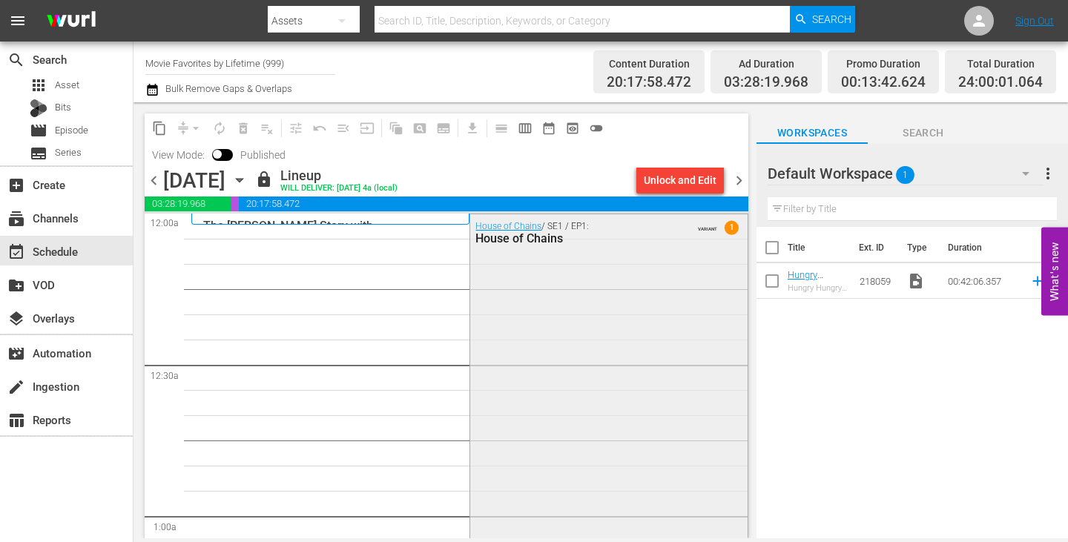
click at [563, 325] on div "House of Chains / SE1 / EP1: House of Chains VARIANT 1" at bounding box center [608, 474] width 277 height 520
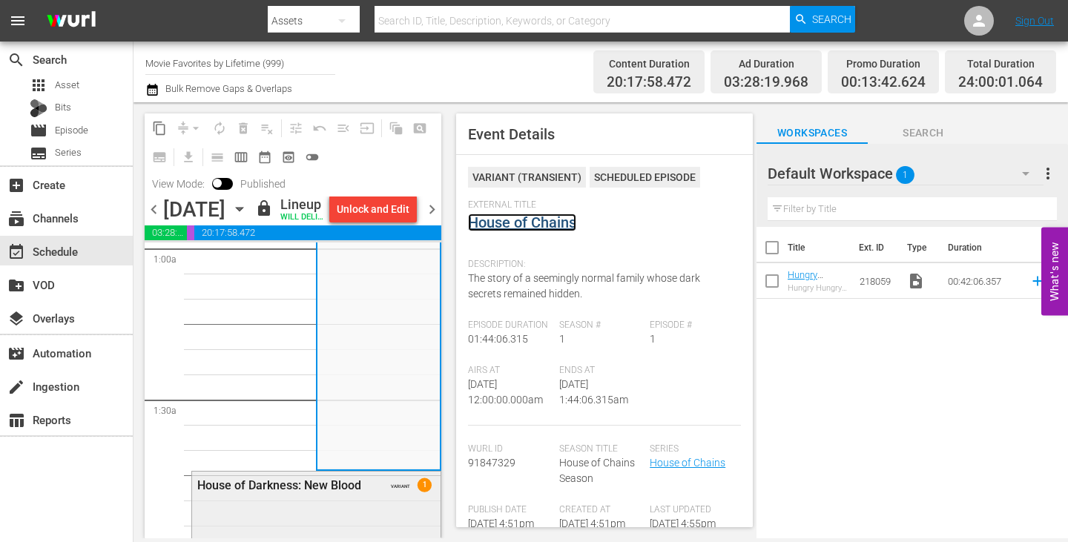
scroll to position [519, 0]
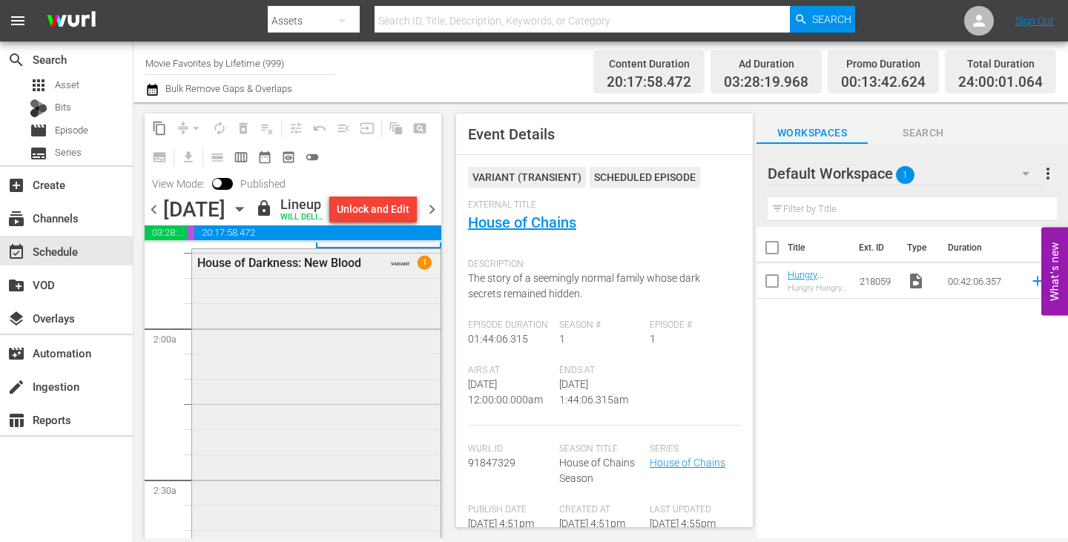
click at [294, 414] on div "House of Darkness: New Blood VARIANT 1" at bounding box center [316, 505] width 248 height 512
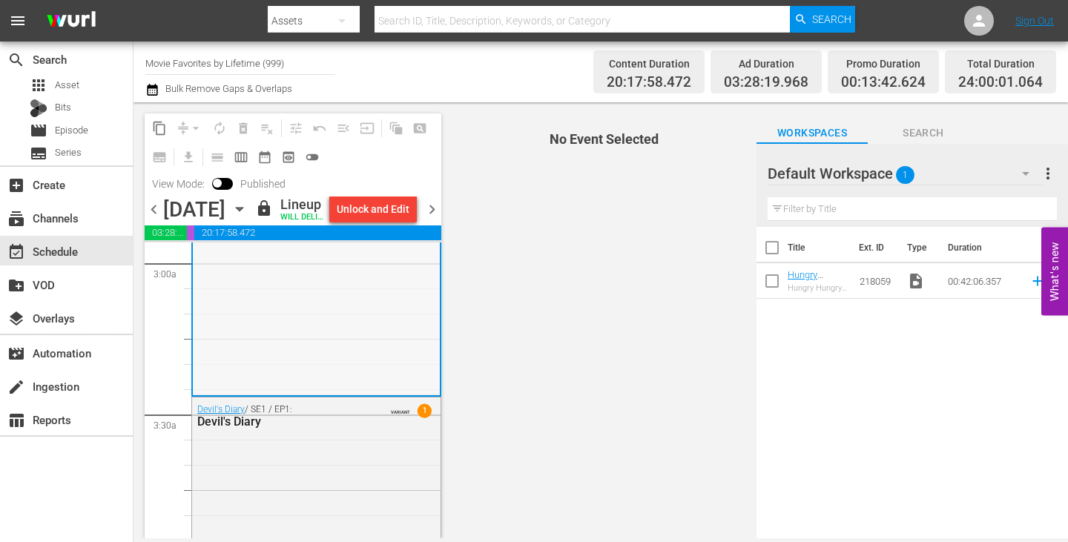
scroll to position [890, 0]
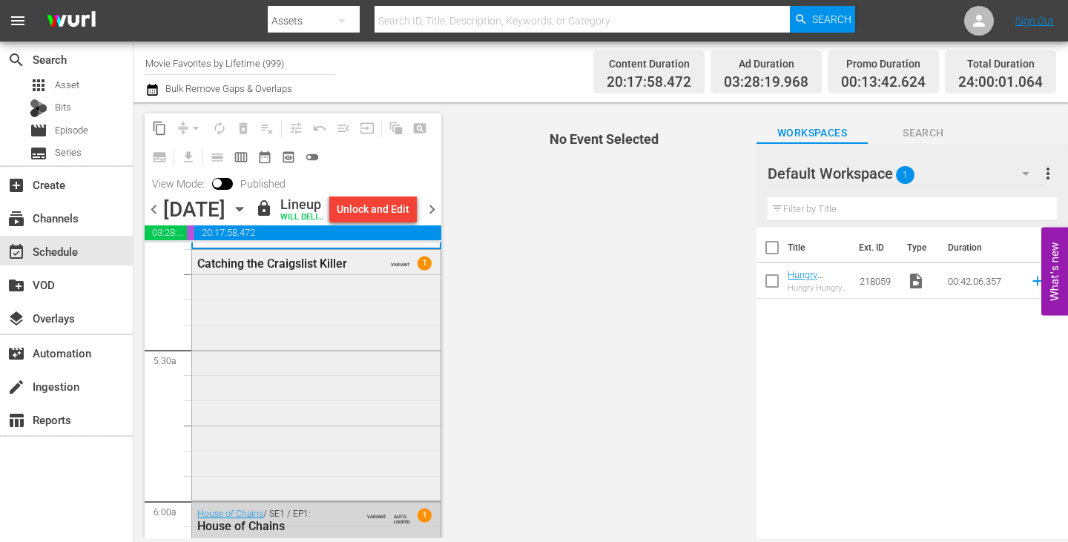
scroll to position [1557, 0]
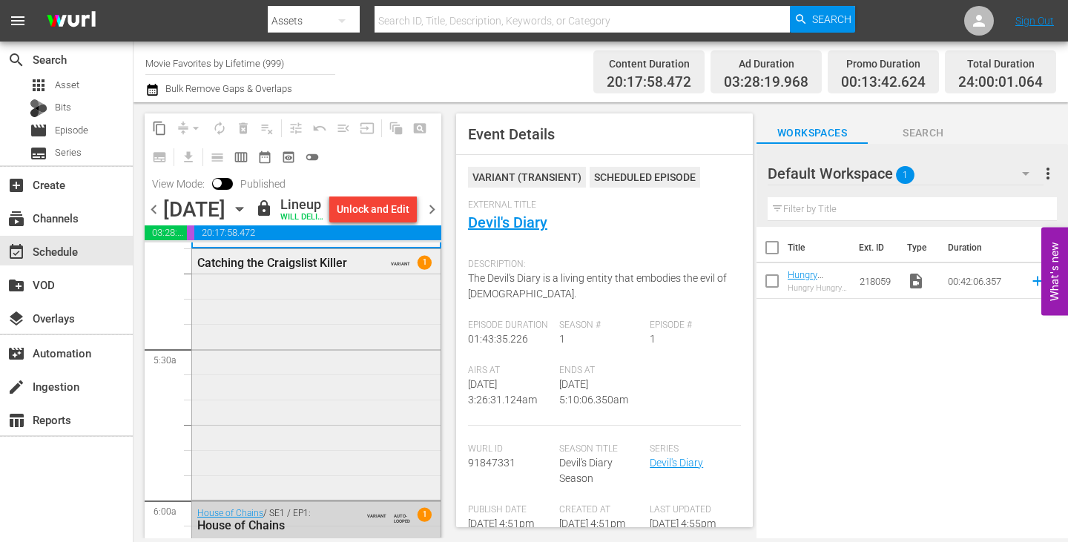
click at [364, 340] on div "Catching the Craigslist Killer VARIANT 1" at bounding box center [316, 372] width 248 height 247
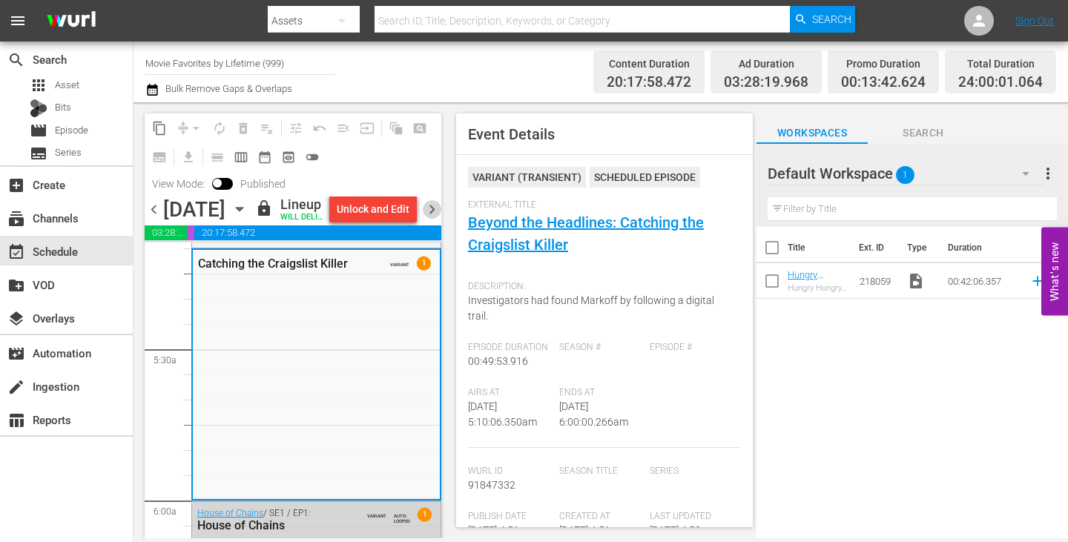
click at [430, 219] on span "chevron_right" at bounding box center [432, 209] width 19 height 19
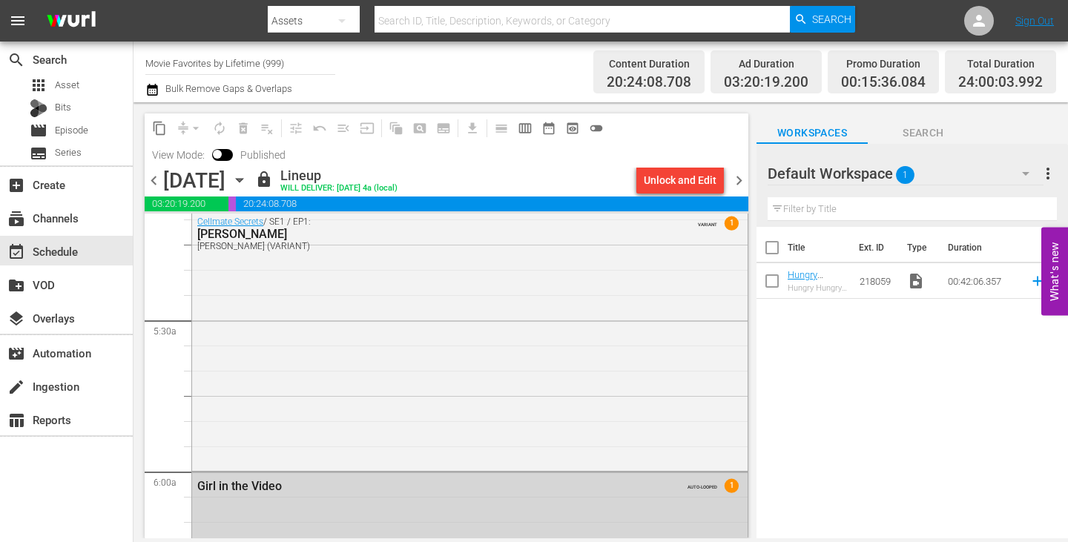
scroll to position [1506, 0]
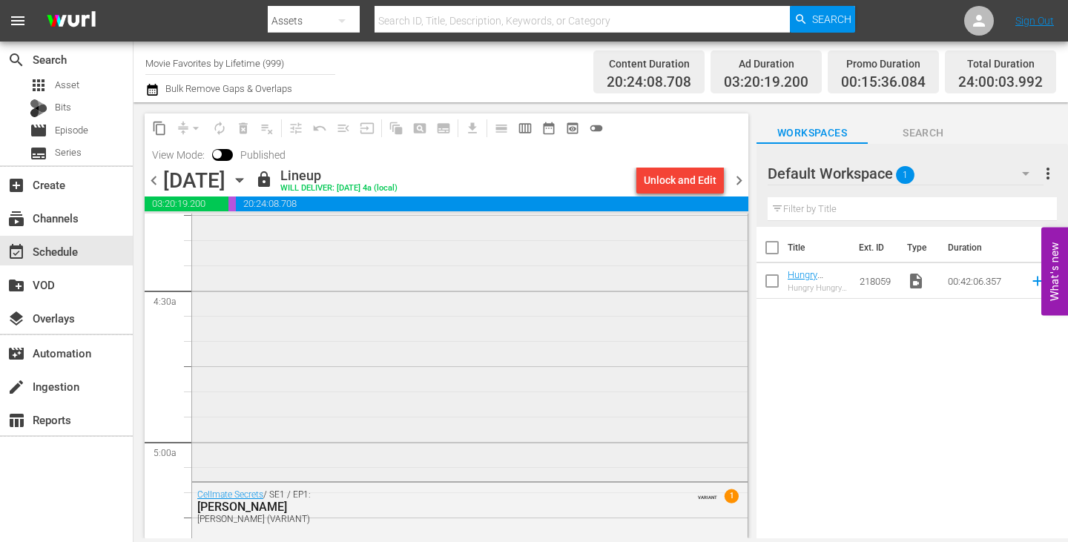
click at [403, 402] on div "Zombie at 17 / SE1 / EP1: Zombie at 17 Zombie at 17 (VARIANT) VARIANT 1" at bounding box center [469, 225] width 555 height 503
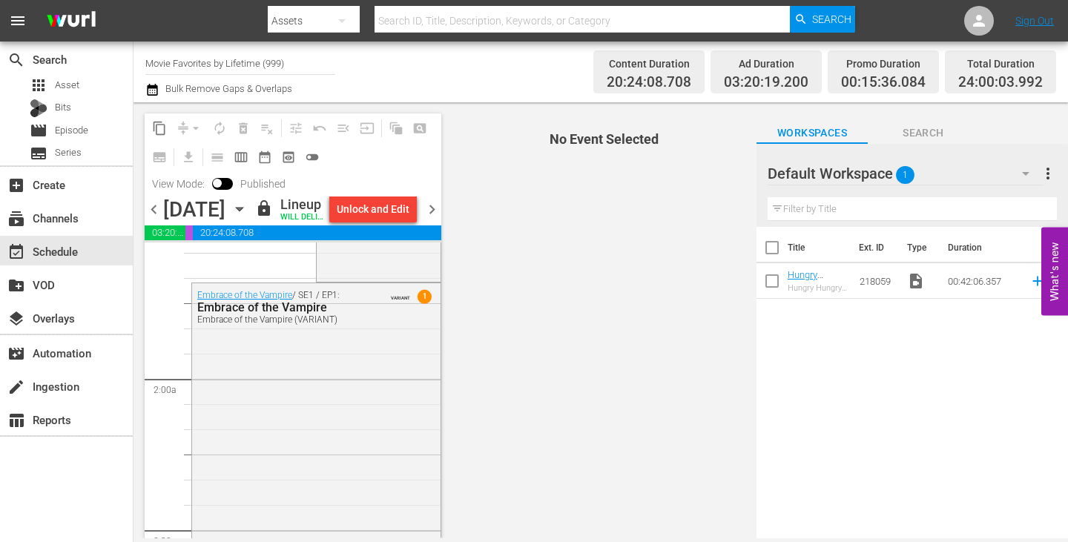
scroll to position [394, 0]
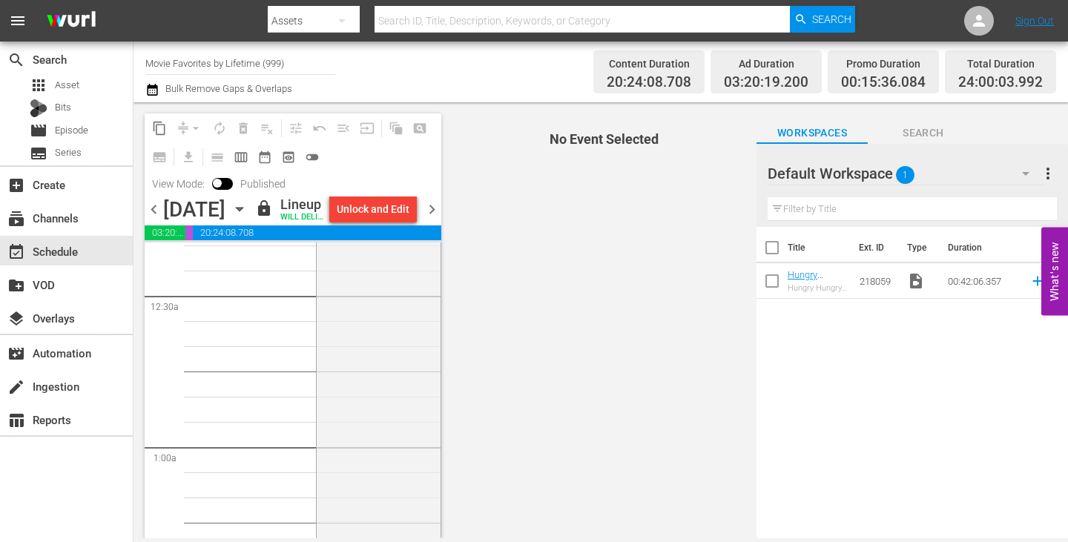
scroll to position [0, 0]
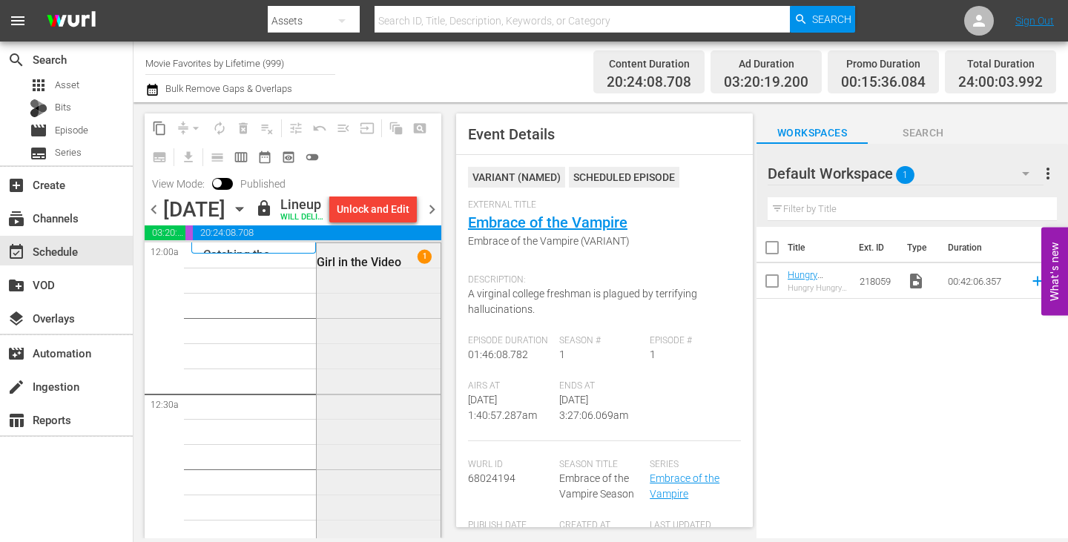
click at [380, 337] on div "1 Girl in the Video" at bounding box center [378, 495] width 123 height 504
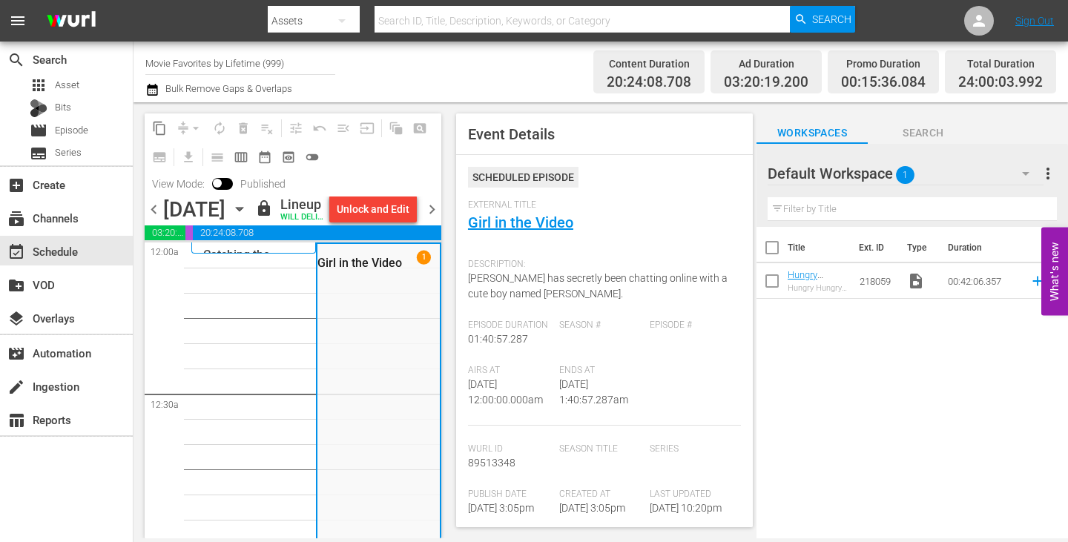
click at [248, 217] on icon "button" at bounding box center [239, 209] width 16 height 16
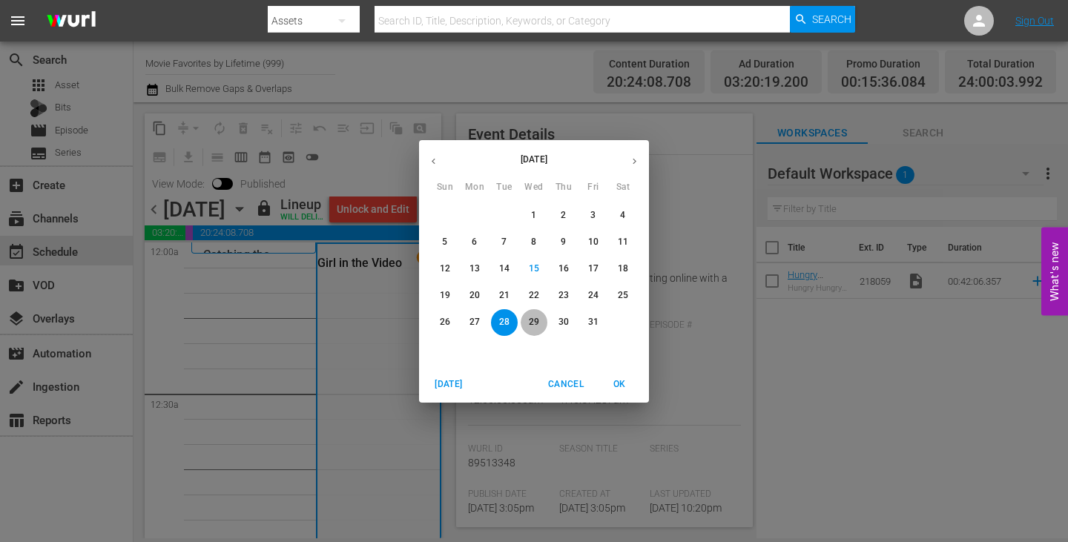
click at [534, 315] on button "29" at bounding box center [533, 322] width 27 height 27
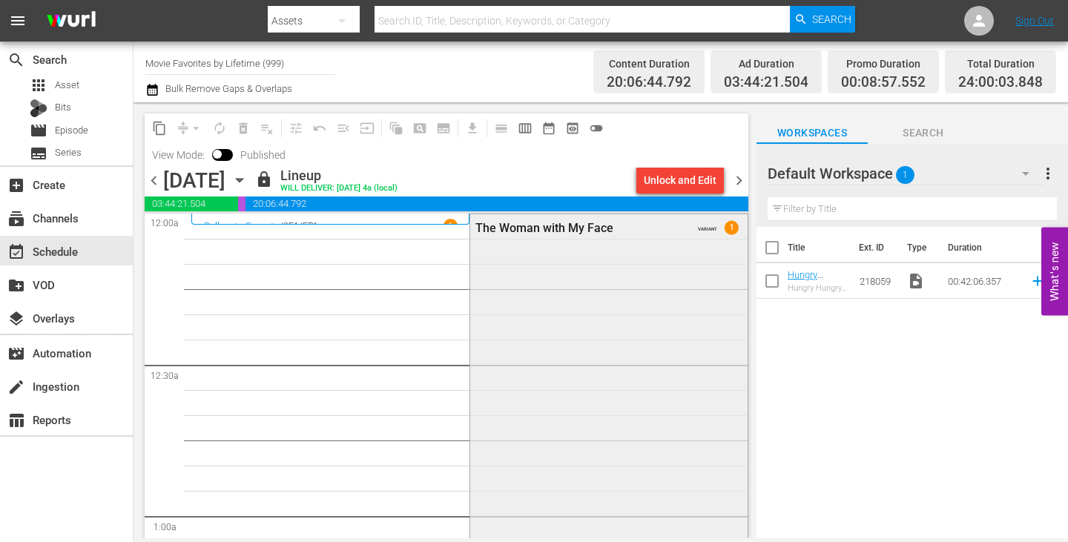
click at [539, 325] on div "The Woman with My Face VARIANT 1" at bounding box center [608, 473] width 277 height 519
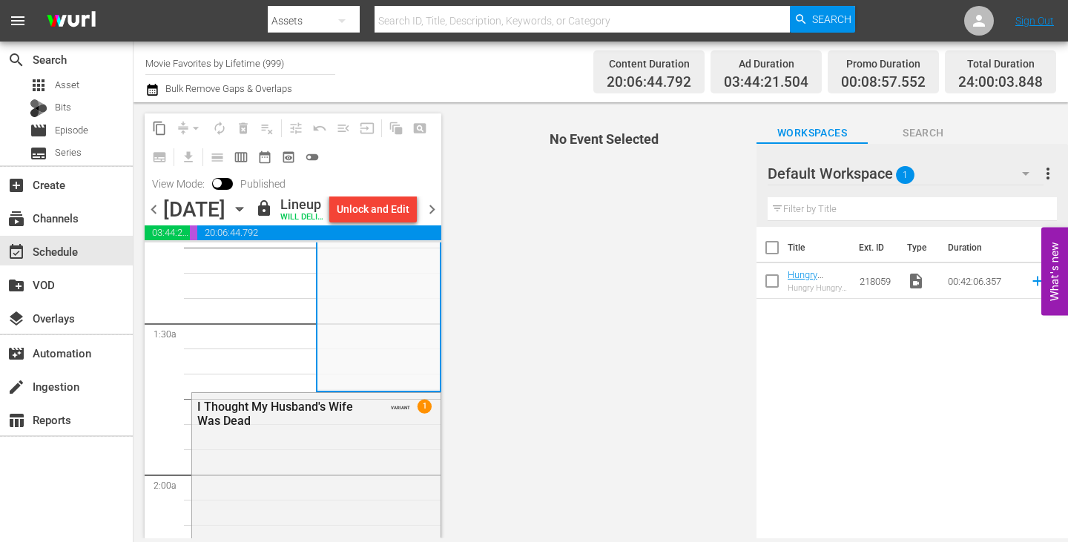
scroll to position [445, 0]
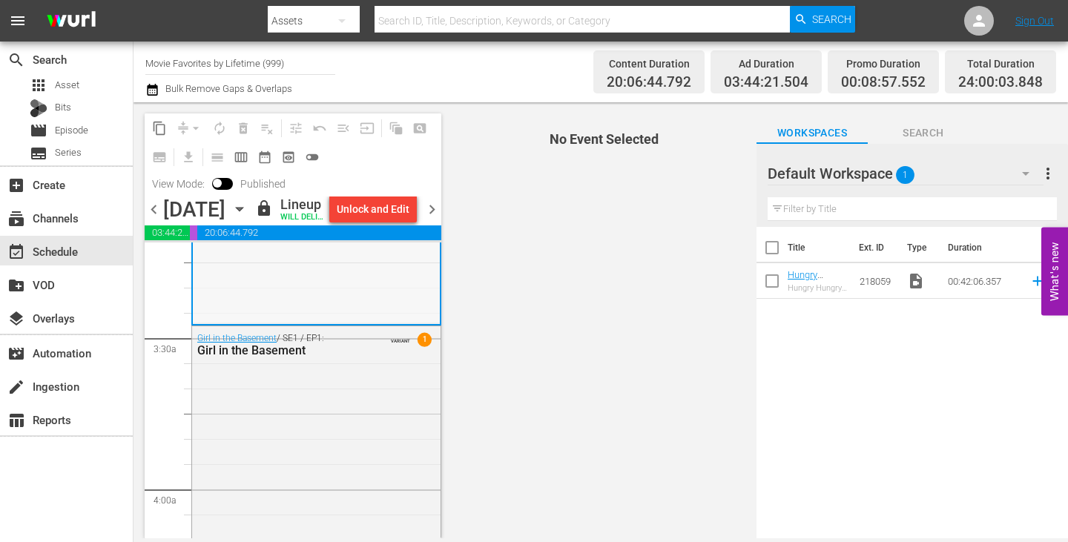
scroll to position [964, 0]
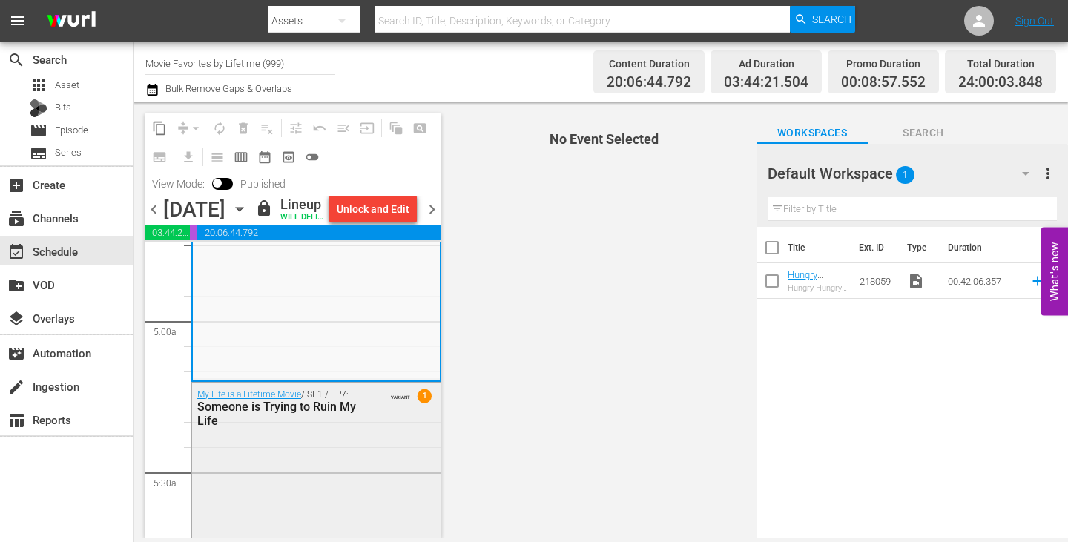
scroll to position [1483, 0]
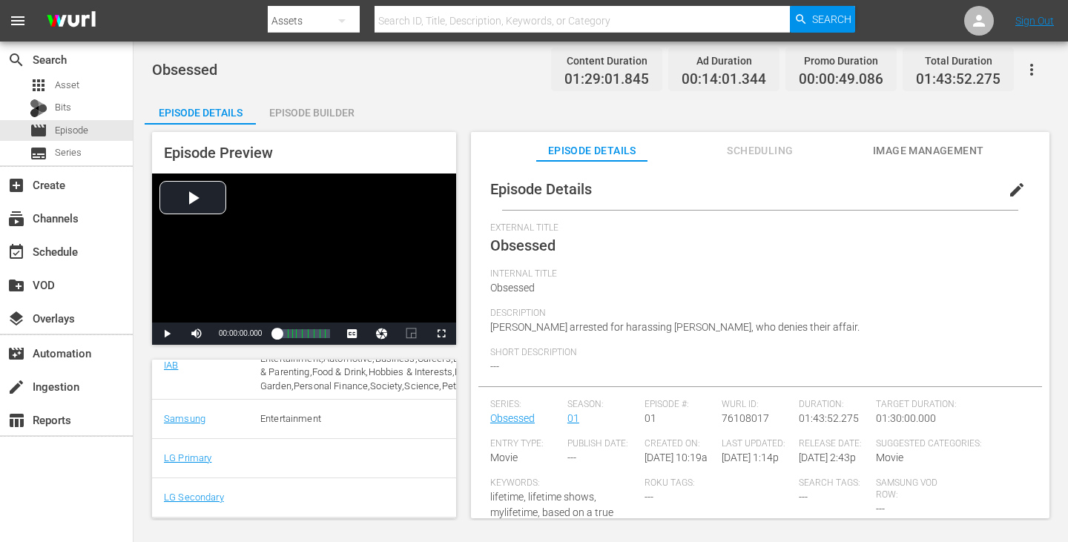
click at [898, 135] on button "Image Management" at bounding box center [928, 147] width 111 height 30
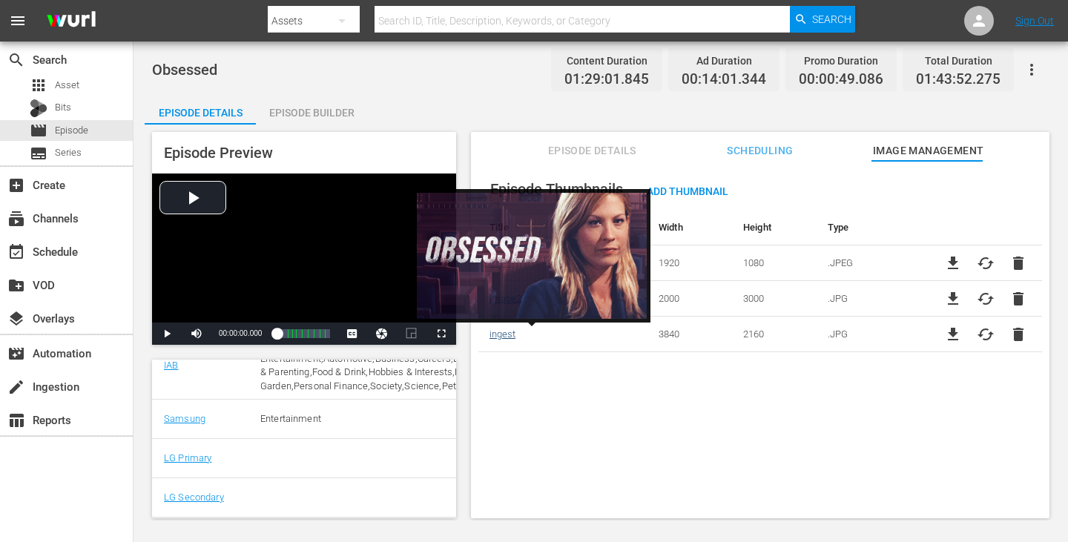
click at [490, 335] on link "ingest" at bounding box center [502, 333] width 26 height 11
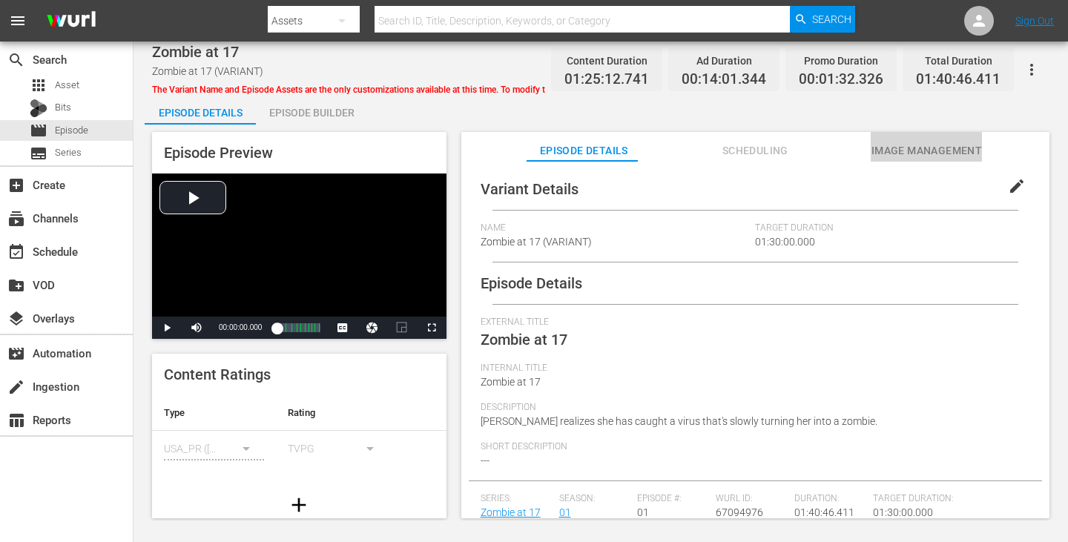
click at [893, 133] on button "Image Management" at bounding box center [925, 147] width 111 height 30
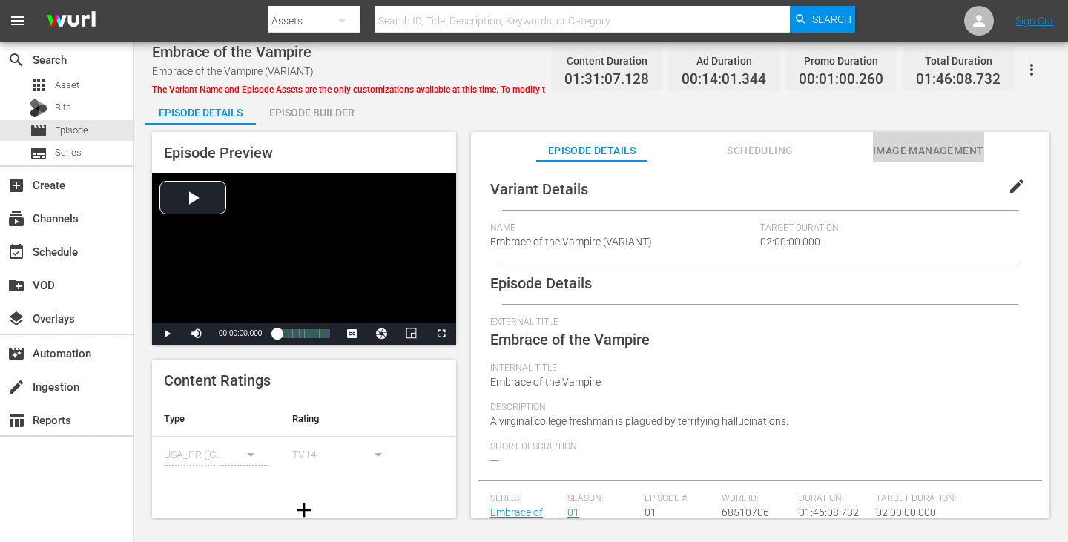
click at [889, 143] on span "Image Management" at bounding box center [928, 151] width 111 height 19
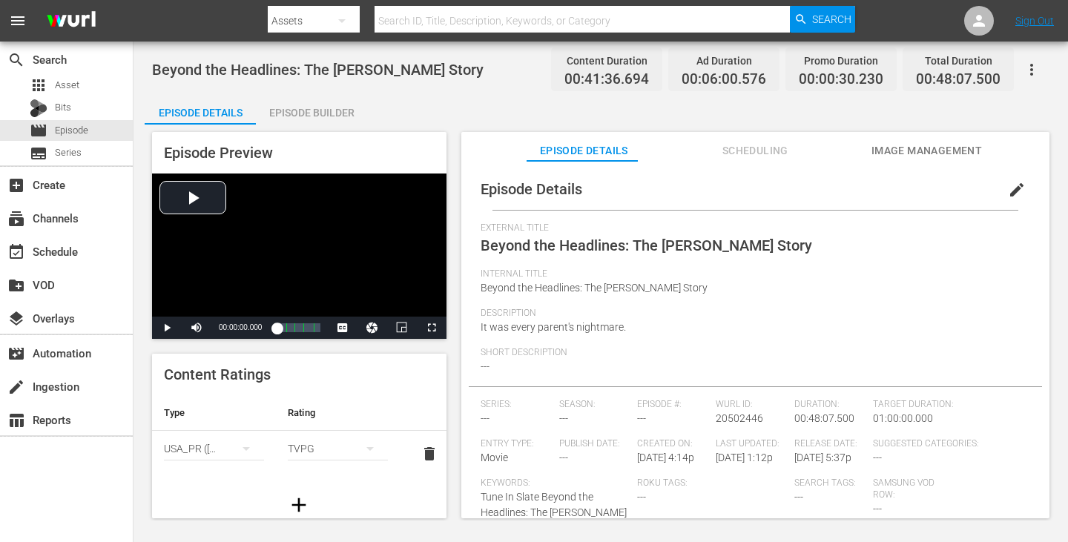
click at [933, 149] on span "Image Management" at bounding box center [925, 151] width 111 height 19
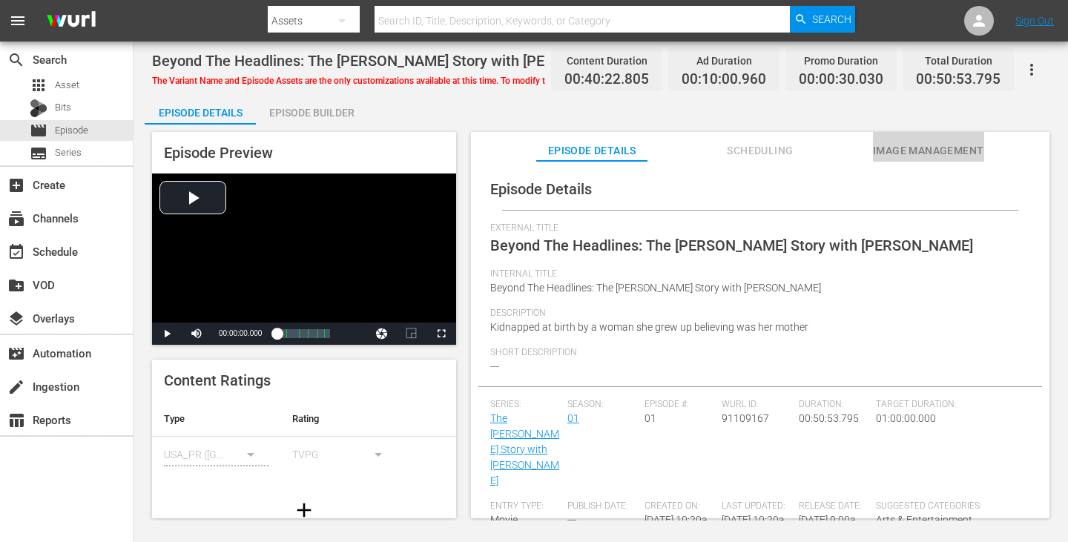
click at [936, 147] on span "Image Management" at bounding box center [928, 151] width 111 height 19
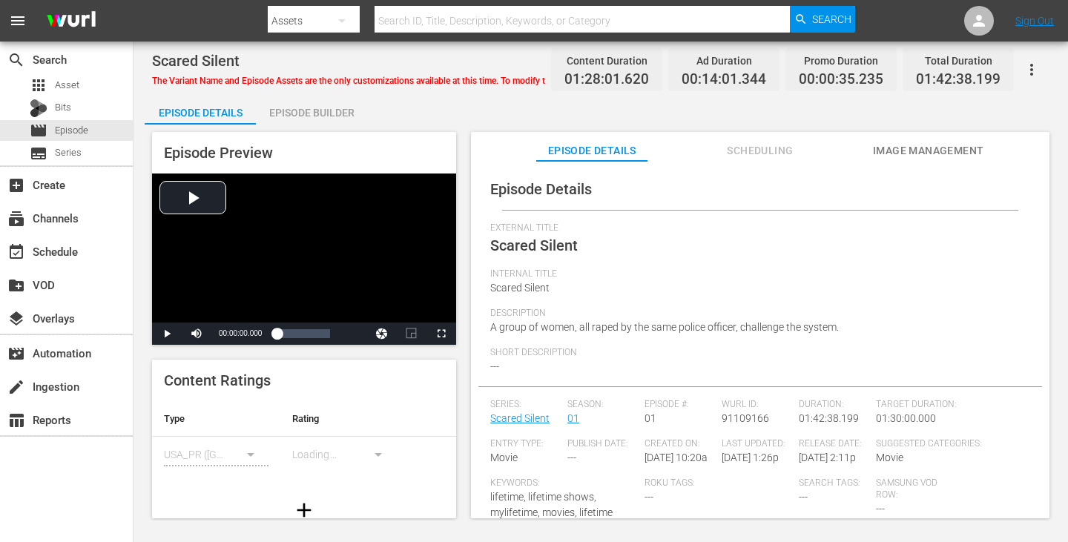
click at [916, 151] on span "Image Management" at bounding box center [928, 151] width 111 height 19
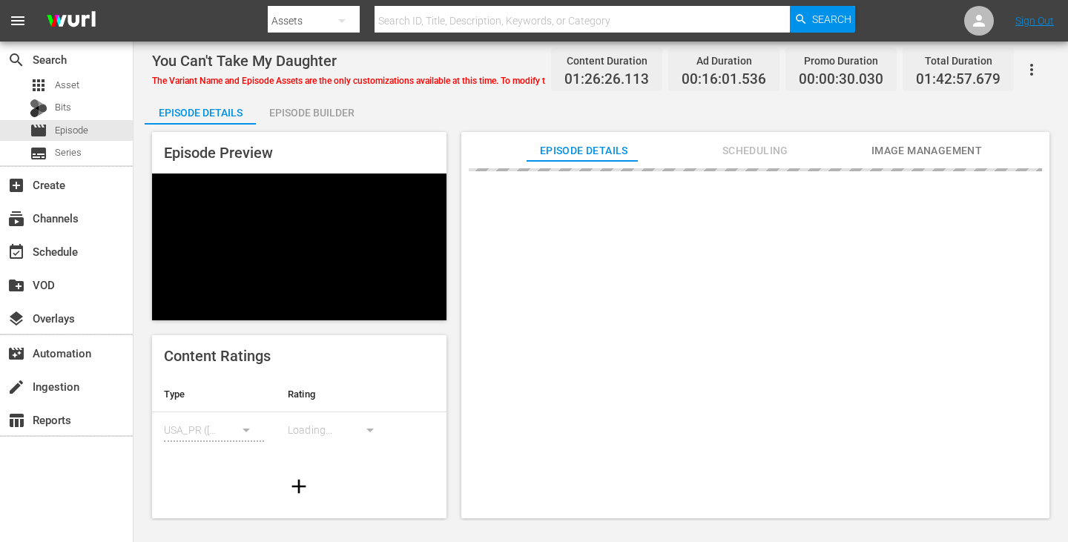
click at [942, 152] on span "Image Management" at bounding box center [925, 151] width 111 height 19
click at [890, 150] on span "Image Management" at bounding box center [925, 151] width 111 height 19
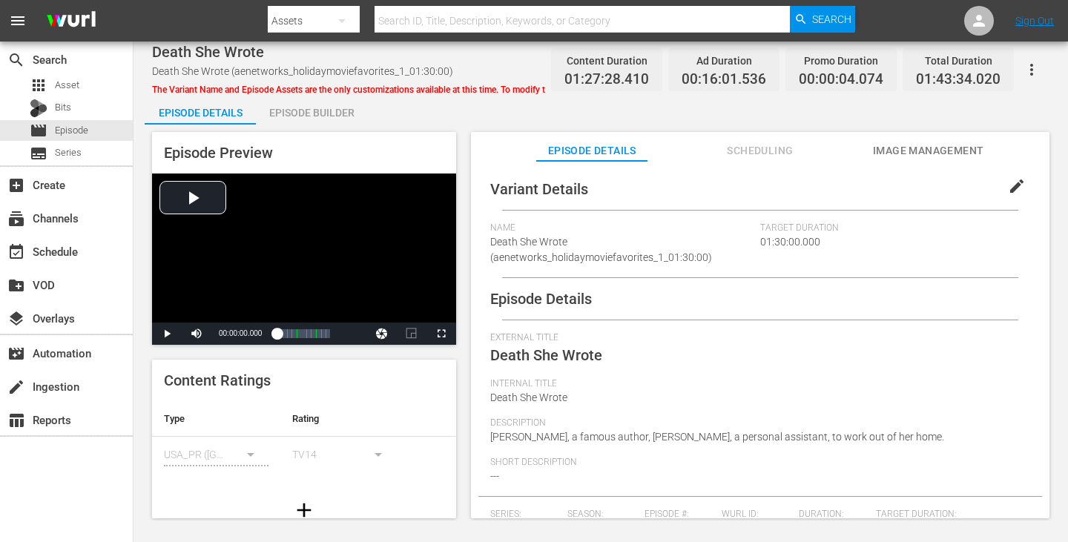
click at [877, 147] on span "Image Management" at bounding box center [928, 151] width 111 height 19
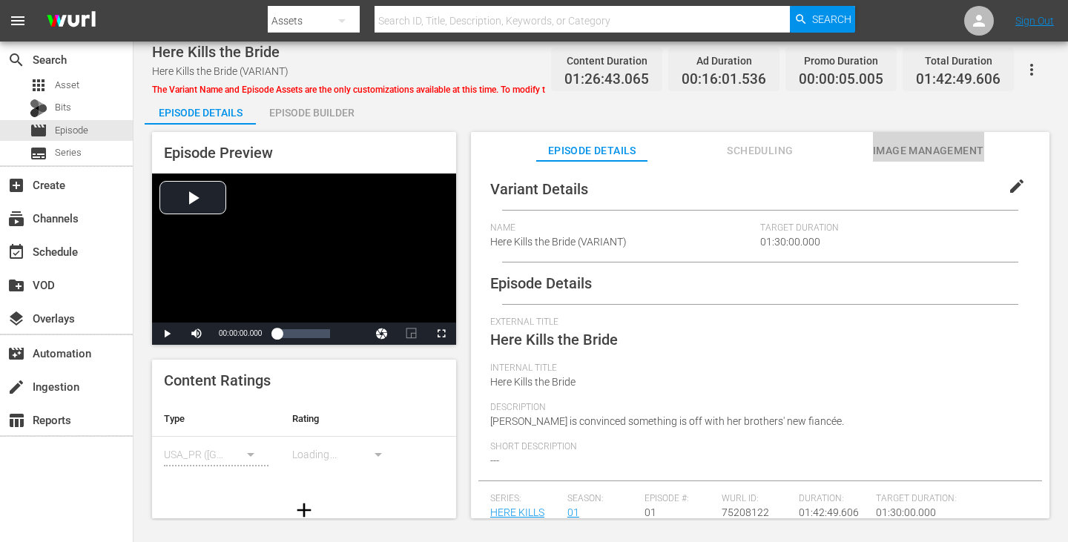
click at [904, 143] on span "Image Management" at bounding box center [928, 151] width 111 height 19
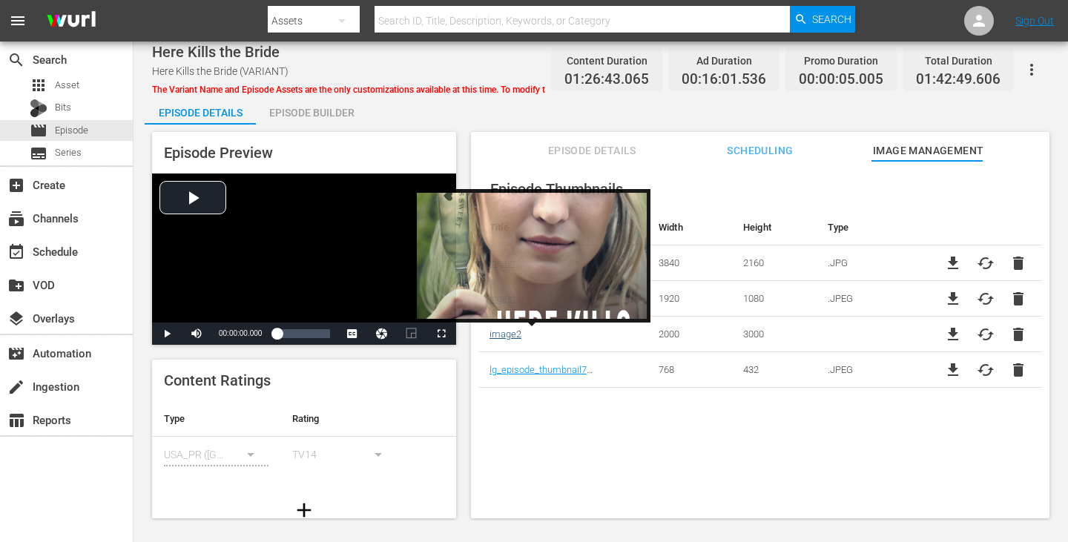
click at [489, 337] on link "image2" at bounding box center [505, 333] width 32 height 11
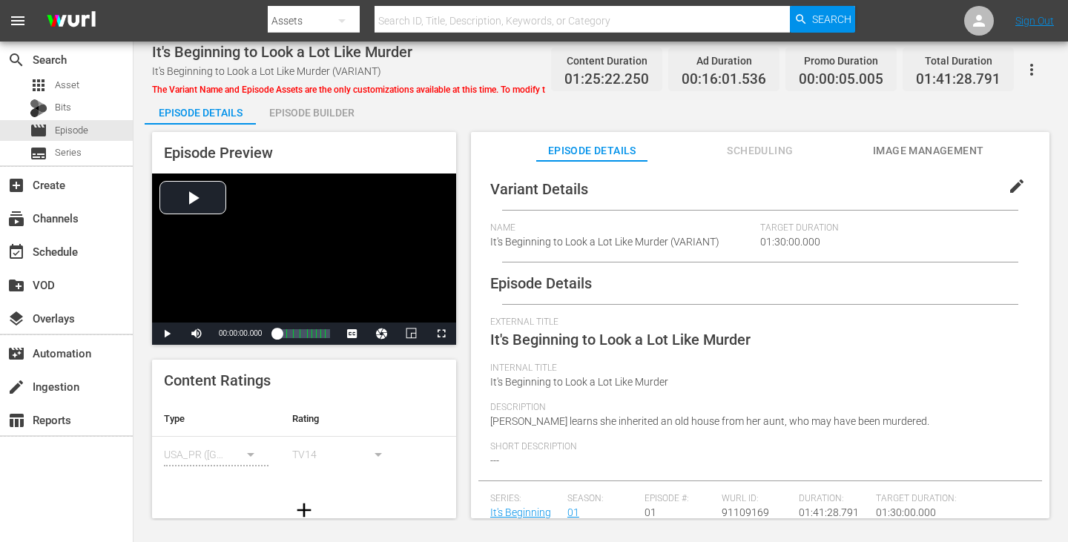
click at [917, 145] on span "Image Management" at bounding box center [928, 151] width 111 height 19
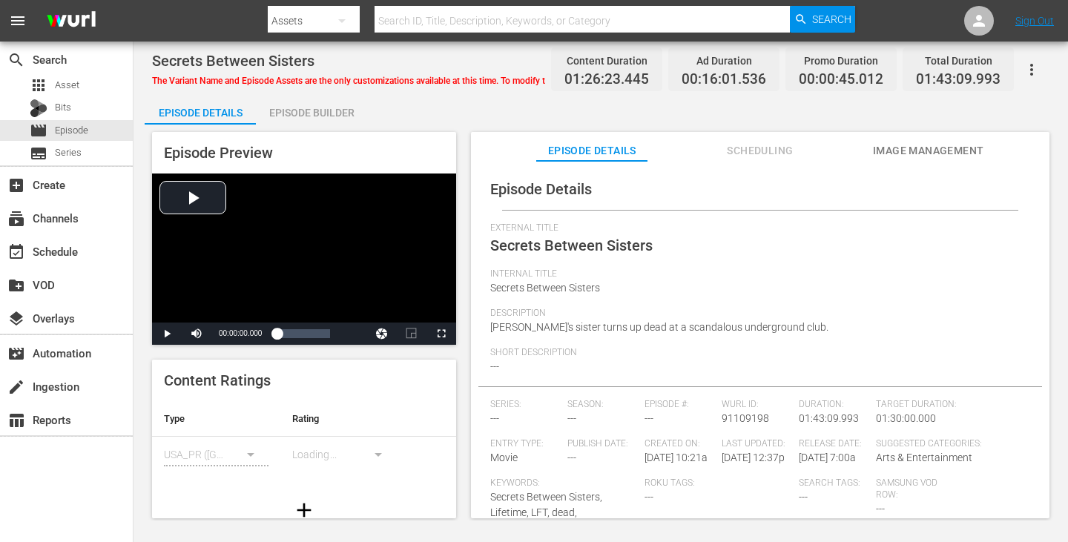
click at [892, 140] on button "Image Management" at bounding box center [928, 147] width 111 height 30
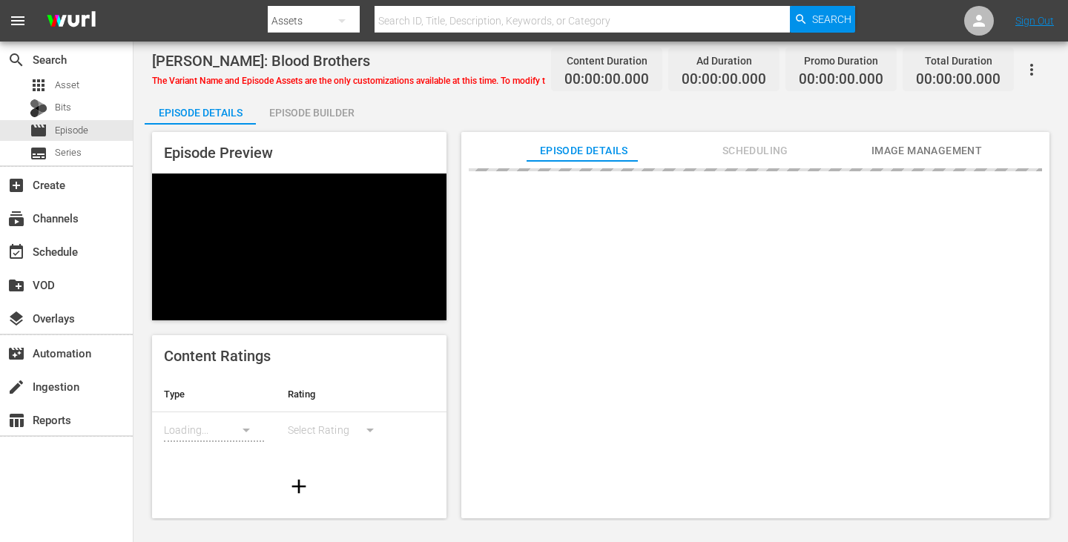
click at [925, 145] on span "Image Management" at bounding box center [925, 151] width 111 height 19
click at [930, 138] on button "Image Management" at bounding box center [925, 147] width 111 height 30
click at [933, 145] on span "Image Management" at bounding box center [925, 151] width 111 height 19
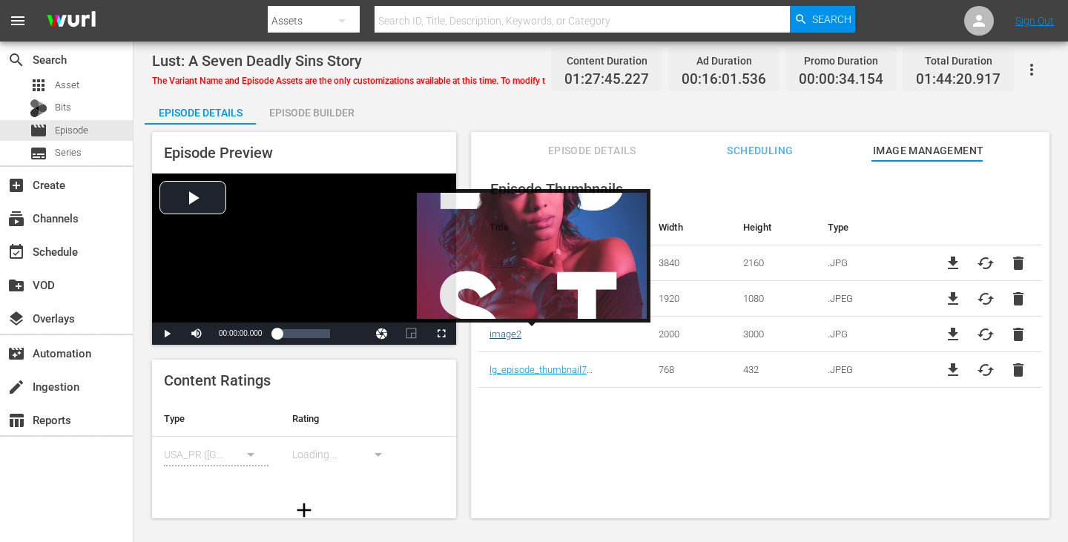
click at [497, 332] on link "image2" at bounding box center [505, 333] width 32 height 11
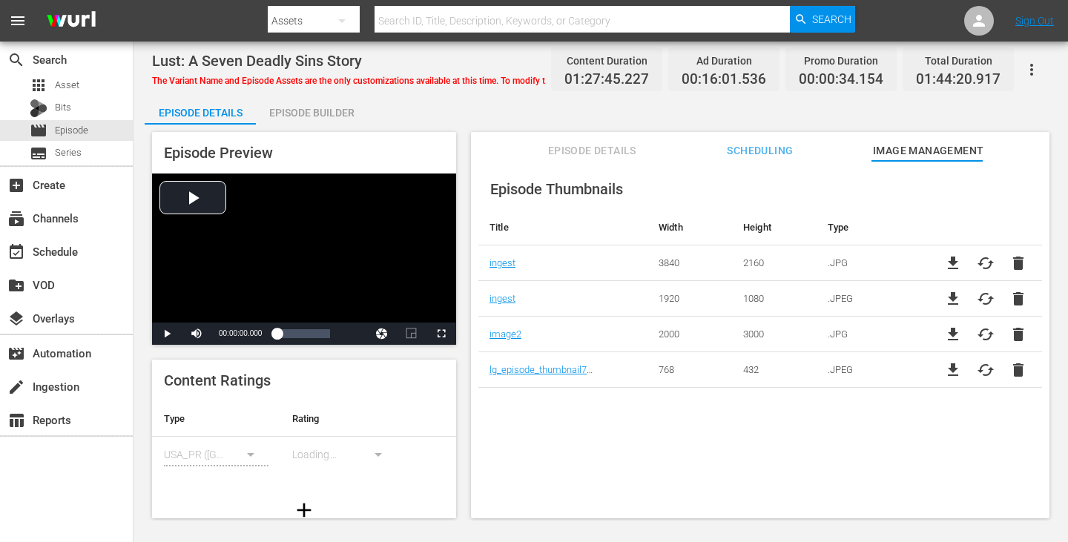
click at [944, 337] on span "file_download" at bounding box center [953, 334] width 18 height 18
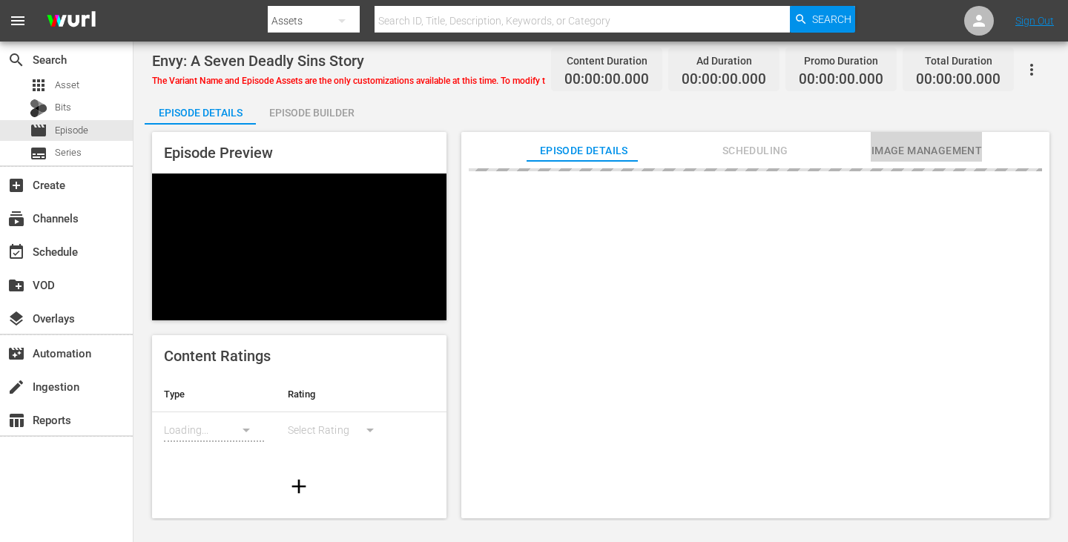
click at [898, 151] on span "Image Management" at bounding box center [925, 151] width 111 height 19
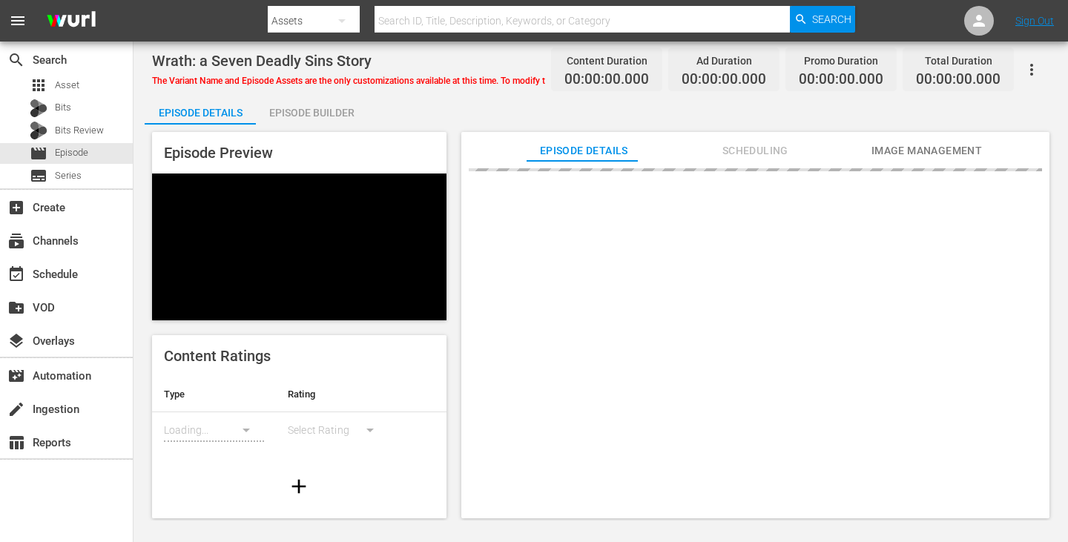
click at [903, 146] on span "Image Management" at bounding box center [925, 151] width 111 height 19
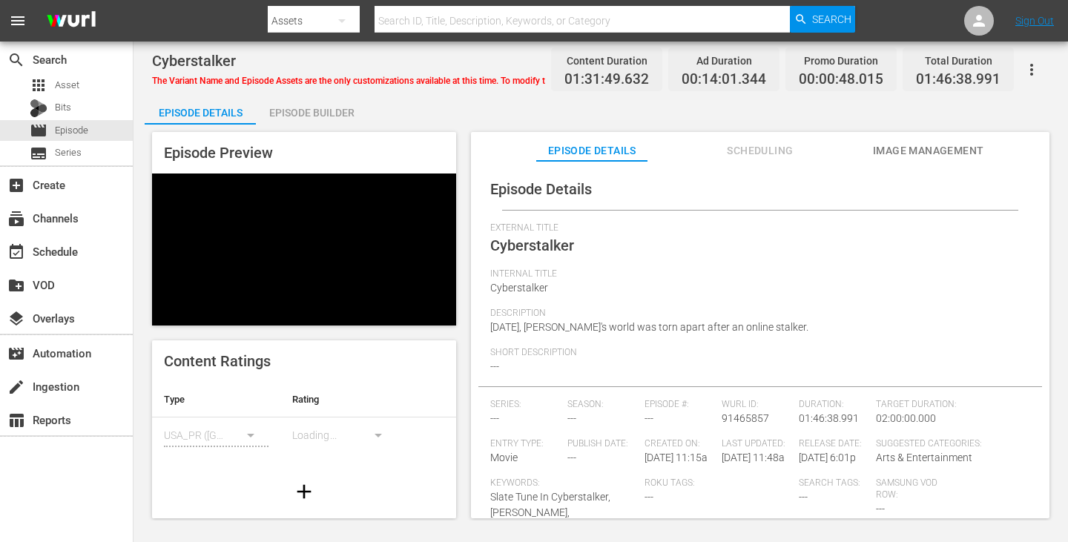
click at [906, 157] on span "Image Management" at bounding box center [928, 151] width 111 height 19
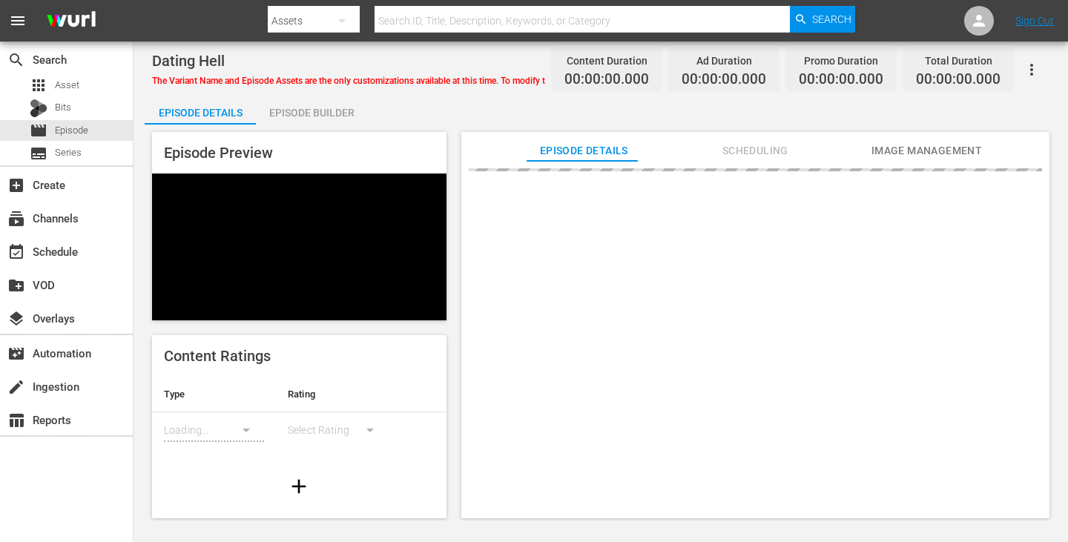
click at [939, 145] on span "Image Management" at bounding box center [925, 151] width 111 height 19
click at [906, 150] on span "Image Management" at bounding box center [925, 151] width 111 height 19
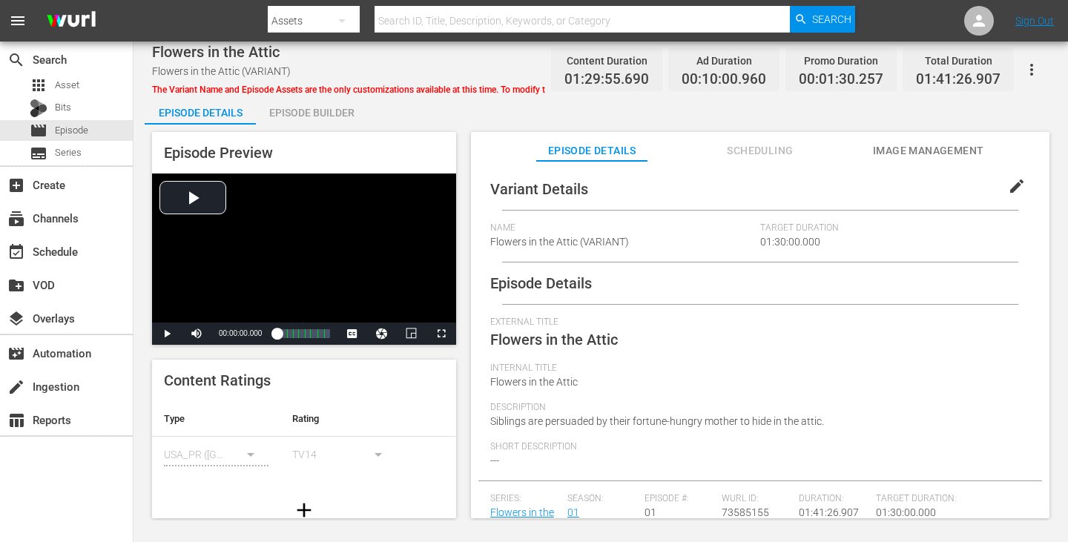
click at [901, 139] on button "Image Management" at bounding box center [928, 147] width 111 height 30
click at [945, 144] on span "Image Management" at bounding box center [928, 151] width 111 height 19
click at [898, 142] on span "Image Management" at bounding box center [928, 151] width 111 height 19
click at [873, 152] on span "Image Management" at bounding box center [928, 151] width 111 height 19
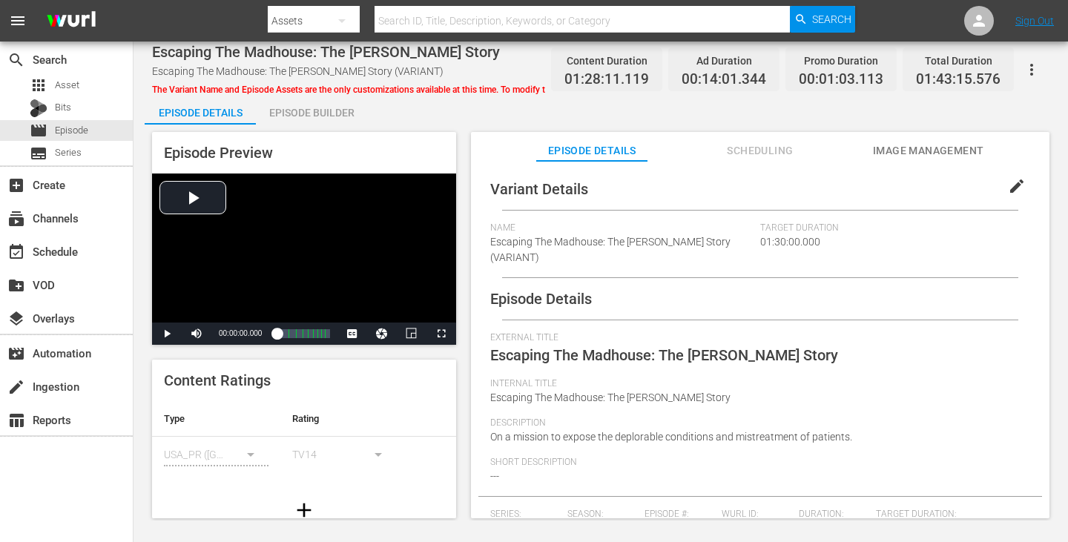
click at [928, 142] on span "Image Management" at bounding box center [928, 151] width 111 height 19
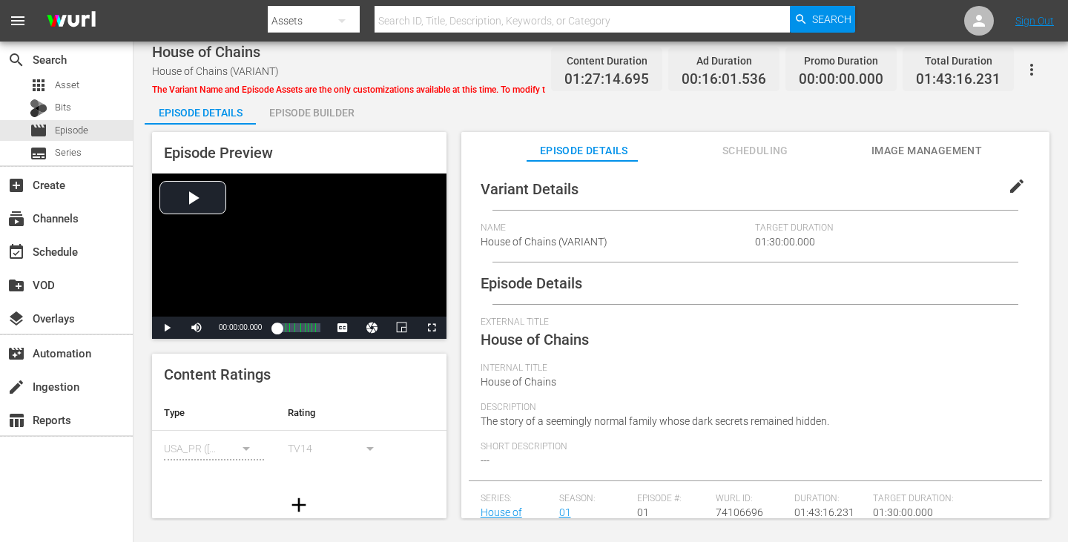
click at [882, 139] on button "Image Management" at bounding box center [925, 147] width 111 height 30
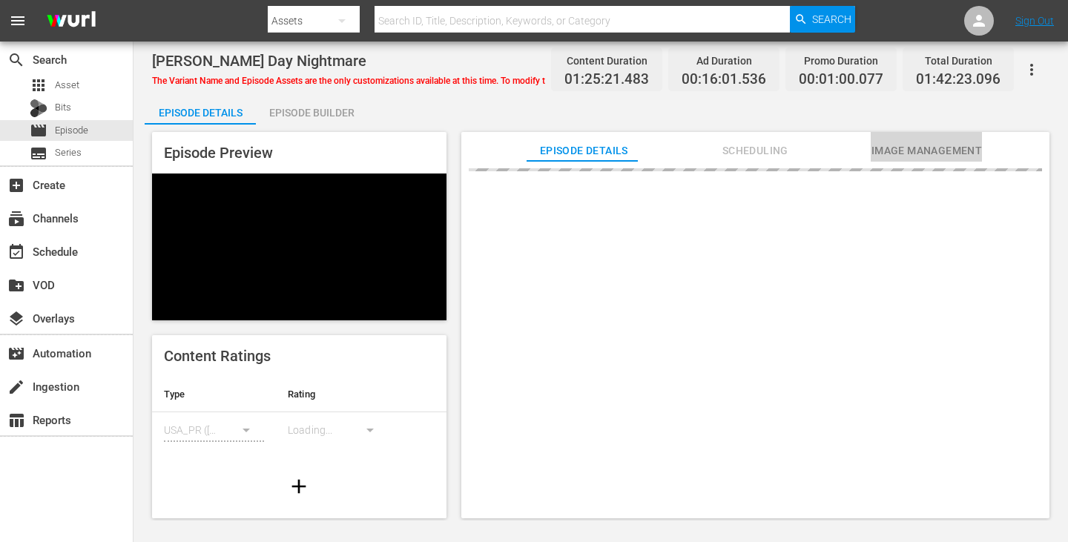
click at [886, 141] on button "Image Management" at bounding box center [925, 147] width 111 height 30
click at [887, 153] on span "Image Management" at bounding box center [925, 151] width 111 height 19
click at [895, 142] on span "Image Management" at bounding box center [925, 151] width 111 height 19
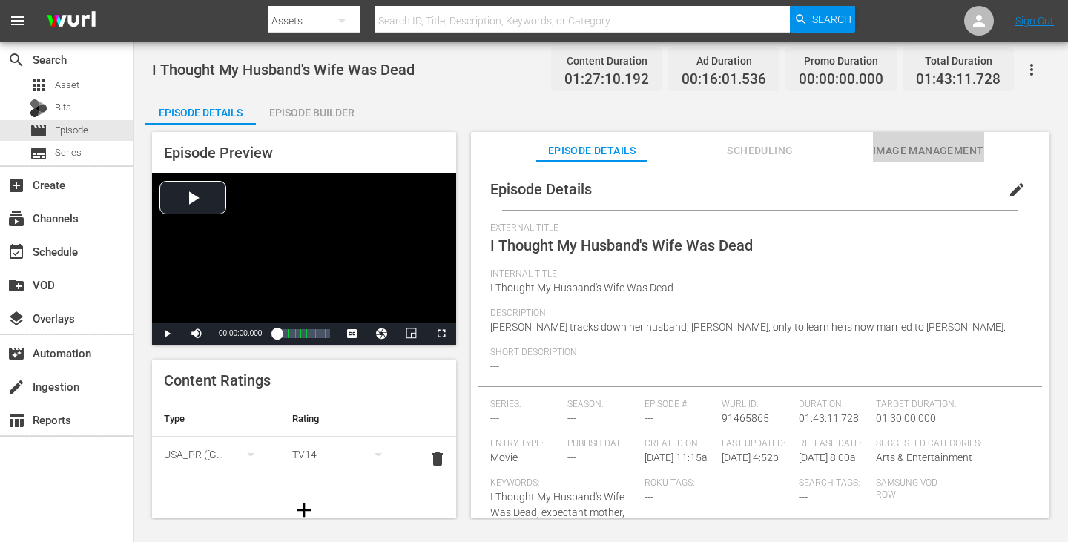
click at [902, 142] on span "Image Management" at bounding box center [928, 151] width 111 height 19
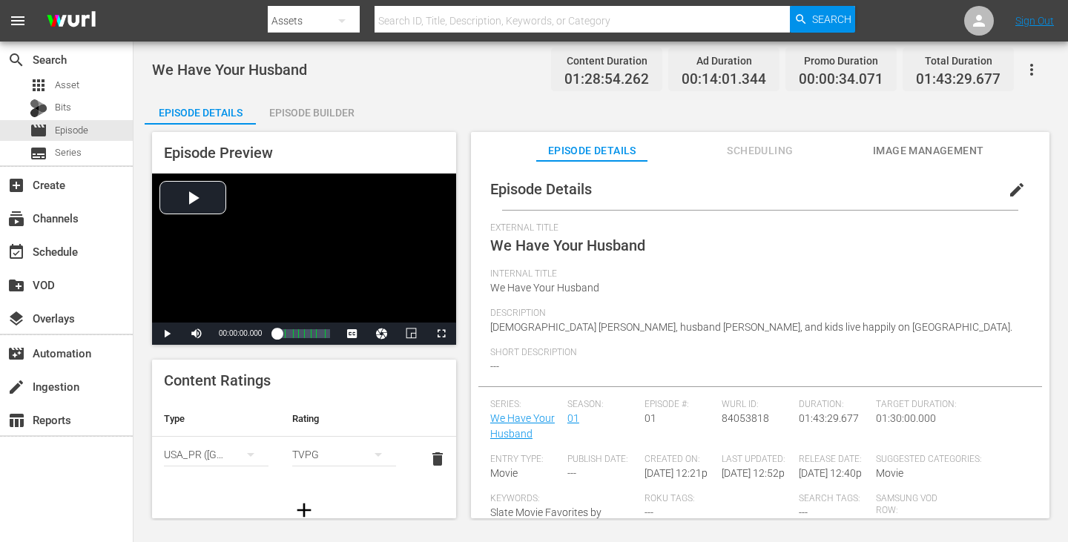
click at [874, 160] on button "Image Management" at bounding box center [928, 147] width 111 height 30
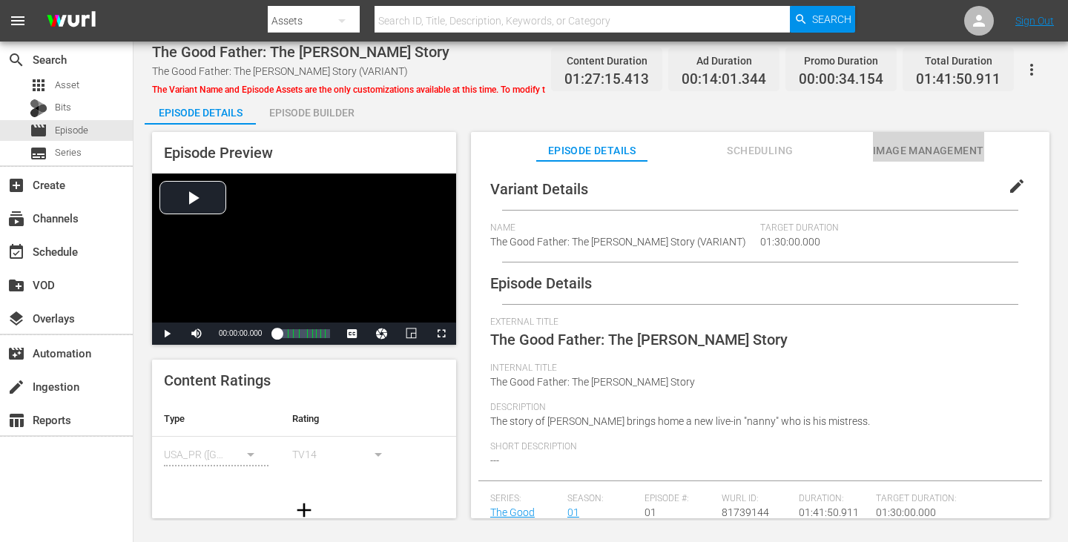
click at [945, 153] on span "Image Management" at bounding box center [928, 151] width 111 height 19
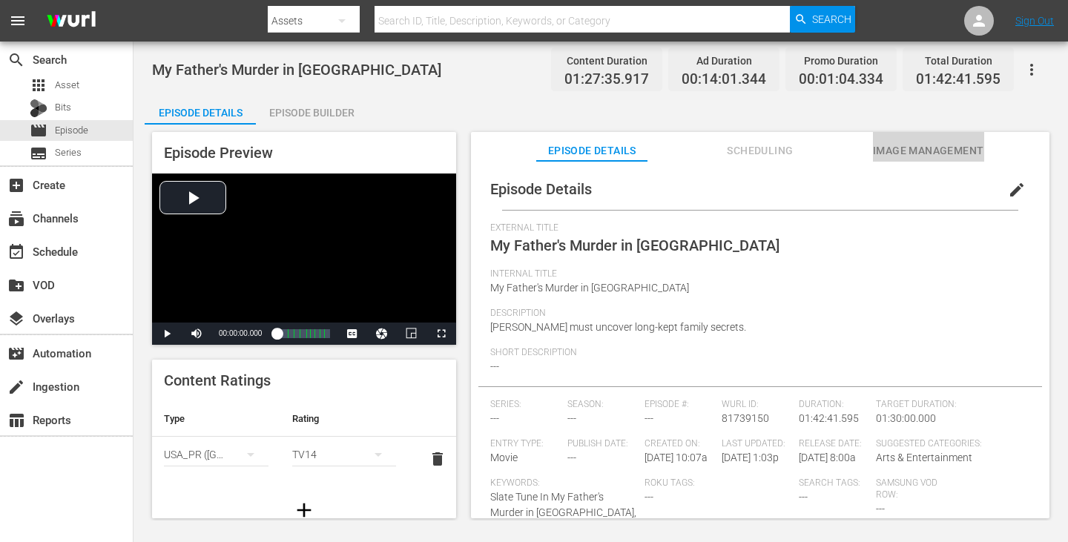
click at [896, 155] on span "Image Management" at bounding box center [928, 151] width 111 height 19
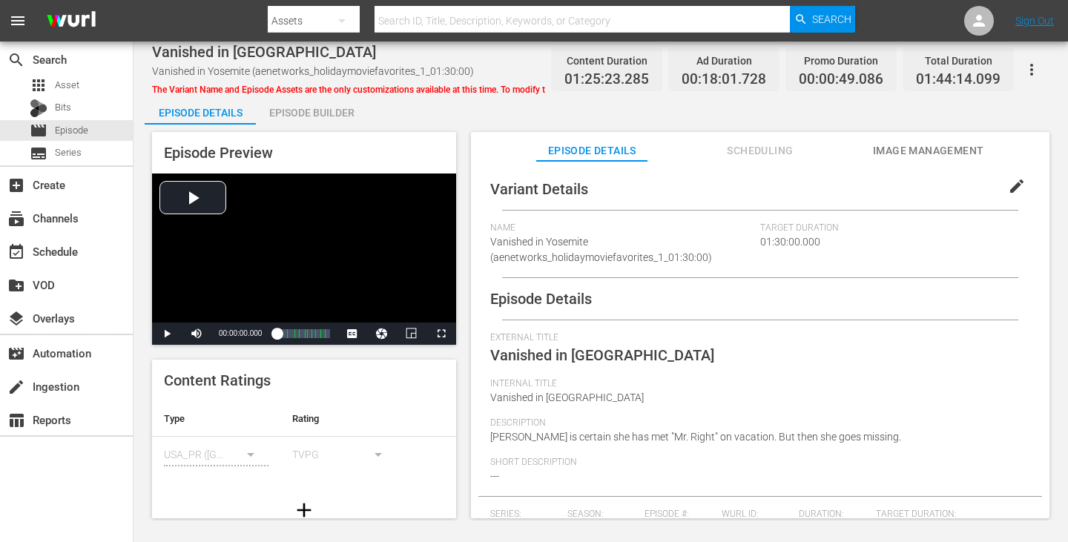
click at [892, 160] on button "Image Management" at bounding box center [928, 147] width 111 height 30
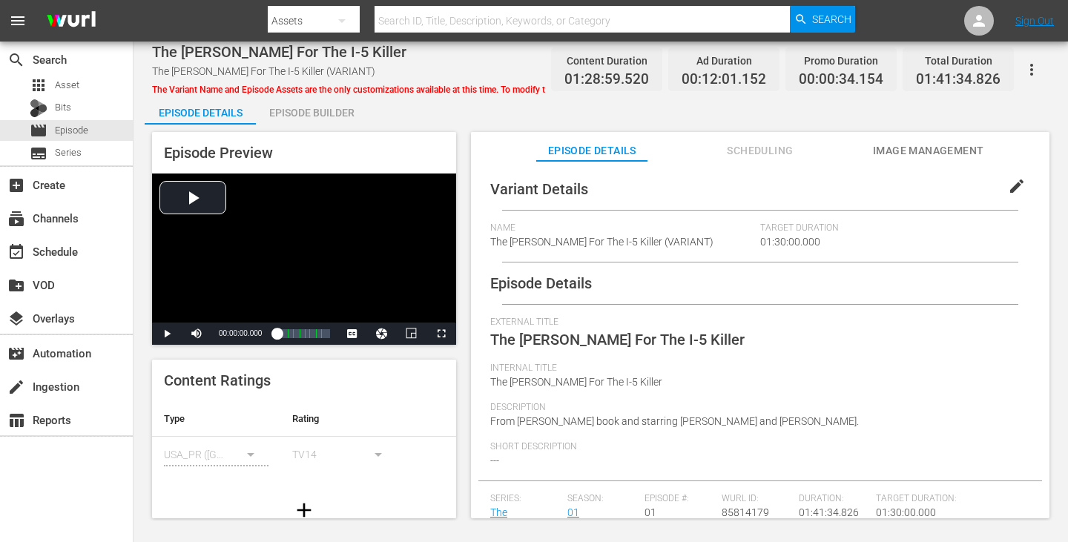
click at [904, 147] on span "Image Management" at bounding box center [928, 151] width 111 height 19
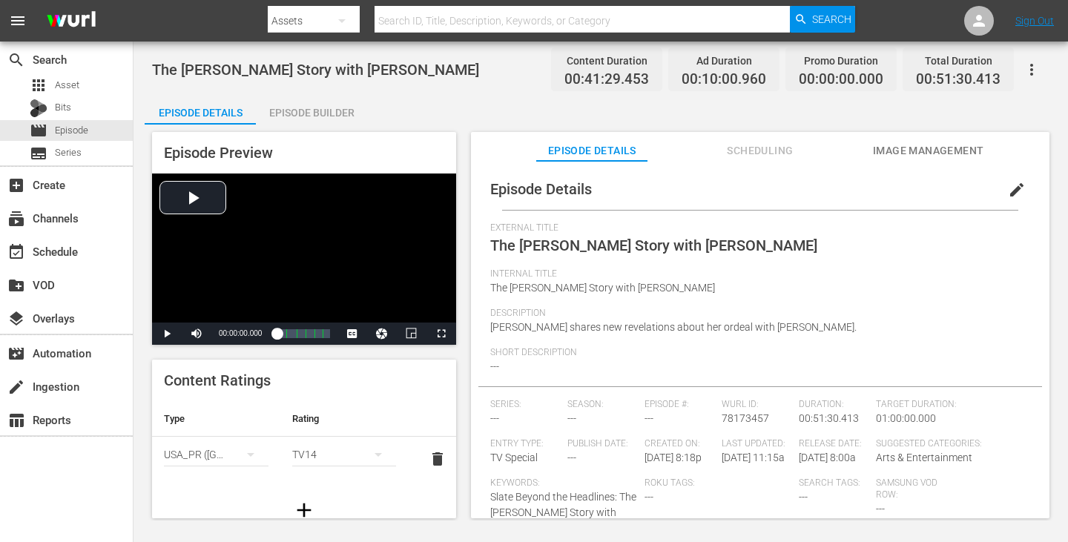
click at [905, 138] on button "Image Management" at bounding box center [928, 147] width 111 height 30
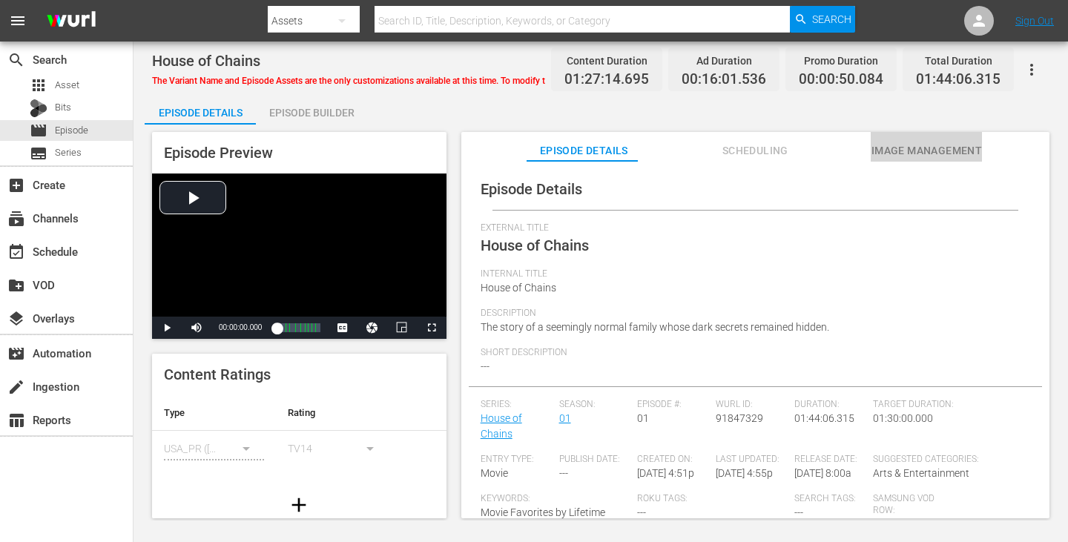
click at [871, 160] on button "Image Management" at bounding box center [925, 147] width 111 height 30
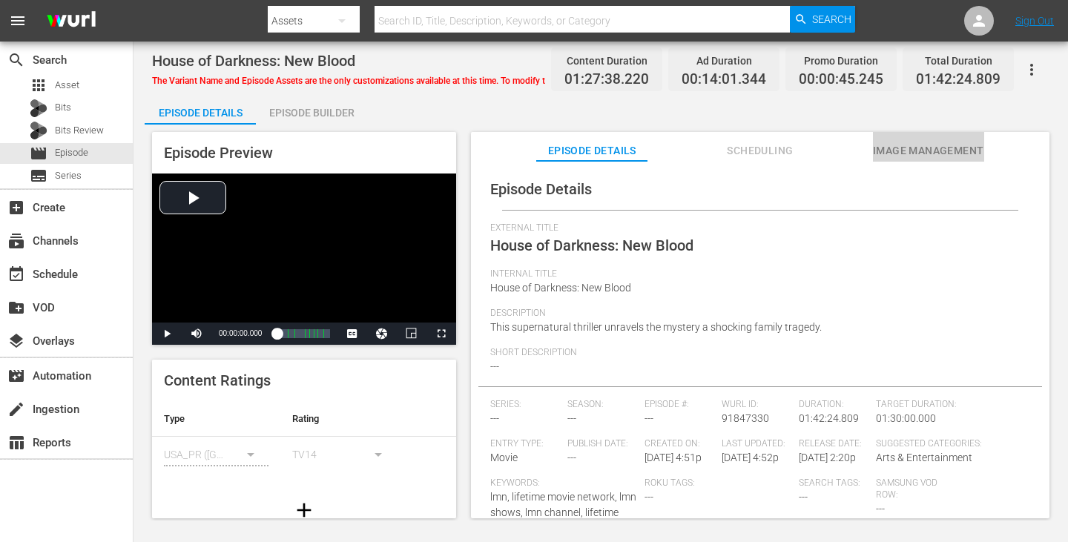
click at [890, 154] on span "Image Management" at bounding box center [928, 151] width 111 height 19
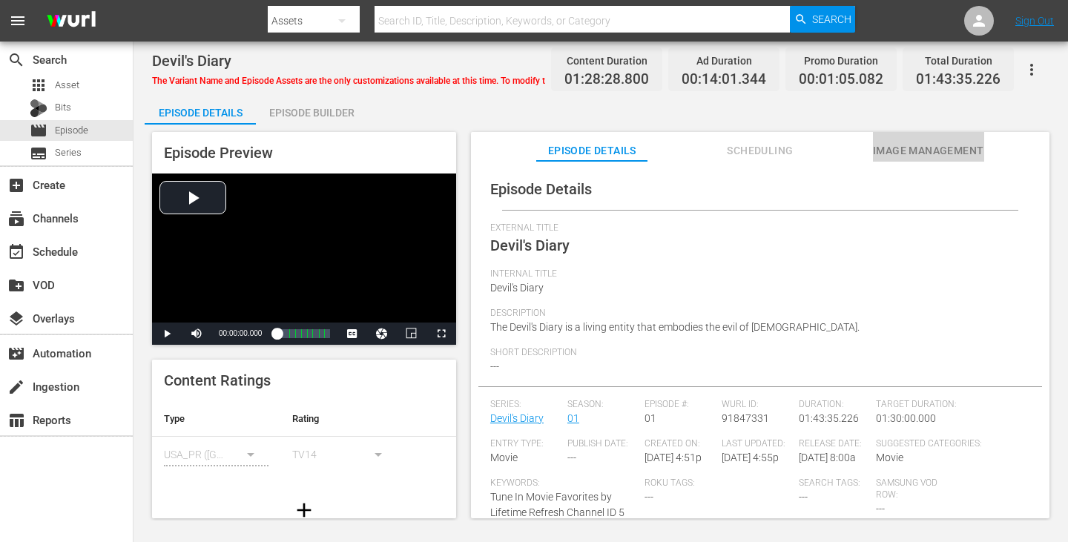
click at [878, 142] on span "Image Management" at bounding box center [928, 151] width 111 height 19
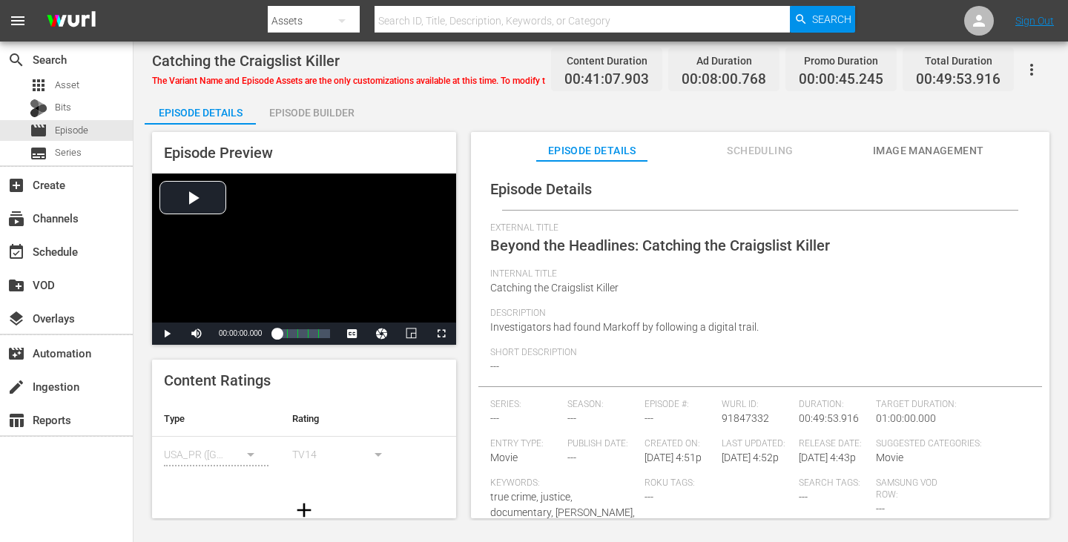
click at [922, 142] on span "Image Management" at bounding box center [928, 151] width 111 height 19
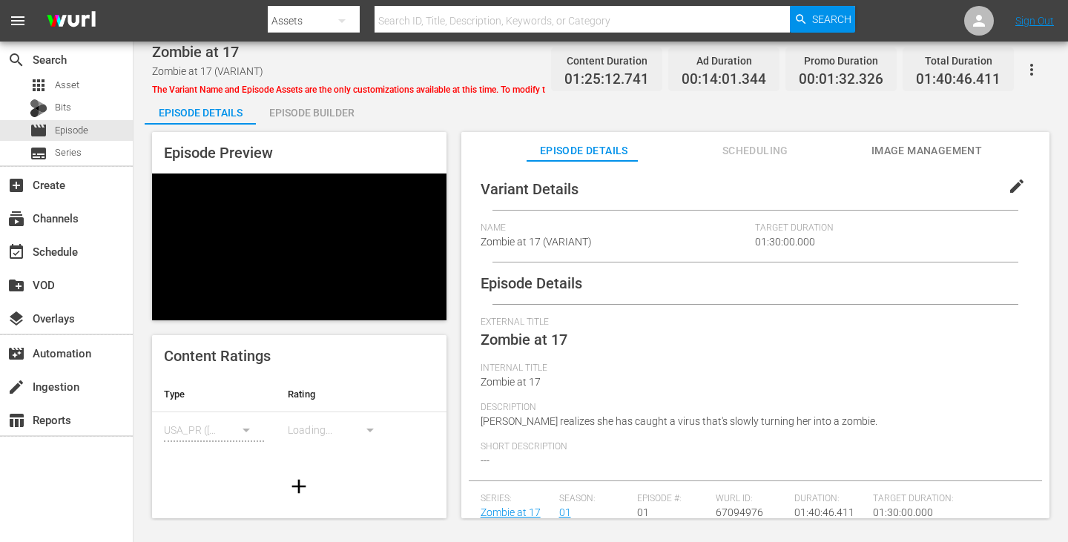
click at [870, 145] on span "Image Management" at bounding box center [925, 151] width 111 height 19
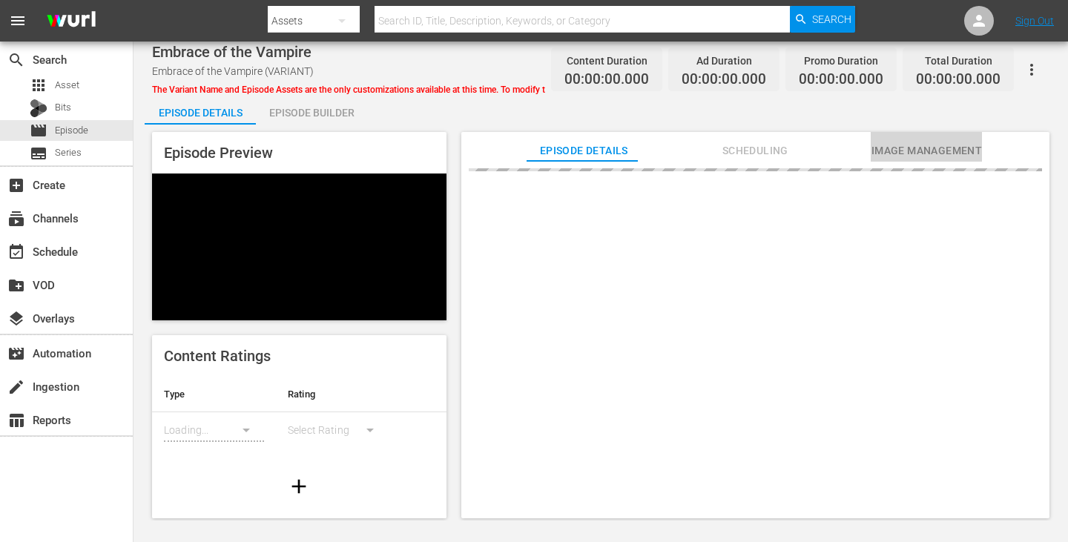
click at [873, 140] on button "Image Management" at bounding box center [925, 147] width 111 height 30
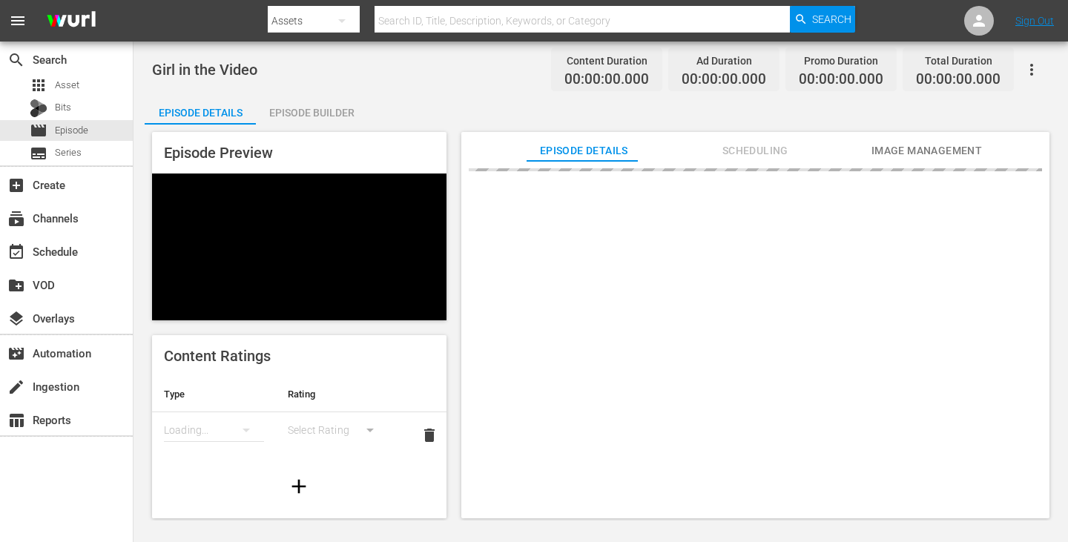
click at [893, 158] on span "Image Management" at bounding box center [925, 151] width 111 height 19
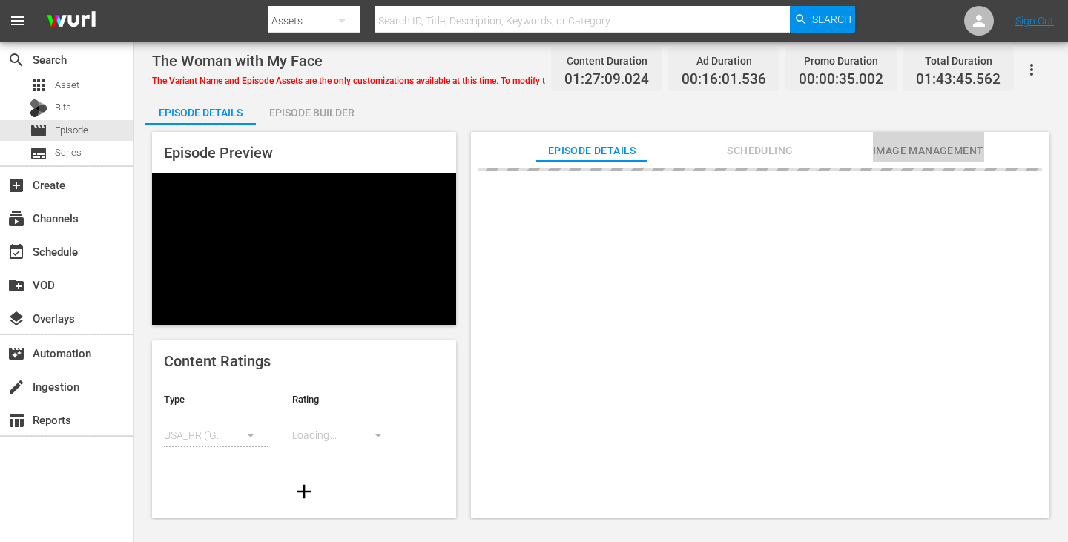
click at [919, 140] on button "Image Management" at bounding box center [928, 147] width 111 height 30
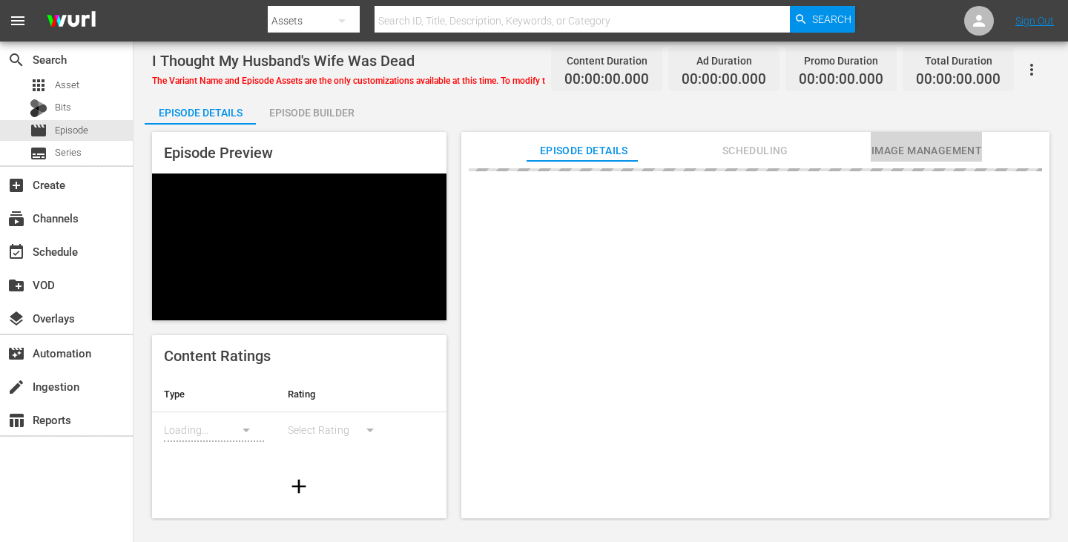
click at [878, 142] on span "Image Management" at bounding box center [925, 151] width 111 height 19
click at [934, 153] on span "Image Management" at bounding box center [925, 151] width 111 height 19
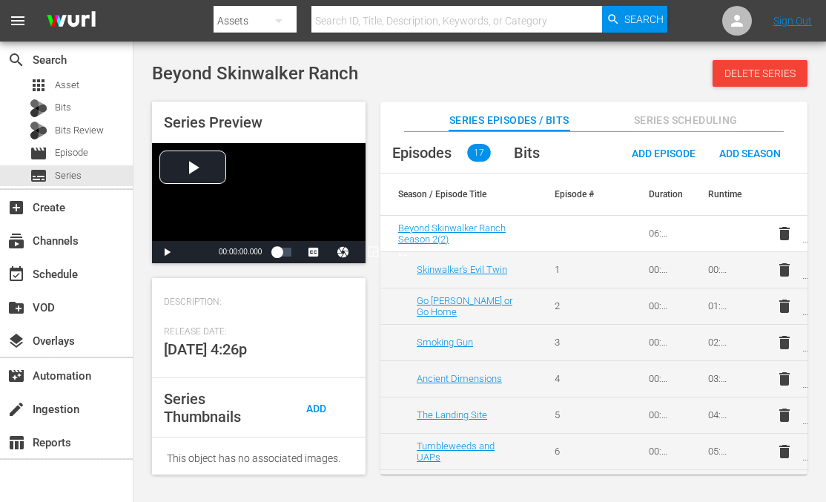
scroll to position [311, 0]
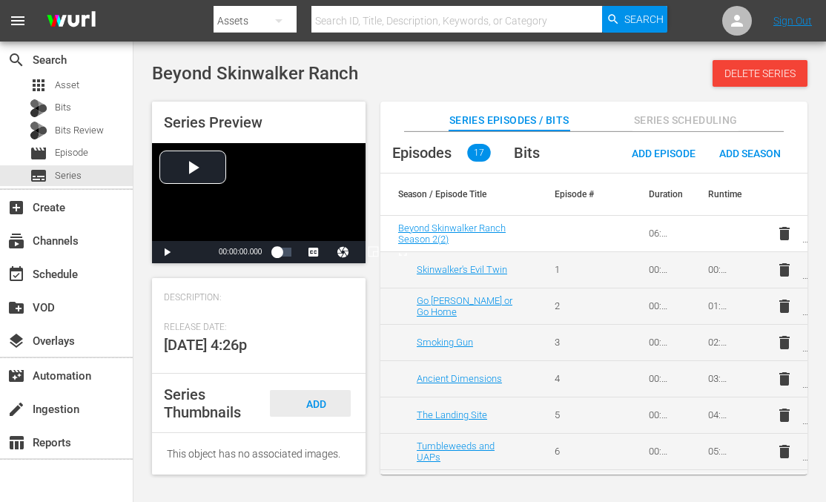
click at [309, 406] on span "Add Thumbnail" at bounding box center [309, 417] width 71 height 39
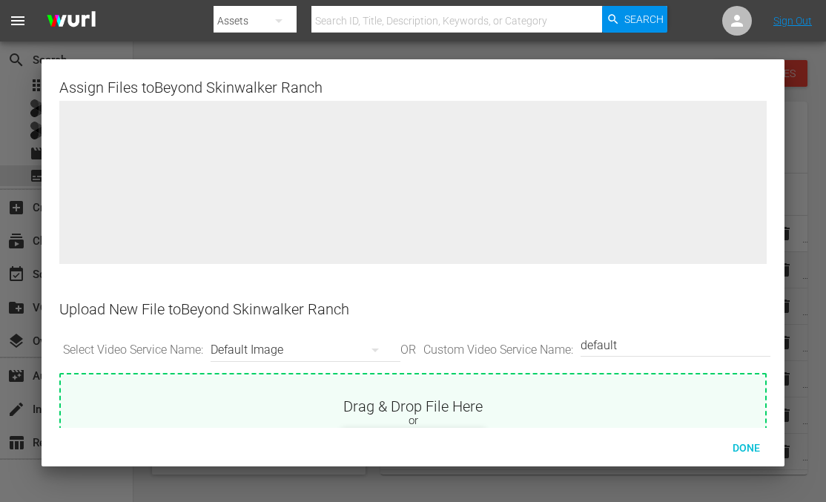
click at [162, 38] on nav "menu Search By Assets Search ID, Title, Description, Keywords, or Category Sear…" at bounding box center [413, 21] width 826 height 42
click at [745, 449] on span "Done" at bounding box center [746, 448] width 51 height 12
